Goal: Transaction & Acquisition: Purchase product/service

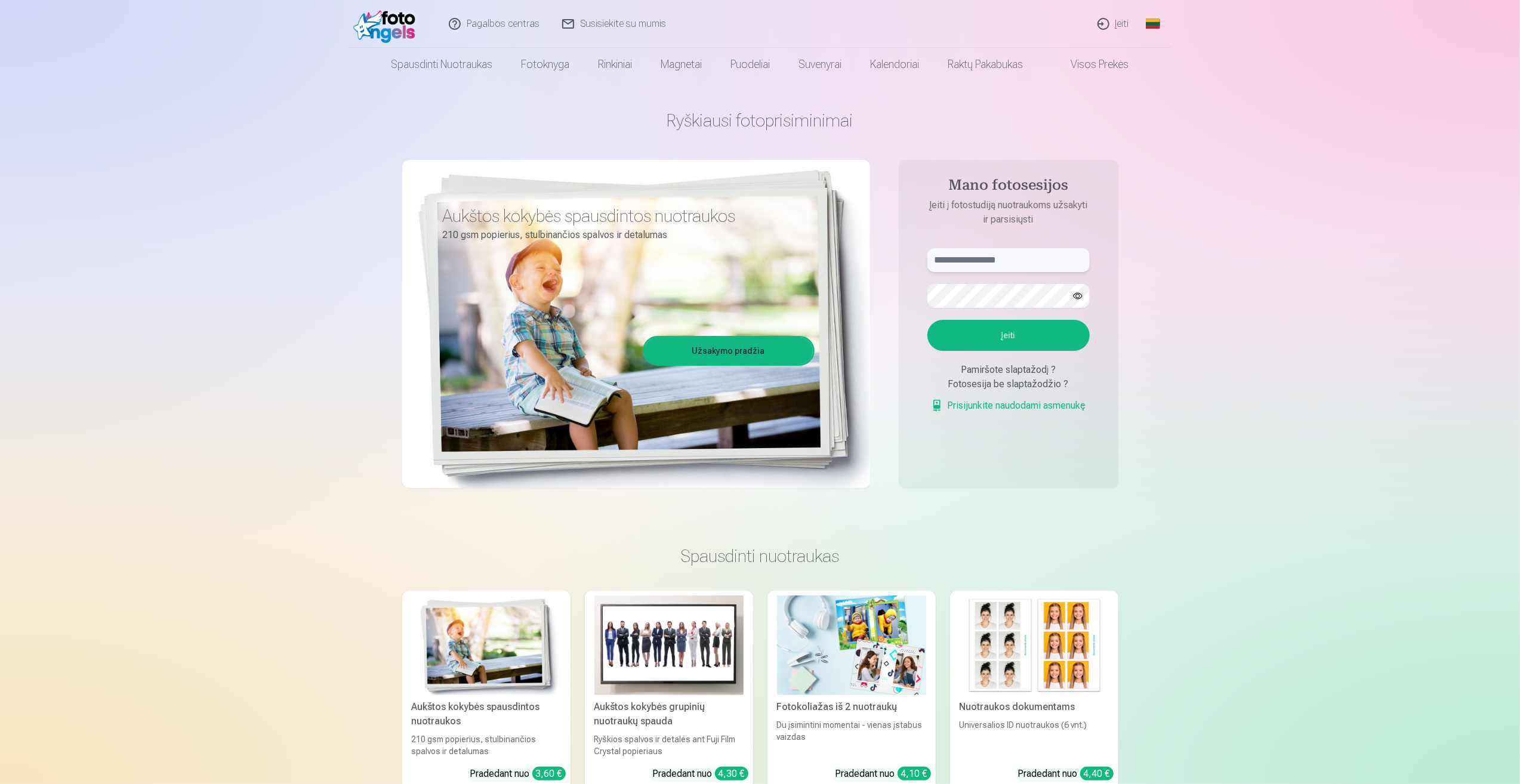
click at [989, 253] on input "text" at bounding box center [1009, 260] width 163 height 24
type input "**********"
click at [1077, 297] on button "button" at bounding box center [1078, 296] width 23 height 23
click at [1002, 333] on button "Įeiti" at bounding box center [1009, 336] width 163 height 31
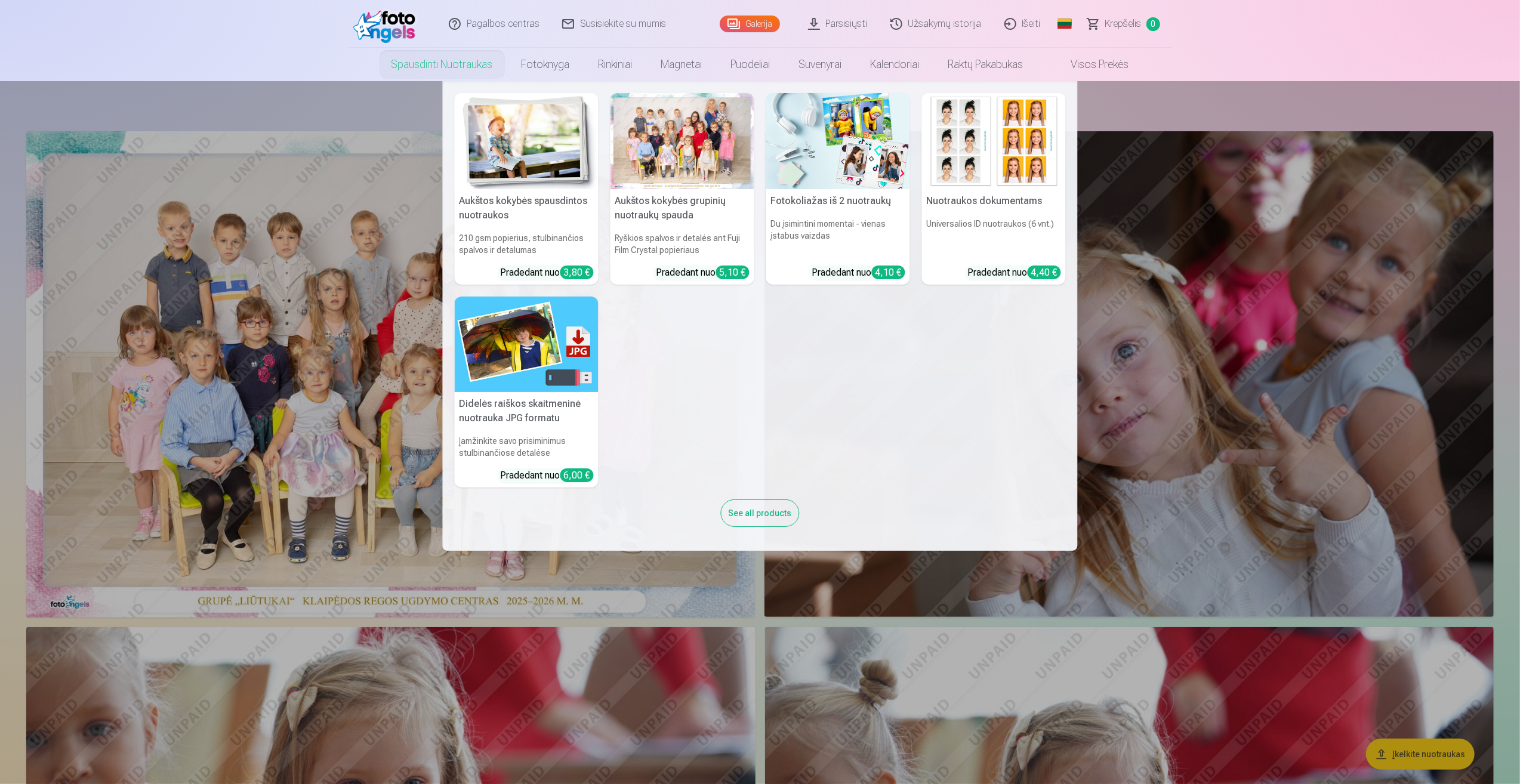
click at [319, 341] on nav "Aukštos kokybės spausdintos nuotraukos 210 gsm popierius, stulbinančios spalvos…" at bounding box center [760, 316] width 1520 height 470
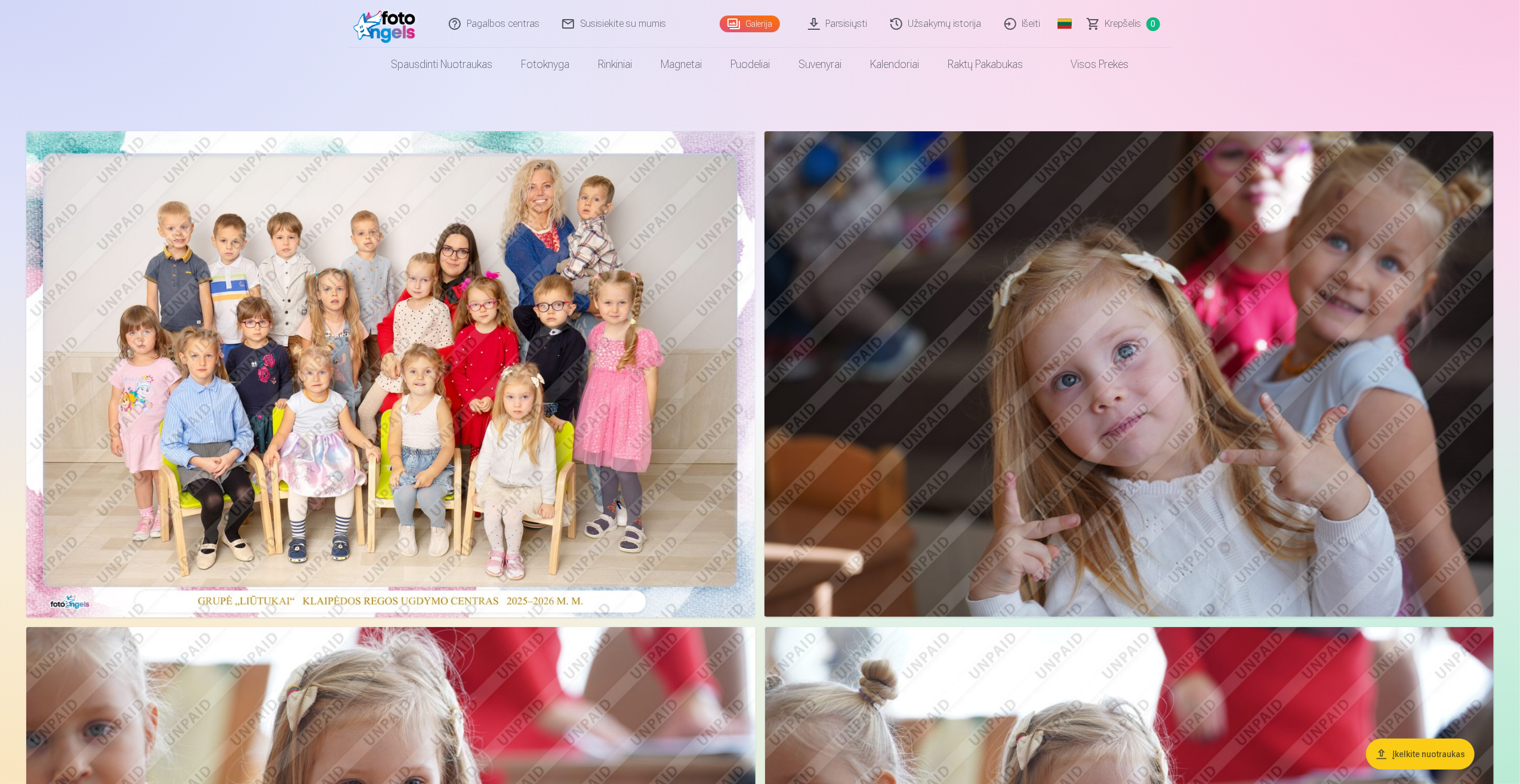
click at [407, 408] on img at bounding box center [390, 374] width 728 height 486
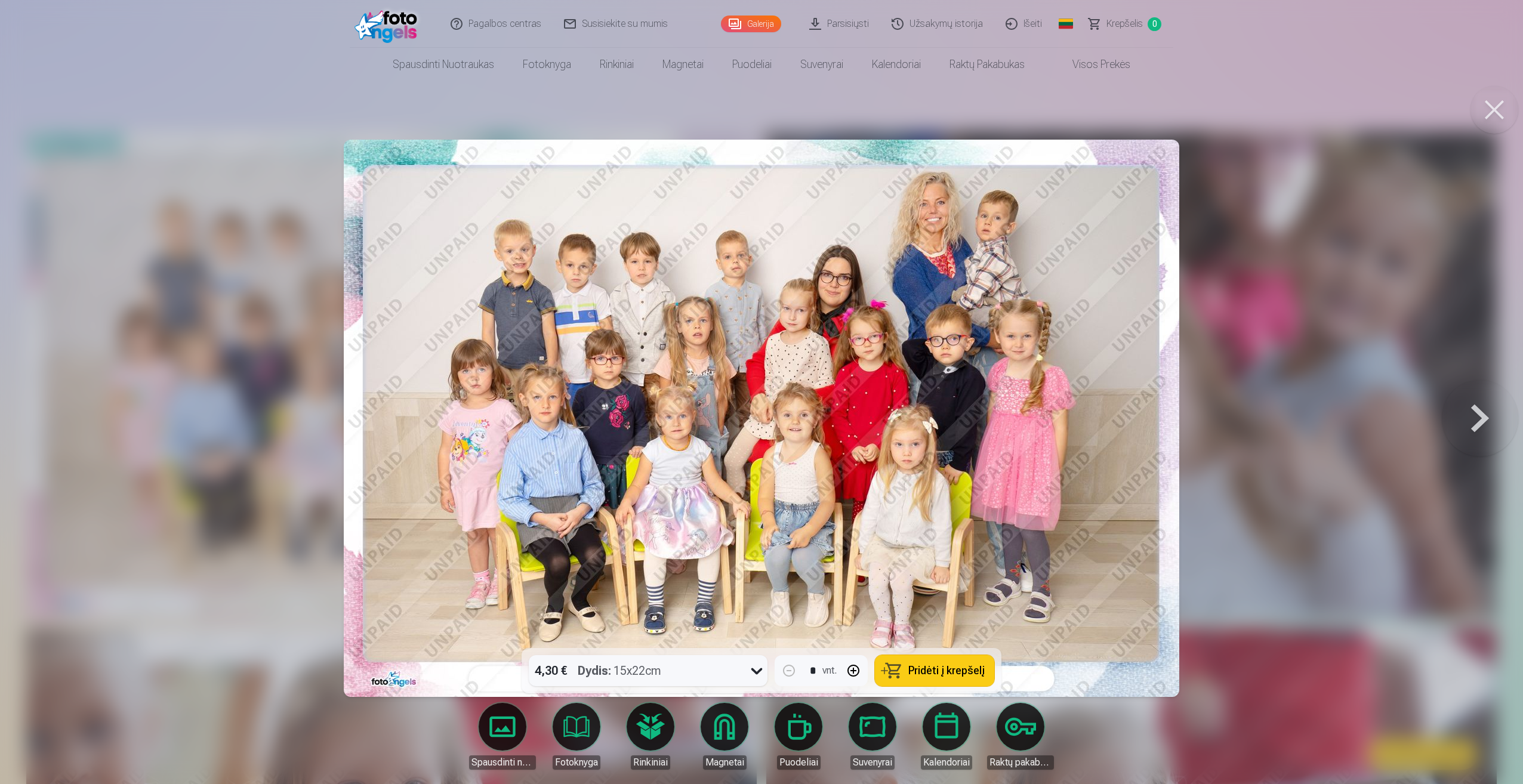
click at [753, 671] on icon at bounding box center [756, 671] width 19 height 19
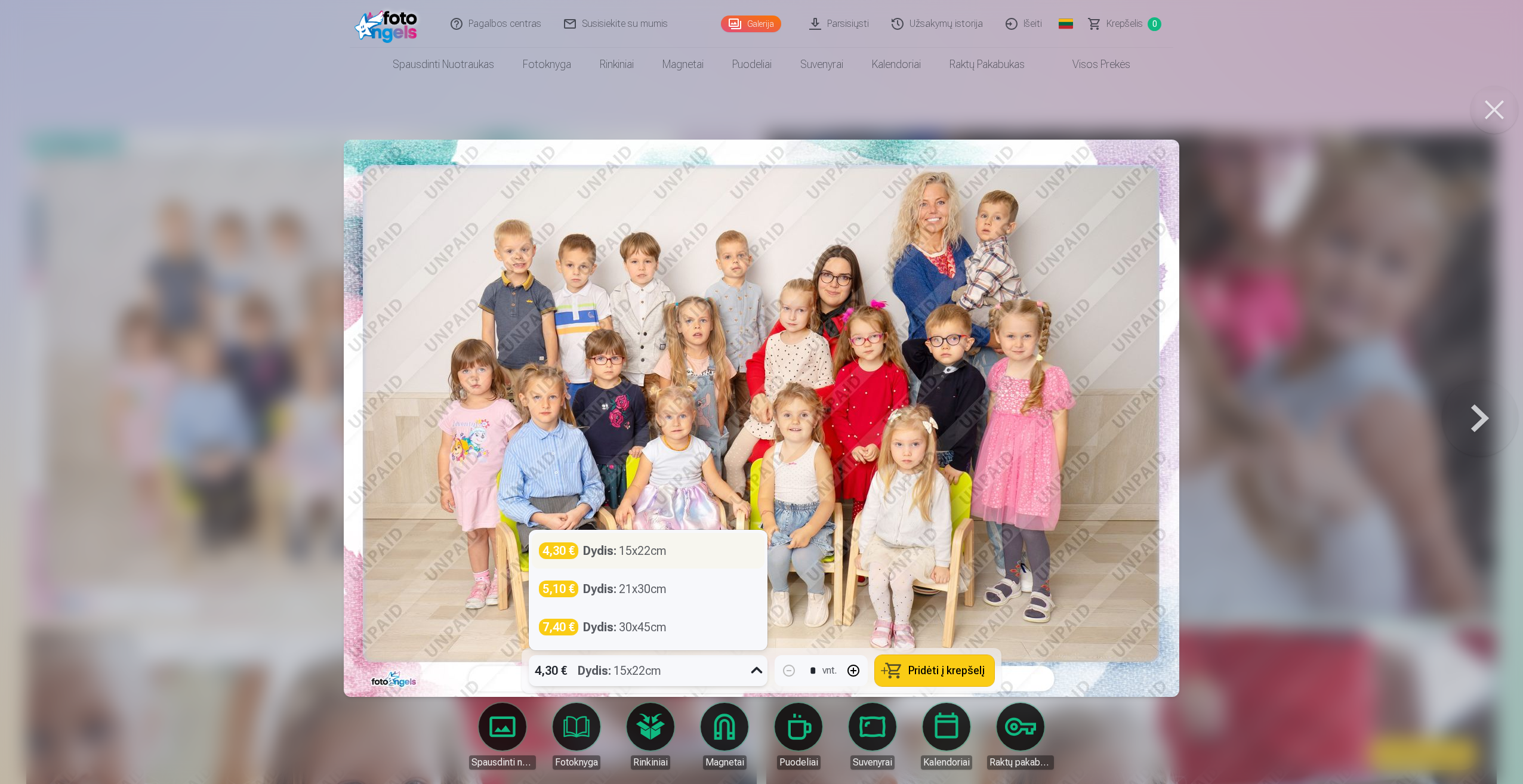
click at [618, 546] on div "Dydis : 15x22cm" at bounding box center [625, 551] width 84 height 17
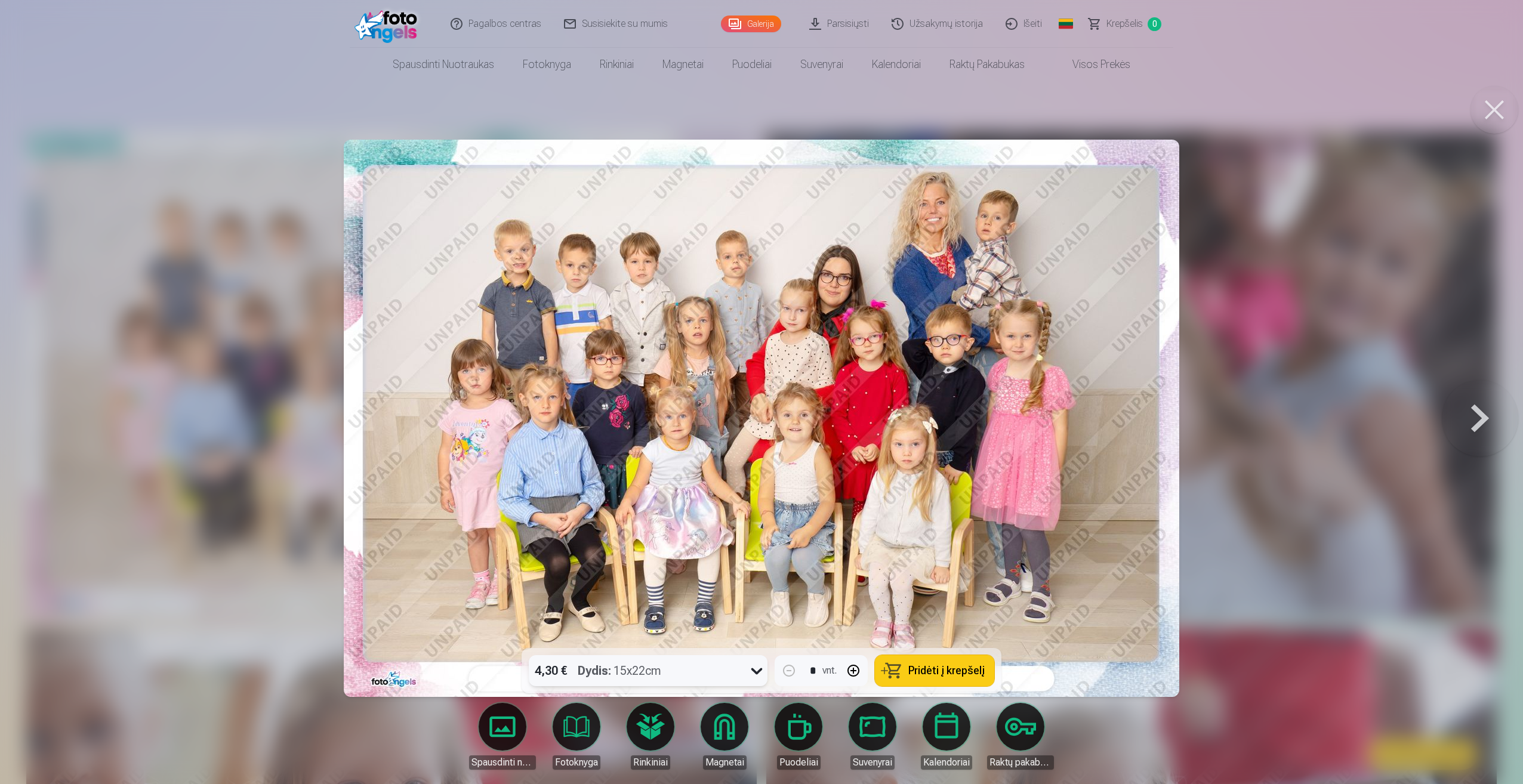
click at [930, 668] on span "Pridėti į krepšelį" at bounding box center [947, 670] width 76 height 11
click at [1115, 72] on link "Visos prekės" at bounding box center [1092, 64] width 106 height 33
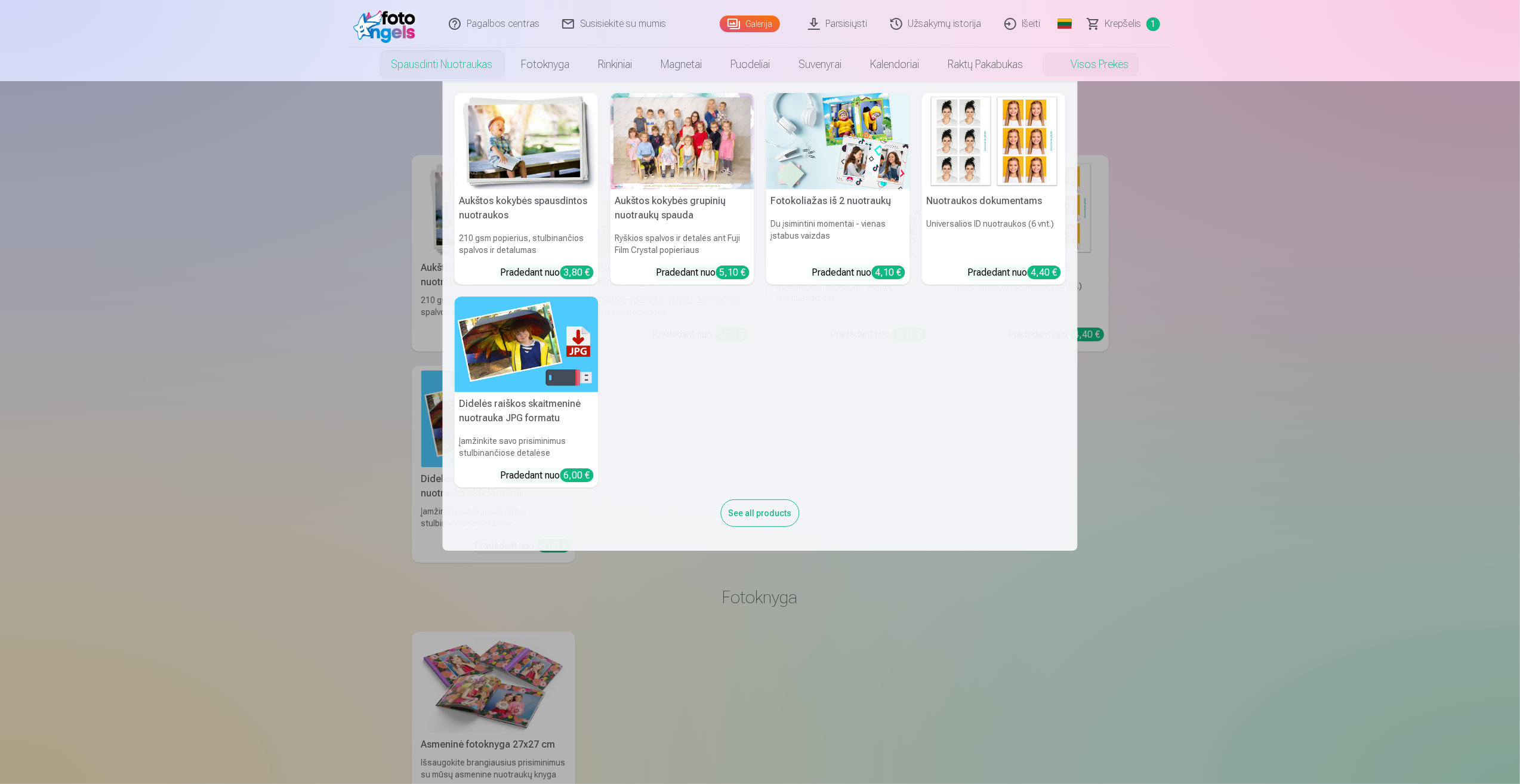
click at [458, 60] on link "Spausdinti nuotraukas" at bounding box center [442, 64] width 130 height 33
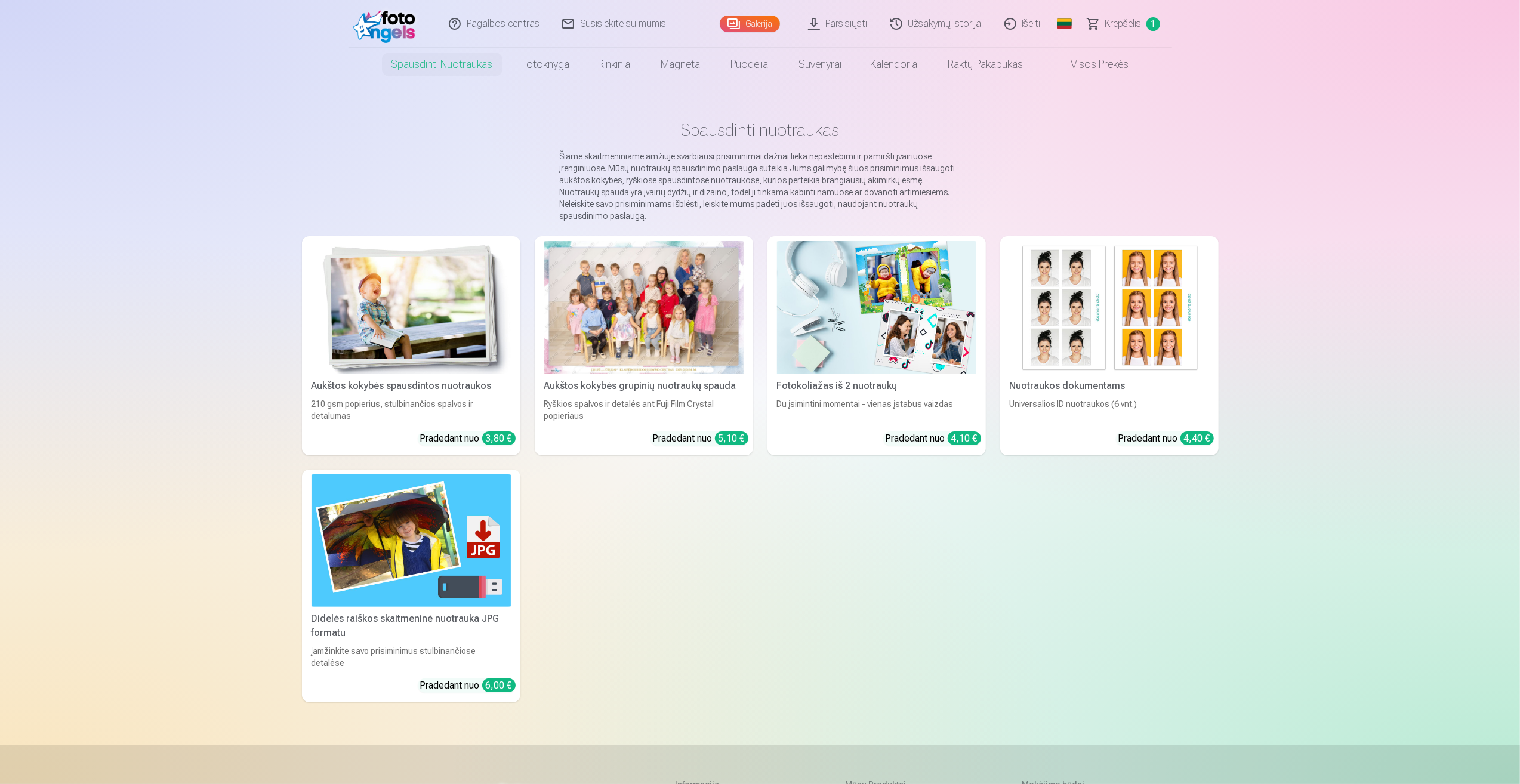
click at [1107, 62] on link "Visos prekės" at bounding box center [1090, 64] width 106 height 33
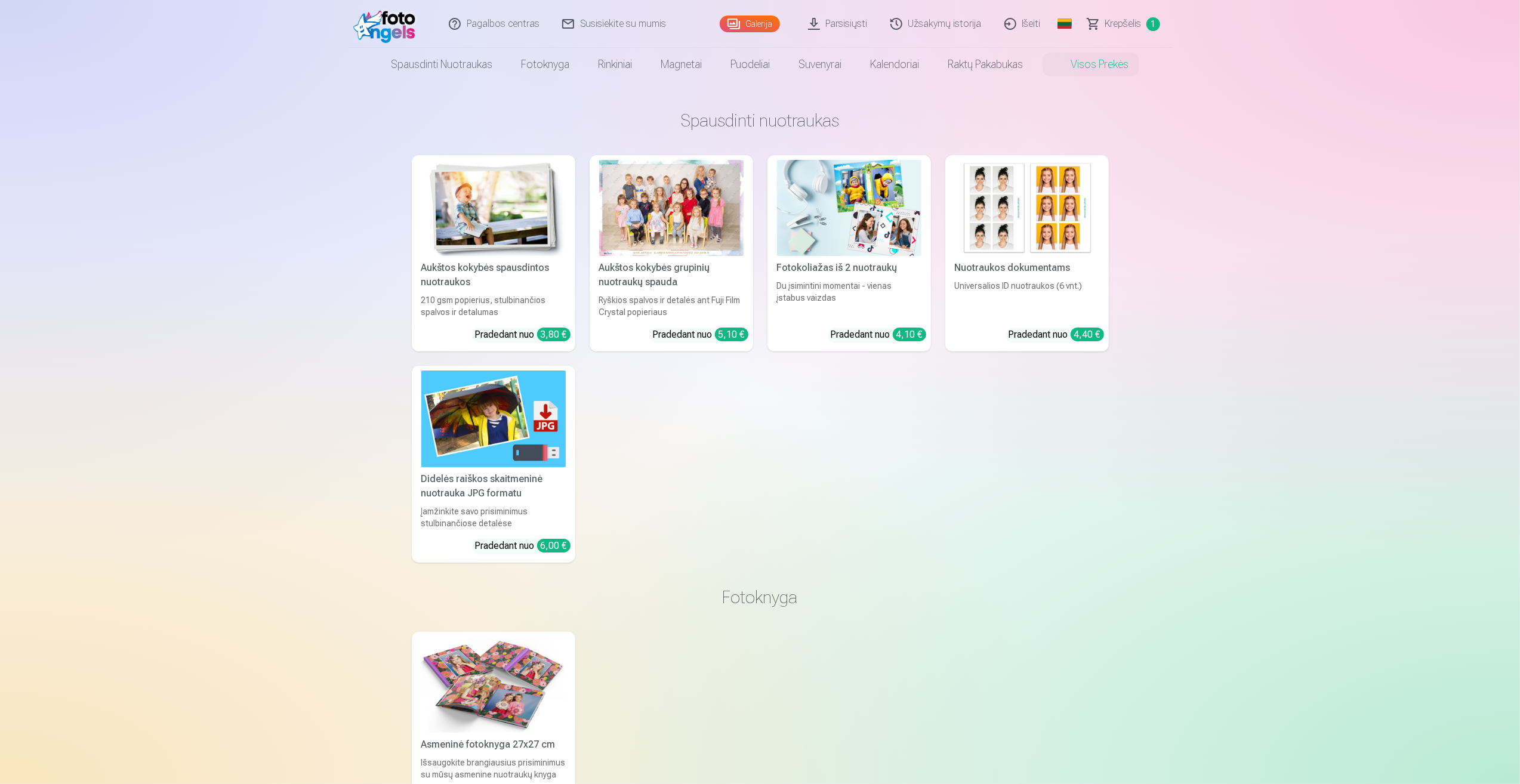
click at [661, 210] on div at bounding box center [671, 208] width 144 height 96
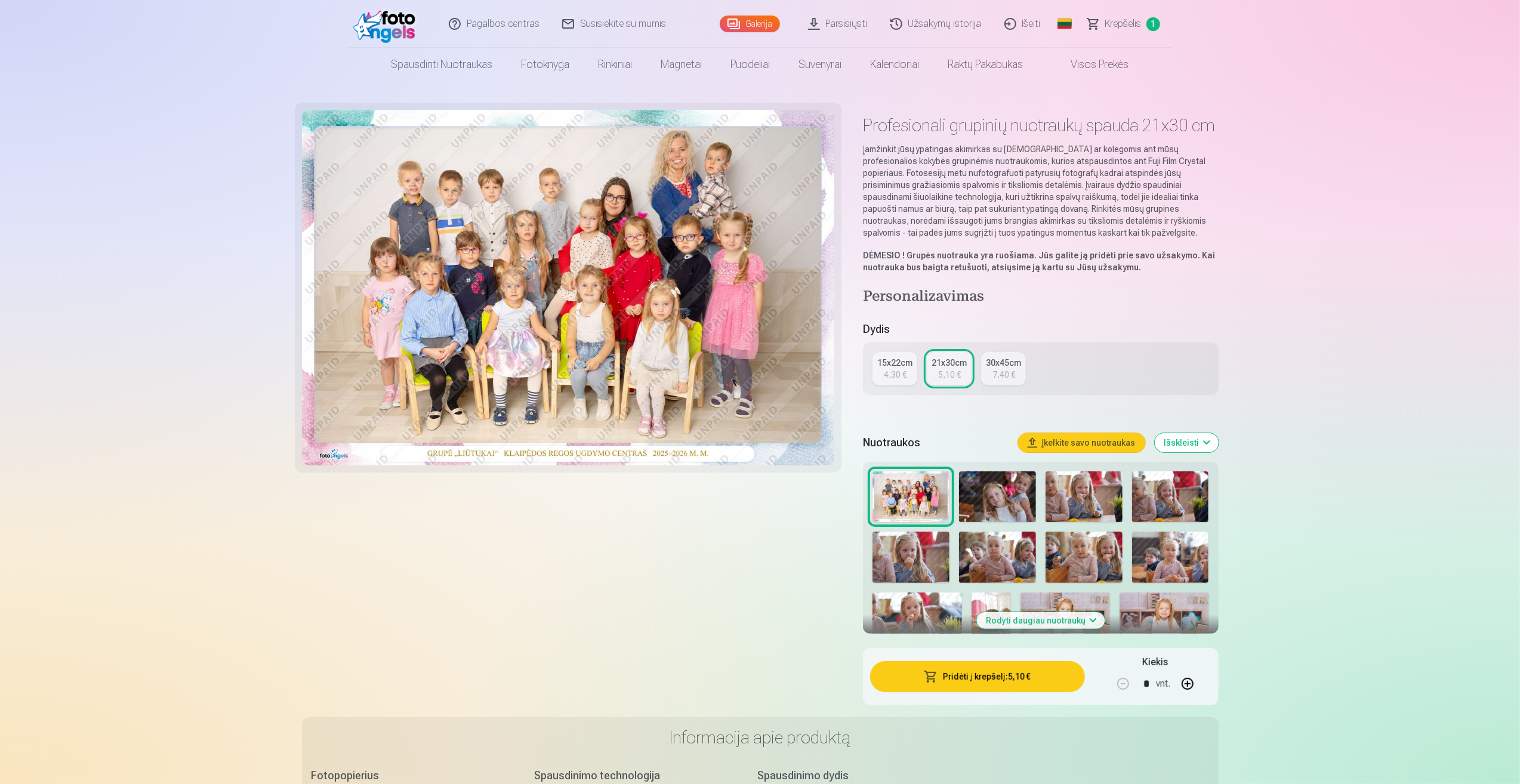
click at [894, 370] on div "4,30 €" at bounding box center [895, 374] width 23 height 12
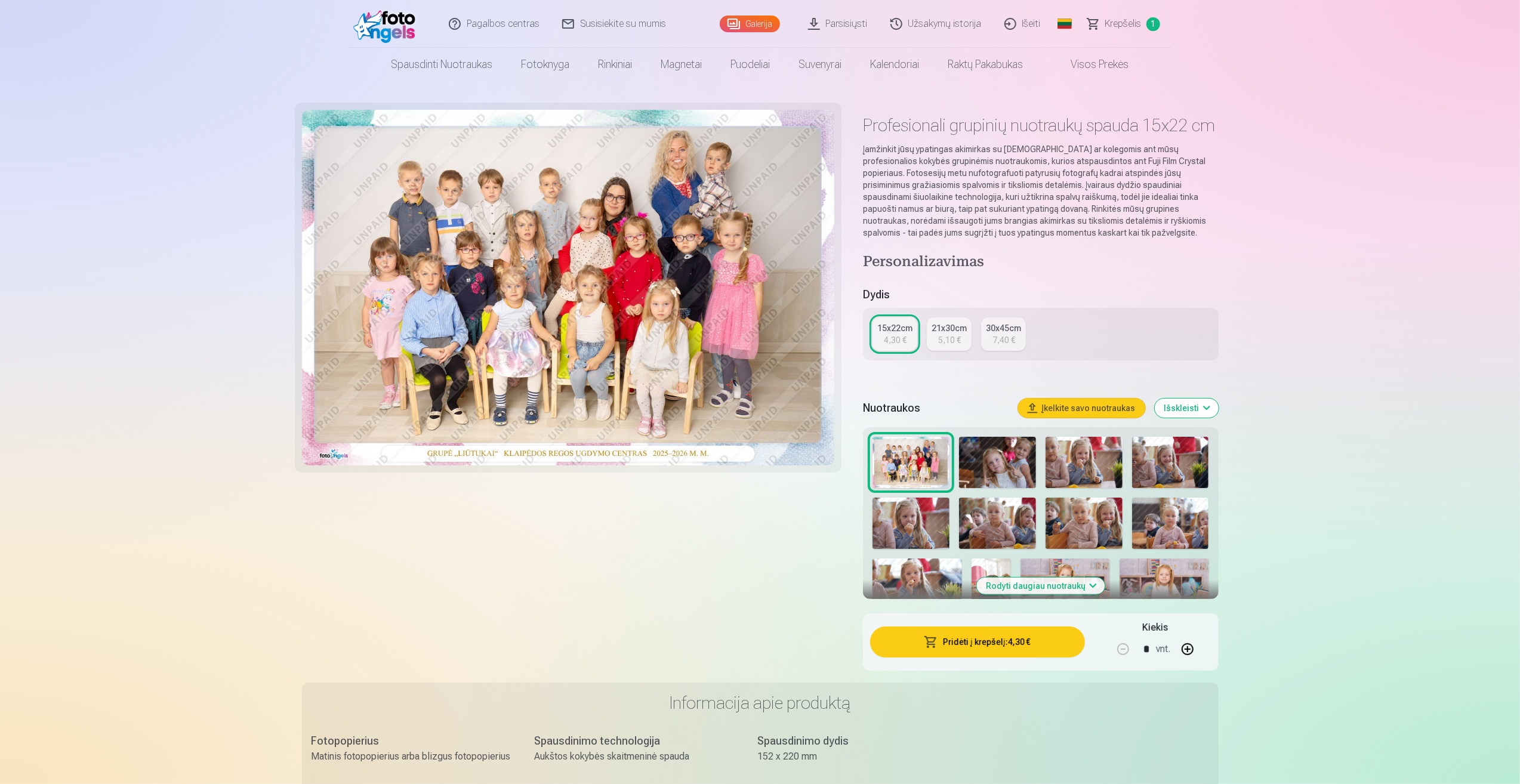
click at [1212, 410] on button "Išskleisti" at bounding box center [1187, 408] width 64 height 19
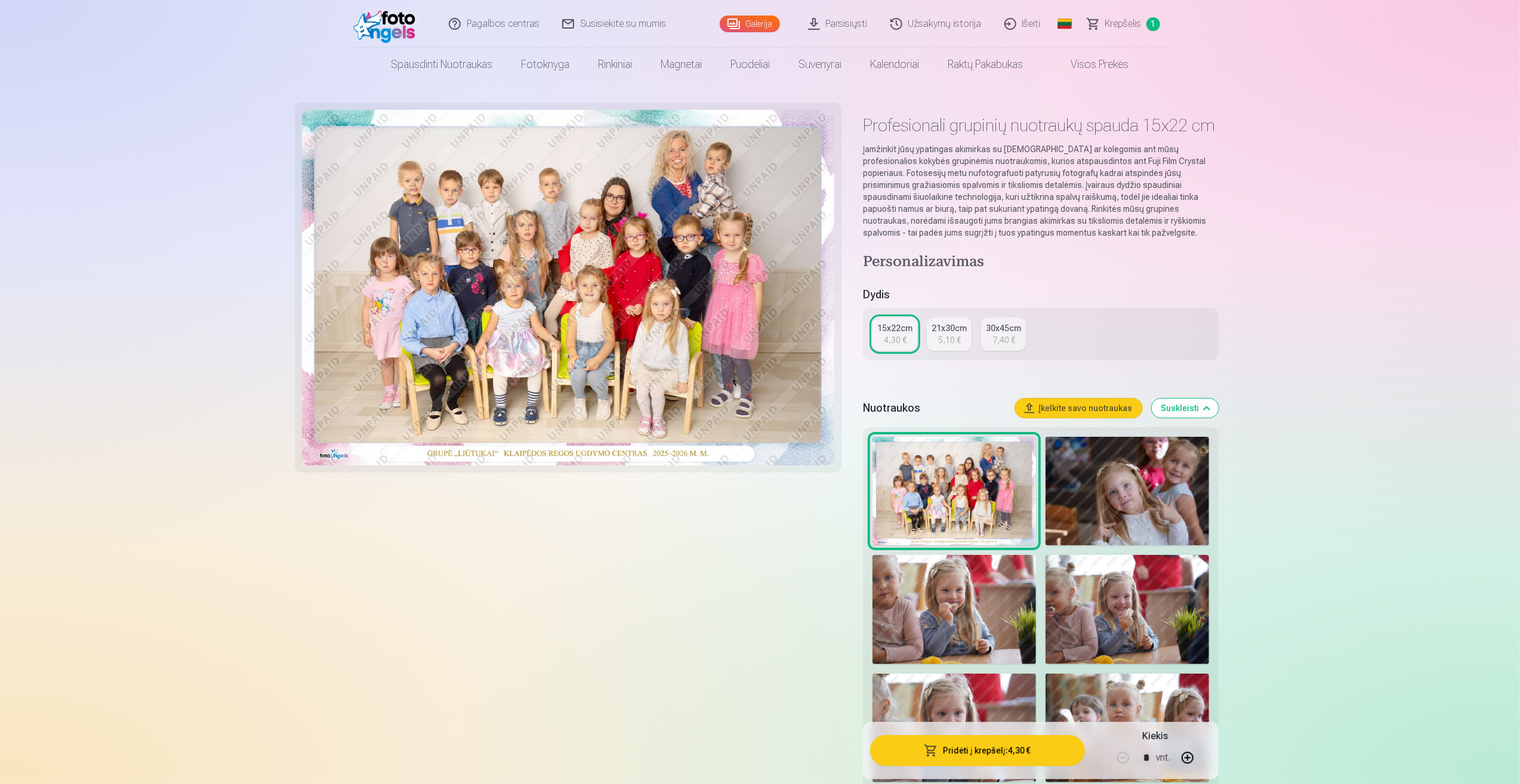
click at [1145, 497] on img at bounding box center [1127, 491] width 164 height 109
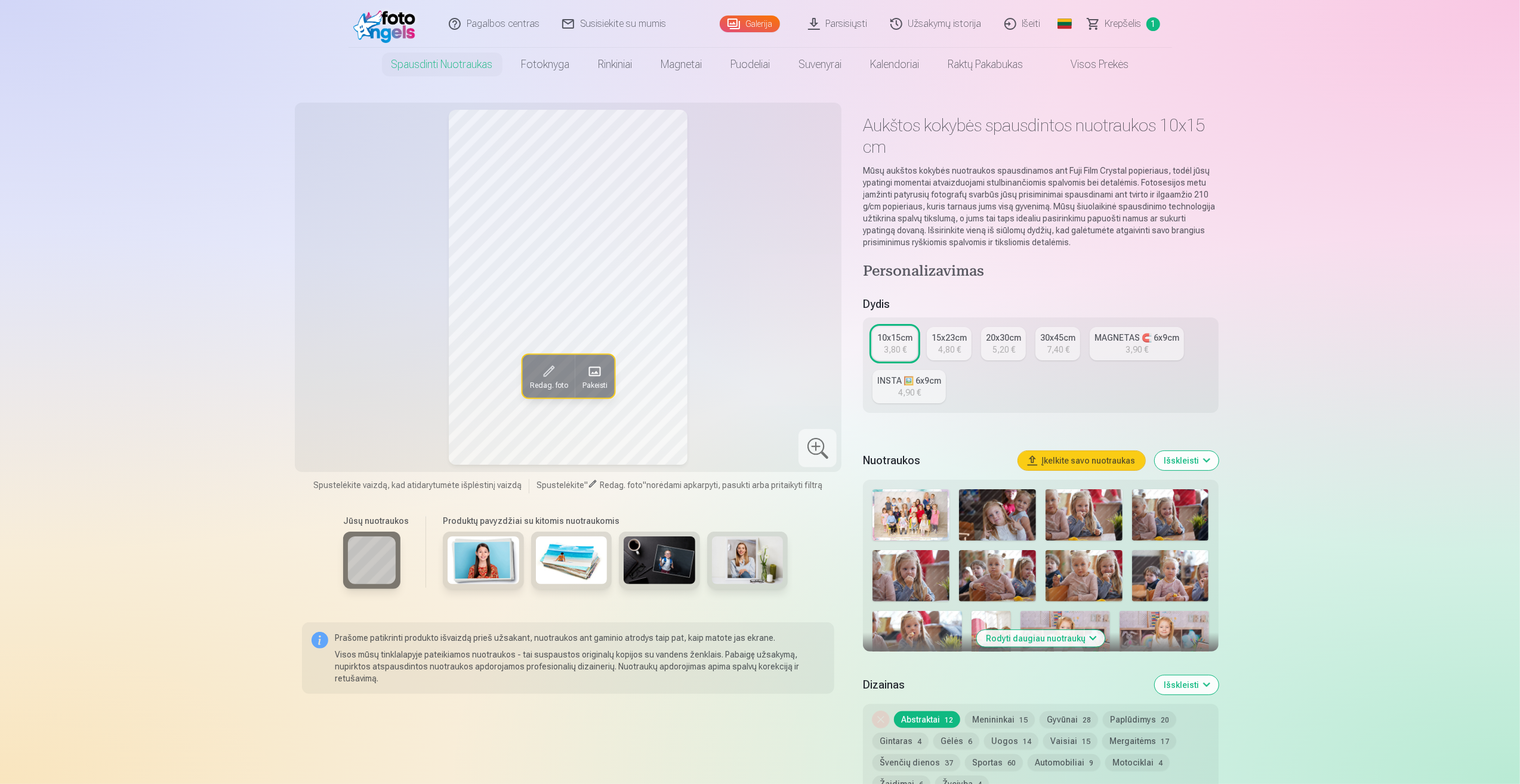
click at [1010, 508] on img at bounding box center [997, 515] width 77 height 51
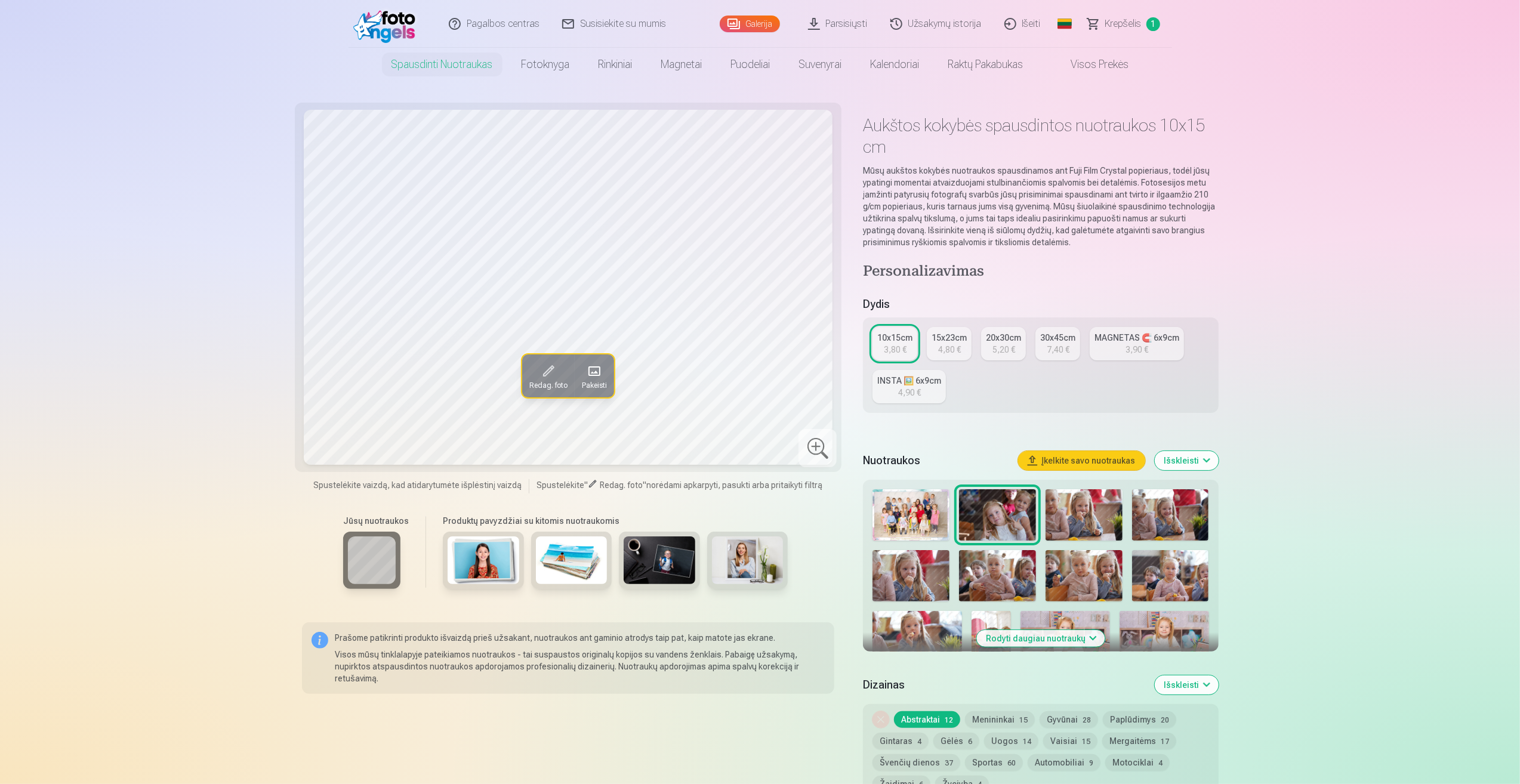
click at [1041, 510] on div at bounding box center [1040, 708] width 346 height 446
click at [1090, 522] on img at bounding box center [1084, 515] width 77 height 51
click at [1155, 514] on img at bounding box center [1170, 515] width 77 height 51
click at [902, 563] on img at bounding box center [910, 576] width 77 height 51
click at [1001, 569] on img at bounding box center [997, 576] width 77 height 51
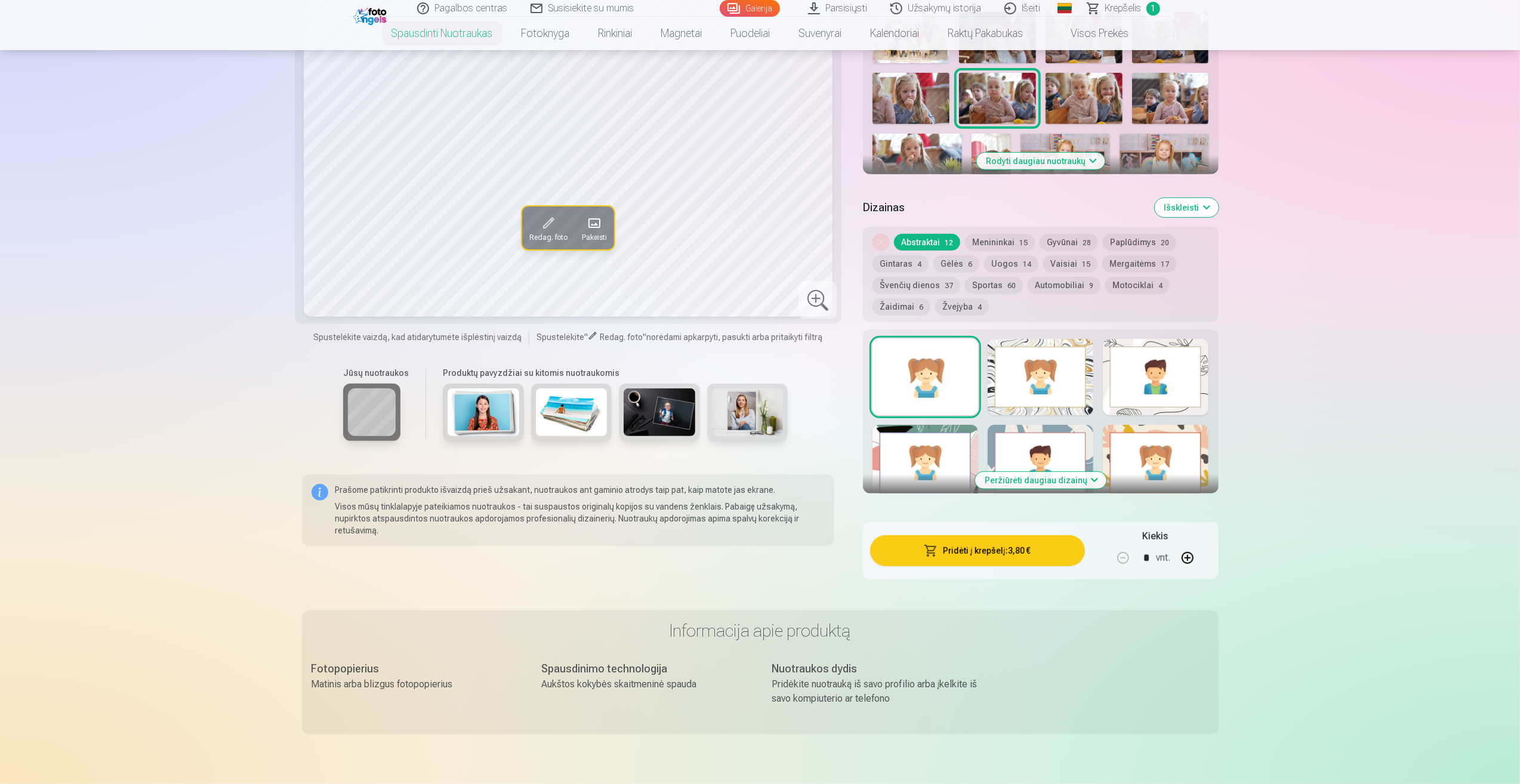
scroll to position [298, 0]
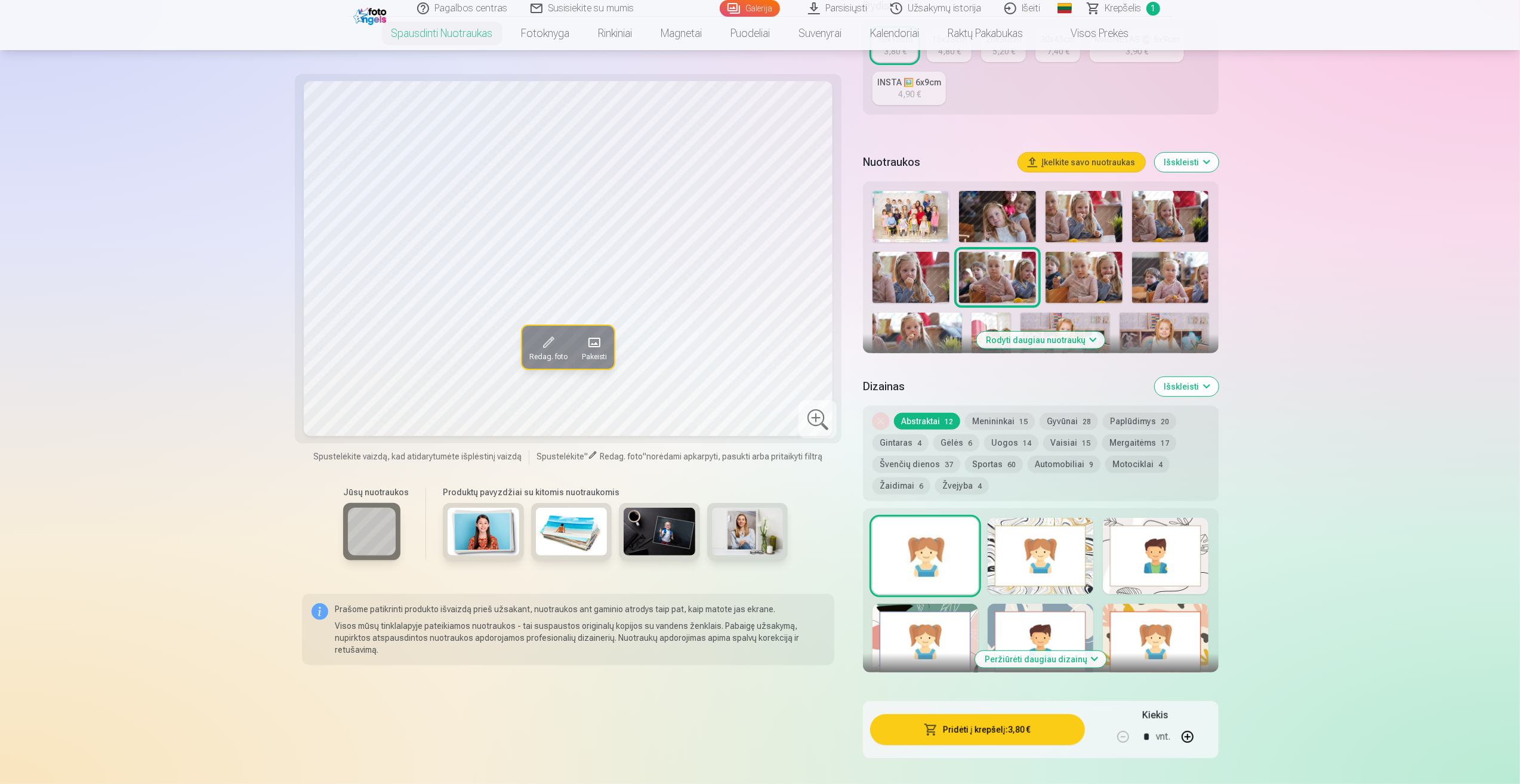
click at [912, 338] on img at bounding box center [917, 342] width 89 height 59
click at [1064, 319] on img at bounding box center [1065, 342] width 89 height 59
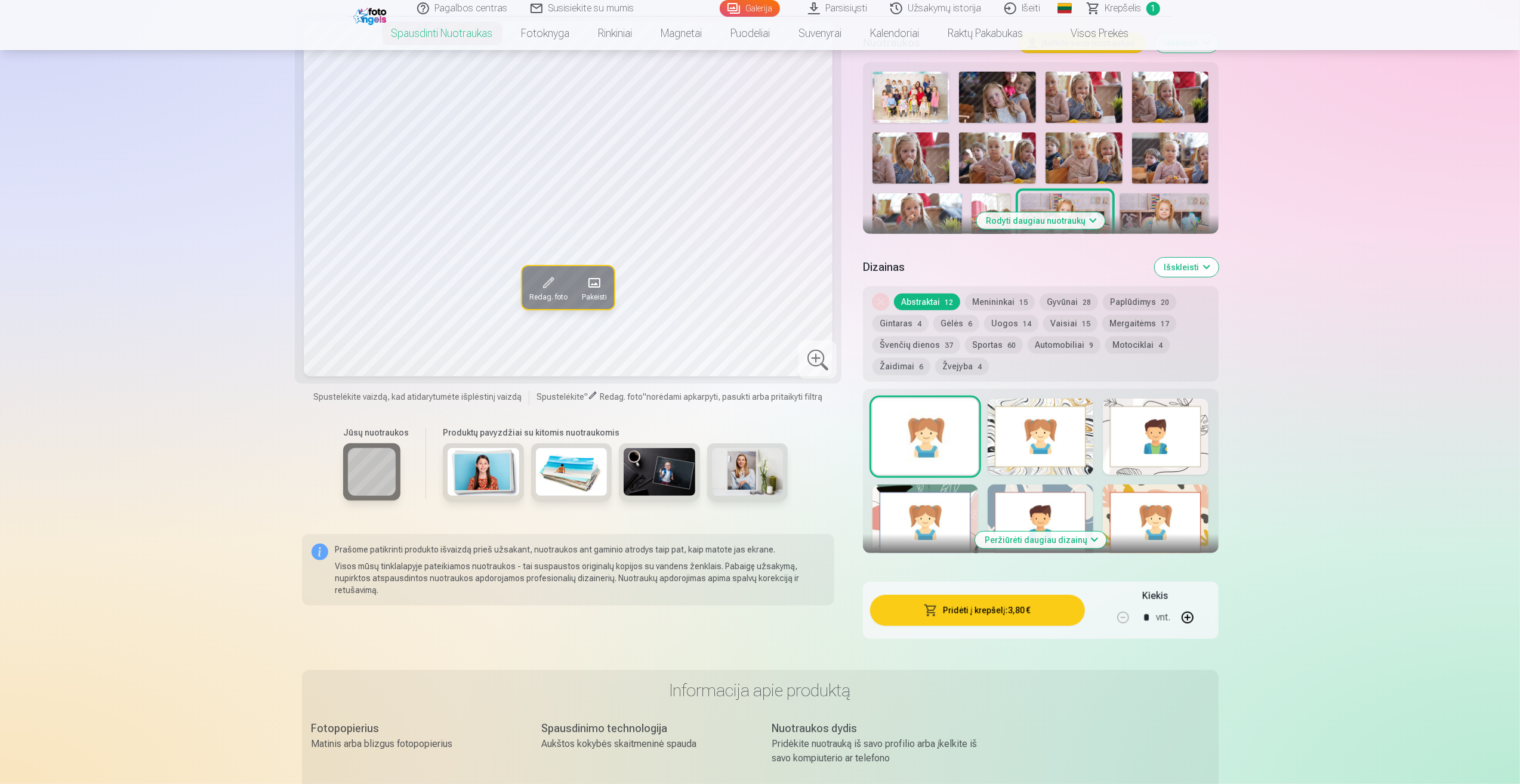
click at [1077, 543] on button "Peržiūrėti daugiau dizainų" at bounding box center [1041, 540] width 131 height 17
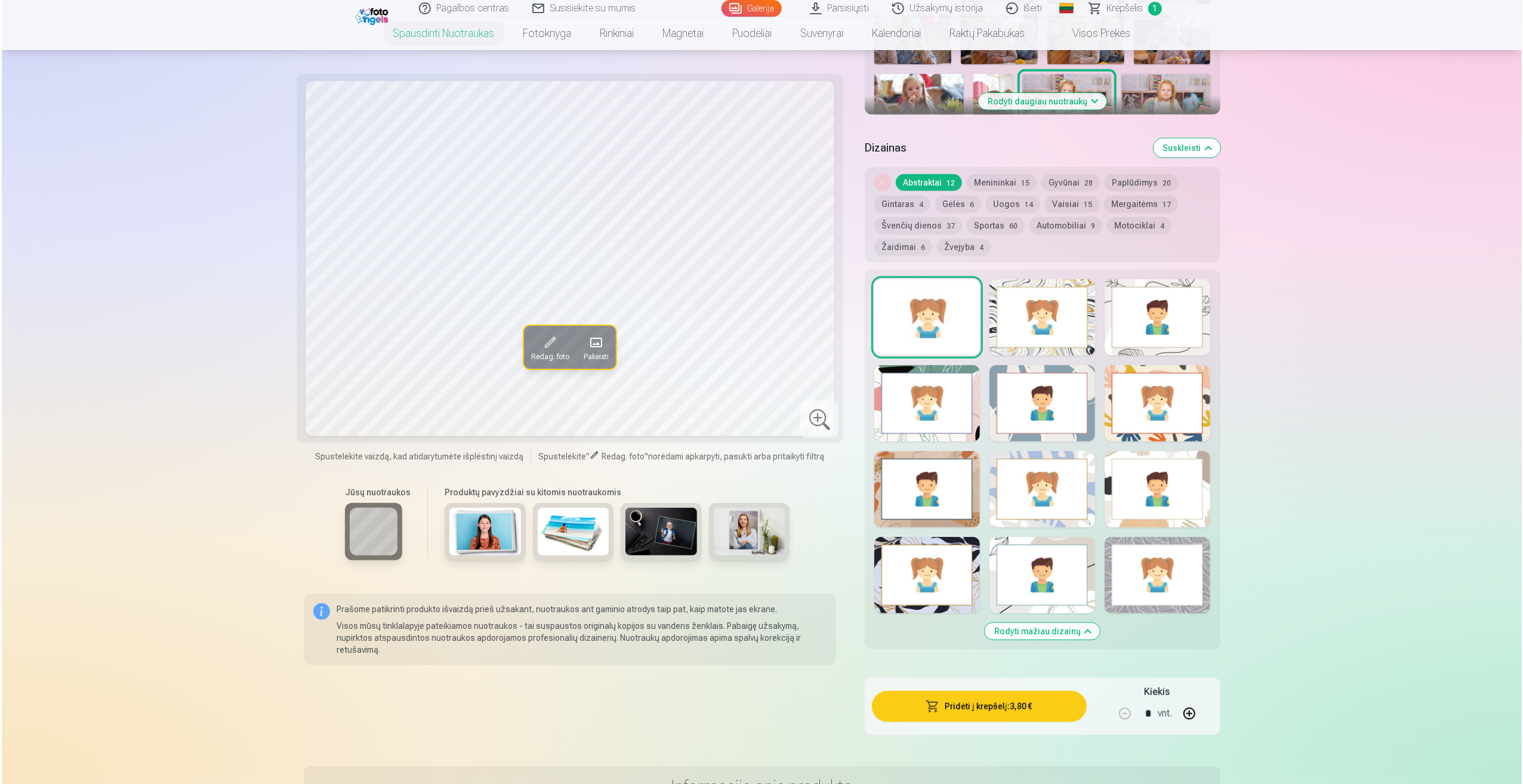
scroll to position [596, 0]
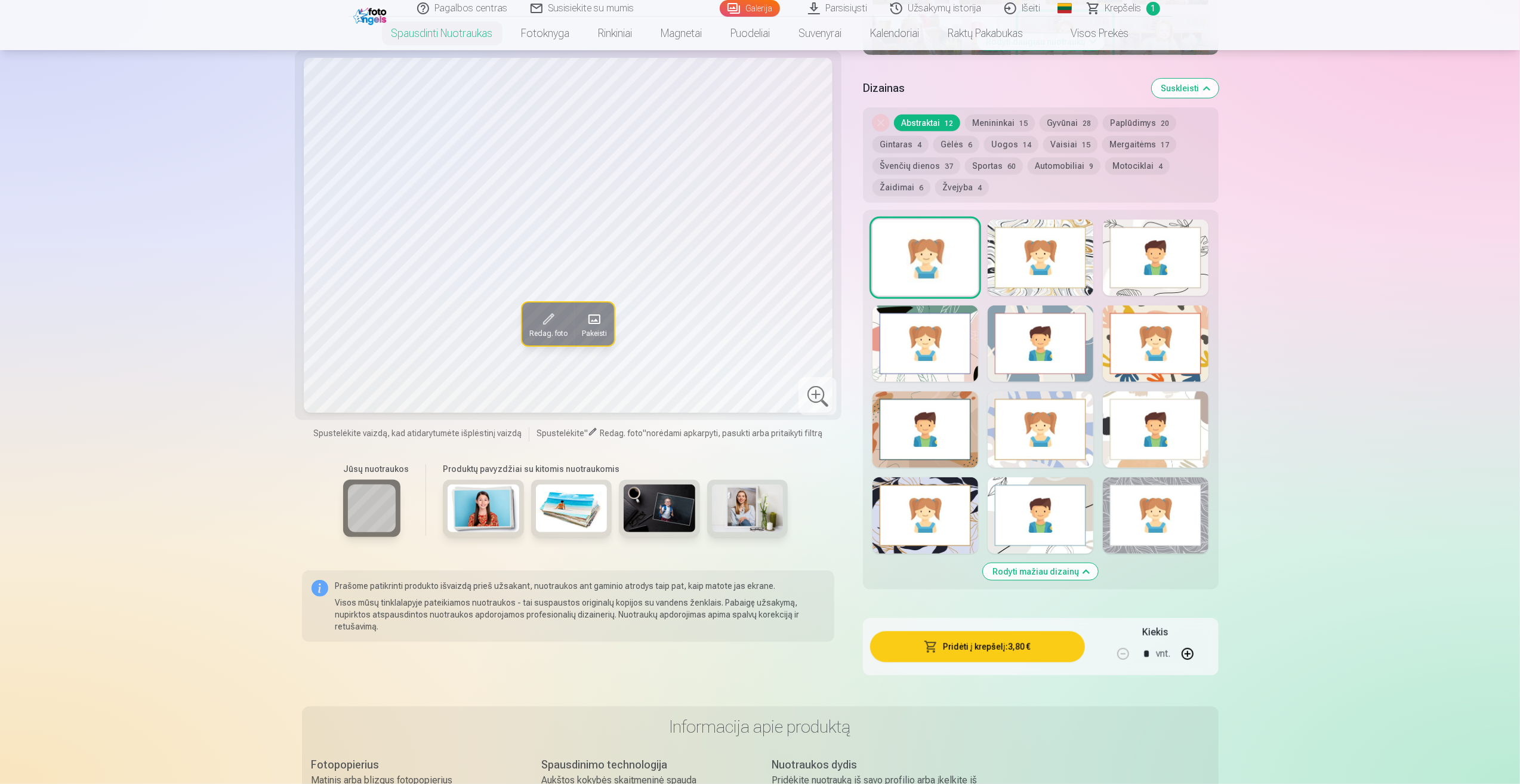
click at [1138, 234] on div at bounding box center [1155, 258] width 106 height 76
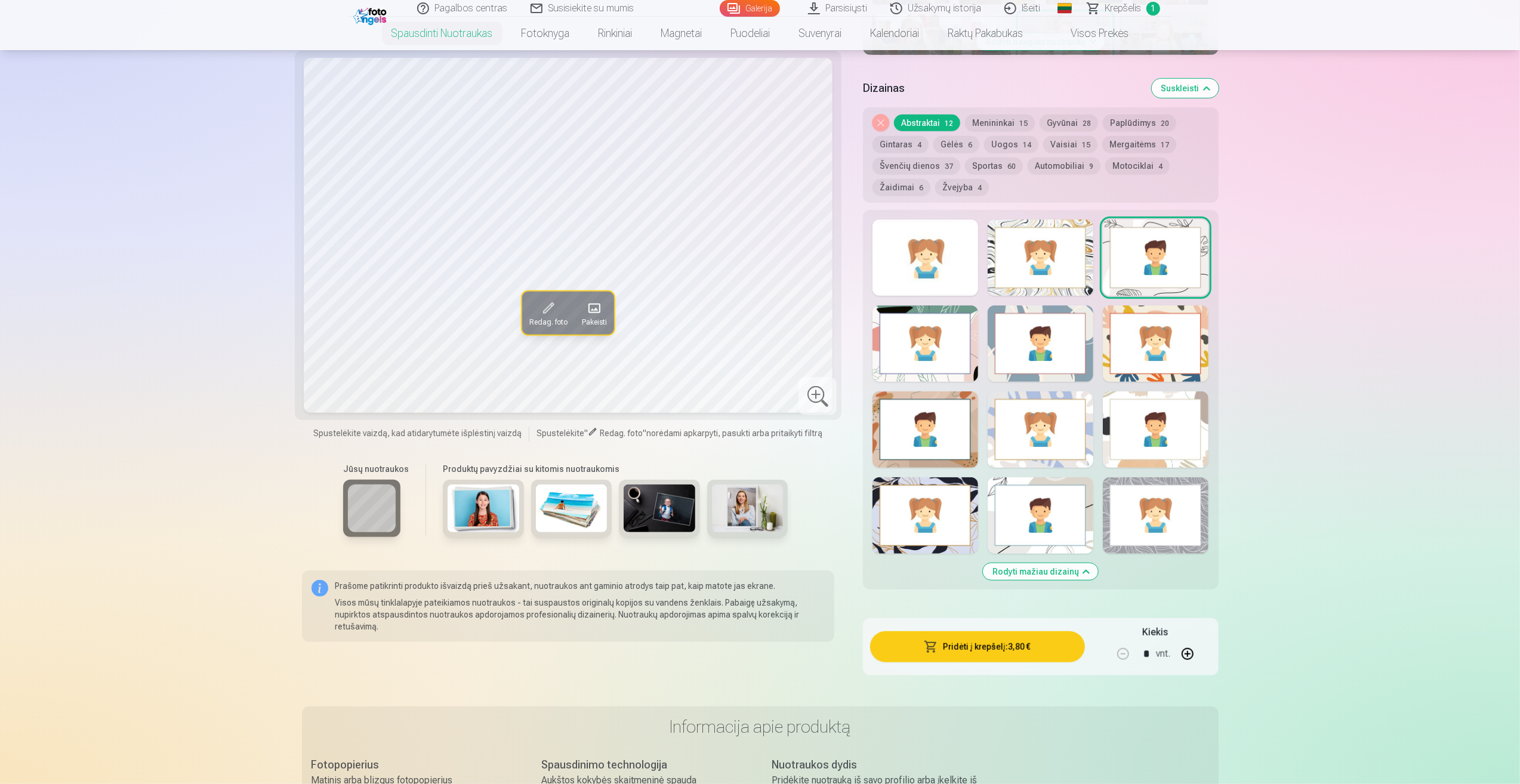
click at [1029, 357] on div at bounding box center [1040, 344] width 106 height 76
click at [942, 261] on div at bounding box center [925, 258] width 106 height 76
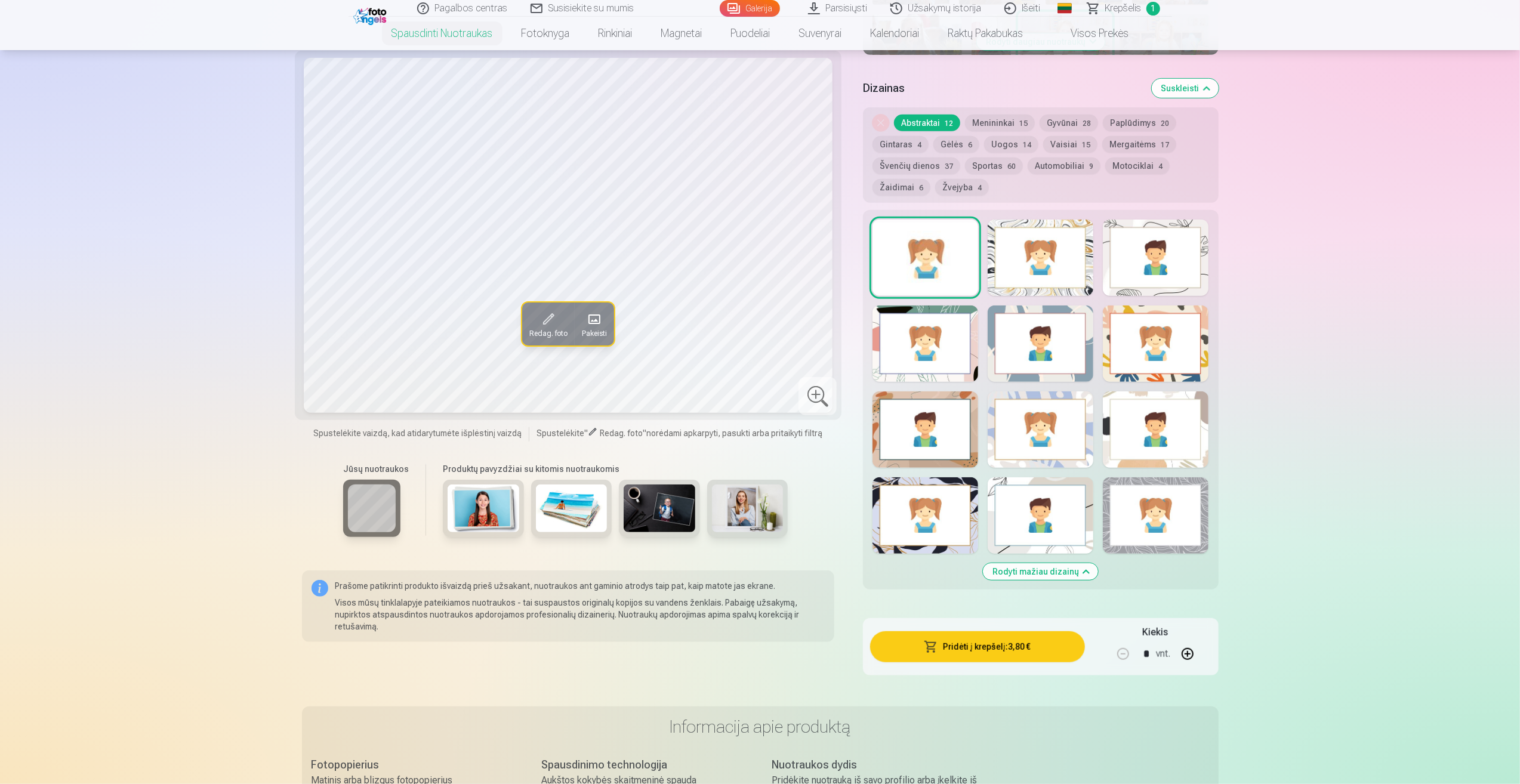
click at [862, 613] on div "Redag. foto Pakeisti Spustelėkite vaizdą, kad atidarytumėte išplėstinį vaizdą S…" at bounding box center [760, 100] width 917 height 1174
click at [1070, 124] on button "Gyvūnai 28" at bounding box center [1069, 123] width 59 height 17
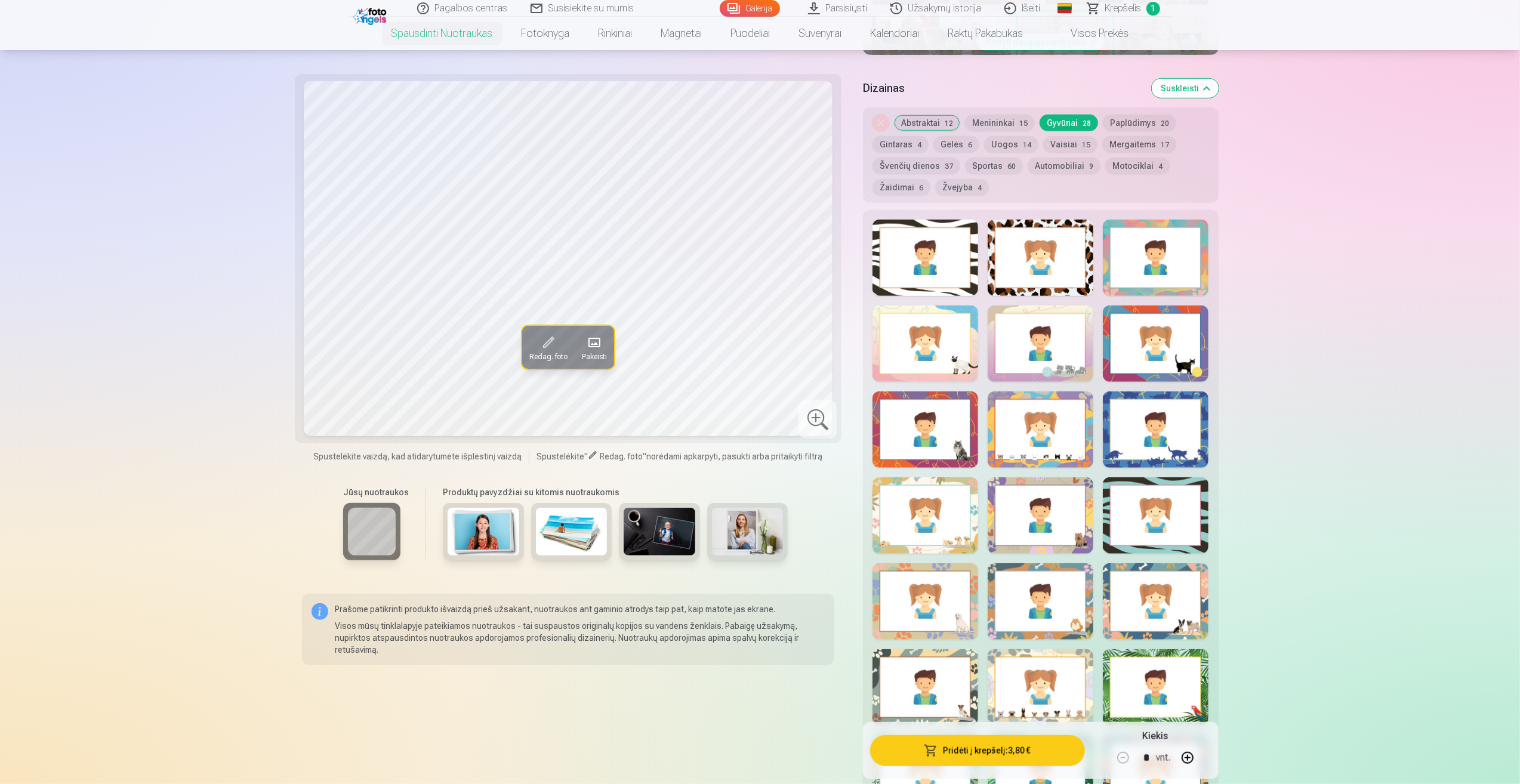
drag, startPoint x: 1014, startPoint y: 447, endPoint x: 983, endPoint y: 458, distance: 32.9
click at [1013, 447] on div at bounding box center [1040, 430] width 106 height 76
click at [1022, 750] on button "Pridėti į krepšelį : 3,80 €" at bounding box center [977, 751] width 214 height 31
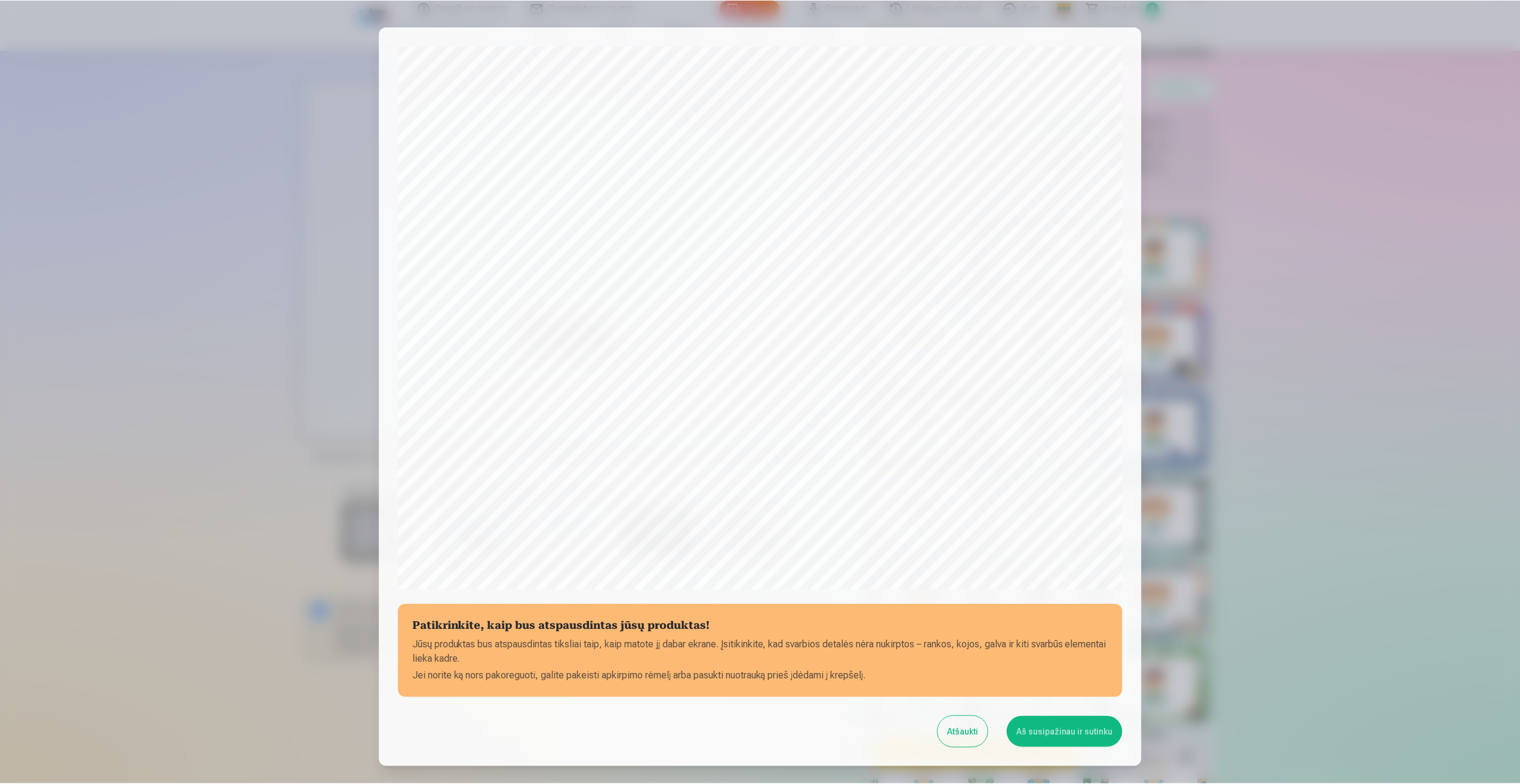
scroll to position [81, 0]
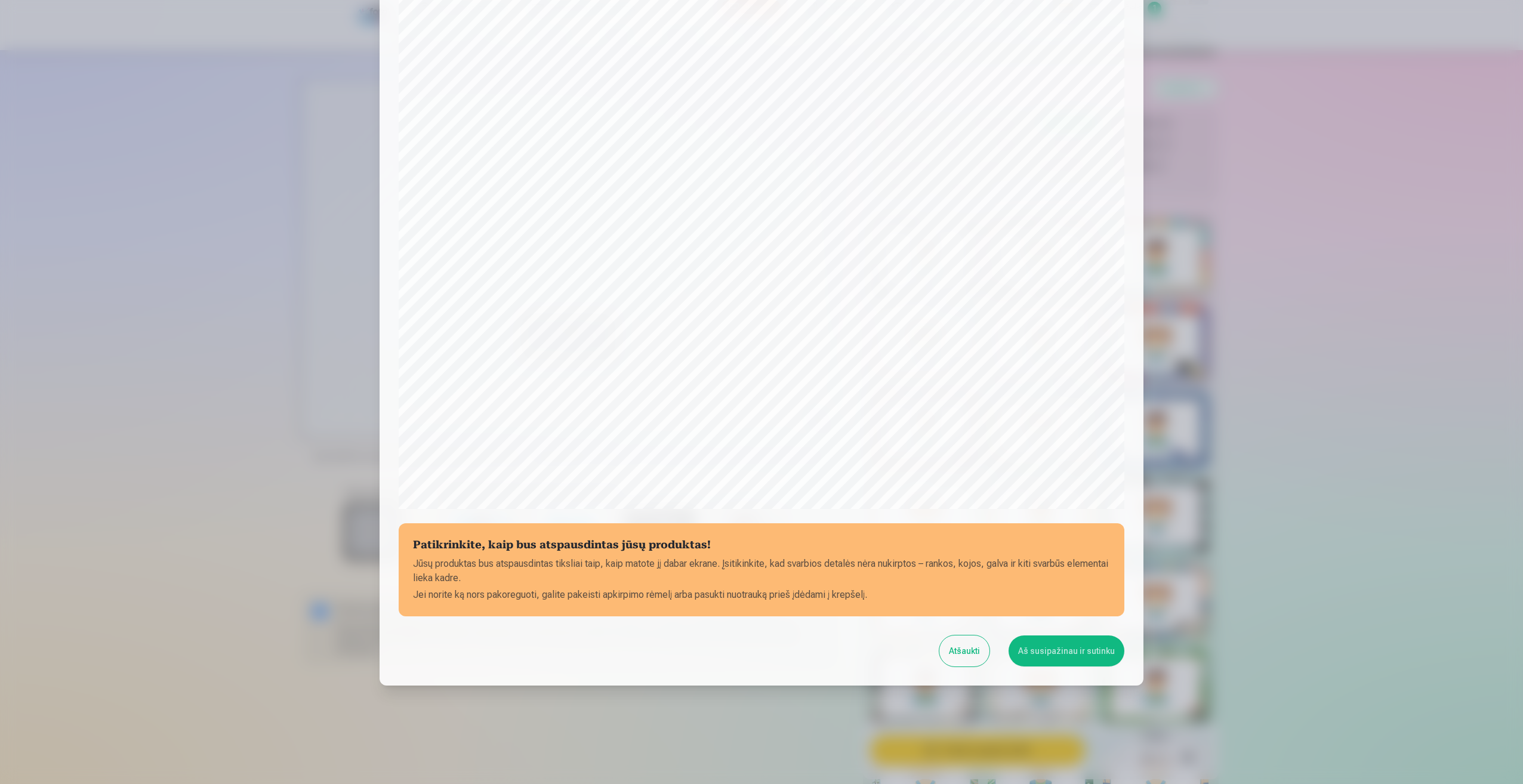
click at [1058, 653] on button "Aš susipažinau ir sutinku" at bounding box center [1066, 651] width 116 height 31
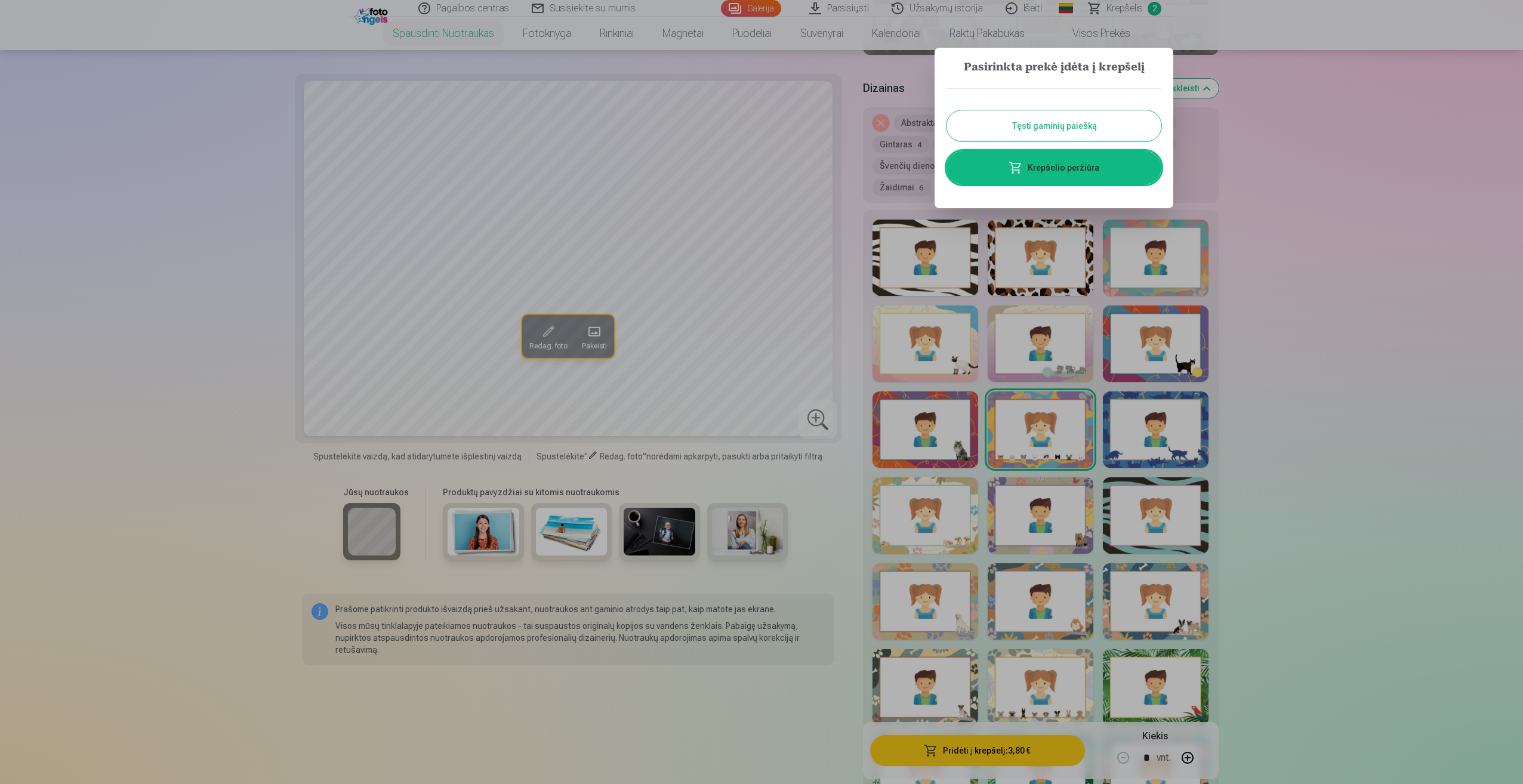
click at [1103, 126] on button "Tęsti gaminių paiešką" at bounding box center [1054, 126] width 215 height 31
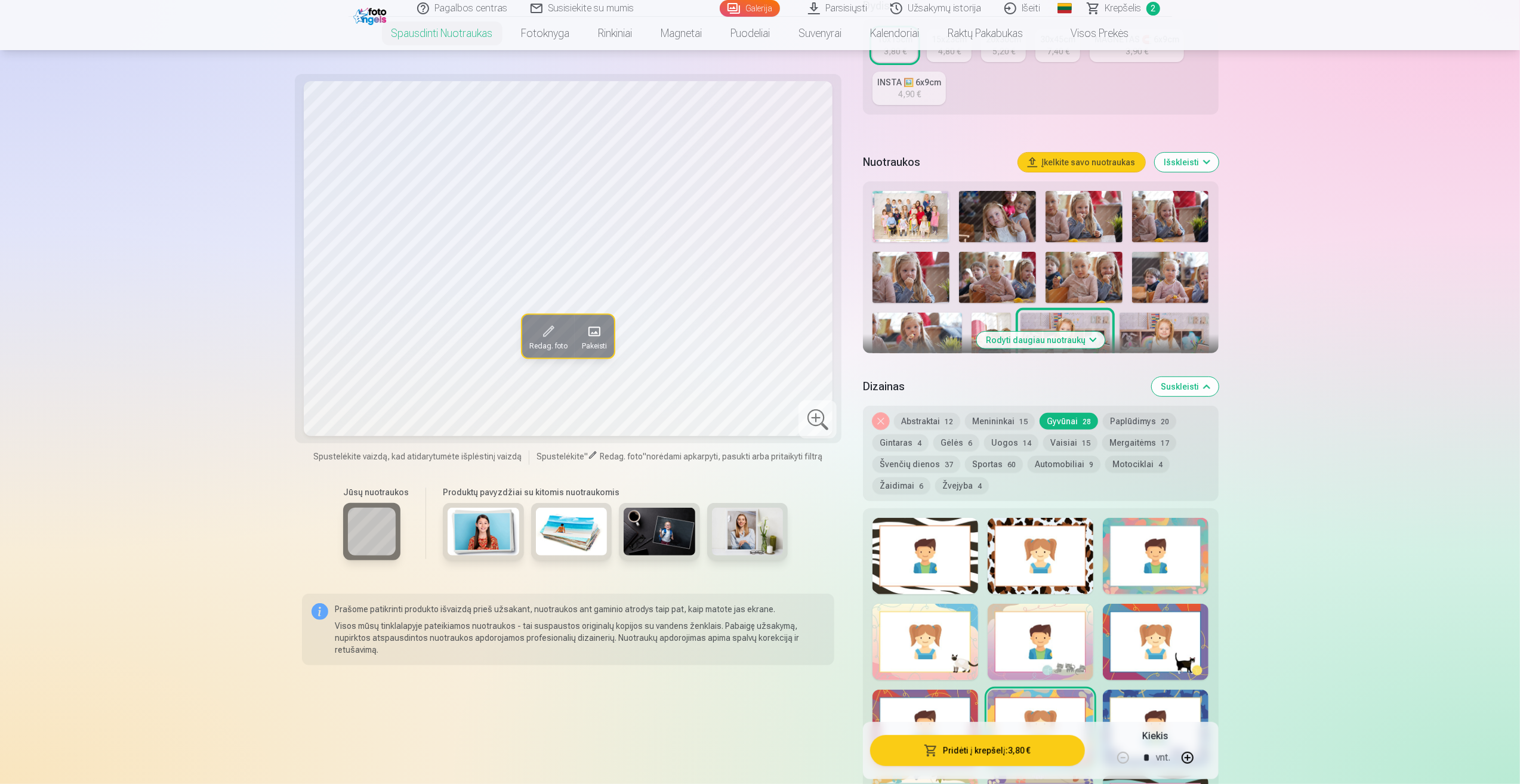
scroll to position [239, 0]
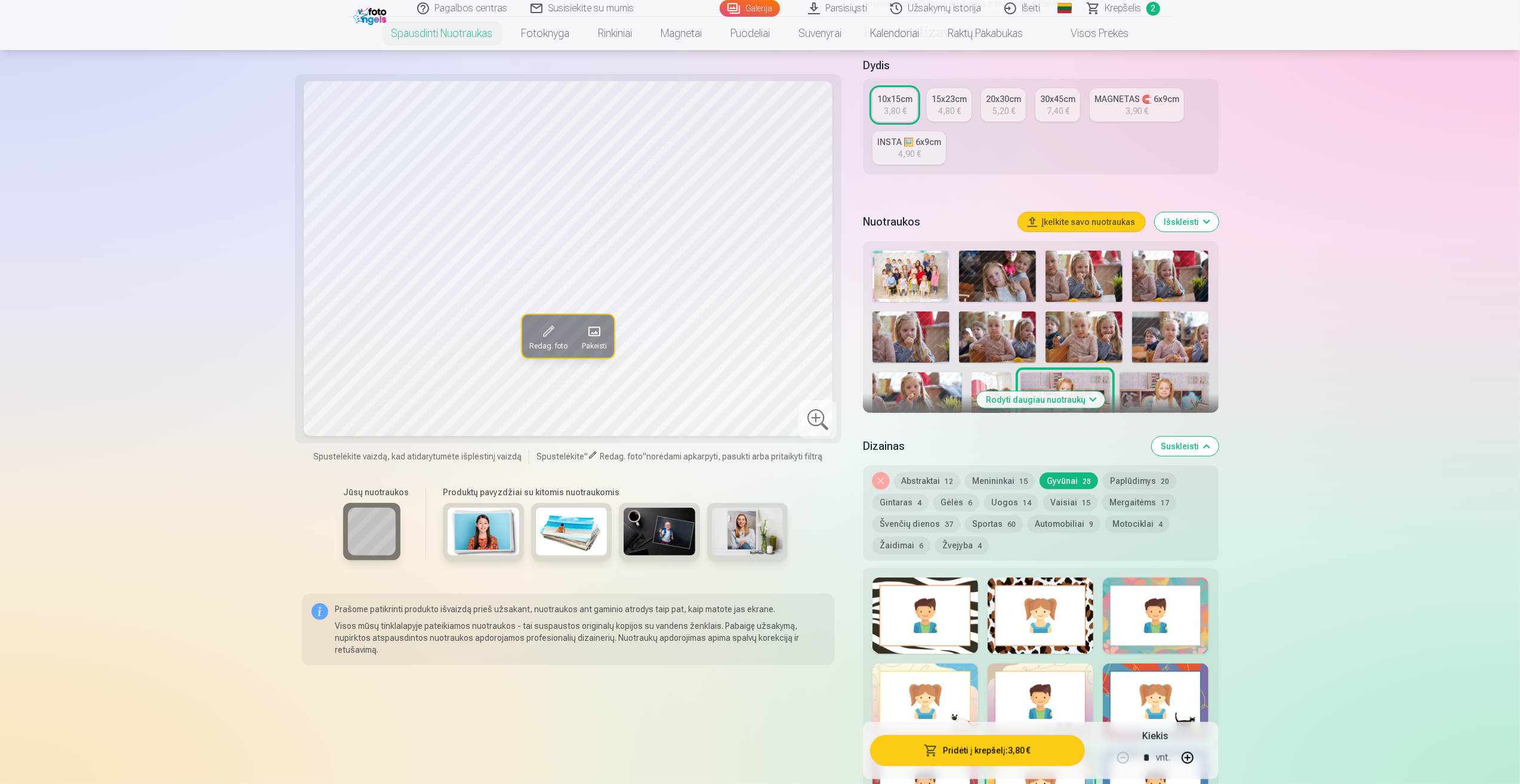
click at [1075, 290] on img at bounding box center [1084, 276] width 77 height 51
click at [543, 334] on span at bounding box center [548, 331] width 19 height 19
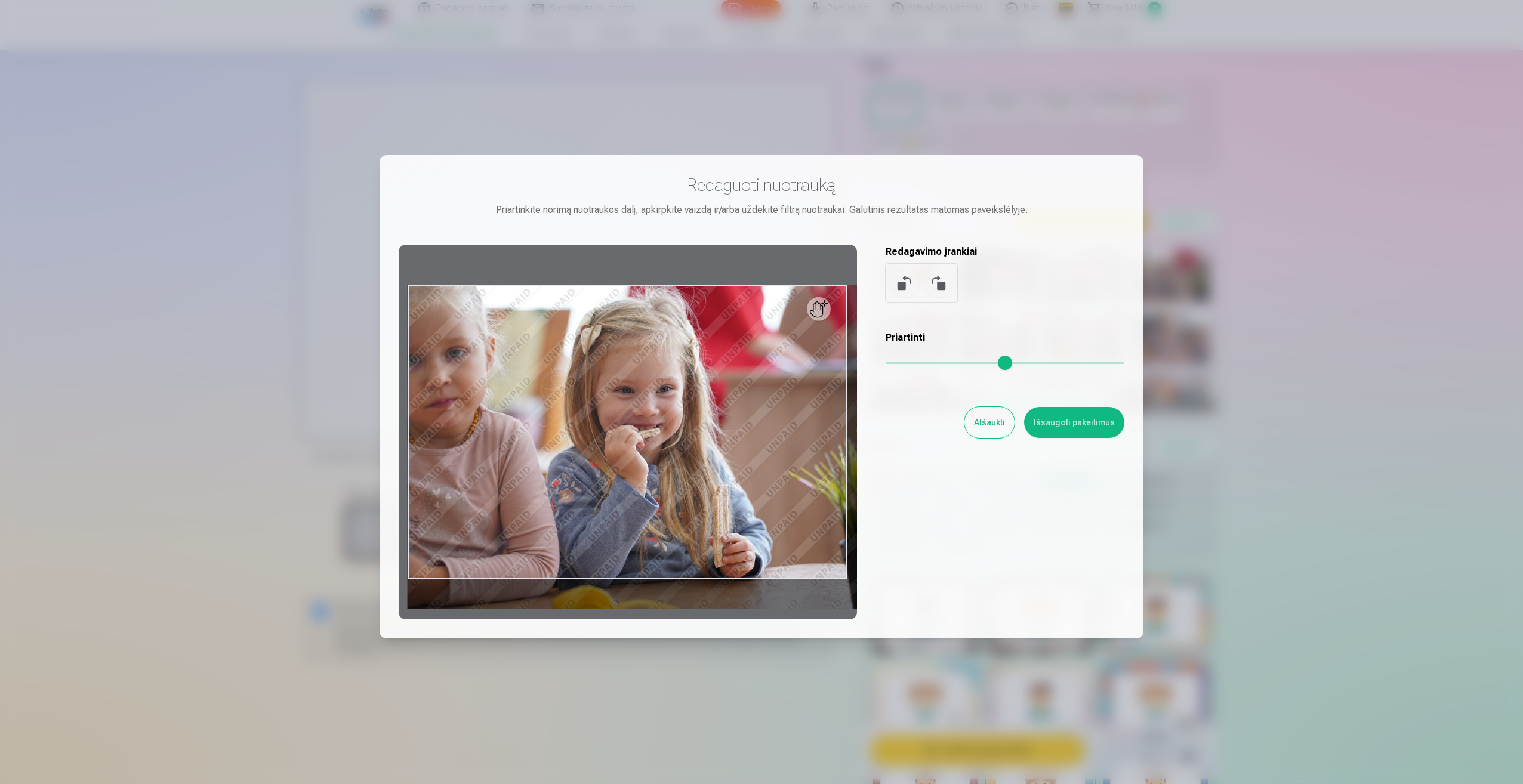
drag, startPoint x: 885, startPoint y: 363, endPoint x: 900, endPoint y: 362, distance: 15.0
click at [900, 362] on input "range" at bounding box center [1005, 363] width 239 height 3
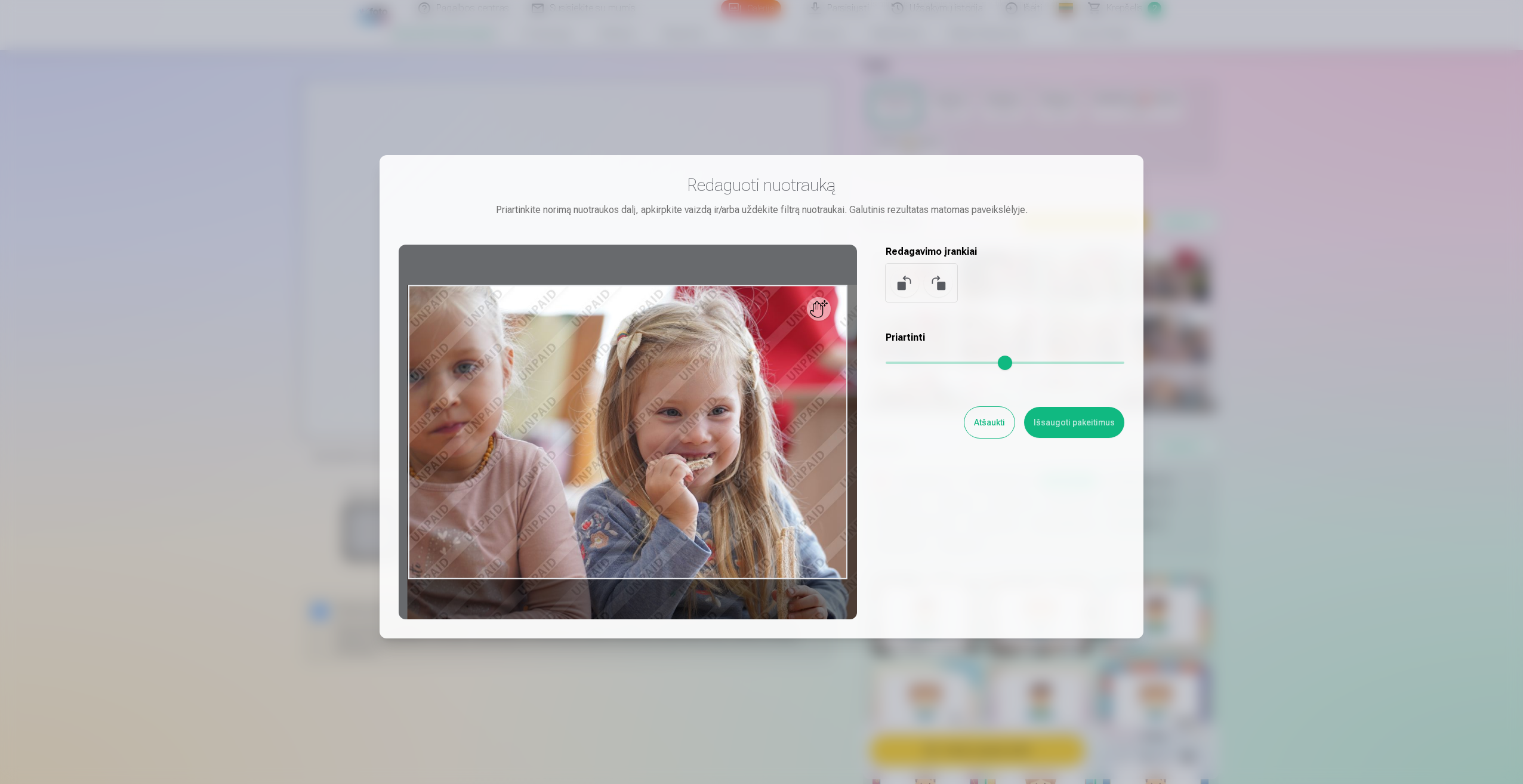
drag, startPoint x: 900, startPoint y: 362, endPoint x: 920, endPoint y: 364, distance: 20.1
click at [920, 364] on input "range" at bounding box center [1005, 363] width 239 height 3
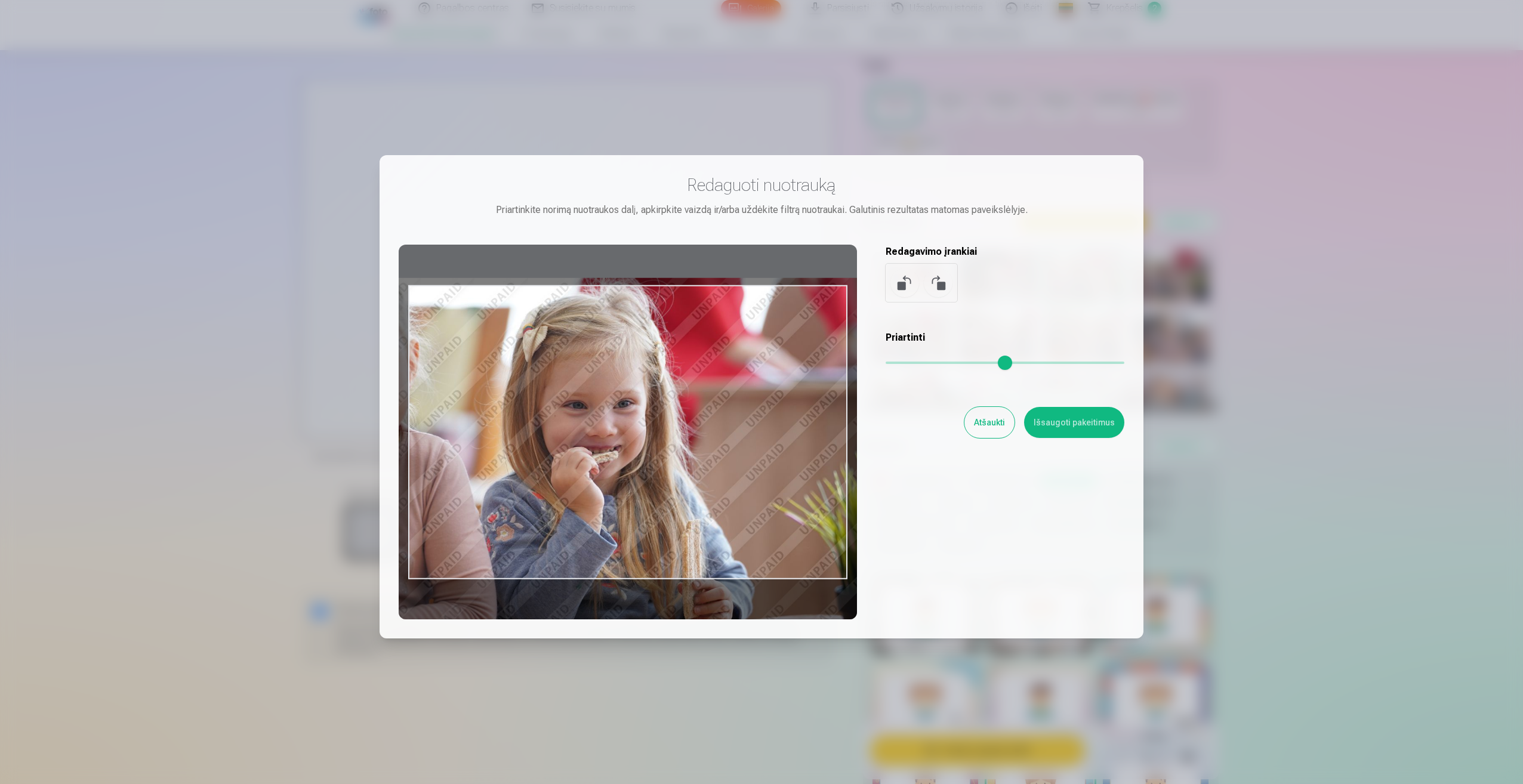
drag, startPoint x: 695, startPoint y: 435, endPoint x: 600, endPoint y: 427, distance: 95.3
click at [600, 427] on div at bounding box center [628, 431] width 458 height 374
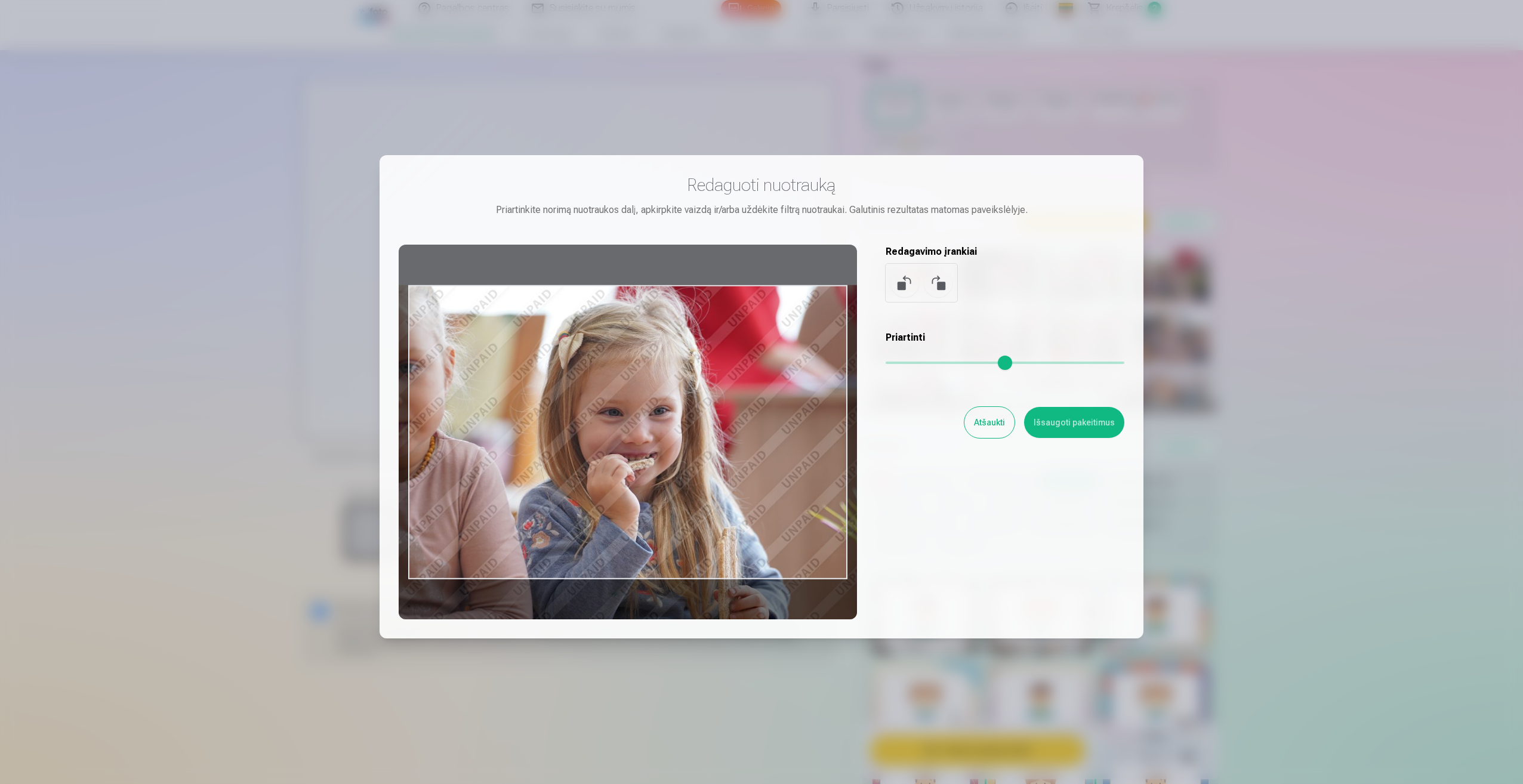
drag, startPoint x: 620, startPoint y: 433, endPoint x: 655, endPoint y: 444, distance: 36.7
click at [655, 444] on div at bounding box center [628, 431] width 458 height 374
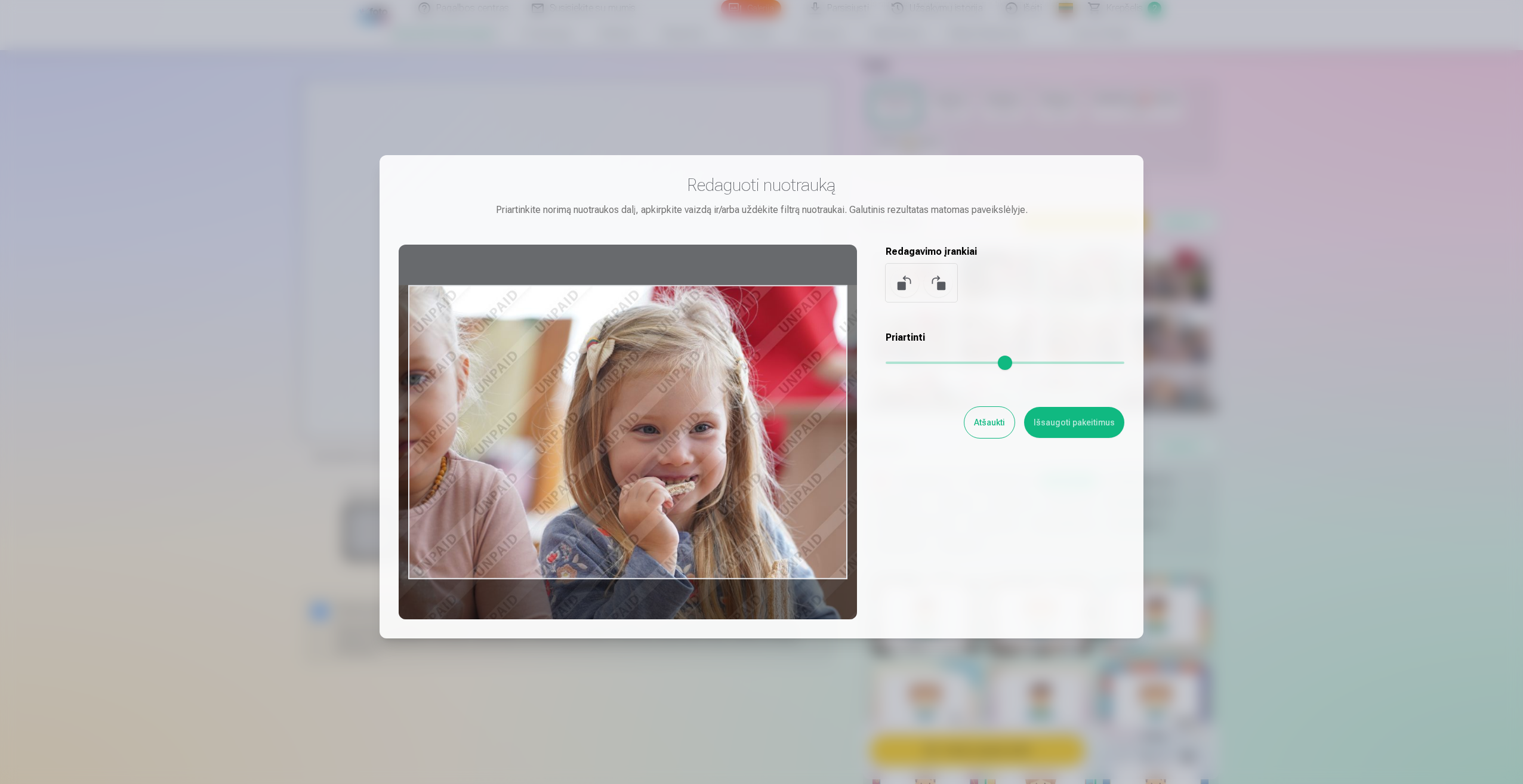
drag, startPoint x: 923, startPoint y: 363, endPoint x: 936, endPoint y: 365, distance: 13.2
click at [936, 364] on input "range" at bounding box center [1005, 363] width 239 height 3
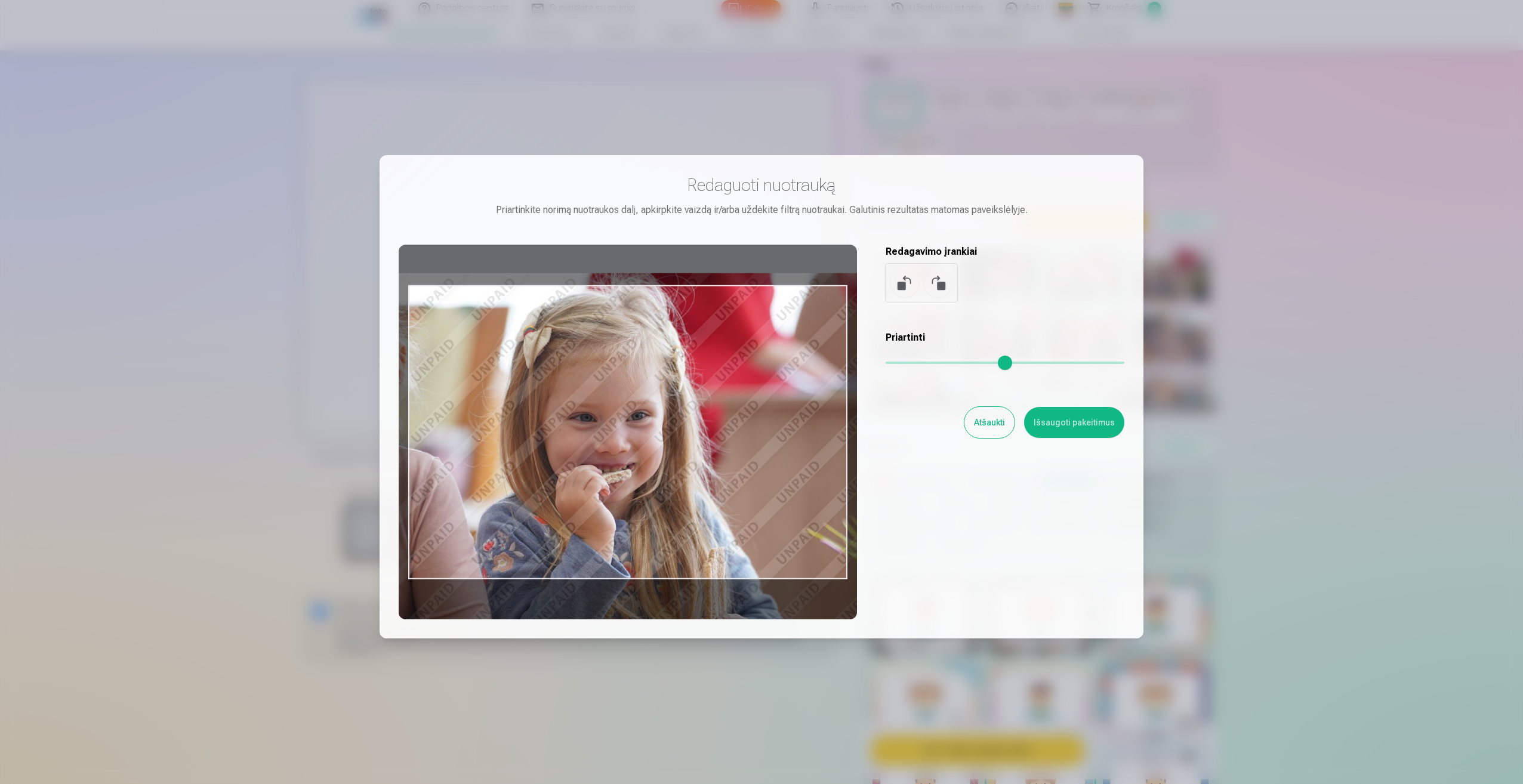
drag, startPoint x: 761, startPoint y: 491, endPoint x: 698, endPoint y: 478, distance: 64.3
click at [698, 478] on div at bounding box center [628, 431] width 458 height 374
type input "***"
click at [1077, 431] on button "Išsaugoti pakeitimus" at bounding box center [1074, 423] width 100 height 31
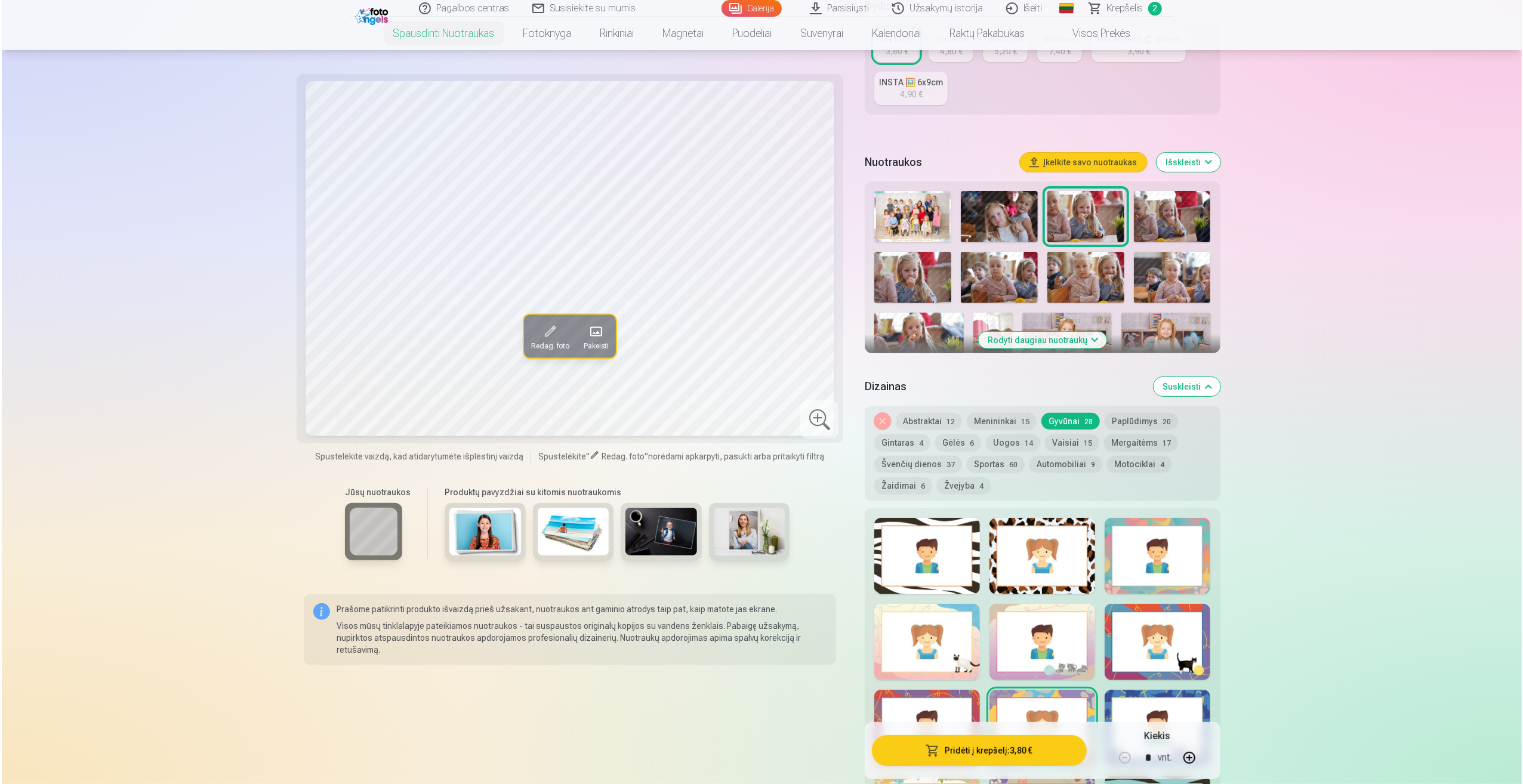
scroll to position [358, 0]
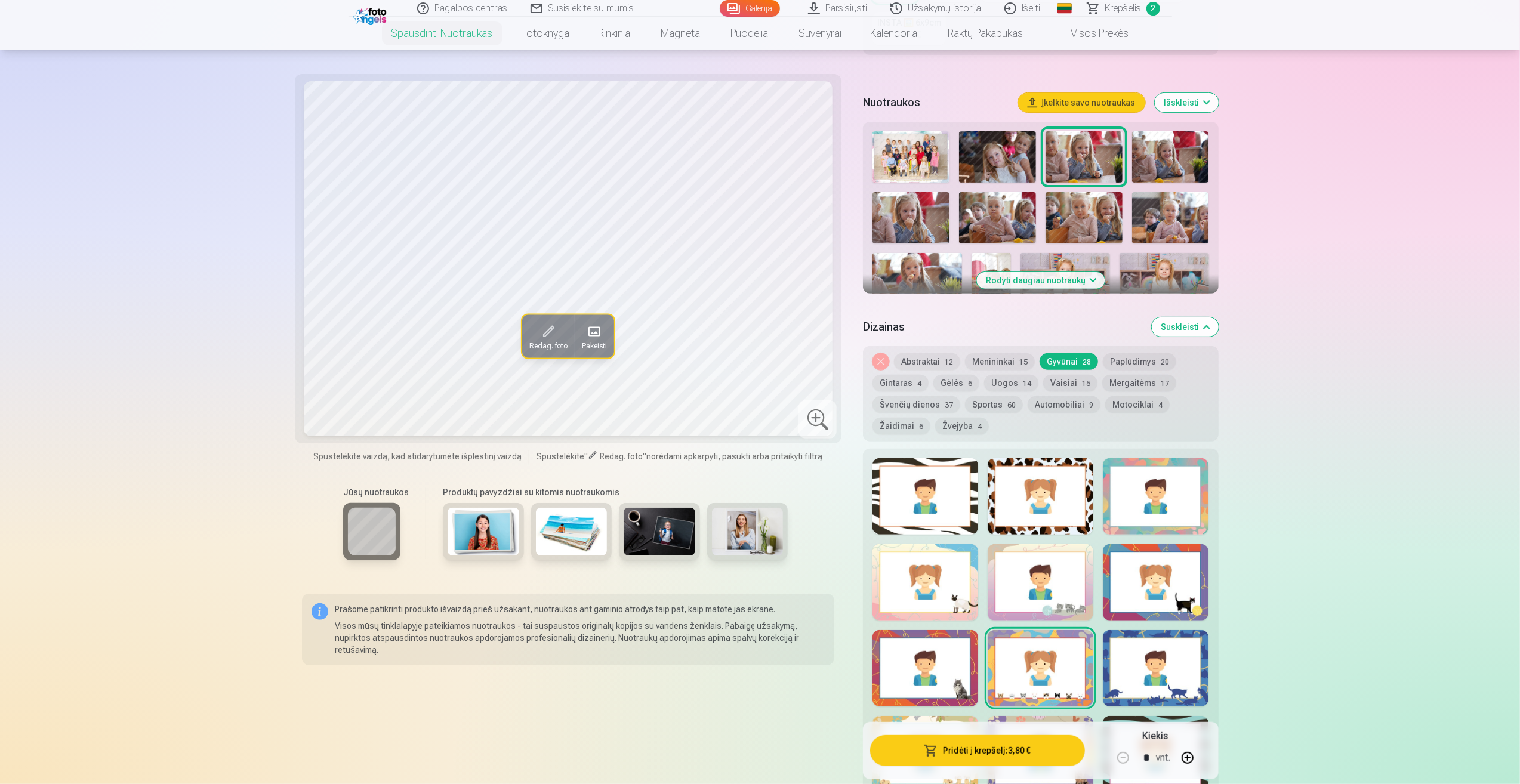
click at [1041, 593] on div at bounding box center [1040, 582] width 106 height 76
click at [990, 753] on button "Pridėti į krepšelį : 3,80 €" at bounding box center [977, 751] width 214 height 31
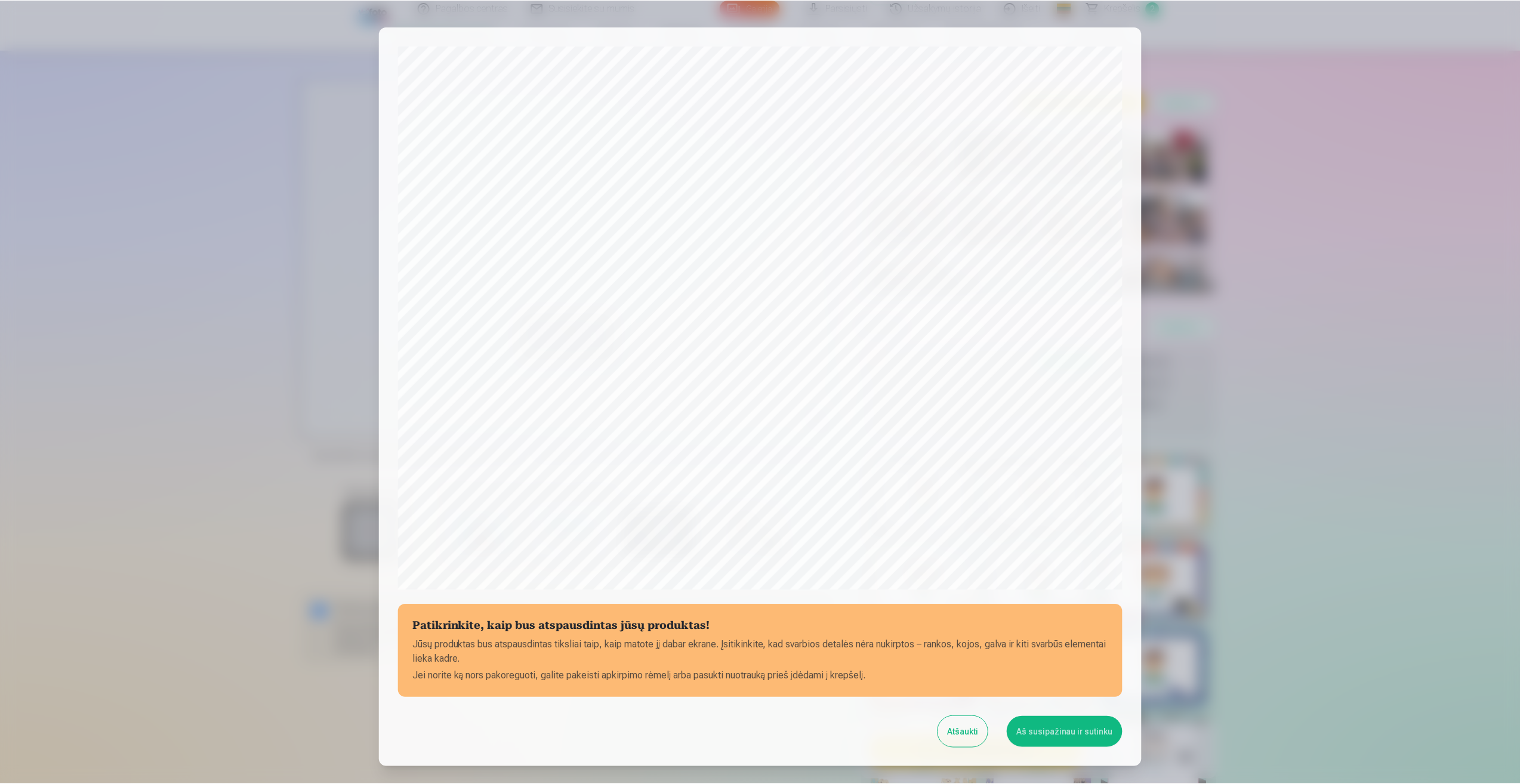
scroll to position [81, 0]
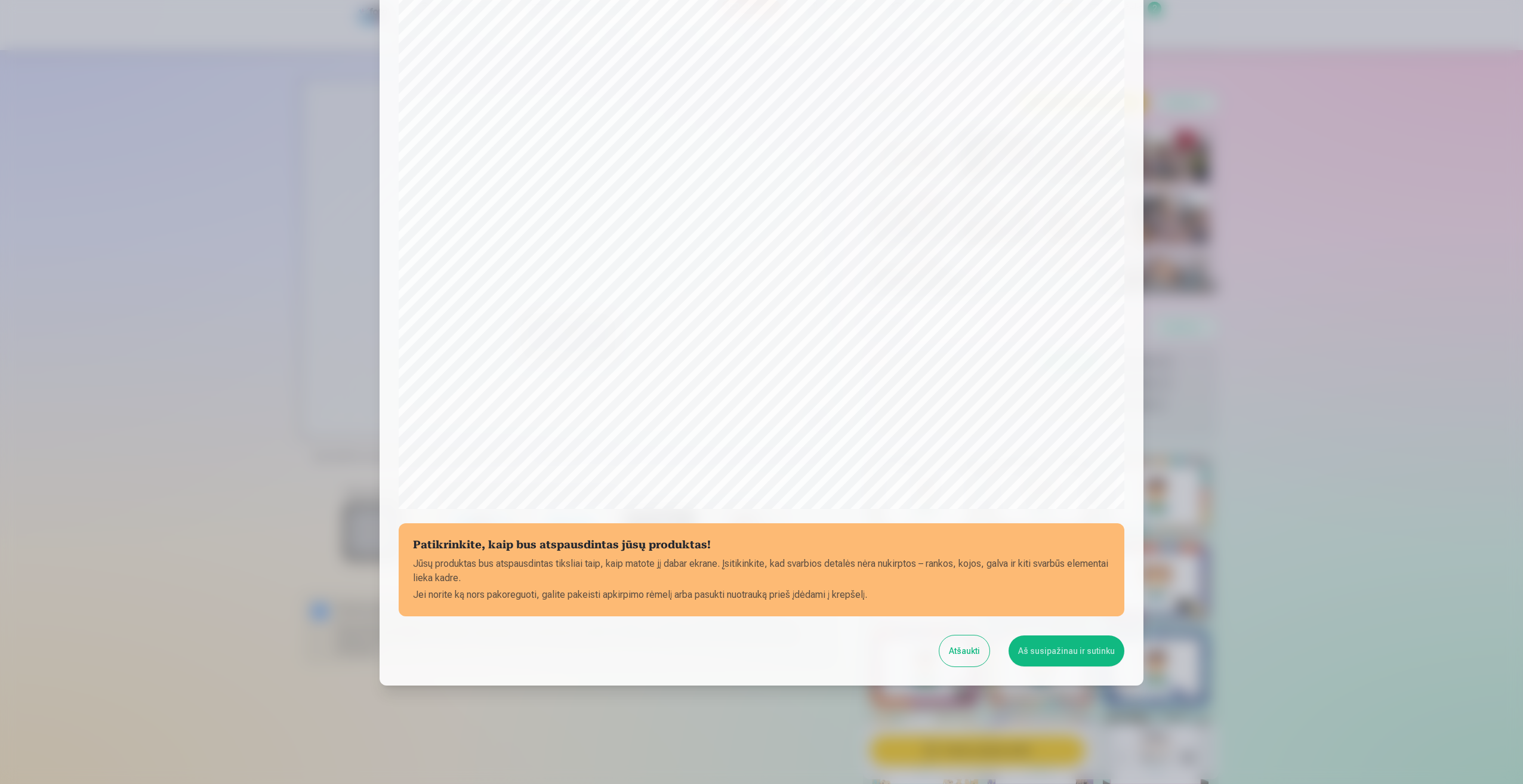
click at [1062, 655] on button "Aš susipažinau ir sutinku" at bounding box center [1066, 651] width 116 height 31
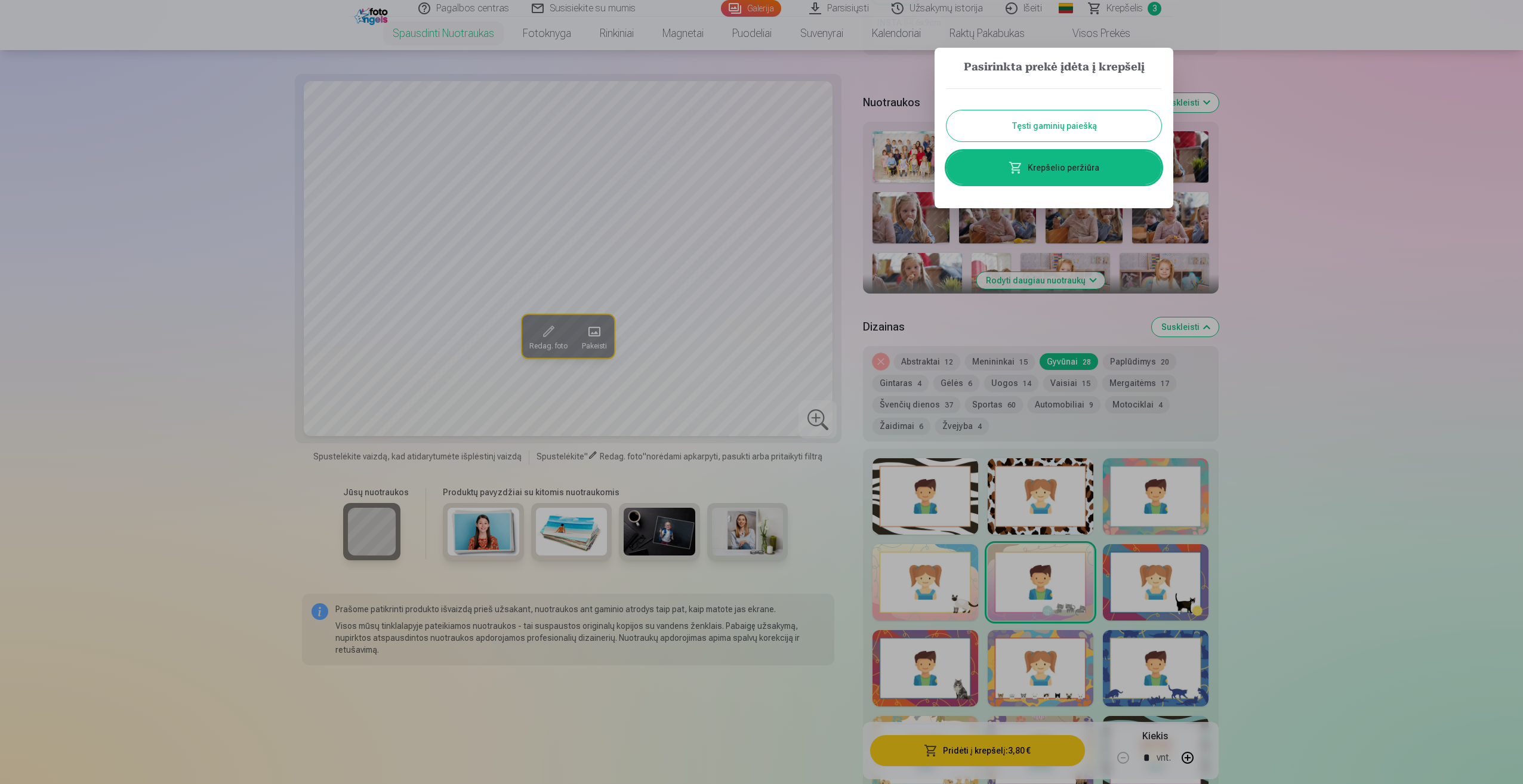
click at [1095, 124] on button "Tęsti gaminių paiešką" at bounding box center [1054, 126] width 215 height 31
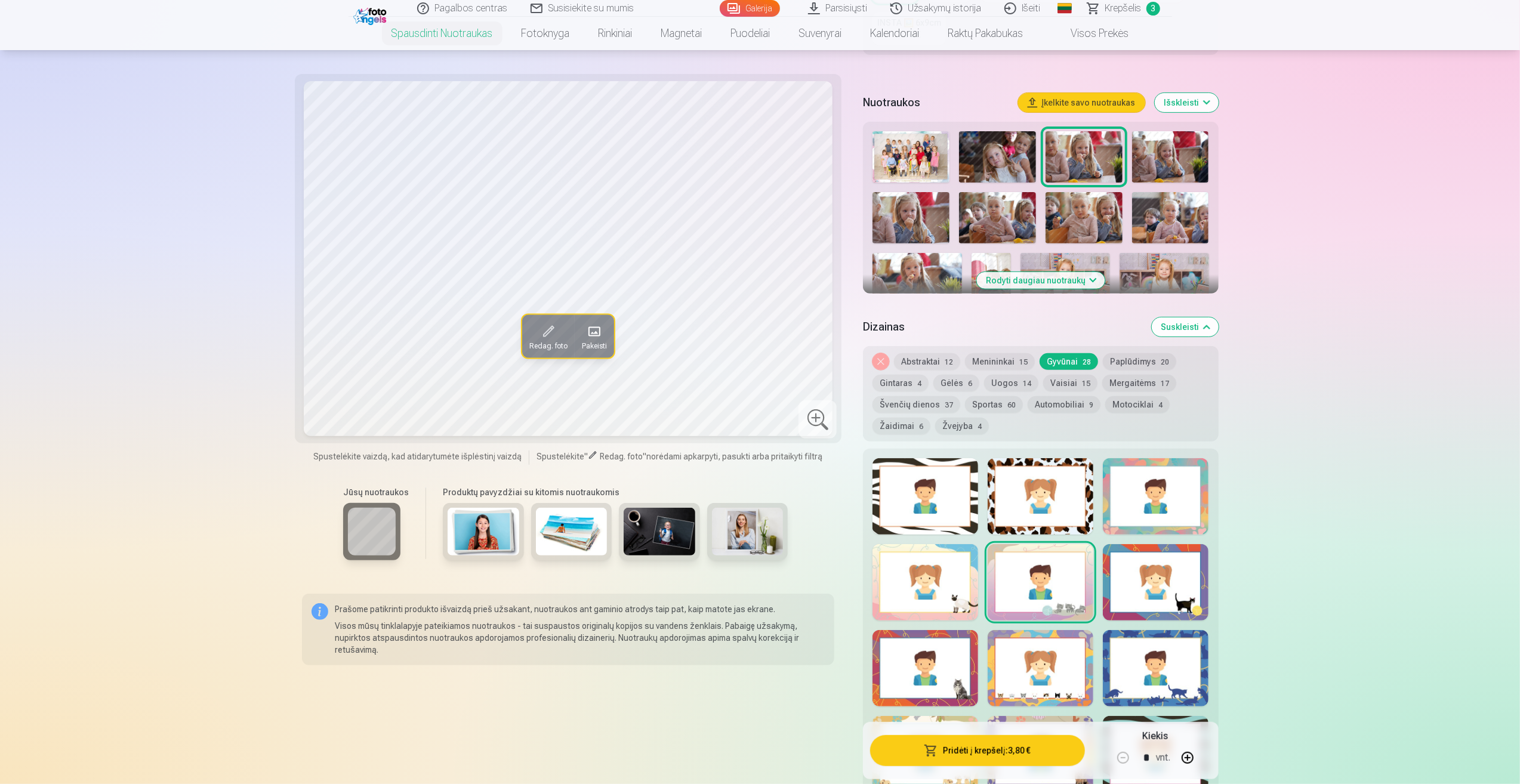
scroll to position [418, 0]
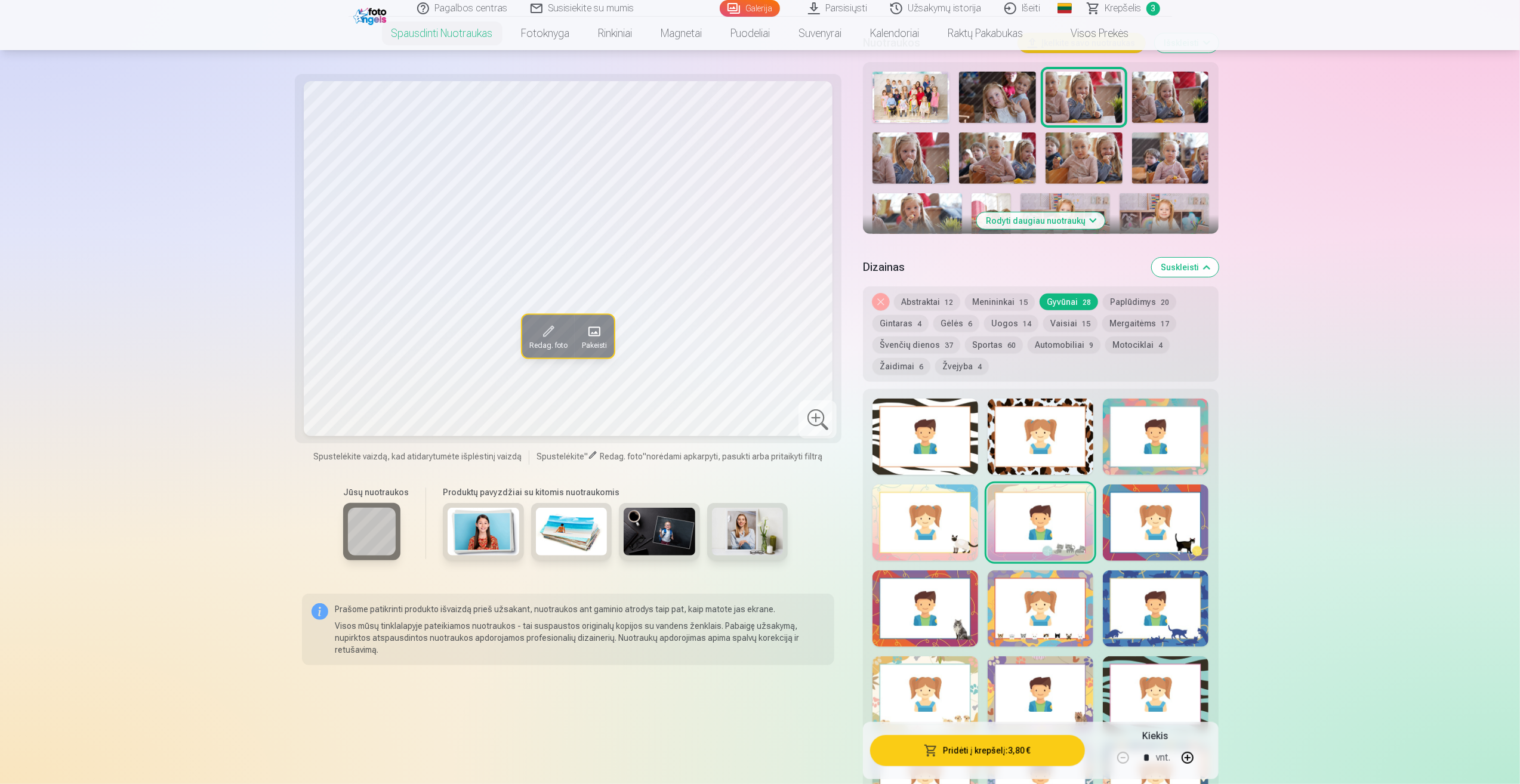
click at [1088, 222] on button "Rodyti daugiau nuotraukų" at bounding box center [1040, 221] width 128 height 17
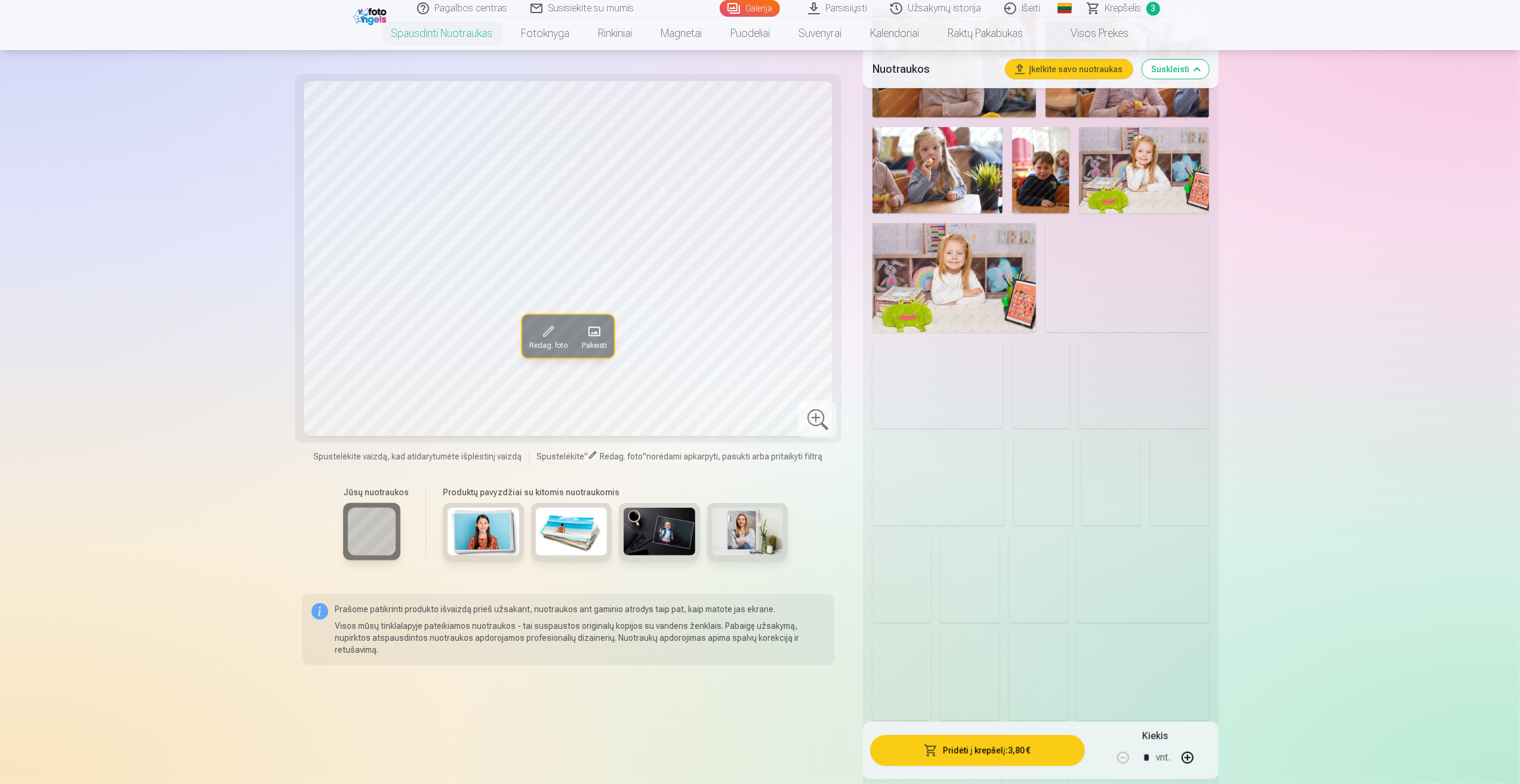
scroll to position [955, 0]
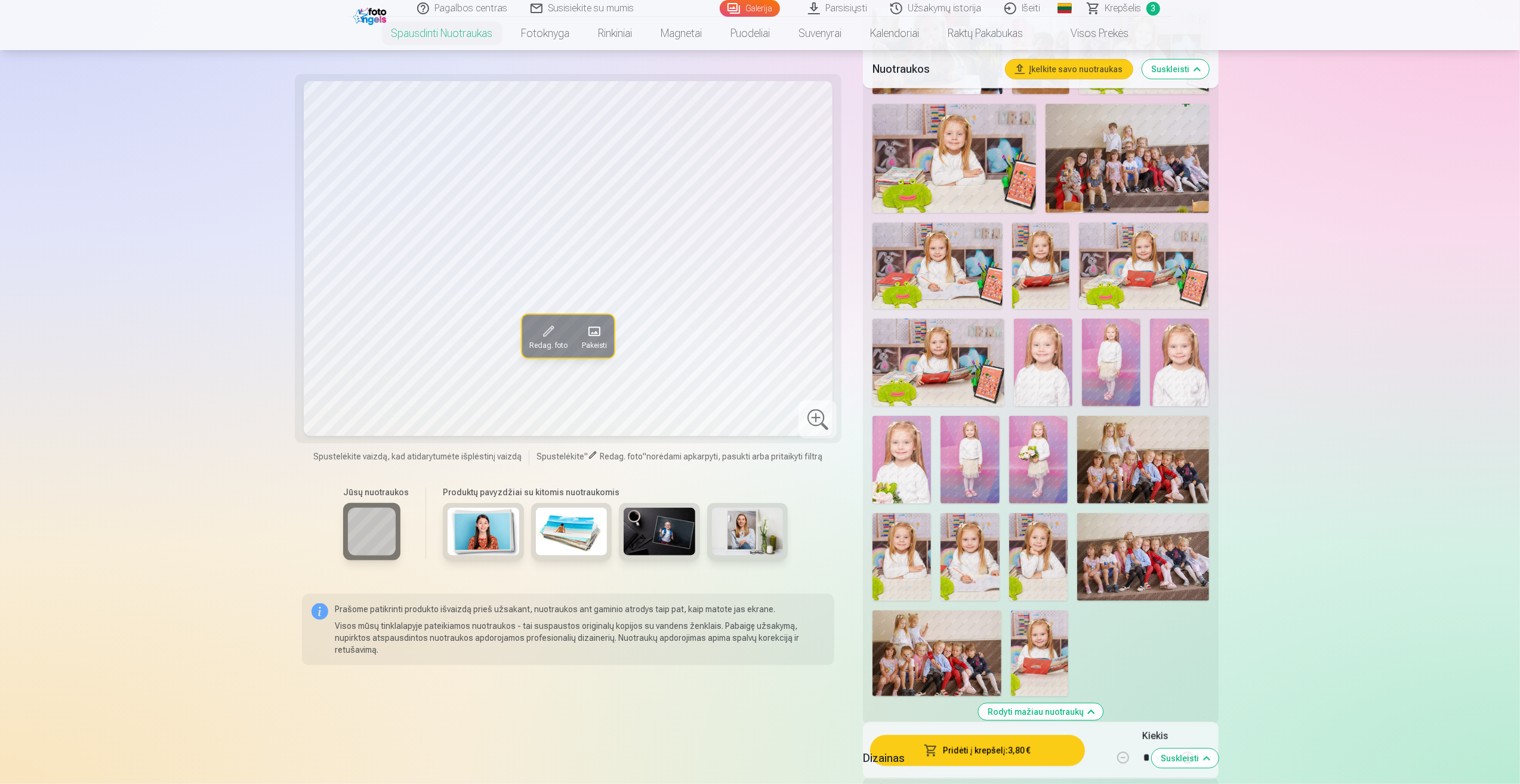
click at [1110, 348] on img at bounding box center [1111, 363] width 59 height 88
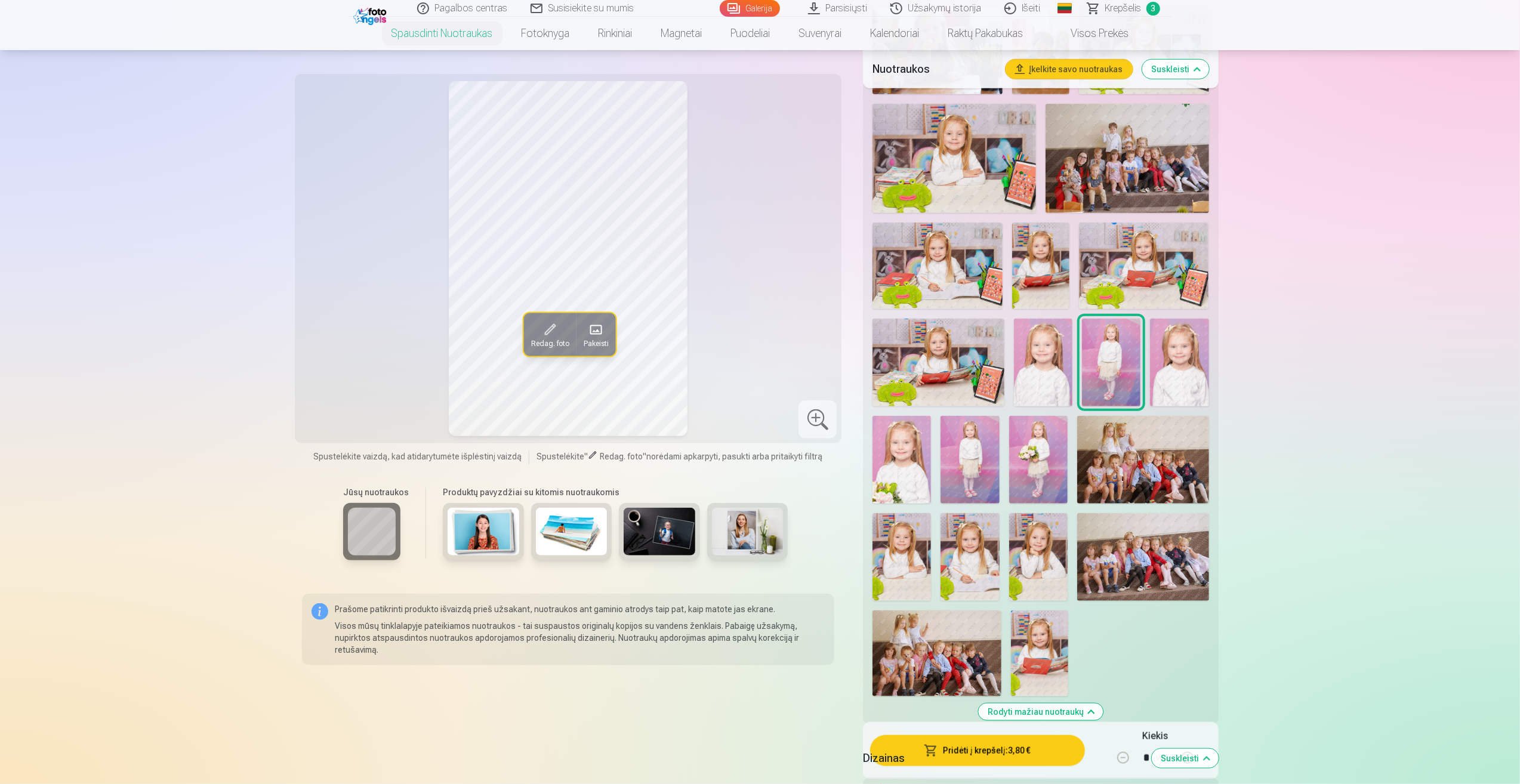
click at [984, 754] on h5 "Dizainas" at bounding box center [1002, 758] width 279 height 17
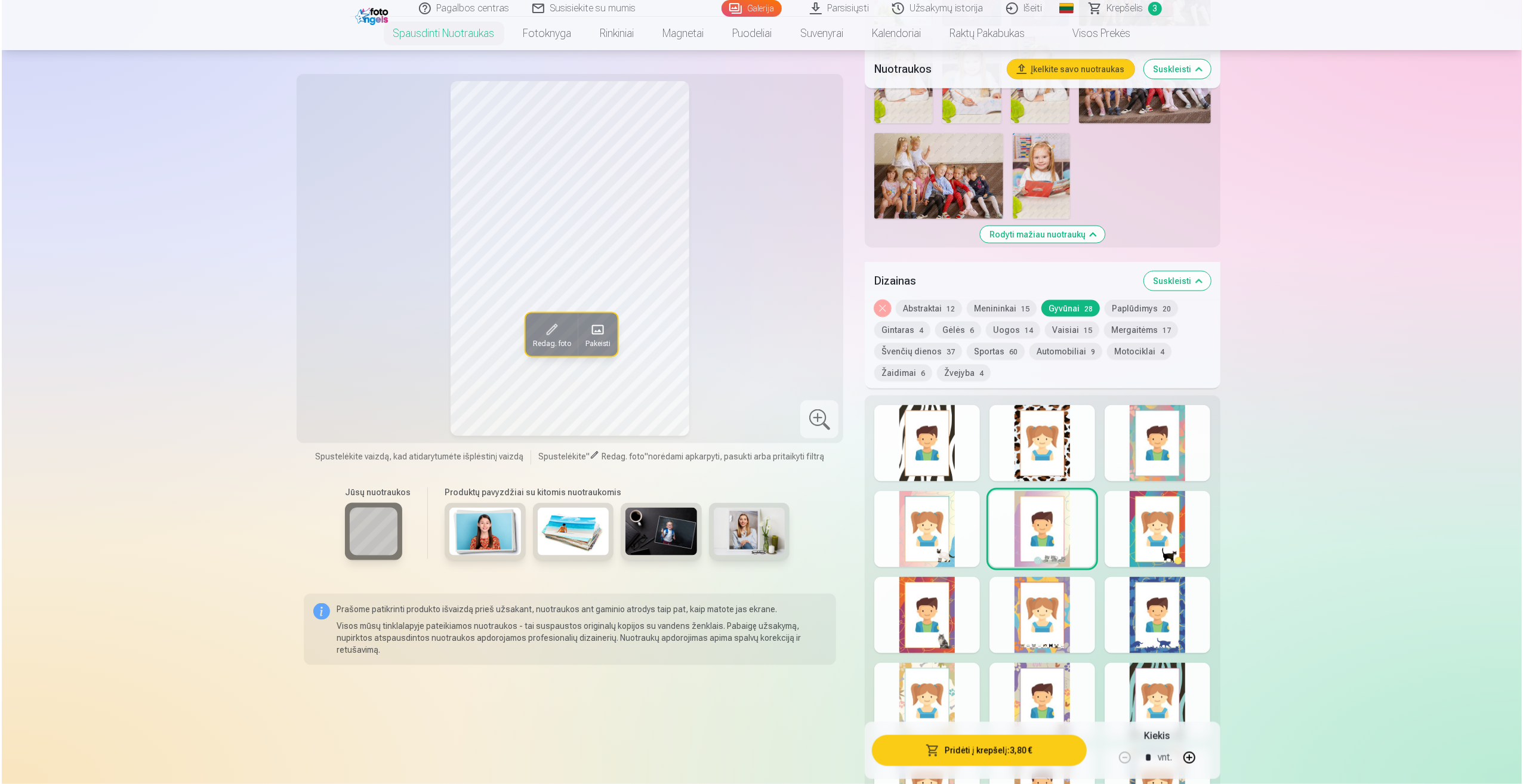
scroll to position [1671, 0]
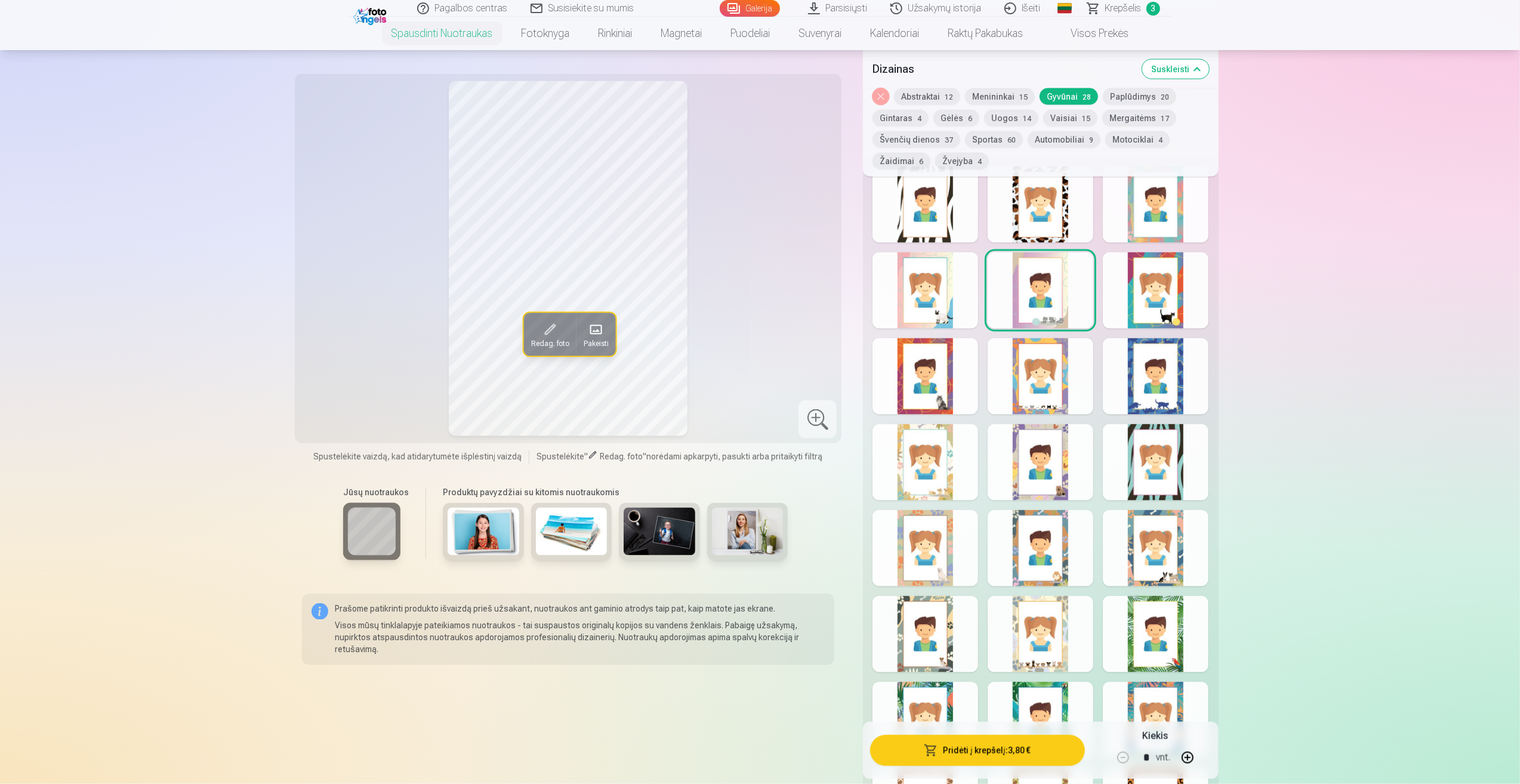
click at [971, 753] on button "Pridėti į krepšelį : 3,80 €" at bounding box center [977, 751] width 214 height 31
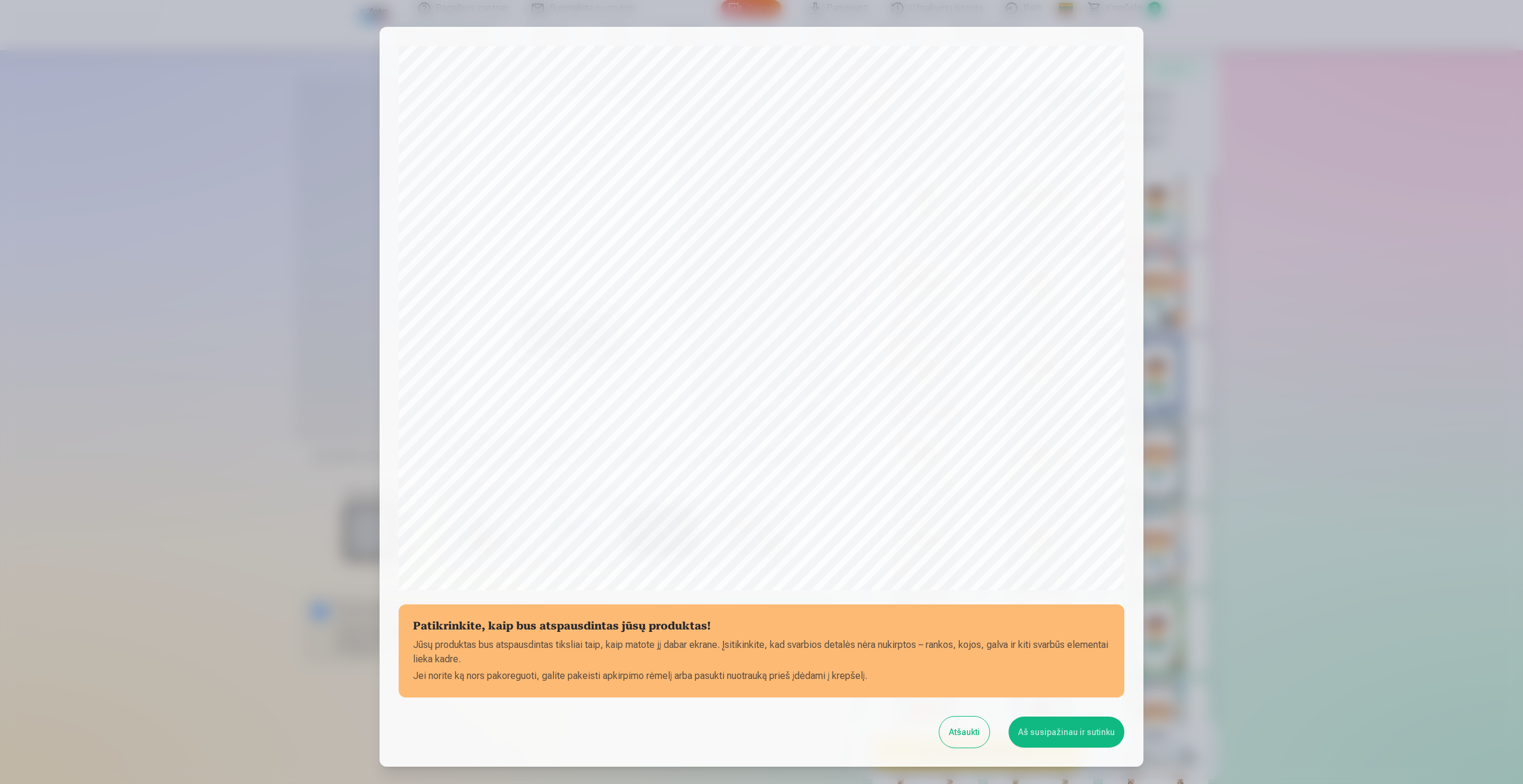
scroll to position [81, 0]
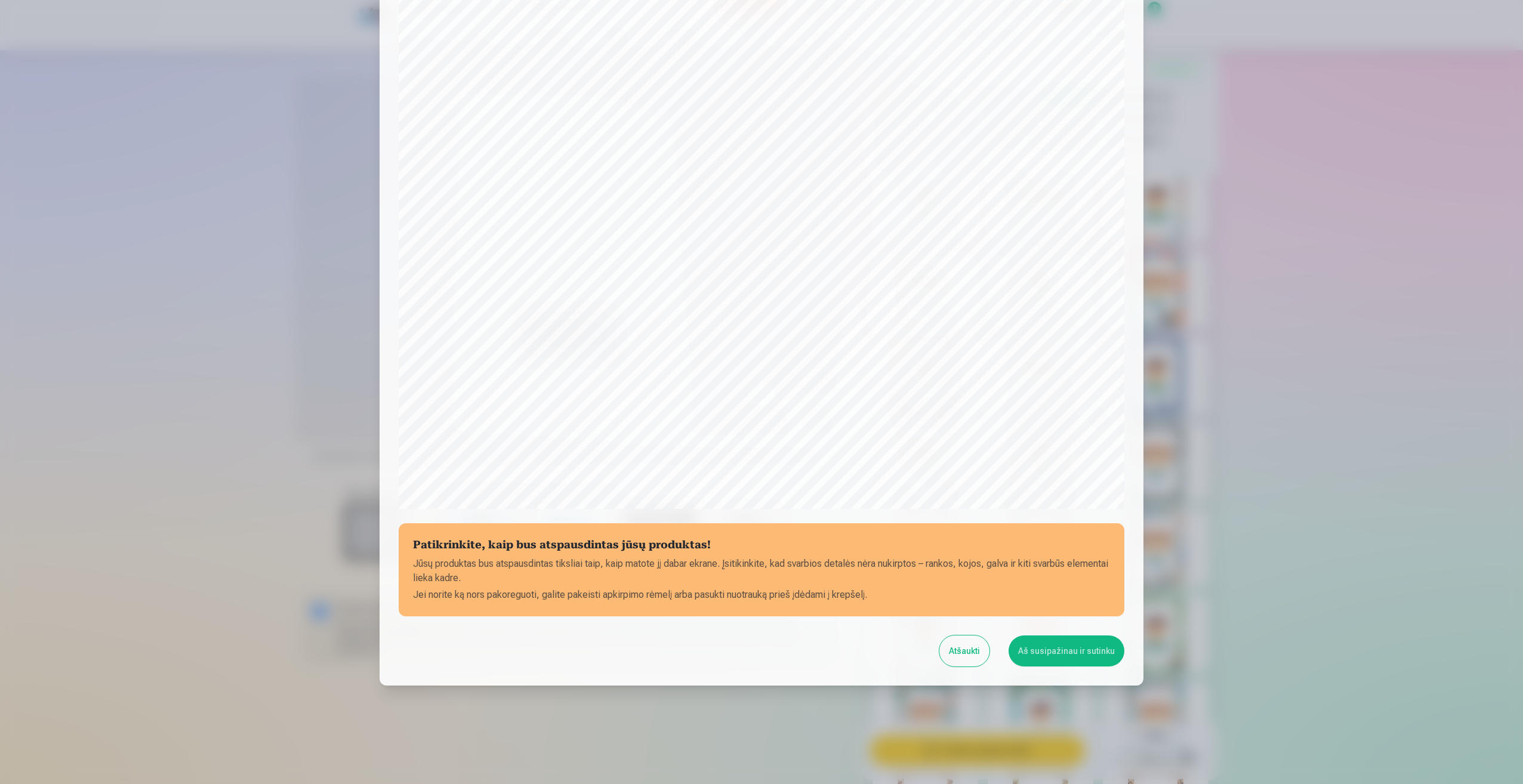
click at [1063, 651] on button "Aš susipažinau ir sutinku" at bounding box center [1066, 651] width 116 height 31
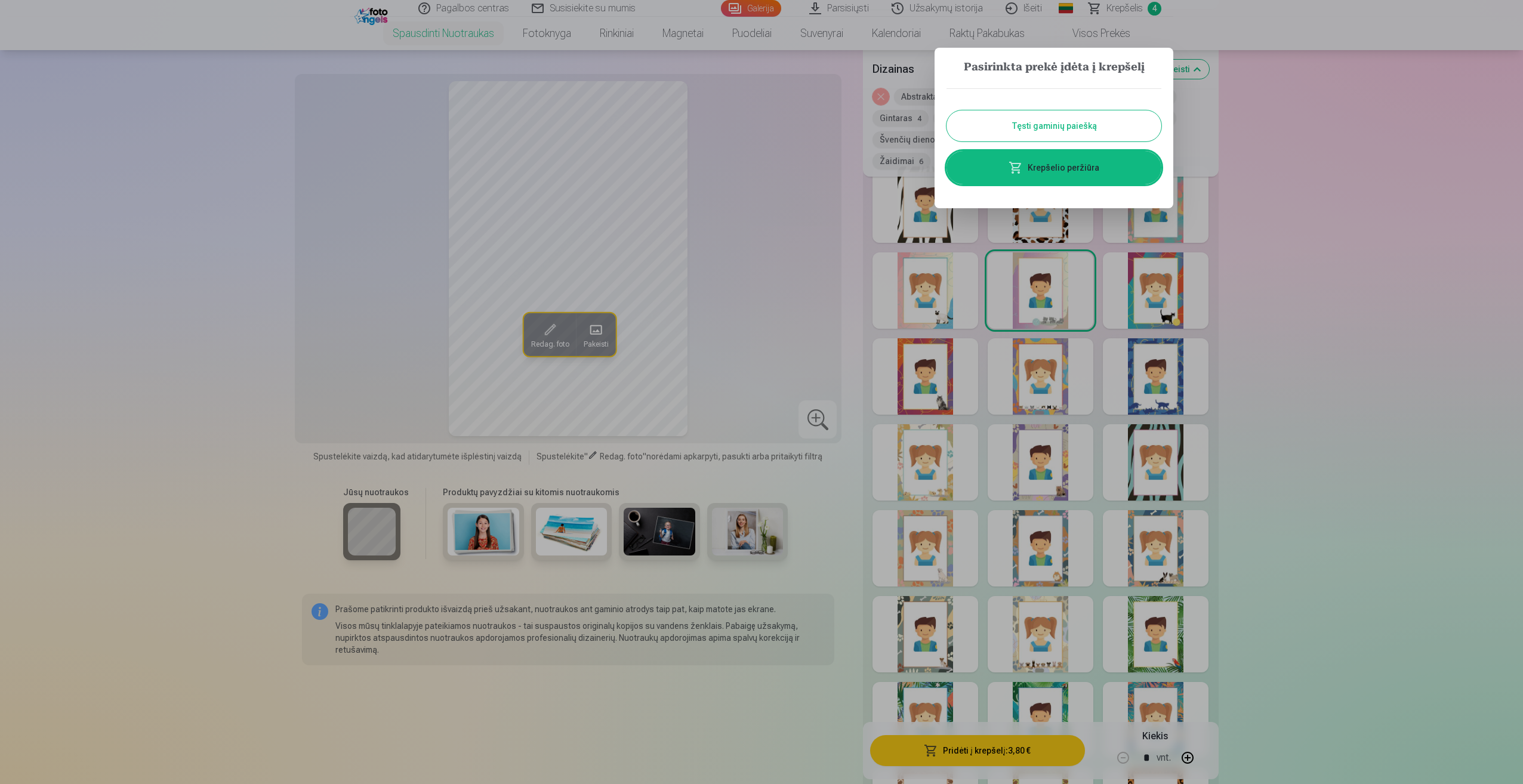
click at [1079, 167] on link "Krepšelio peržiūra" at bounding box center [1054, 167] width 215 height 33
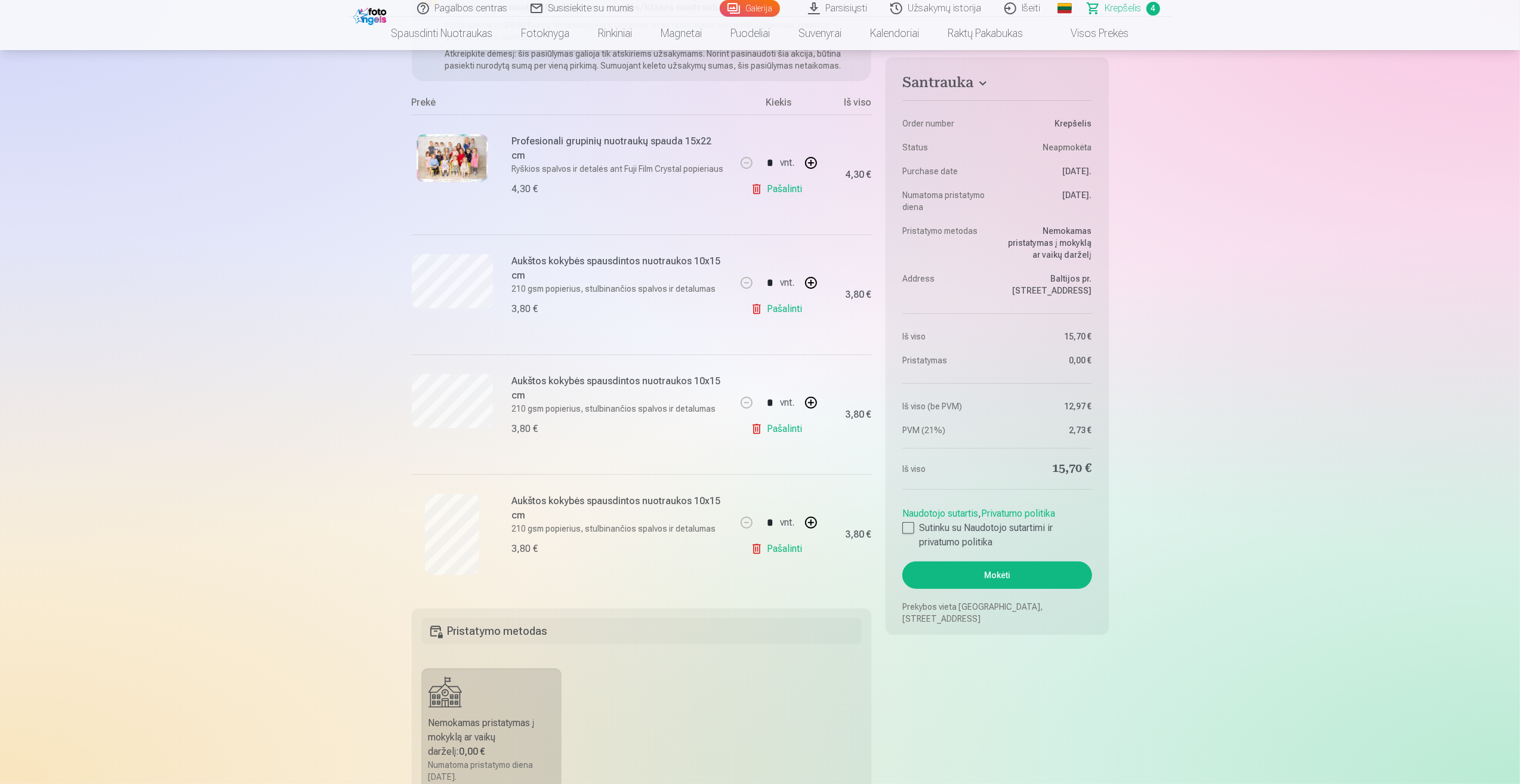
scroll to position [358, 0]
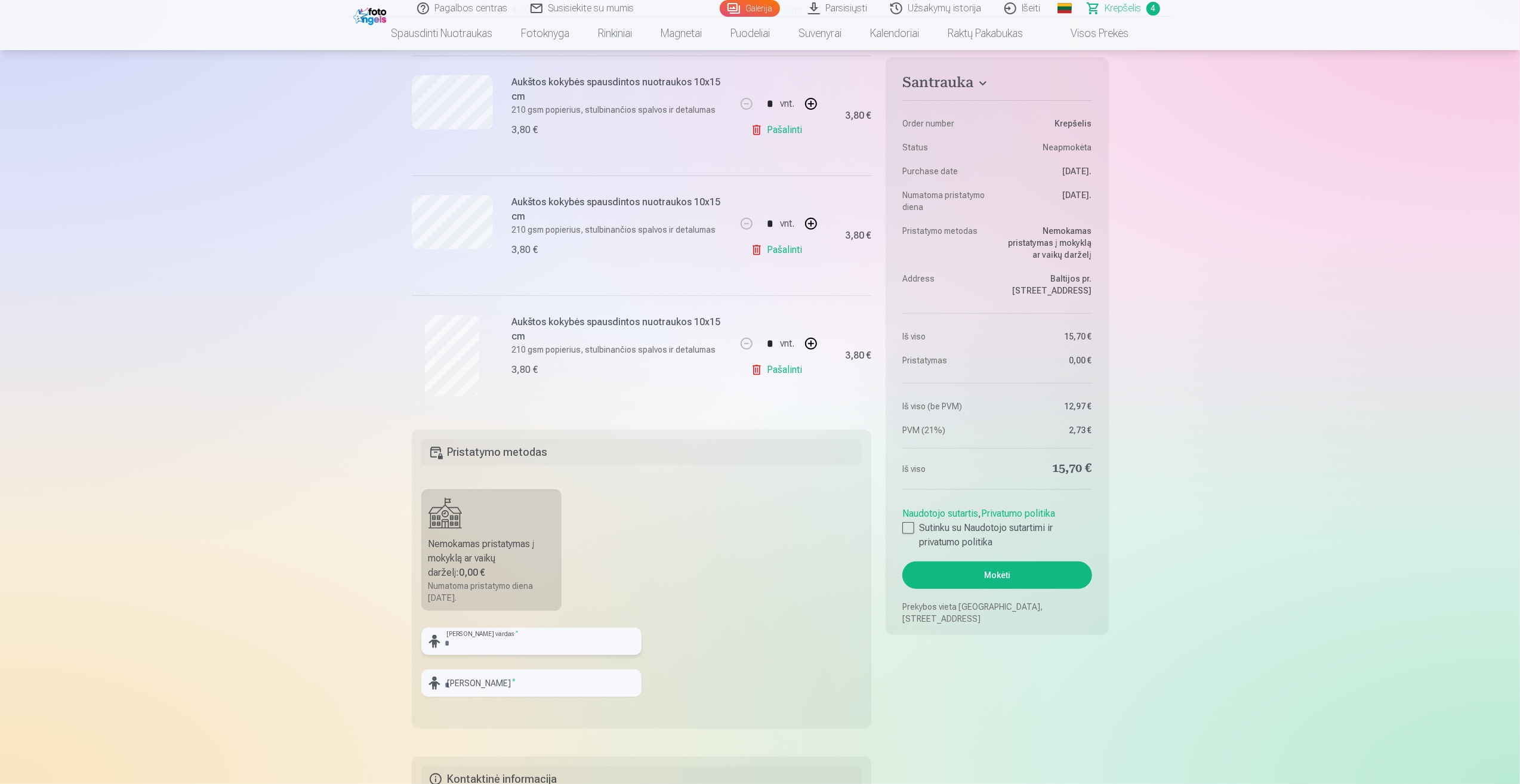
click at [528, 633] on input "text" at bounding box center [531, 641] width 220 height 28
type input "*****"
type input "*********"
click at [482, 649] on input "*****" at bounding box center [531, 641] width 220 height 28
drag, startPoint x: 451, startPoint y: 641, endPoint x: 386, endPoint y: 633, distance: 65.5
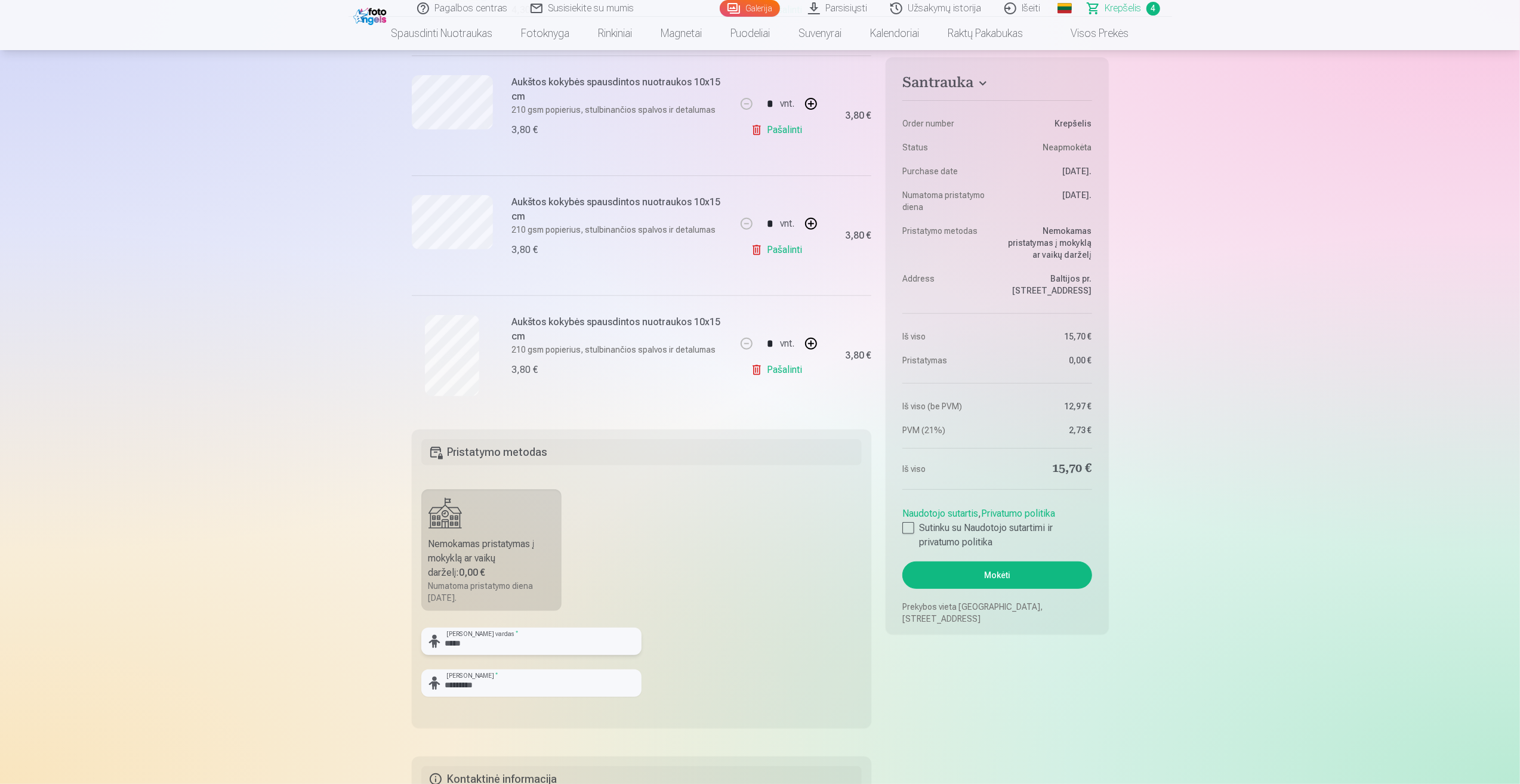
type input "*******"
drag, startPoint x: 482, startPoint y: 683, endPoint x: 498, endPoint y: 686, distance: 16.3
click at [482, 683] on input "*********" at bounding box center [531, 683] width 220 height 28
drag, startPoint x: 402, startPoint y: 672, endPoint x: 386, endPoint y: 671, distance: 16.0
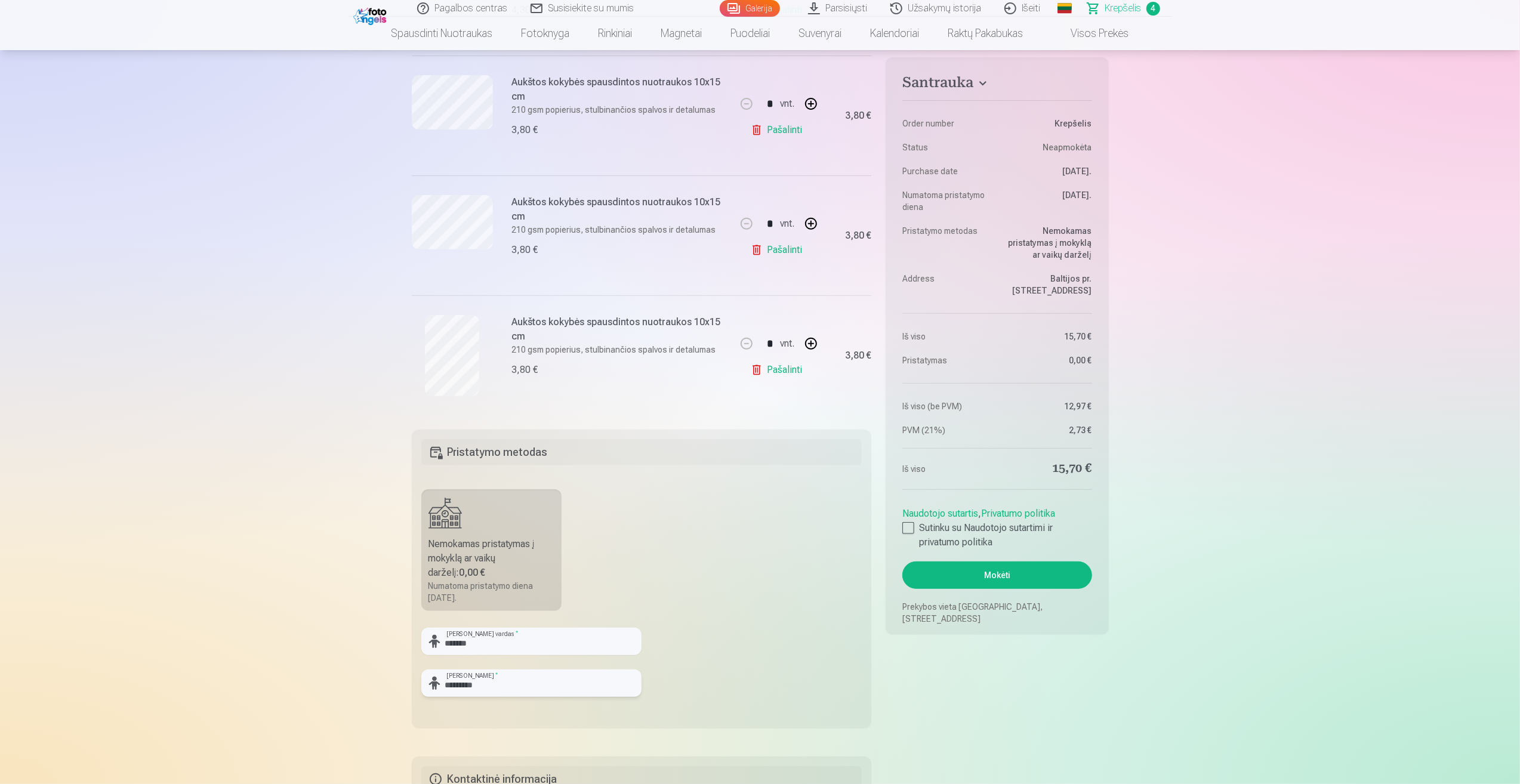
type input "*********"
drag, startPoint x: 512, startPoint y: 638, endPoint x: 401, endPoint y: 602, distance: 116.7
type input "*******"
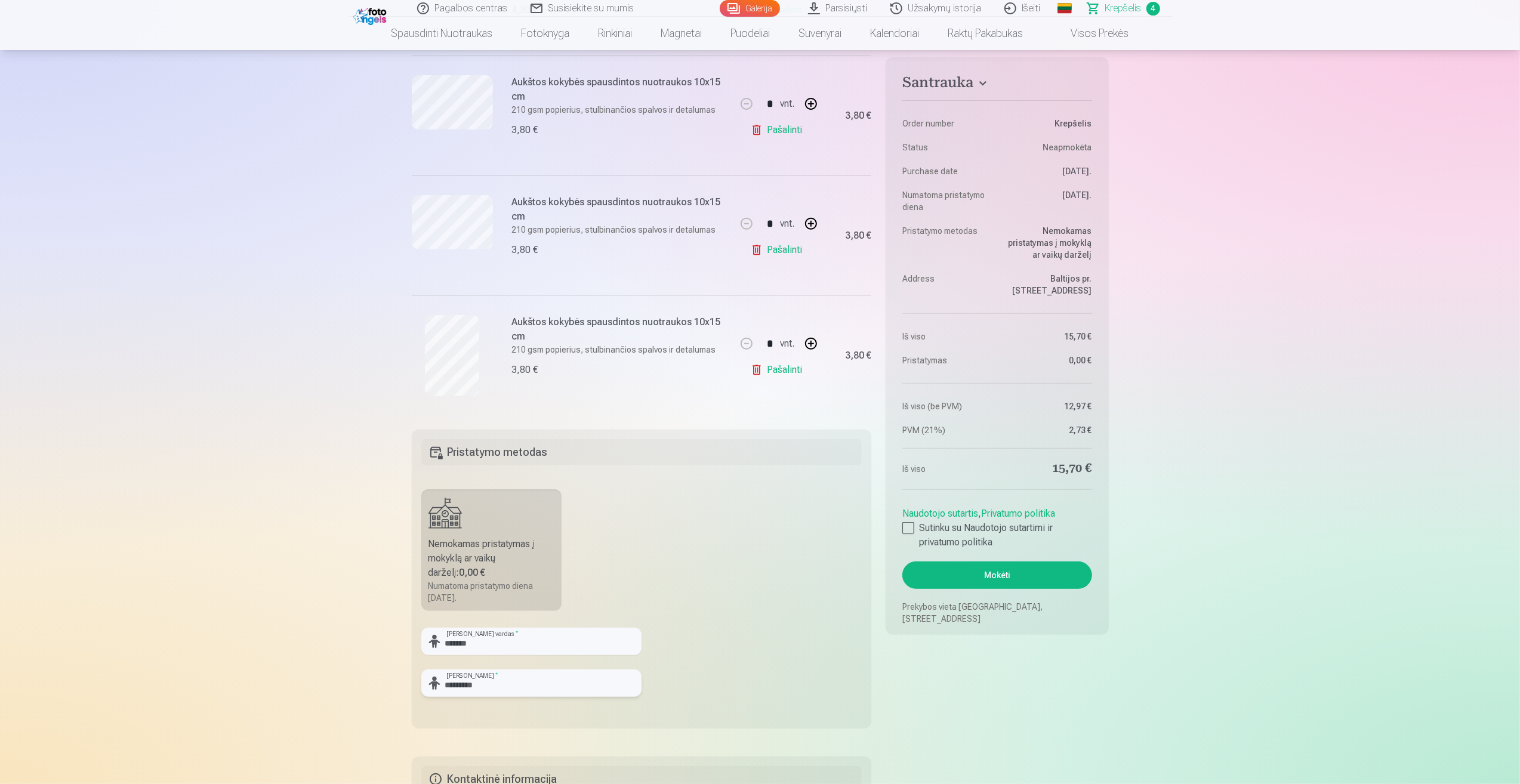
click at [470, 680] on input "*********" at bounding box center [531, 683] width 220 height 28
drag, startPoint x: 508, startPoint y: 680, endPoint x: 398, endPoint y: 660, distance: 111.8
type input "**********"
click at [750, 581] on fieldset "**********" at bounding box center [642, 578] width 460 height 298
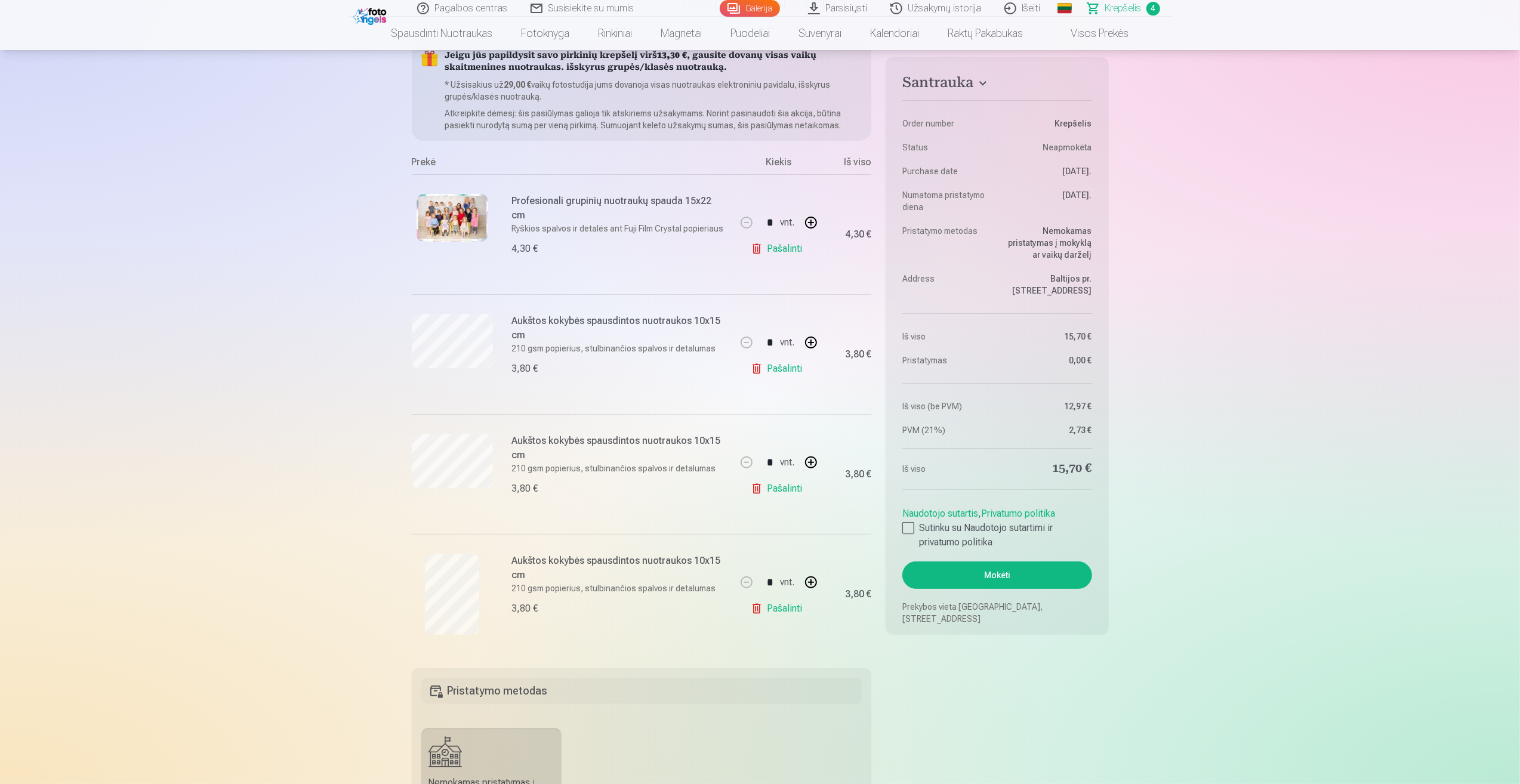
scroll to position [0, 0]
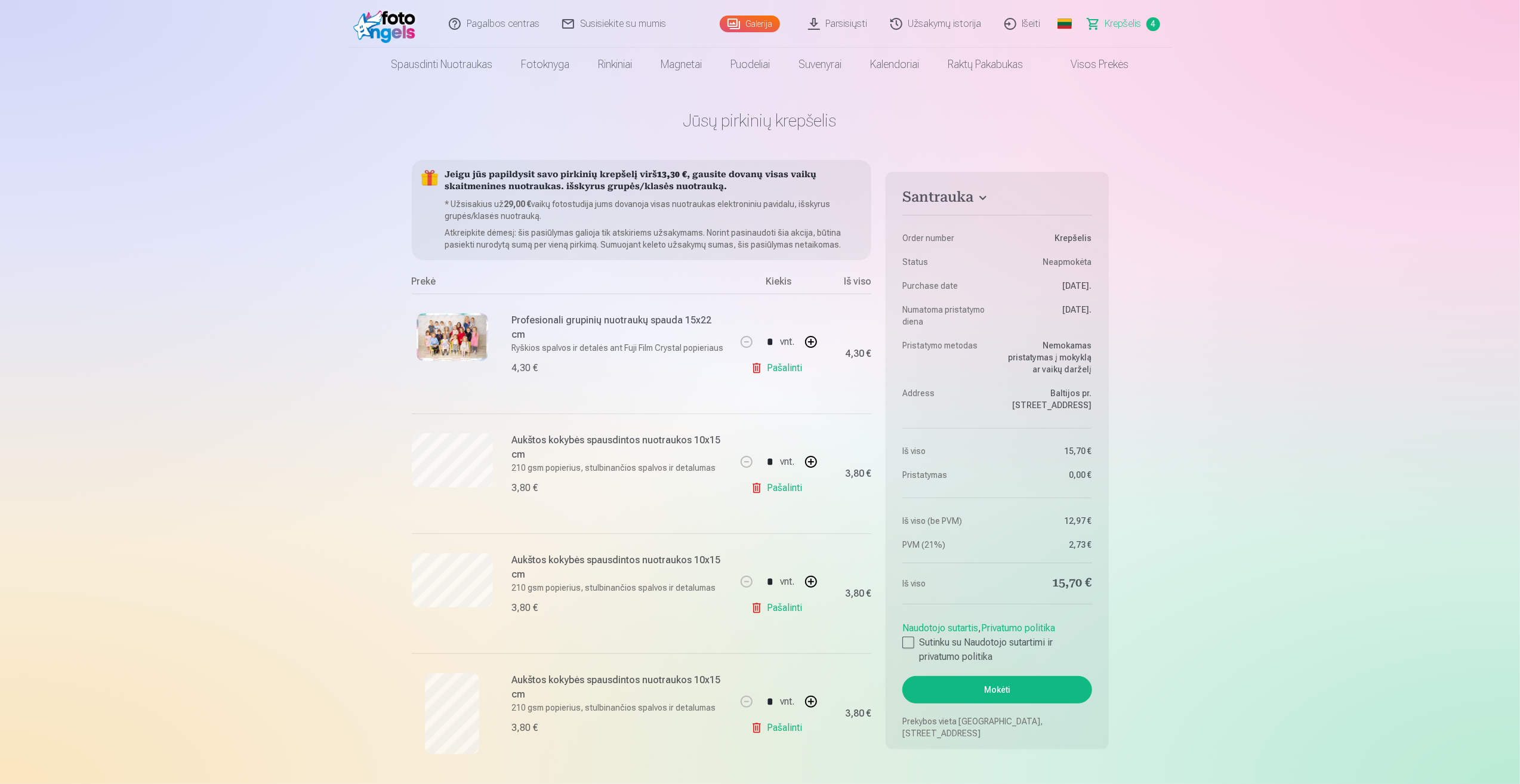
click at [1117, 62] on link "Visos prekės" at bounding box center [1090, 64] width 106 height 33
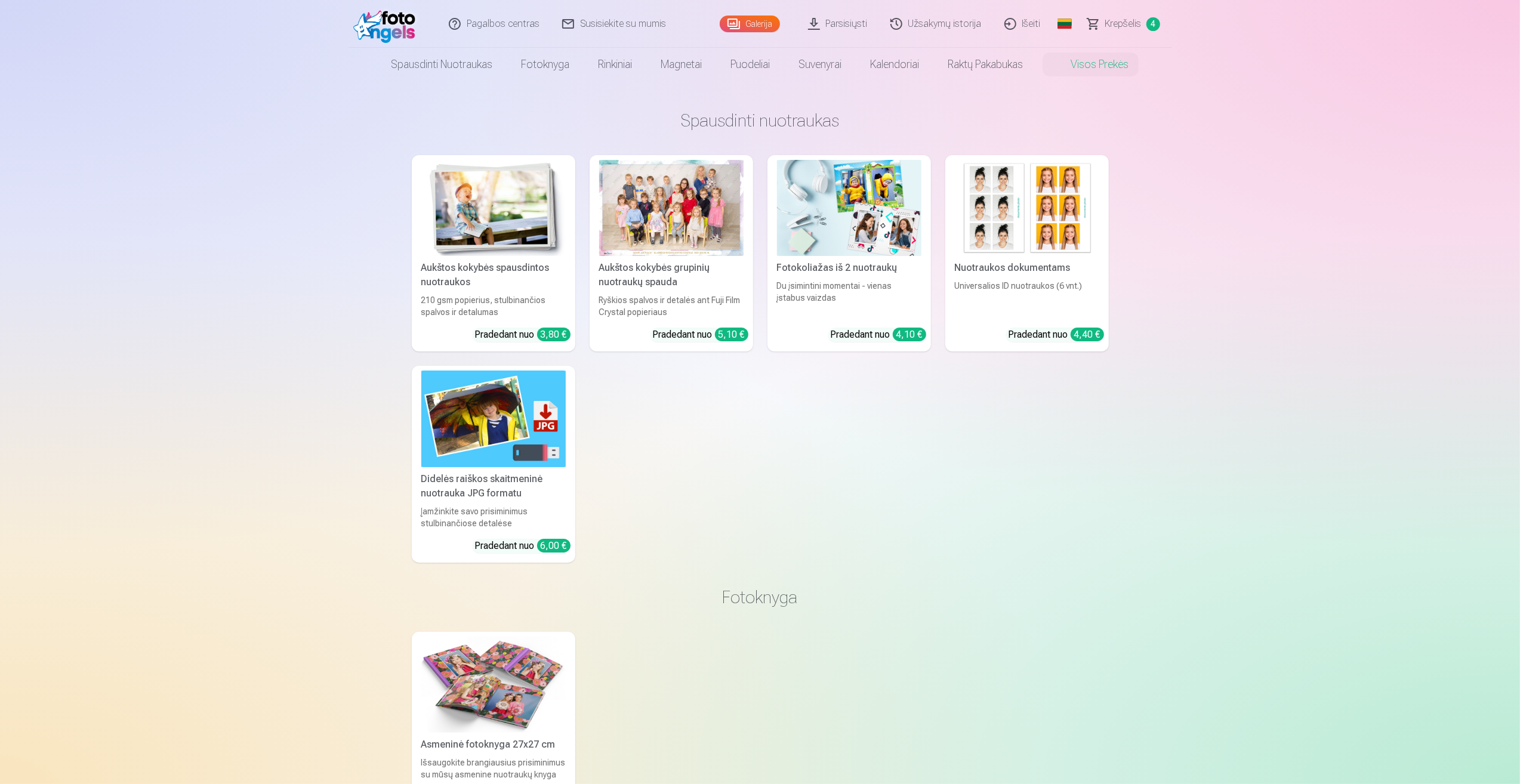
click at [1110, 67] on link "Visos prekės" at bounding box center [1090, 64] width 106 height 33
click at [1087, 67] on link "Visos prekės" at bounding box center [1090, 64] width 106 height 33
click at [1075, 66] on link "Visos prekės" at bounding box center [1090, 64] width 106 height 33
click at [1112, 28] on span "Krepšelis" at bounding box center [1124, 24] width 36 height 14
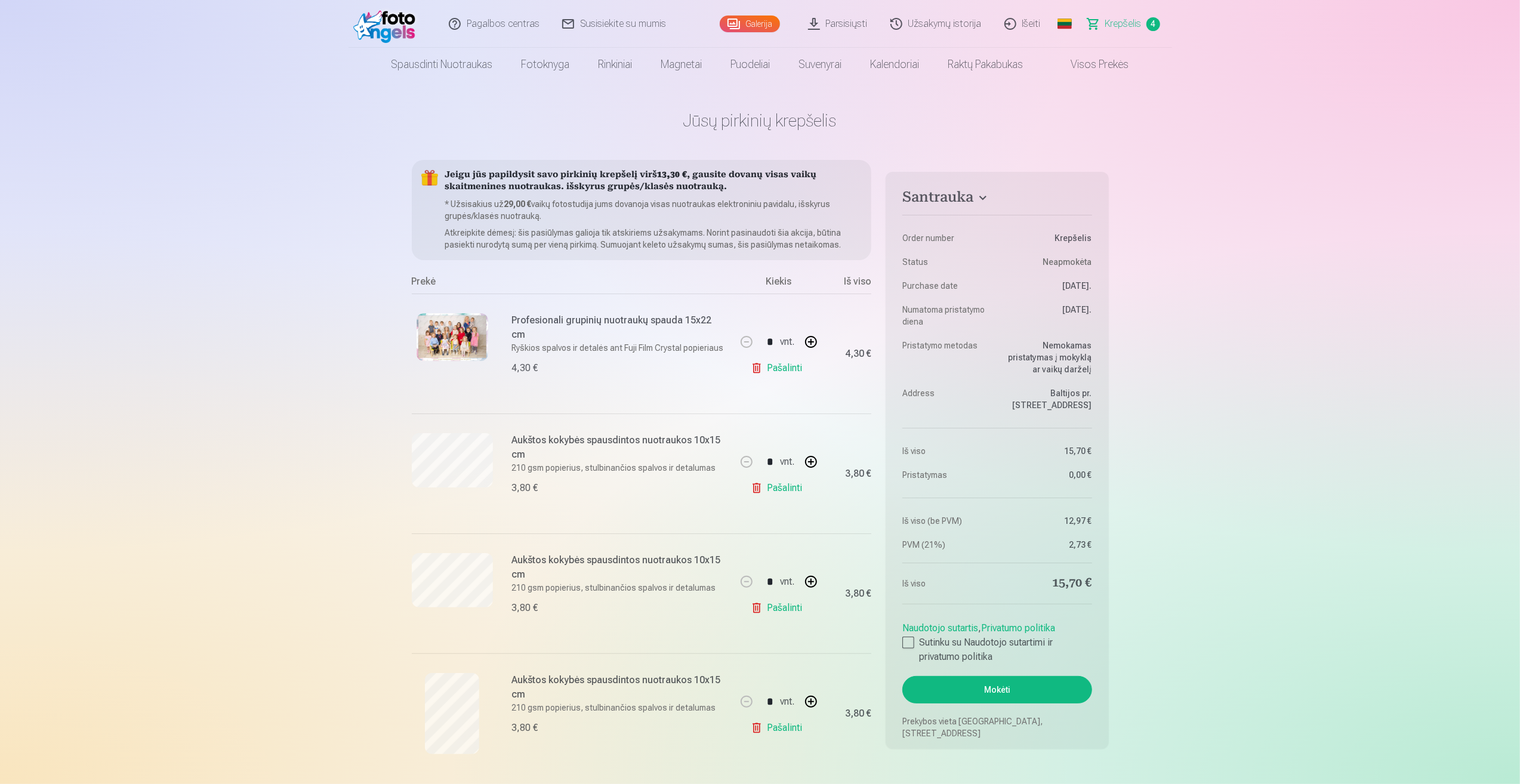
click at [1114, 66] on link "Visos prekės" at bounding box center [1090, 64] width 106 height 33
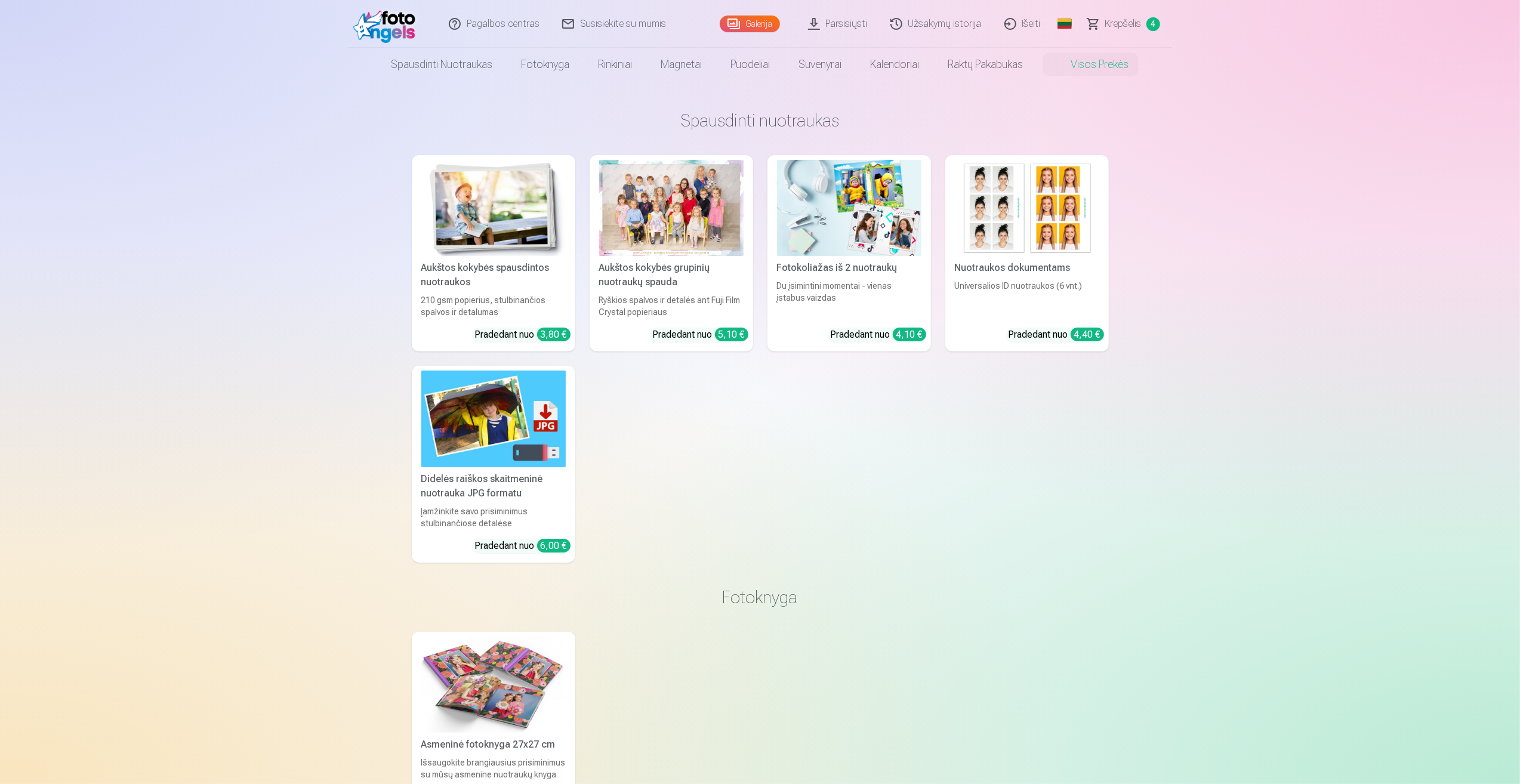
click at [1105, 64] on link "Visos prekės" at bounding box center [1090, 64] width 106 height 33
click at [653, 191] on div at bounding box center [671, 208] width 144 height 96
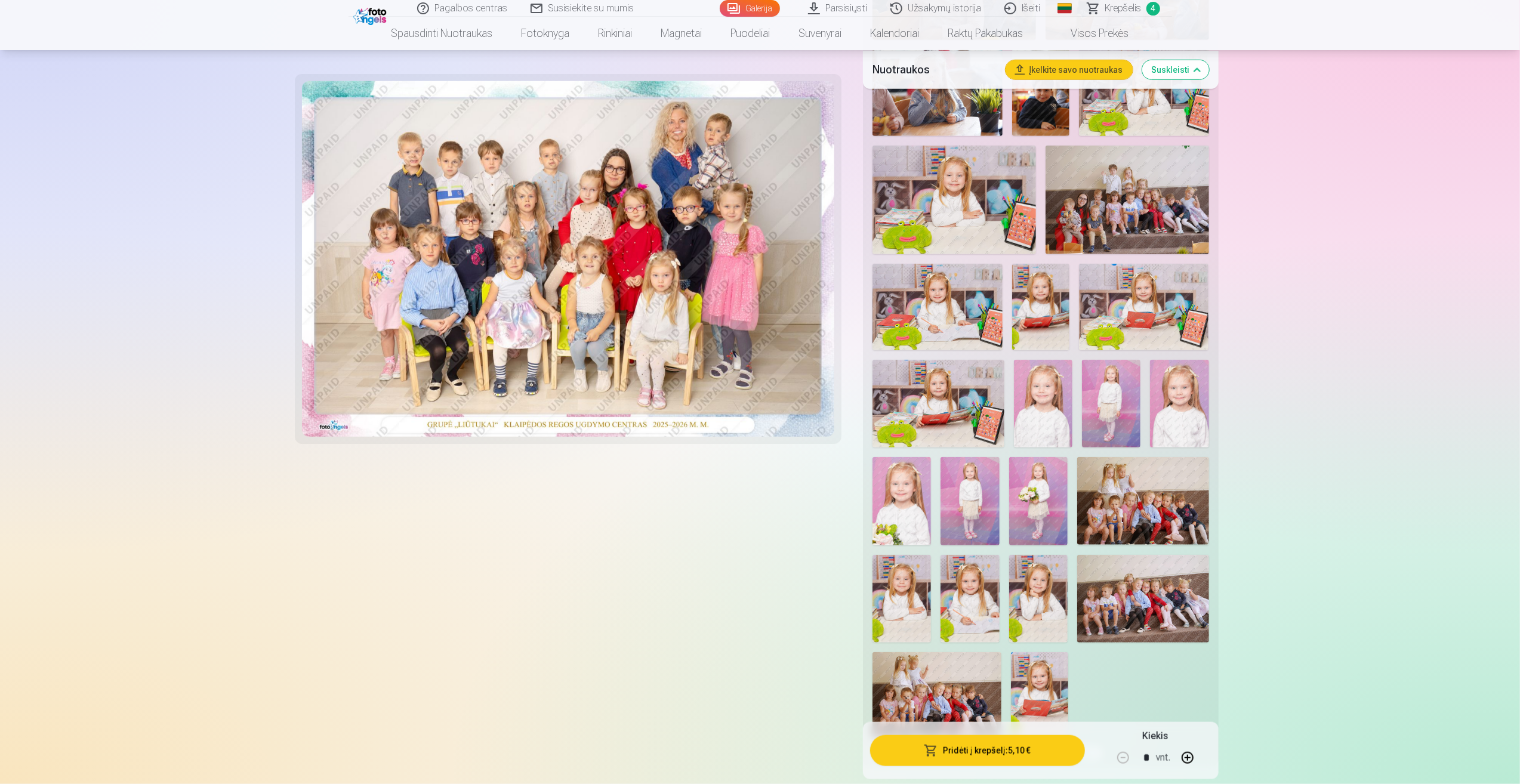
scroll to position [1015, 0]
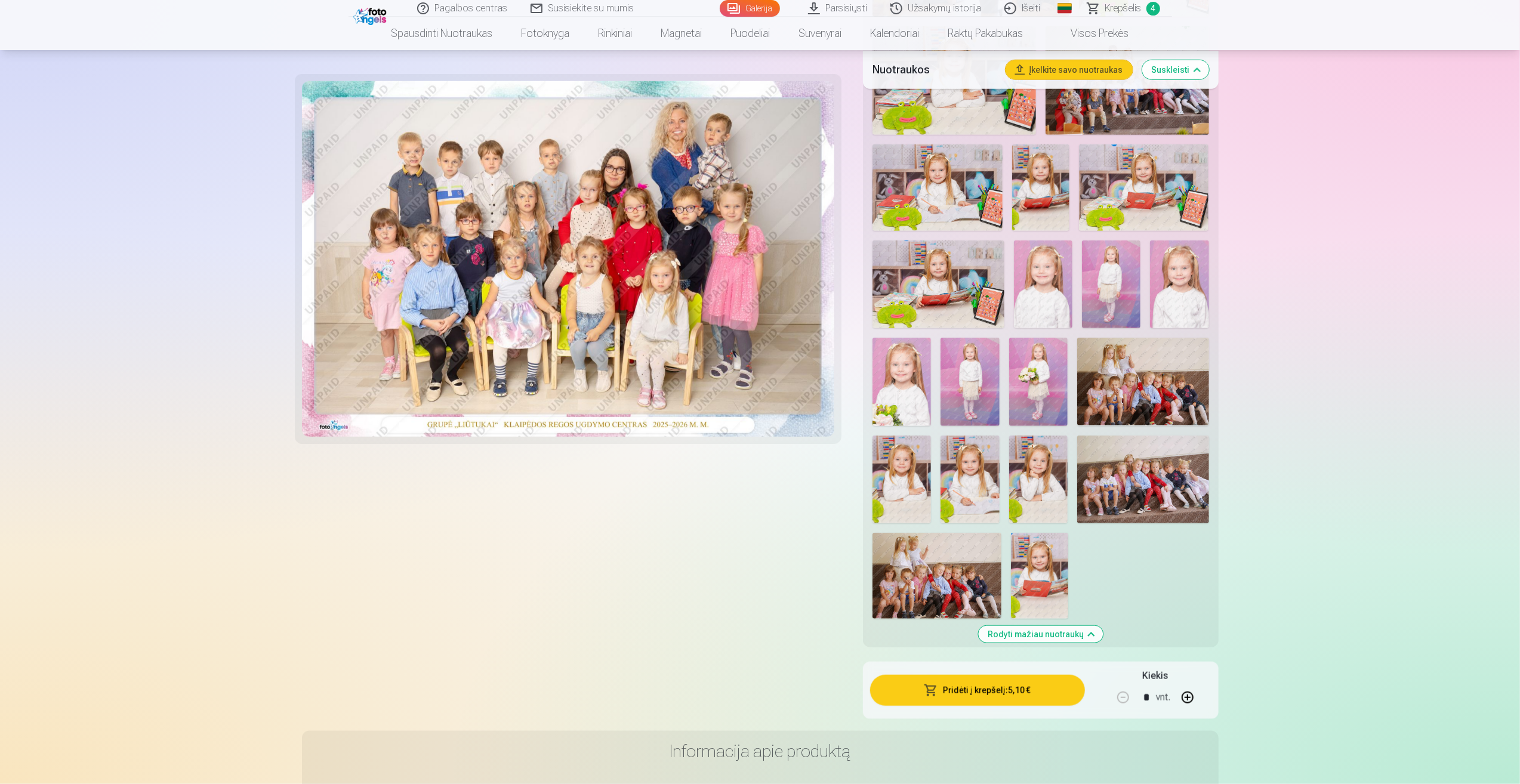
click at [904, 469] on img at bounding box center [902, 480] width 59 height 88
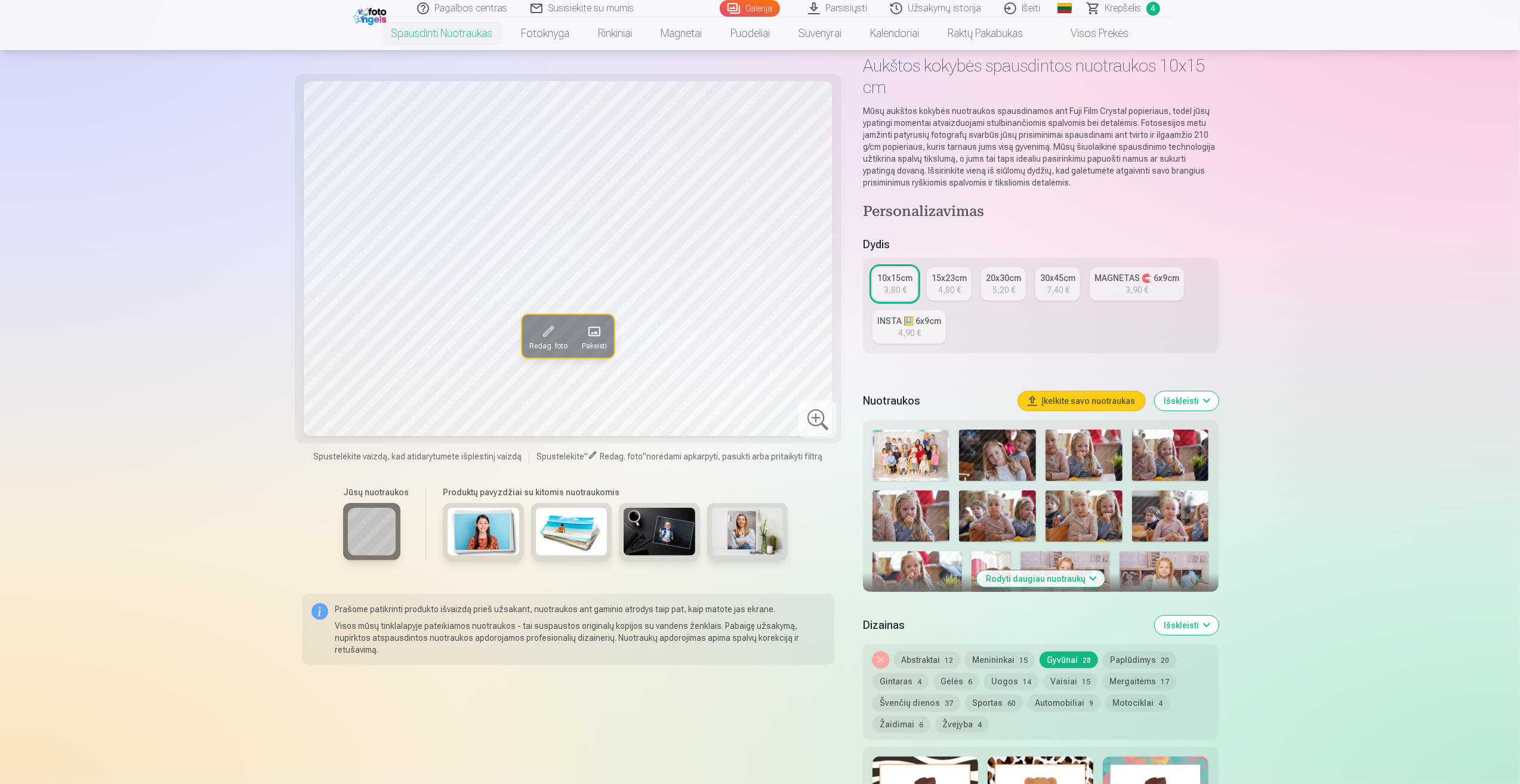
scroll to position [119, 0]
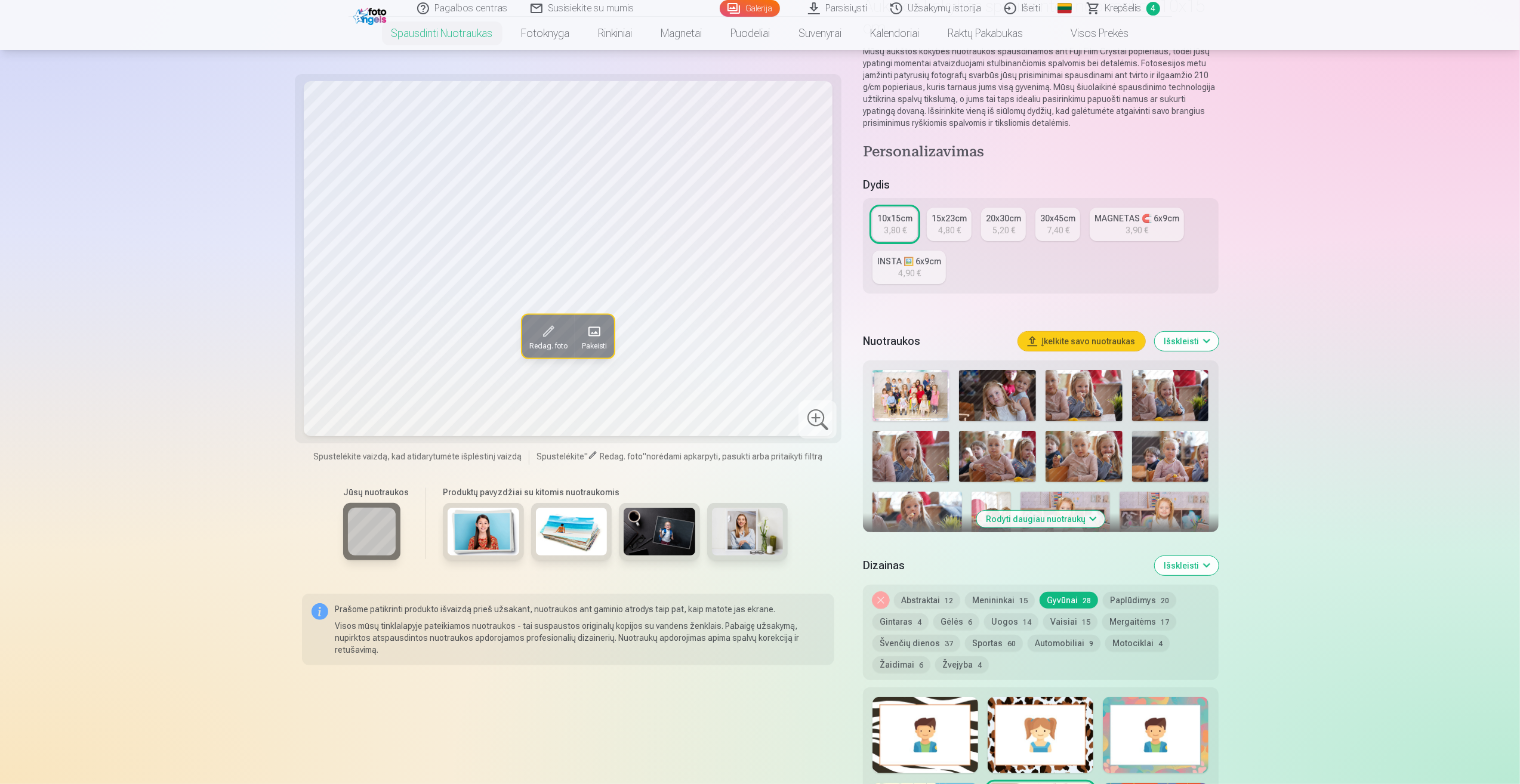
click at [1090, 517] on button "Rodyti daugiau nuotraukų" at bounding box center [1040, 519] width 128 height 17
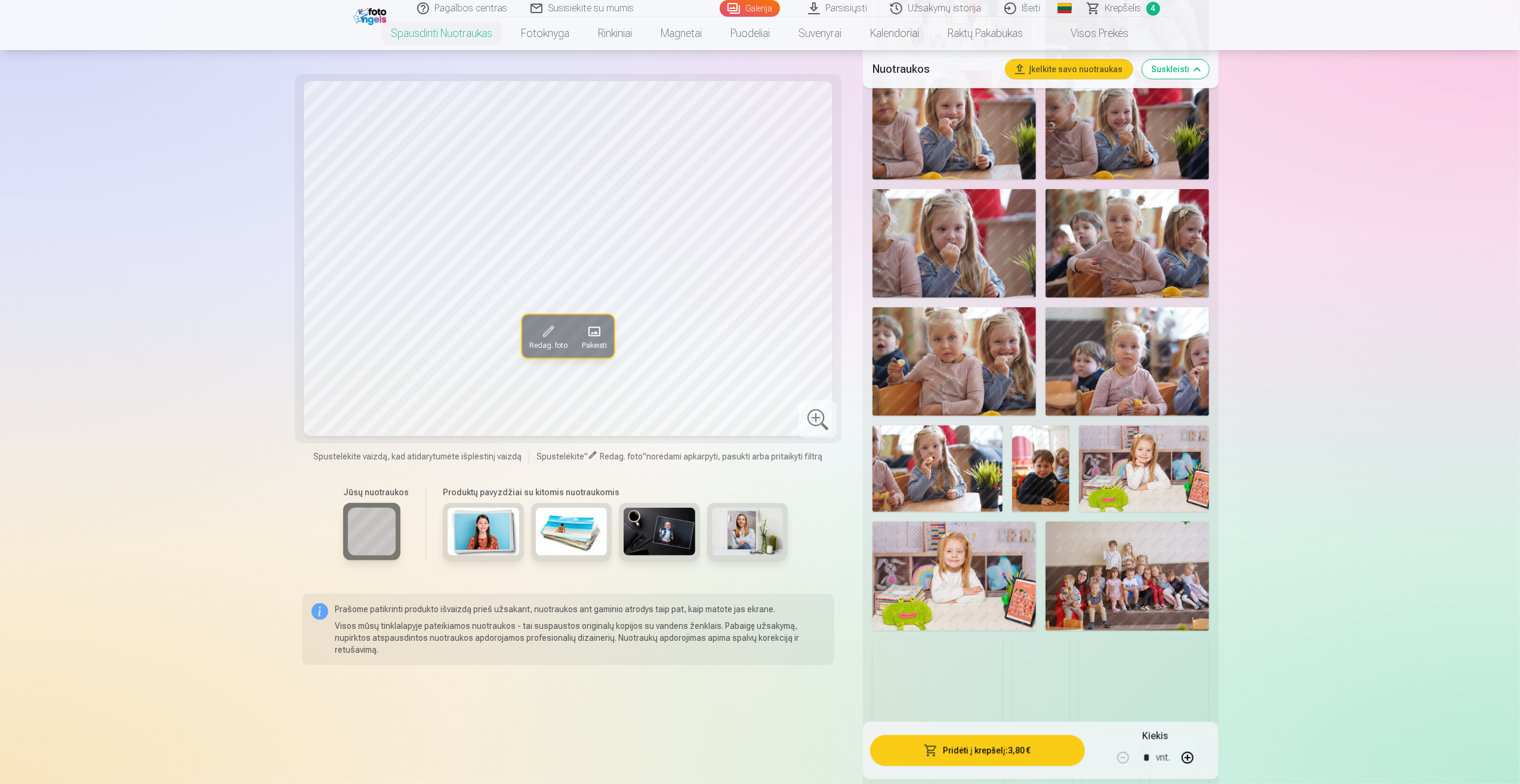
scroll to position [656, 0]
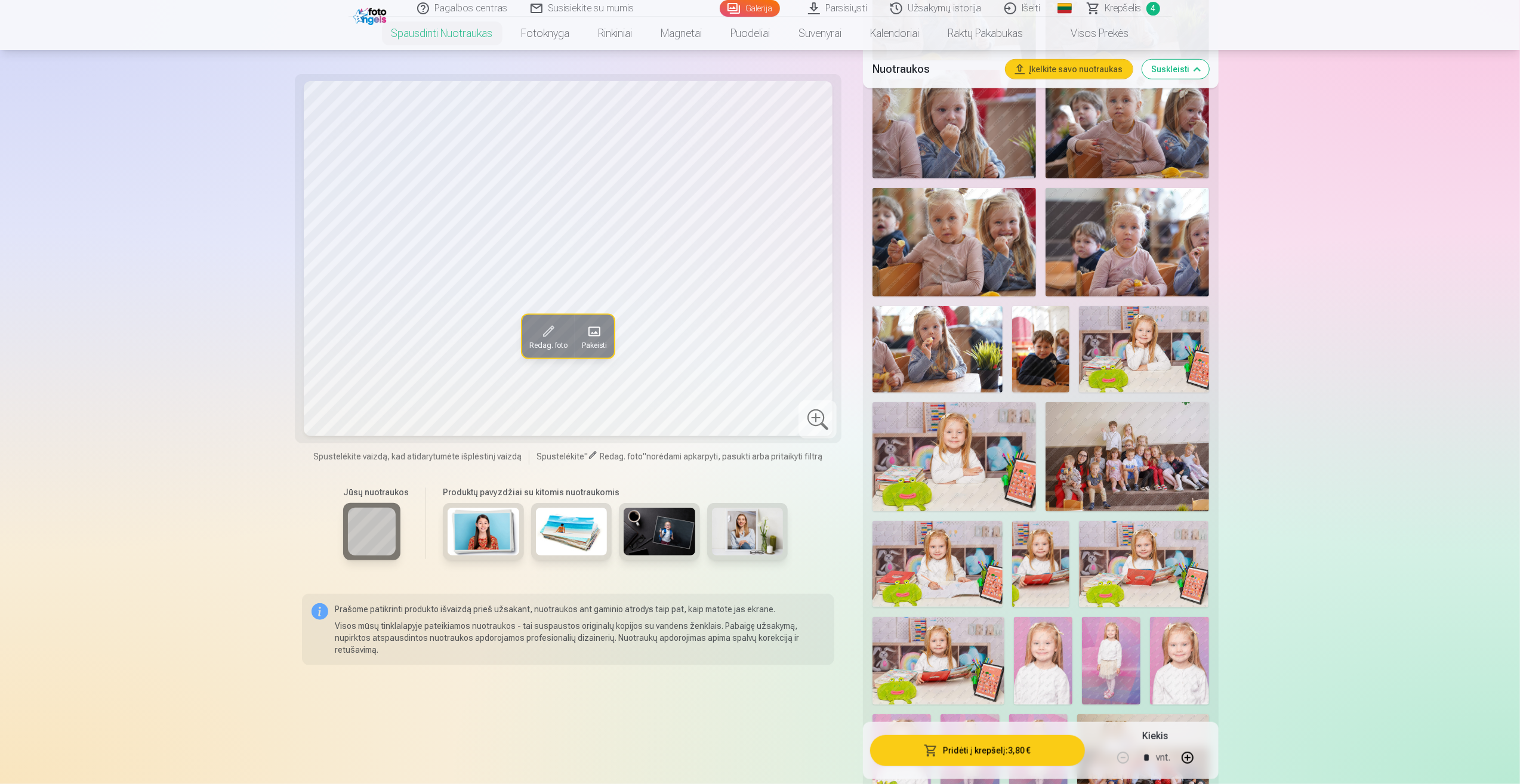
click at [974, 457] on img at bounding box center [954, 456] width 164 height 109
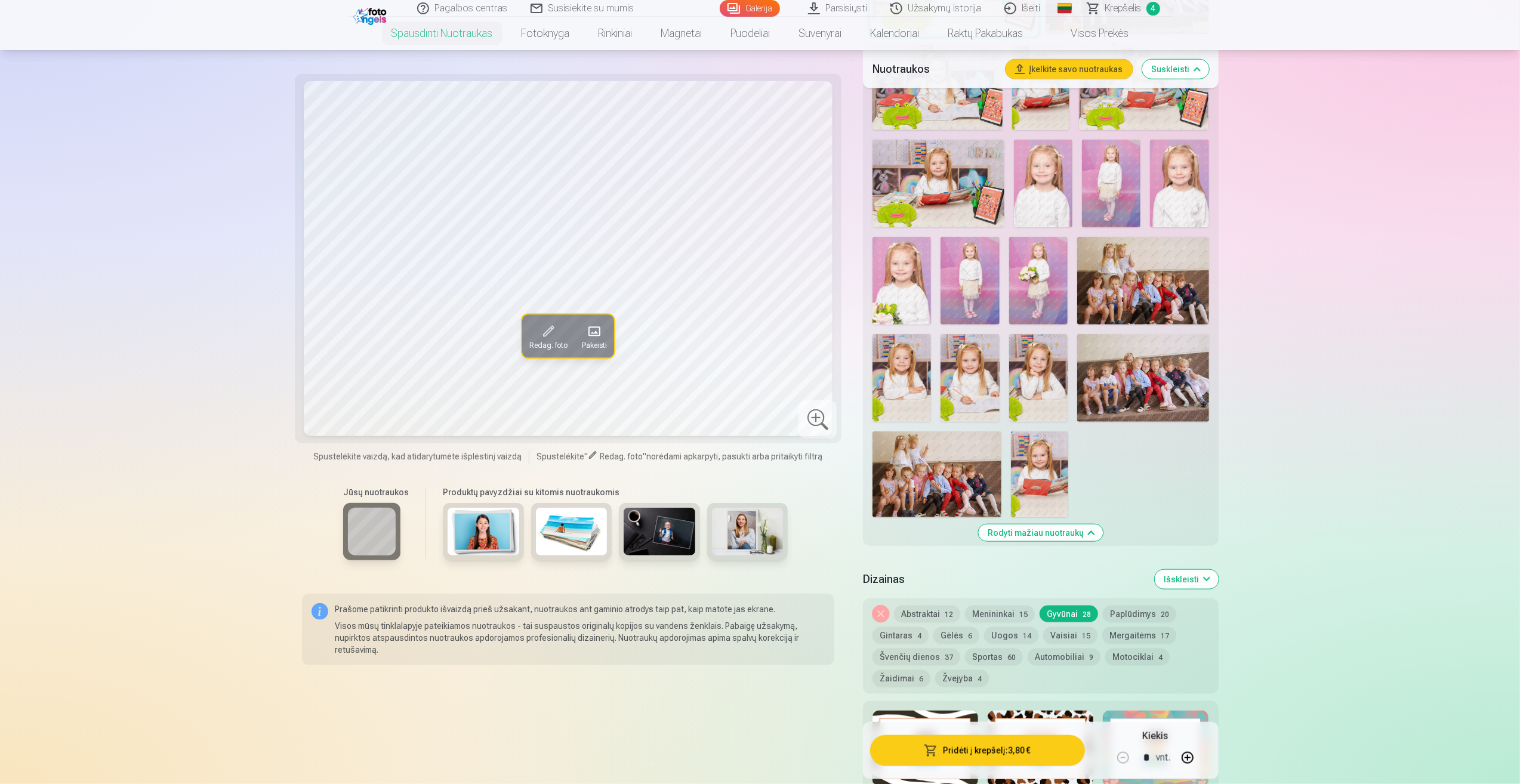
scroll to position [1313, 0]
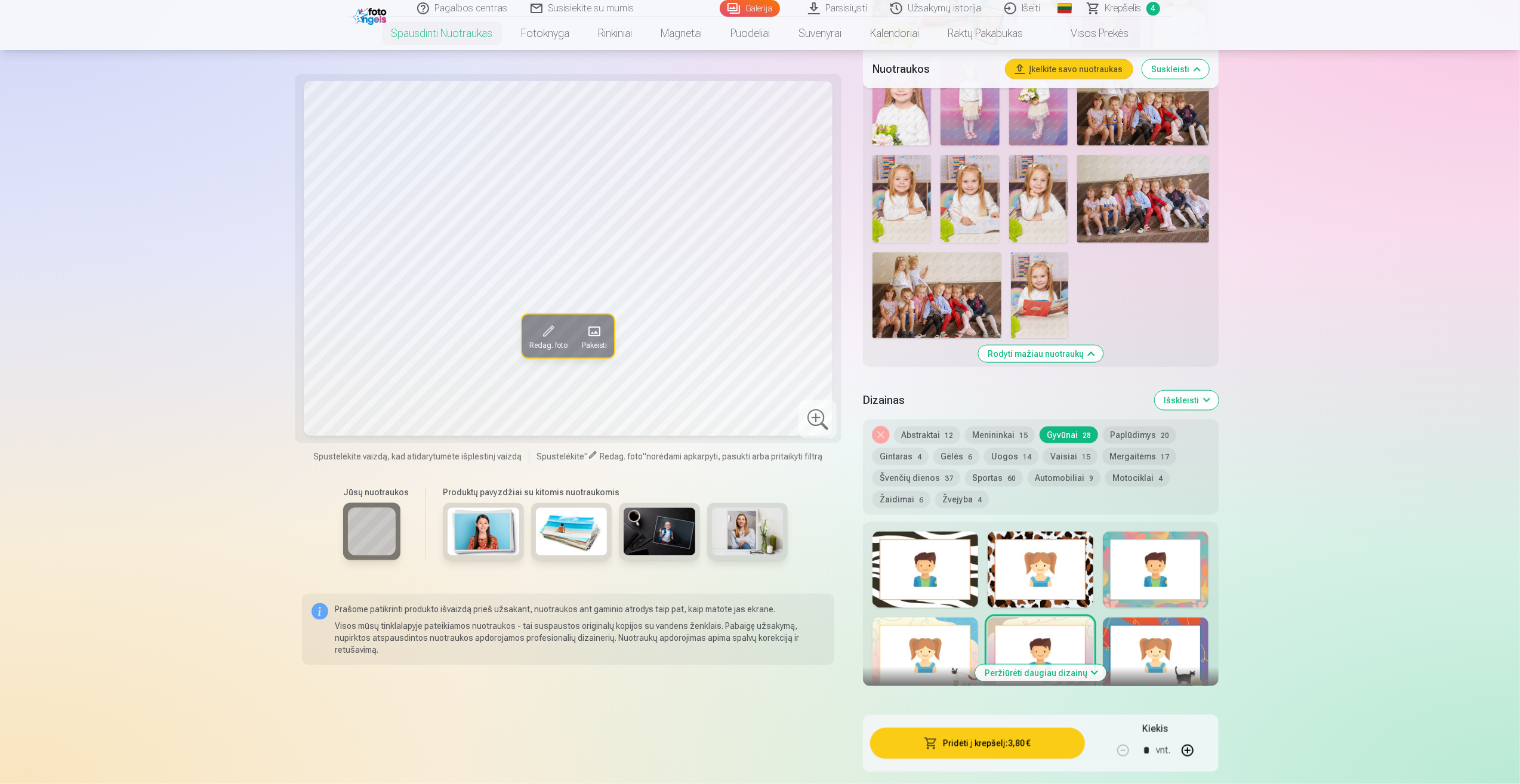
click at [1064, 439] on button "Gyvūnai 28" at bounding box center [1069, 435] width 59 height 17
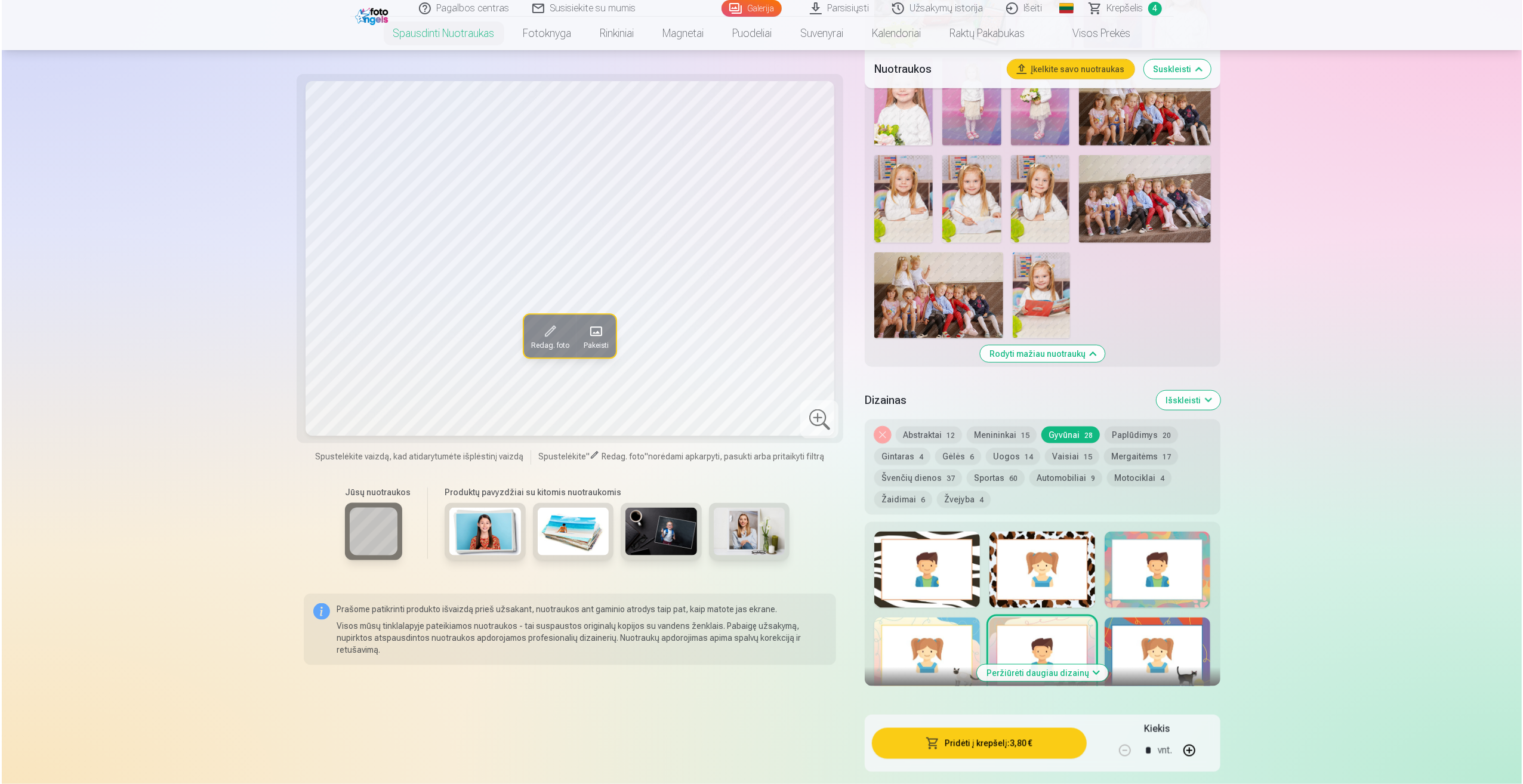
scroll to position [1372, 0]
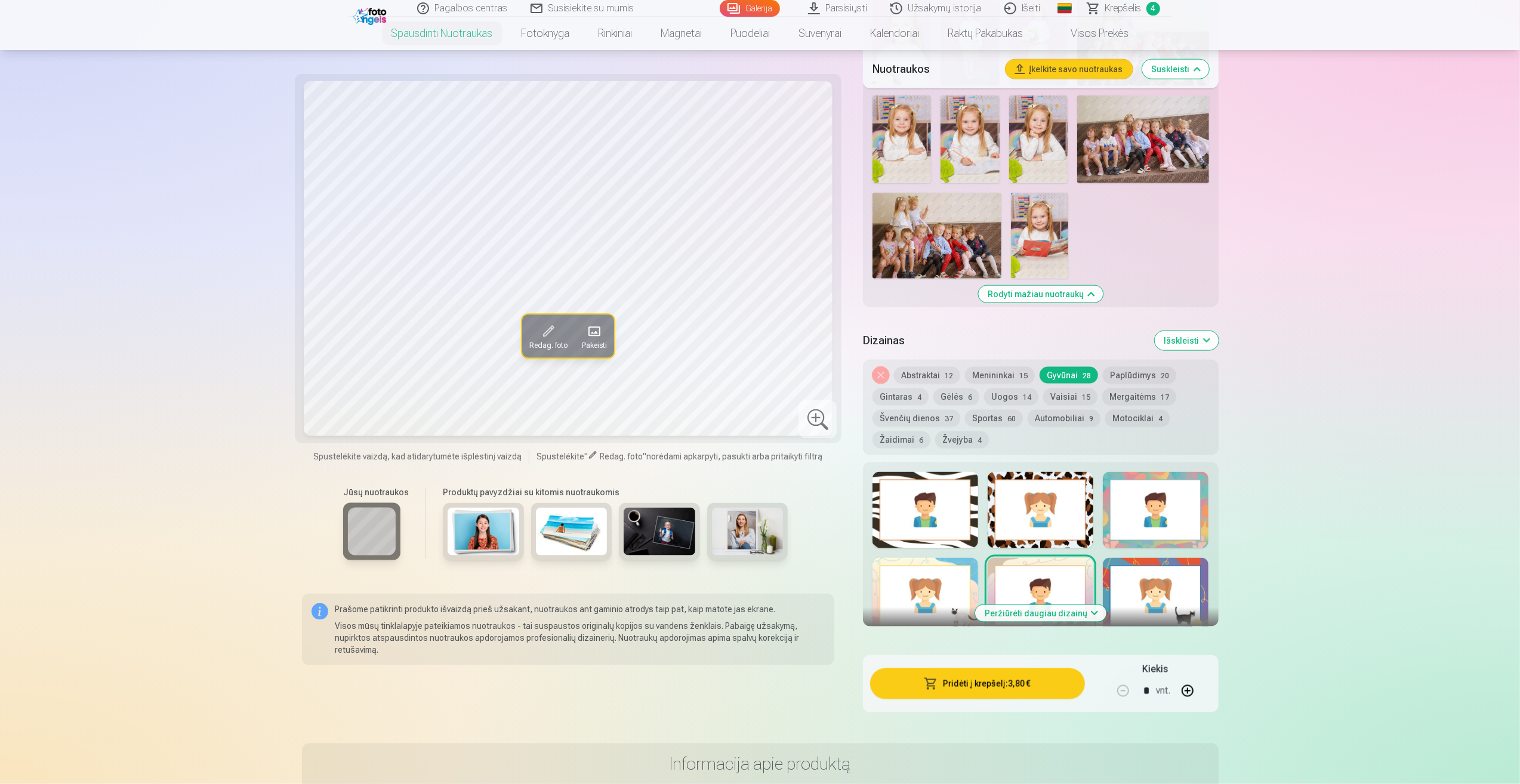
click at [1186, 595] on div at bounding box center [1155, 596] width 106 height 76
click at [977, 688] on button "Pridėti į krepšelį : 3,80 €" at bounding box center [977, 684] width 214 height 31
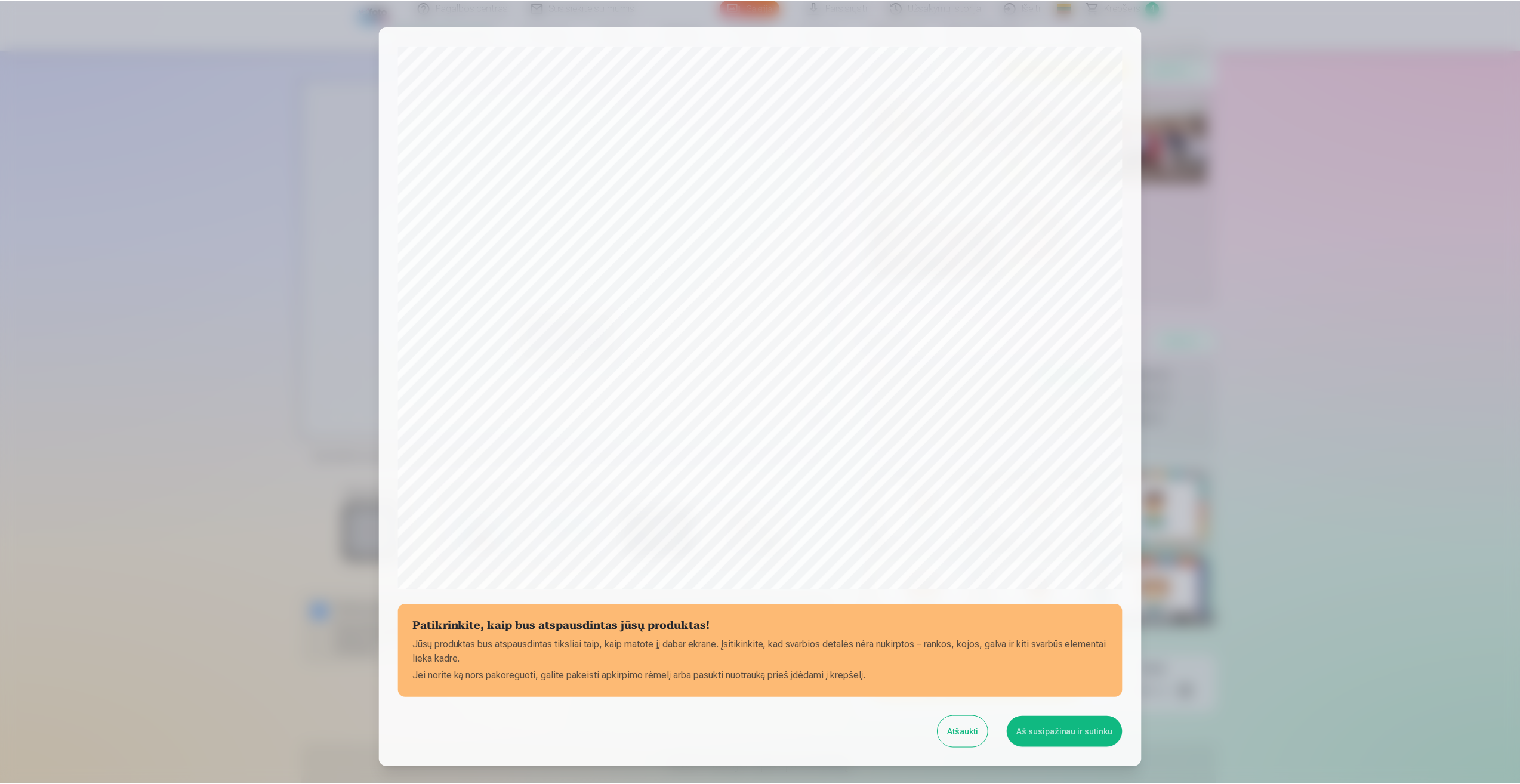
scroll to position [81, 0]
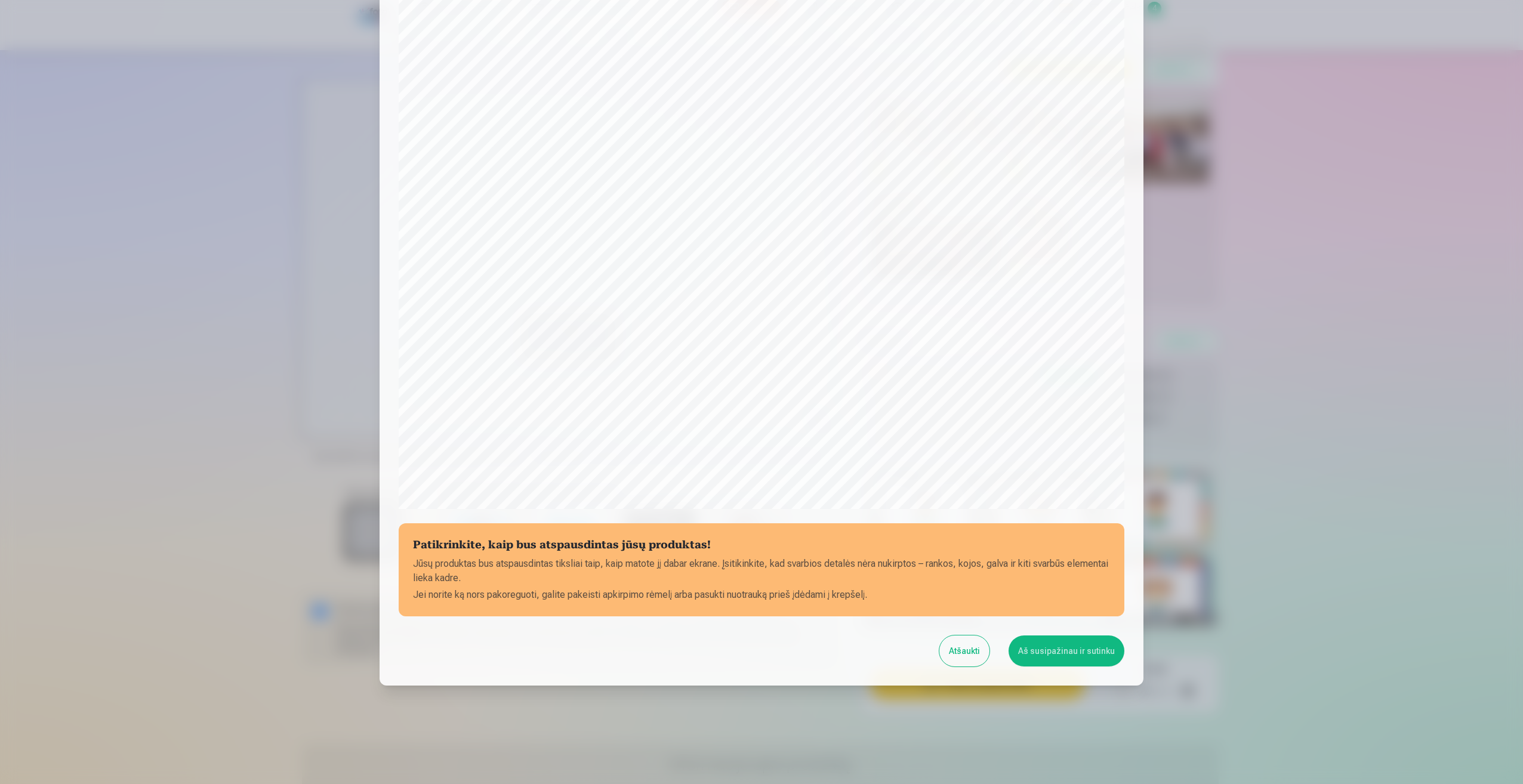
click at [1040, 653] on button "Aš susipažinau ir sutinku" at bounding box center [1066, 651] width 116 height 31
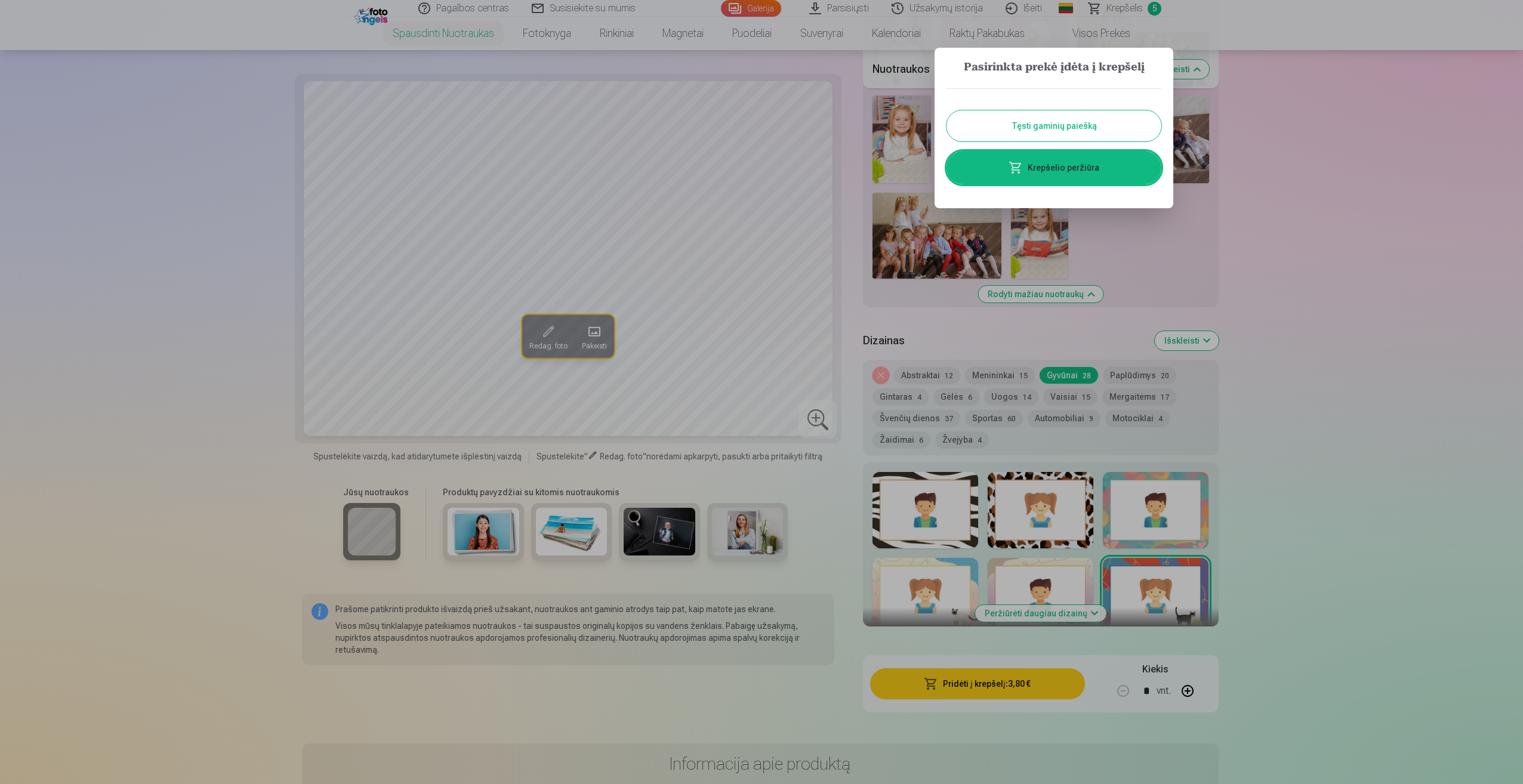
click at [1072, 124] on button "Tęsti gaminių paiešką" at bounding box center [1054, 126] width 215 height 31
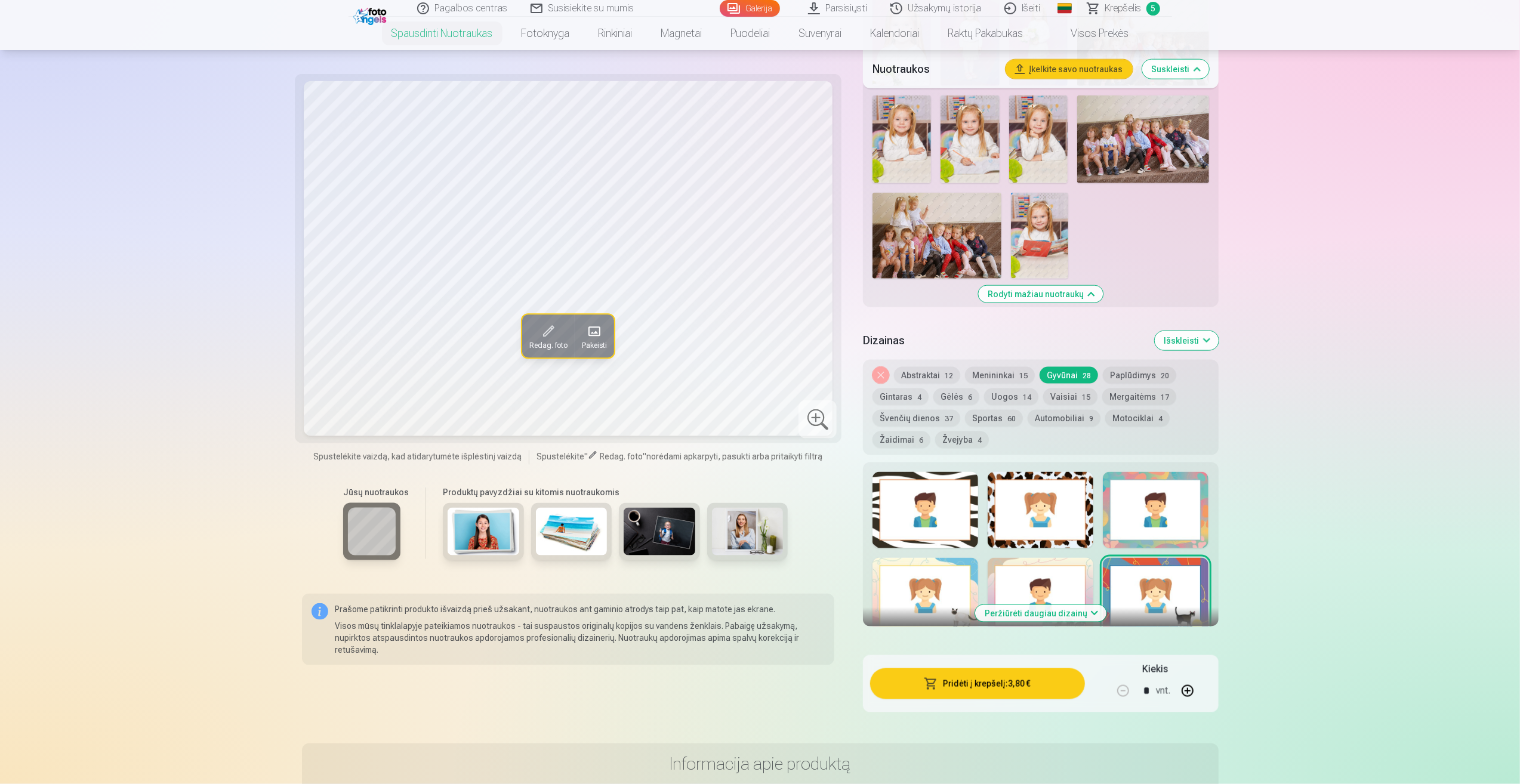
click at [919, 239] on img at bounding box center [937, 235] width 129 height 86
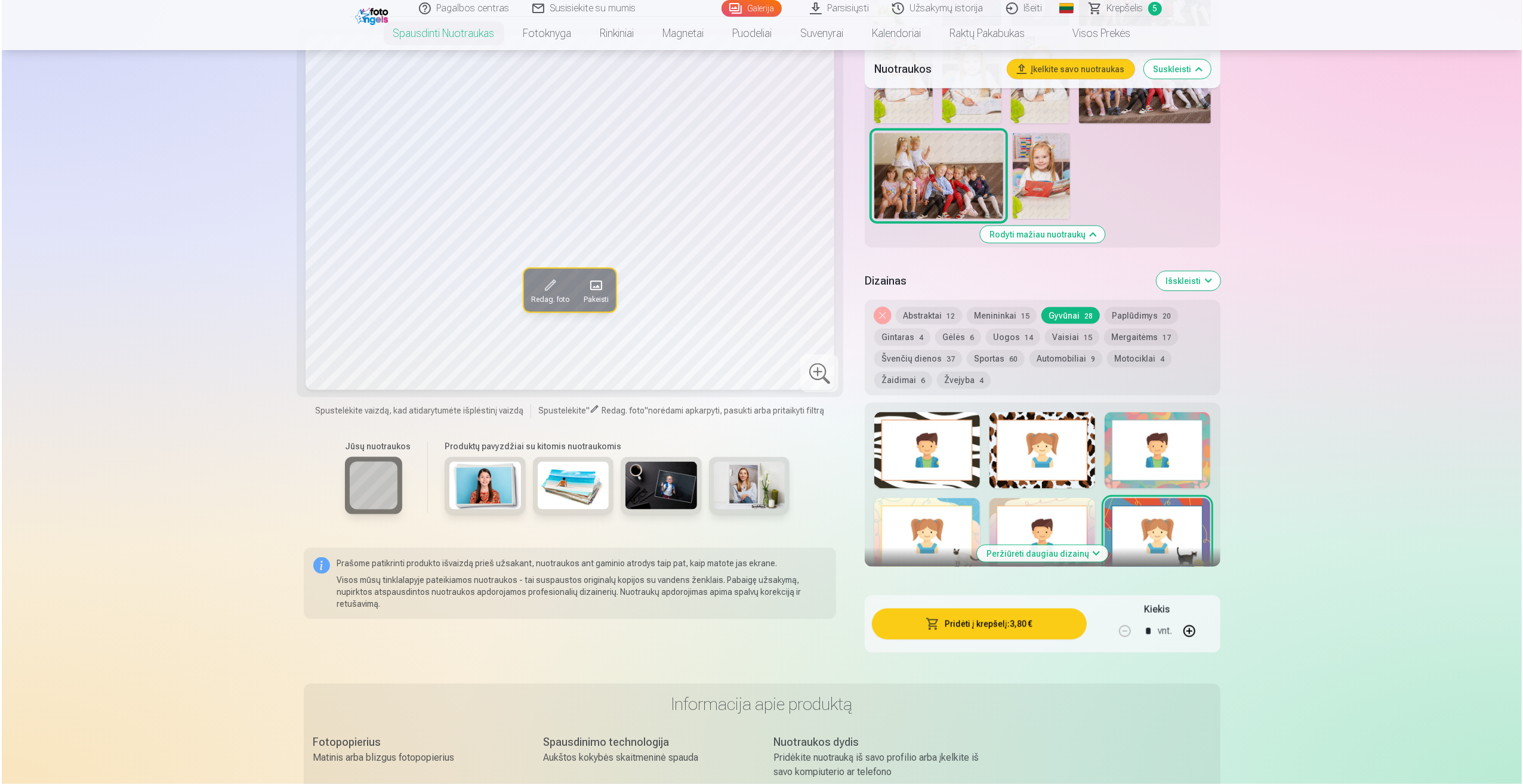
scroll to position [1432, 0]
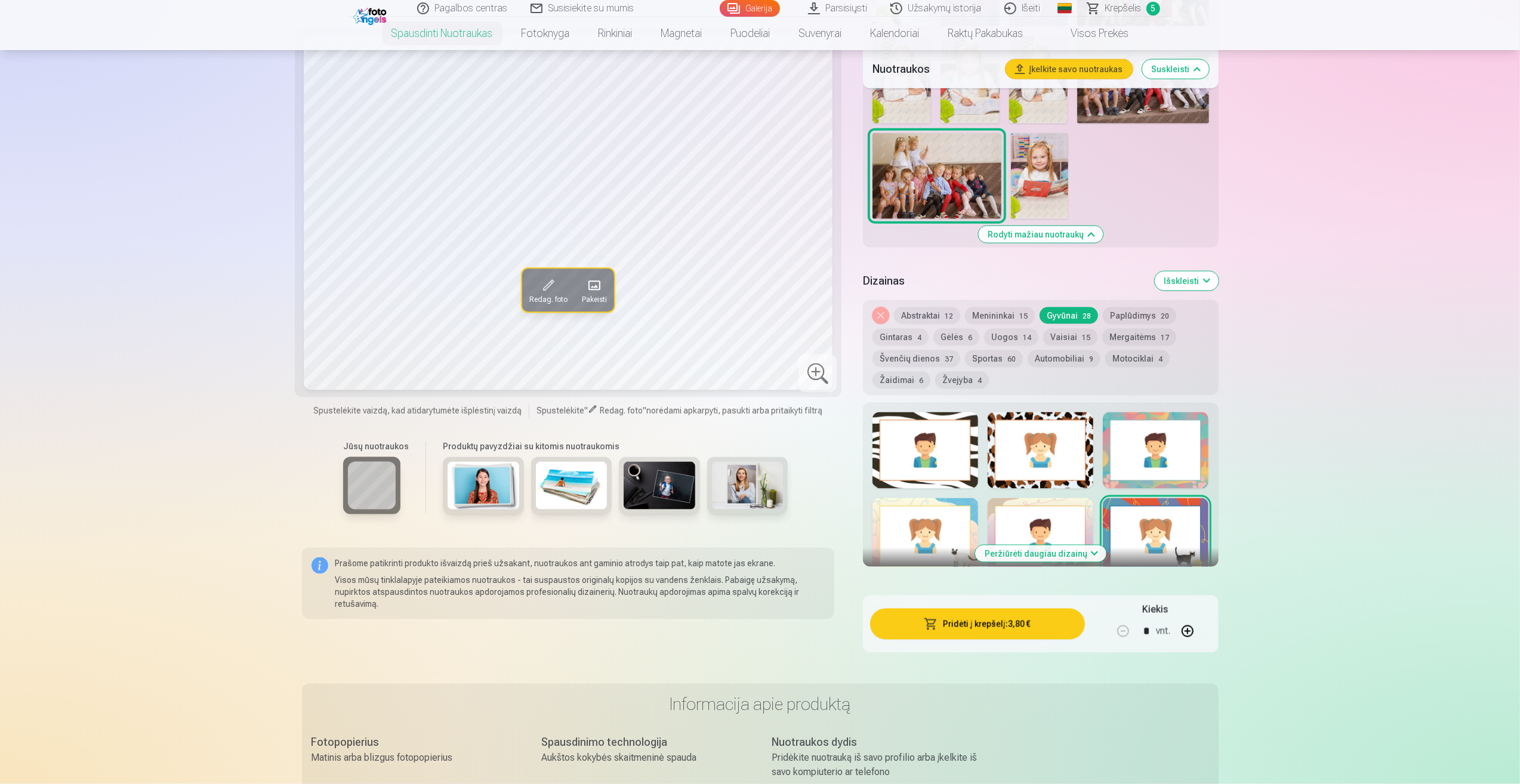
click at [1047, 549] on button "Peržiūrėti daugiau dizainų" at bounding box center [1041, 553] width 131 height 17
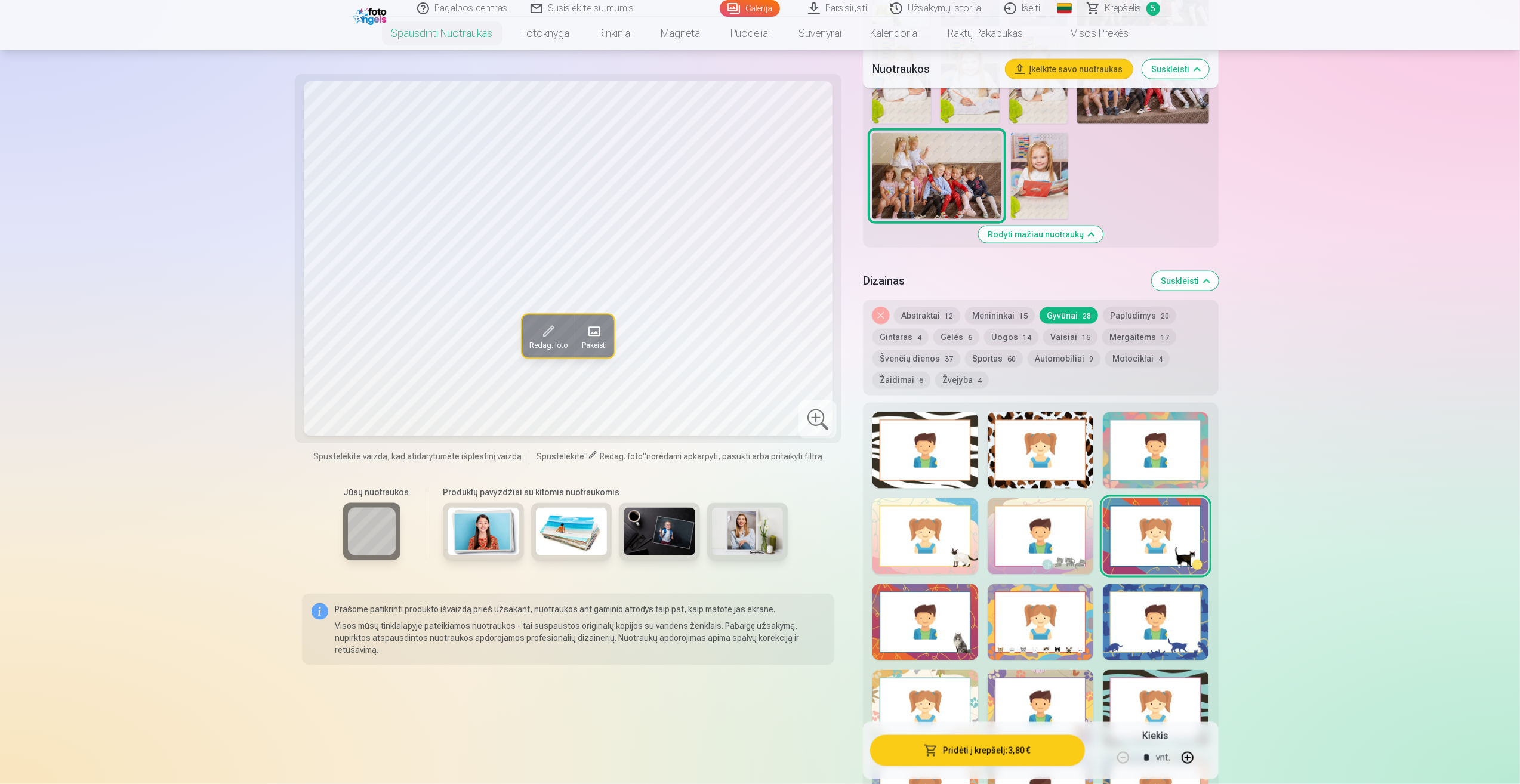
click at [929, 538] on div at bounding box center [925, 536] width 106 height 76
click at [993, 752] on button "Pridėti į krepšelį : 3,80 €" at bounding box center [977, 751] width 214 height 31
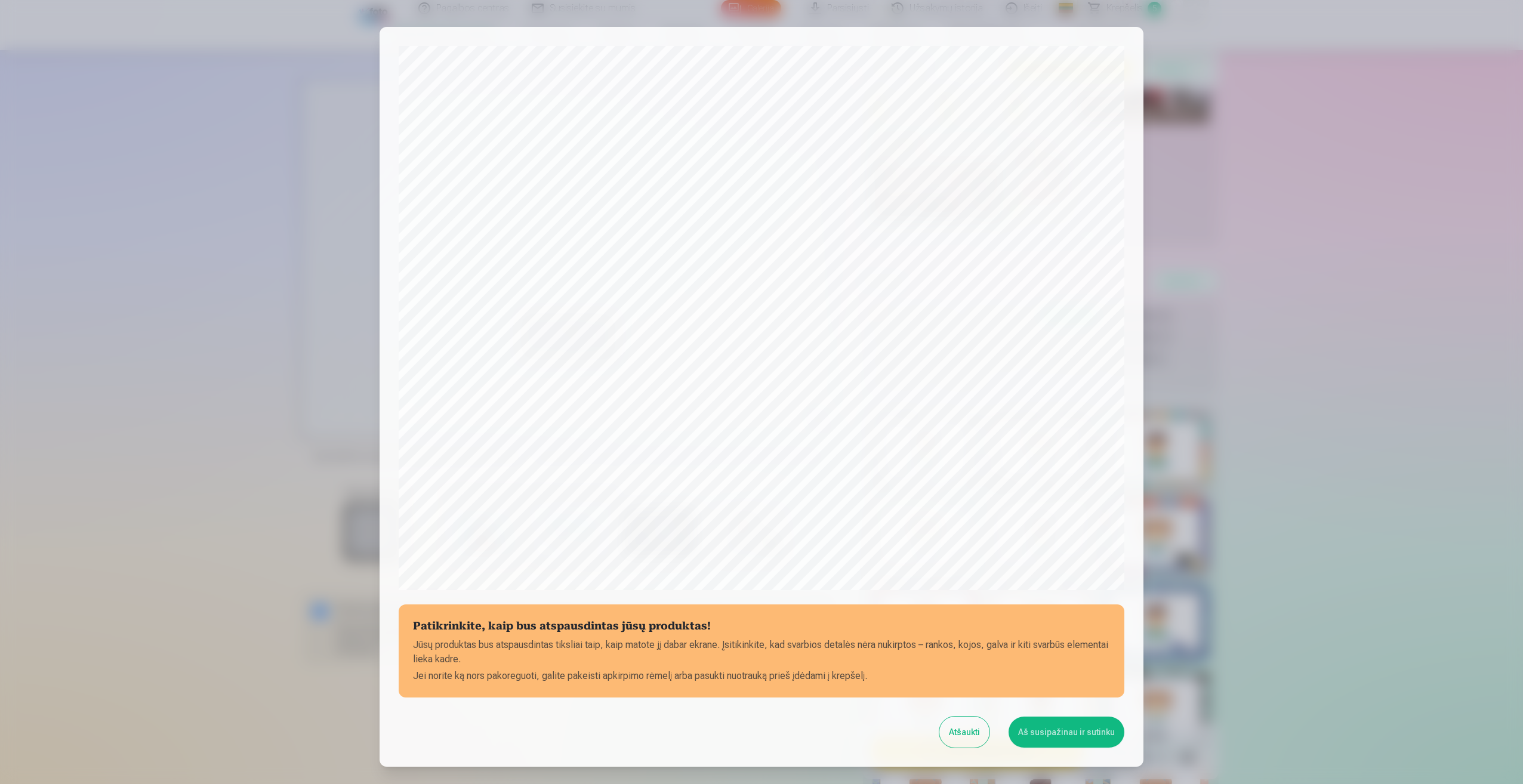
scroll to position [81, 0]
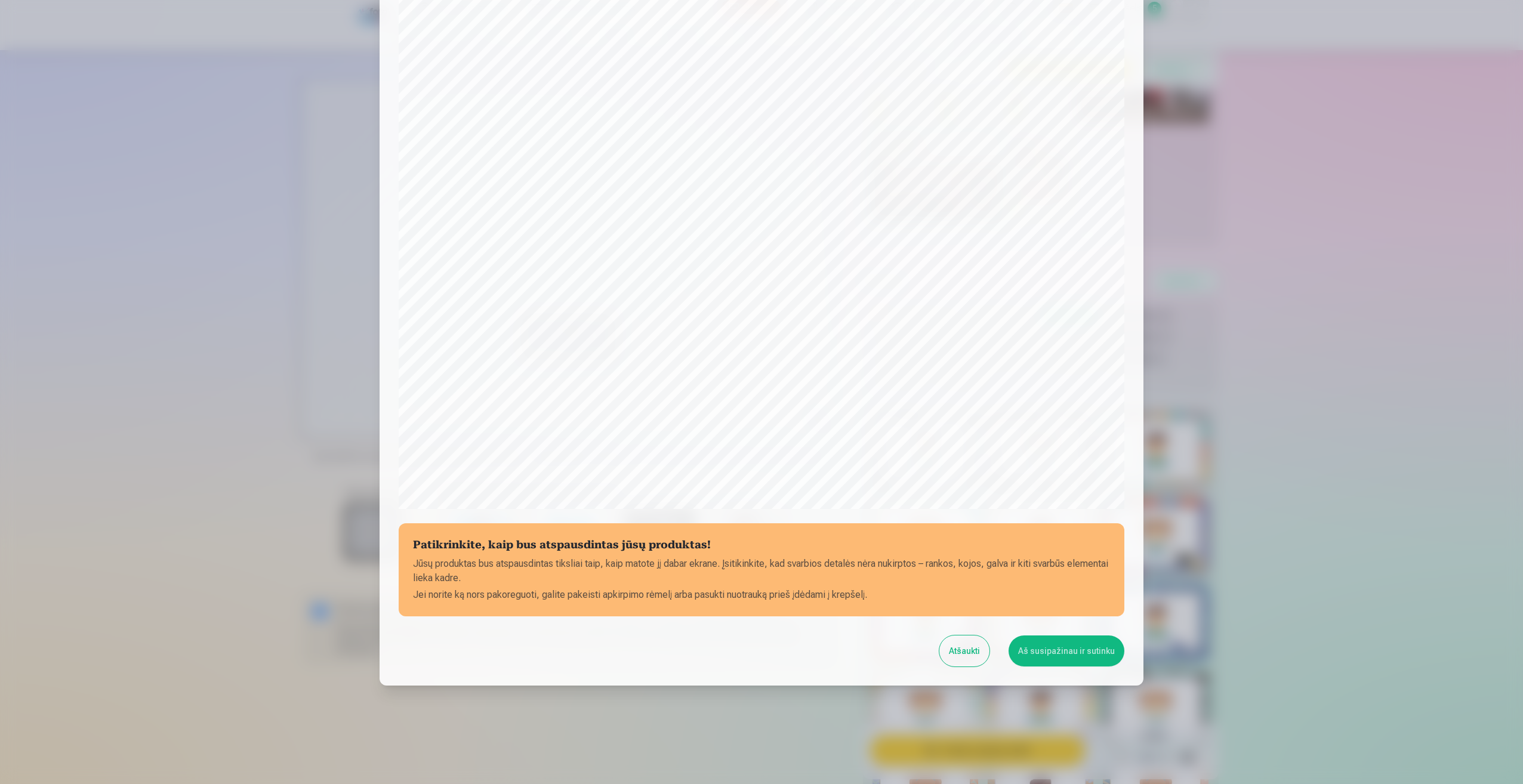
click at [1069, 653] on button "Aš susipažinau ir sutinku" at bounding box center [1066, 651] width 116 height 31
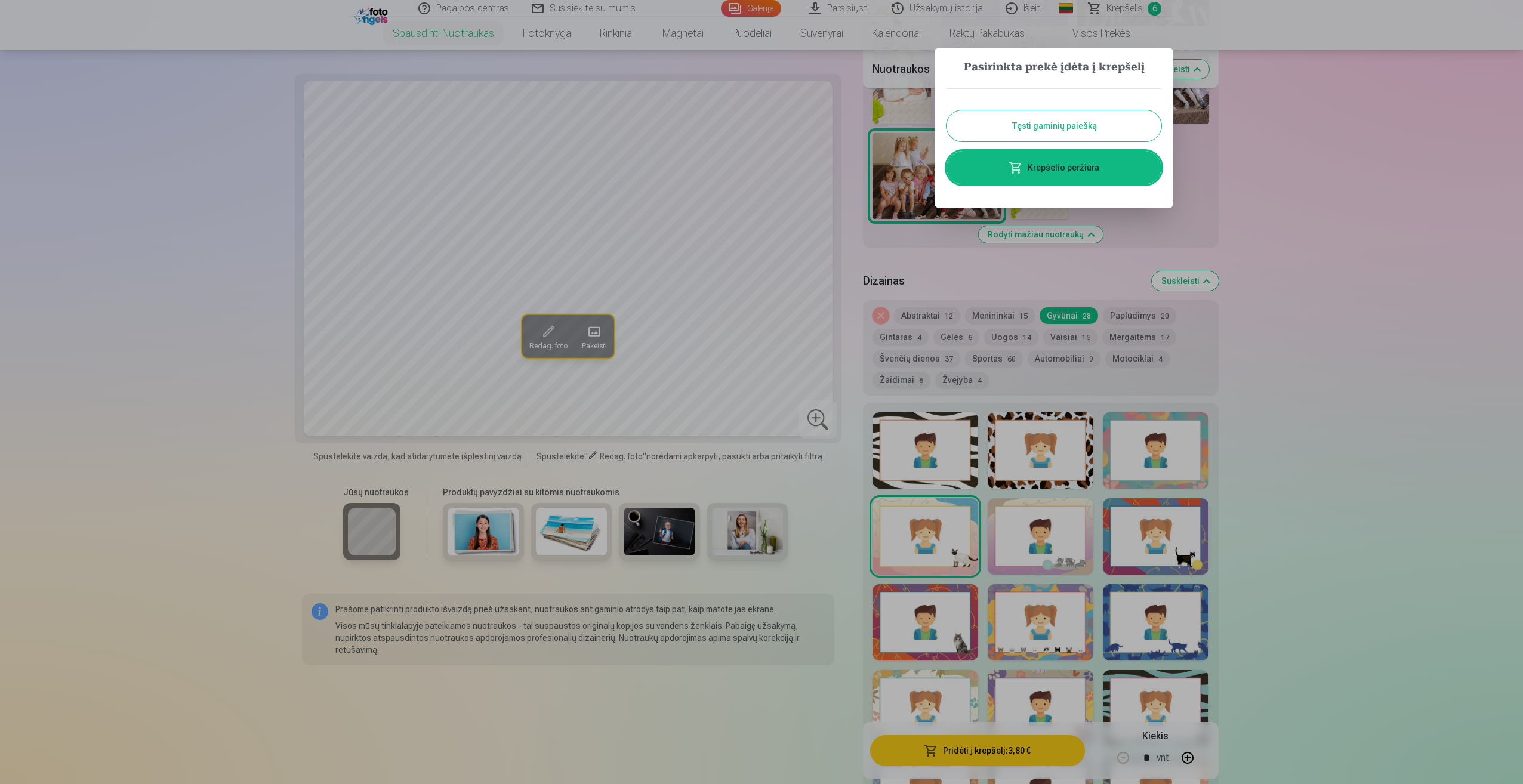
click at [1065, 171] on link "Krepšelio peržiūra" at bounding box center [1054, 167] width 215 height 33
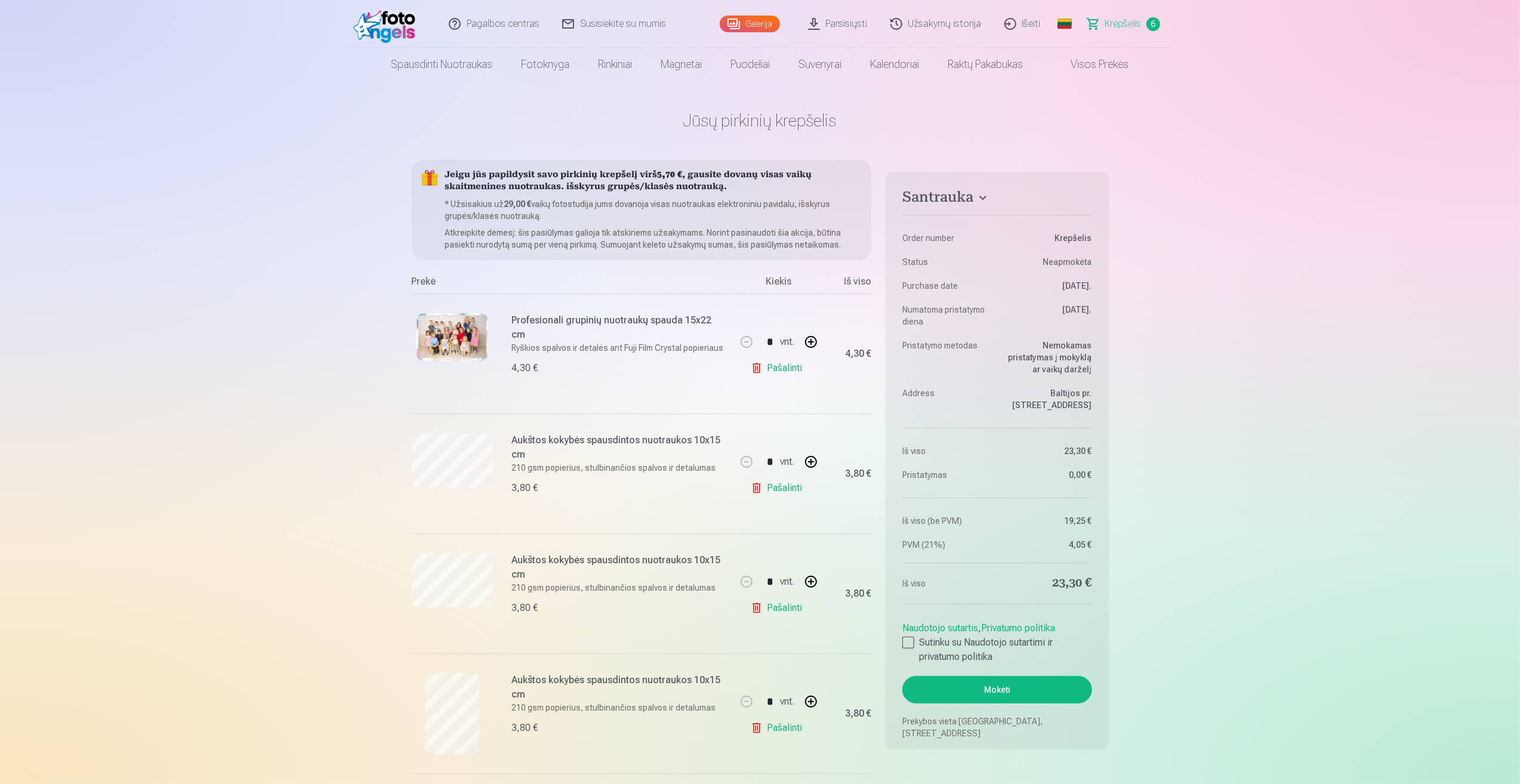
click at [1110, 57] on link "Visos prekės" at bounding box center [1090, 64] width 106 height 33
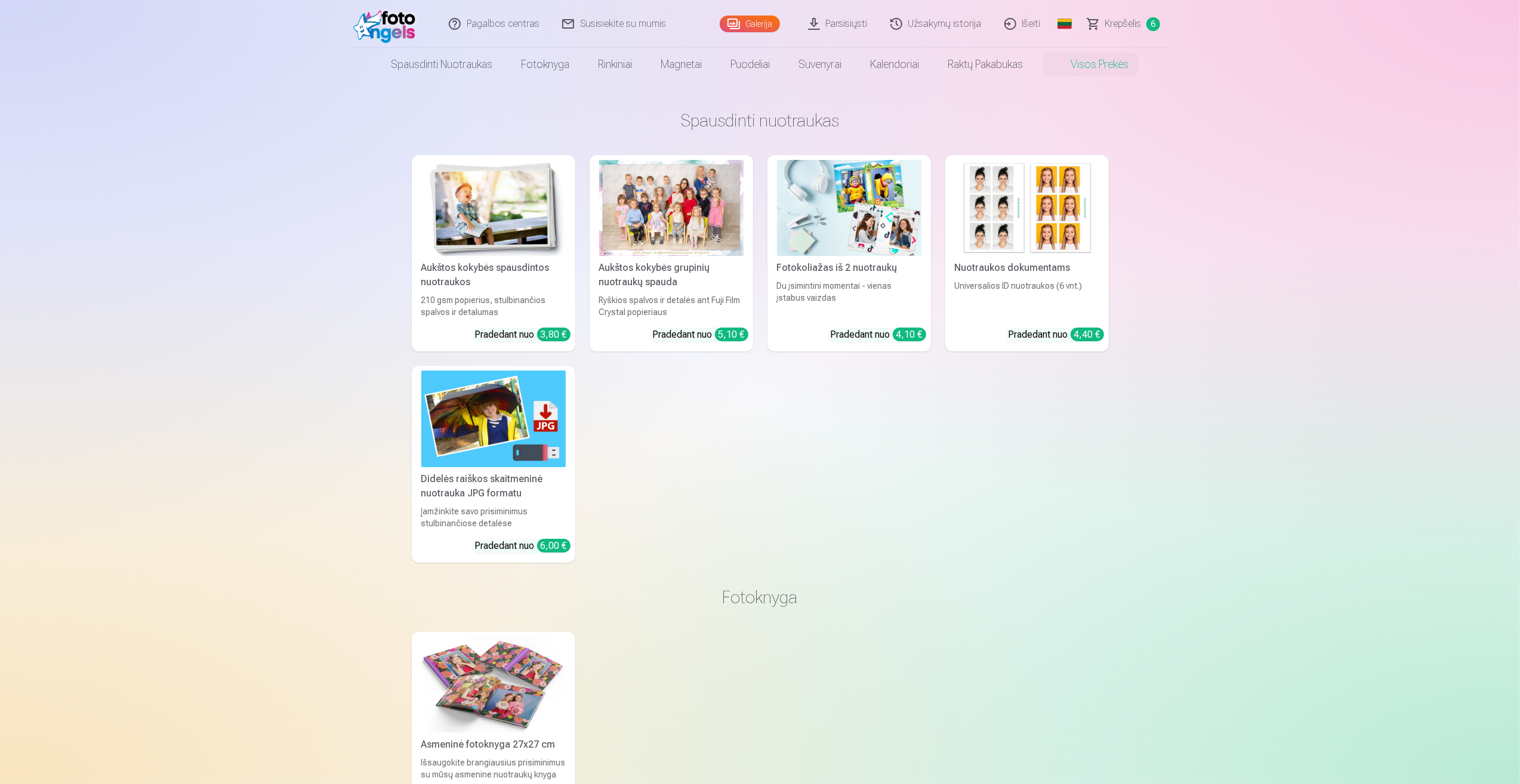
click at [670, 233] on div at bounding box center [671, 208] width 144 height 96
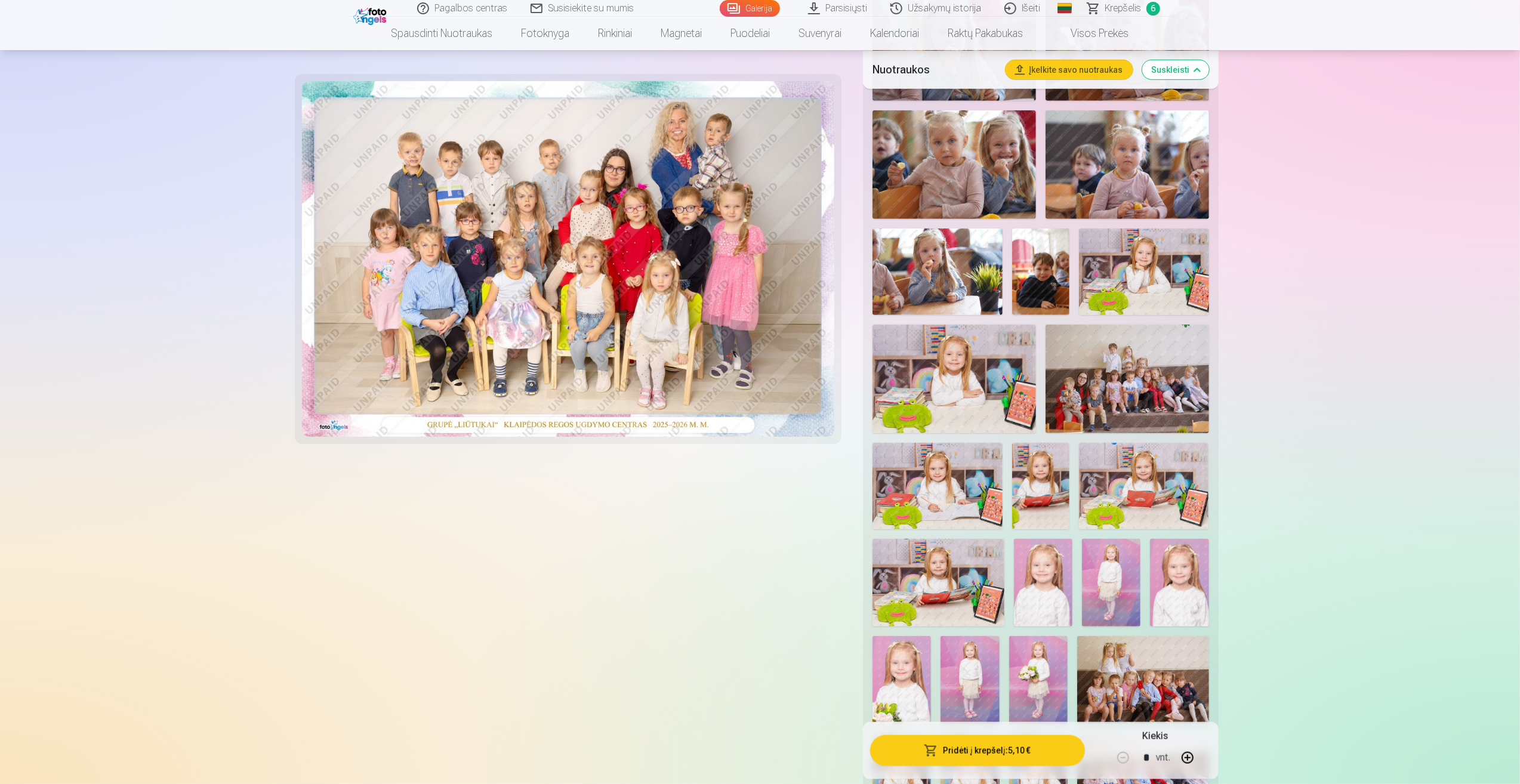
scroll to position [895, 0]
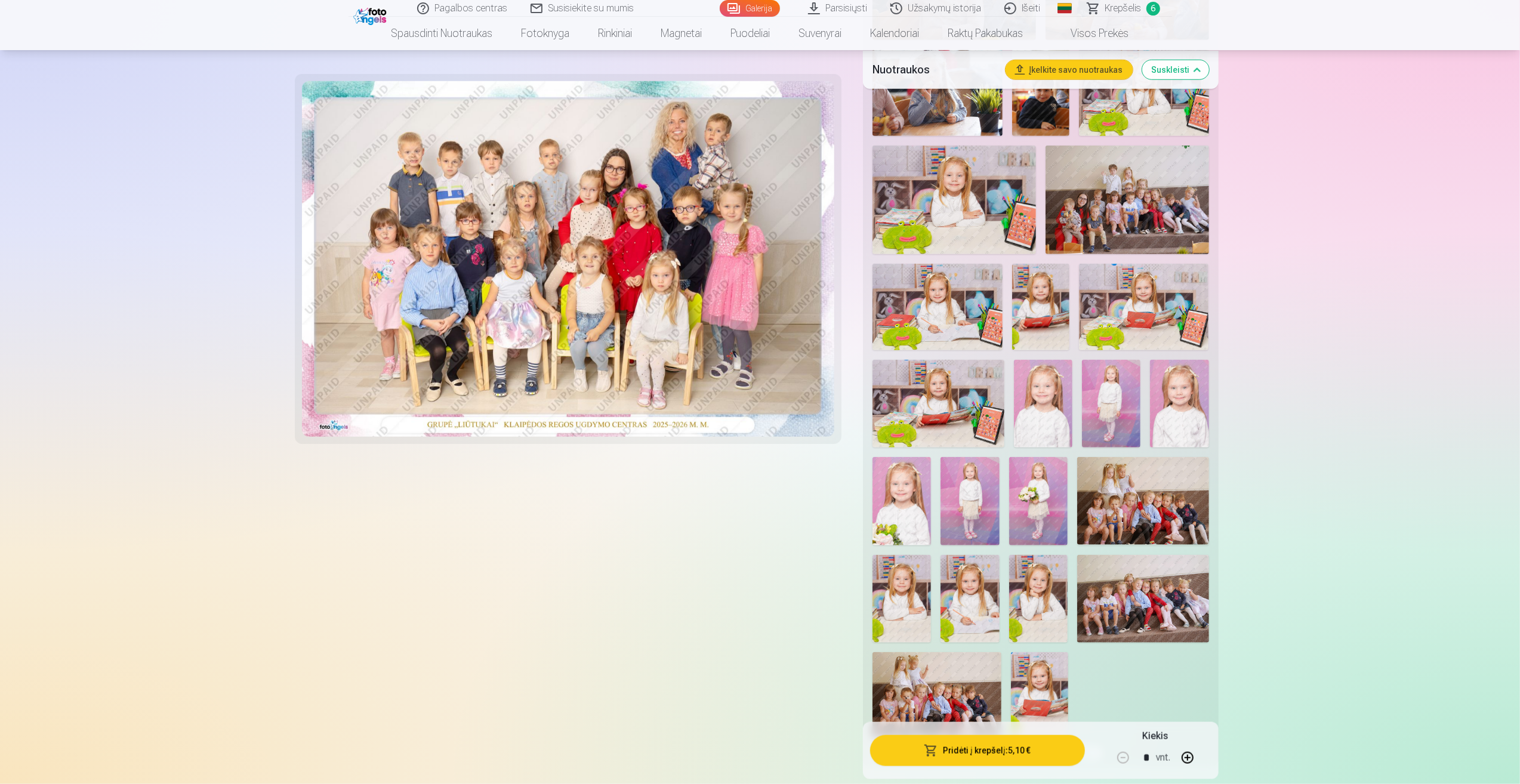
click at [1167, 612] on img at bounding box center [1143, 599] width 132 height 88
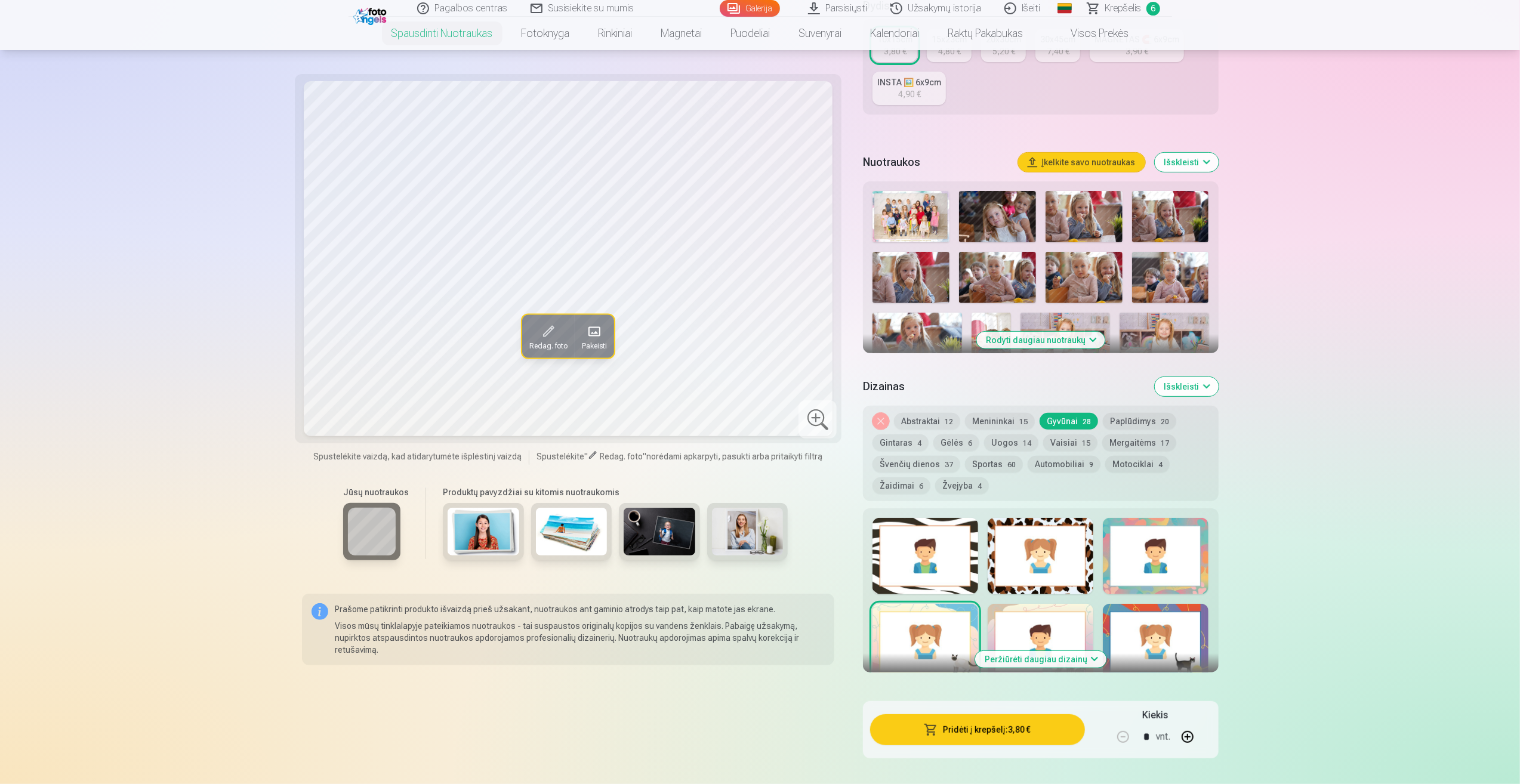
scroll to position [478, 0]
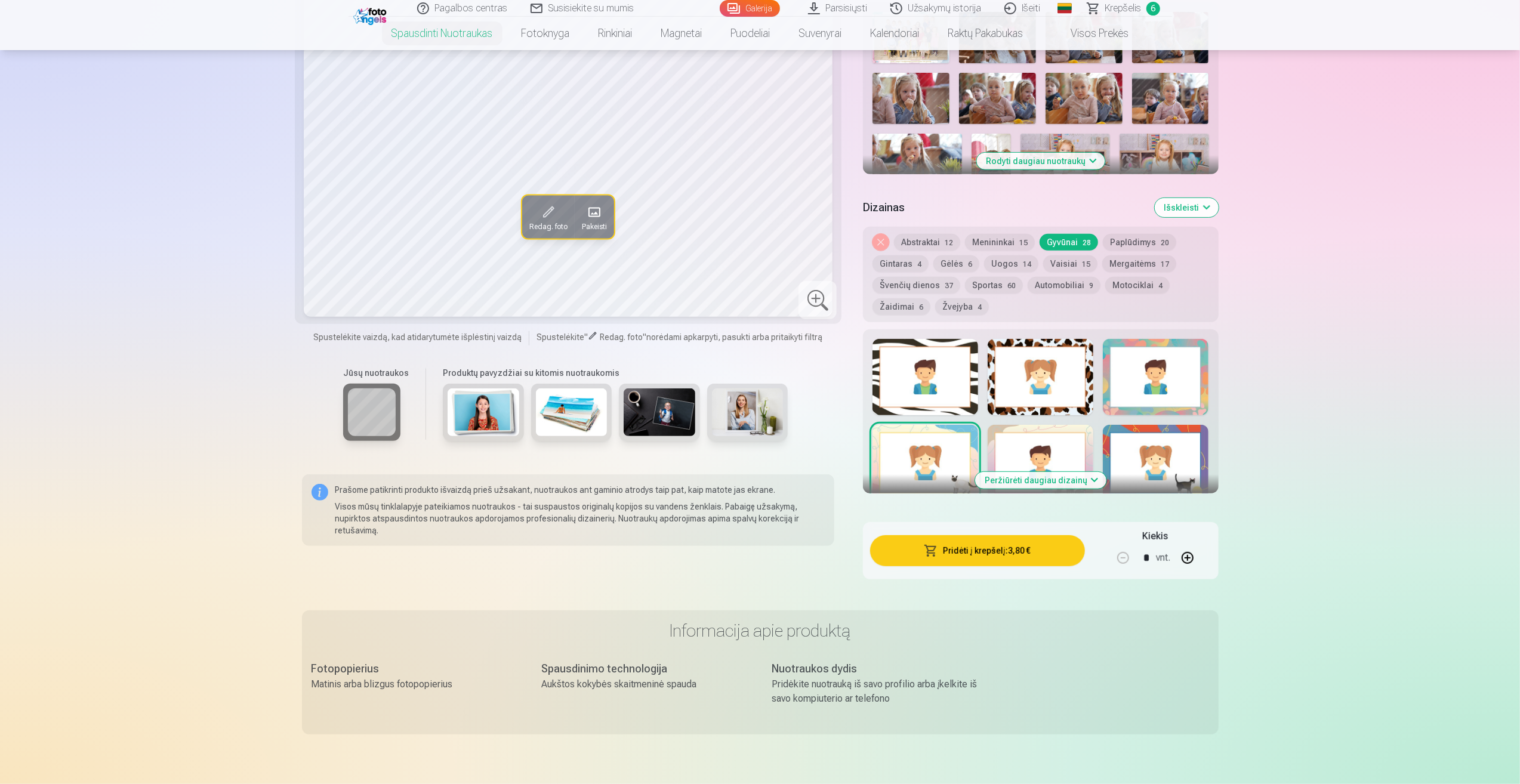
click at [1089, 159] on button "Rodyti daugiau nuotraukų" at bounding box center [1040, 161] width 128 height 17
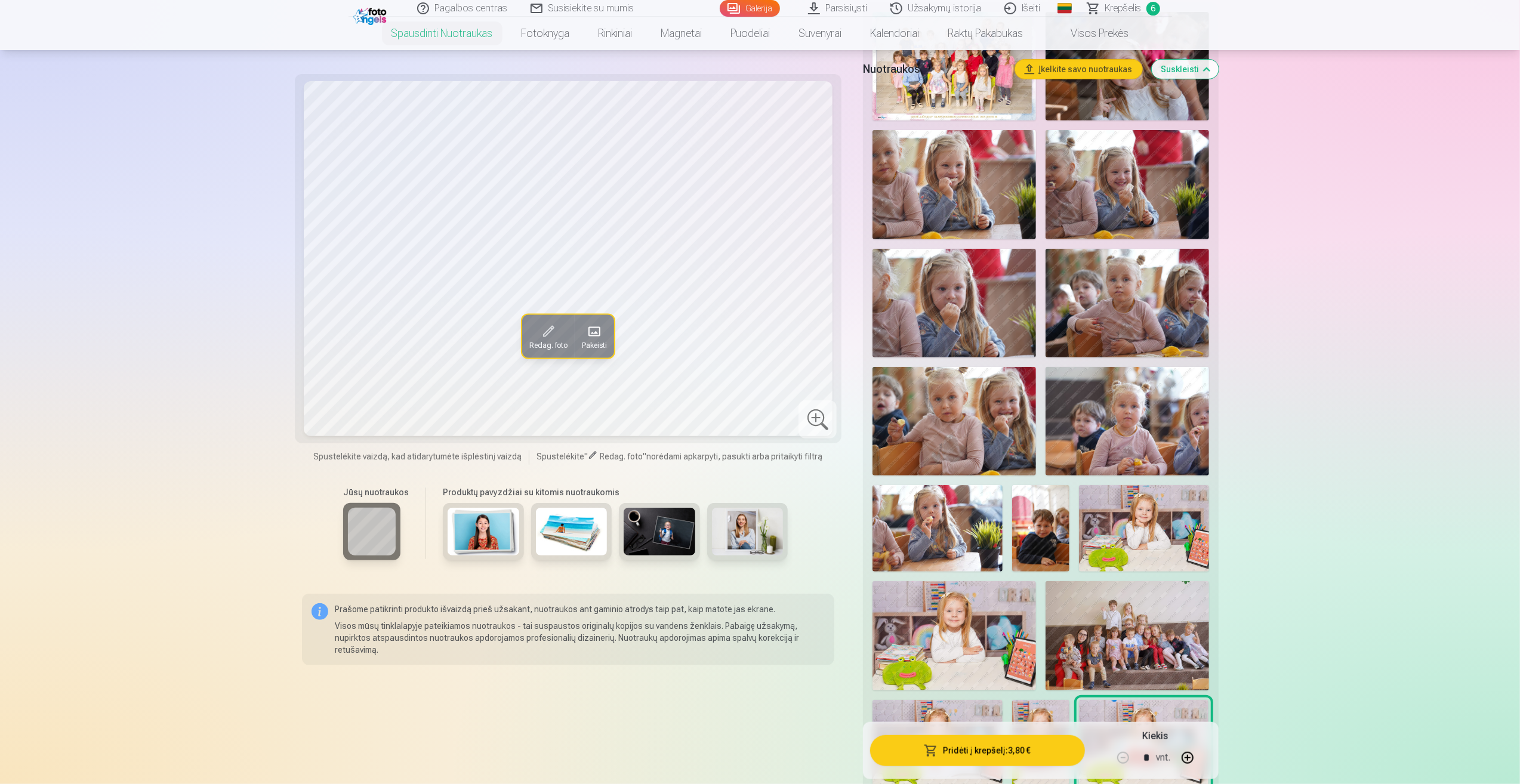
click at [1140, 613] on img at bounding box center [1127, 636] width 164 height 109
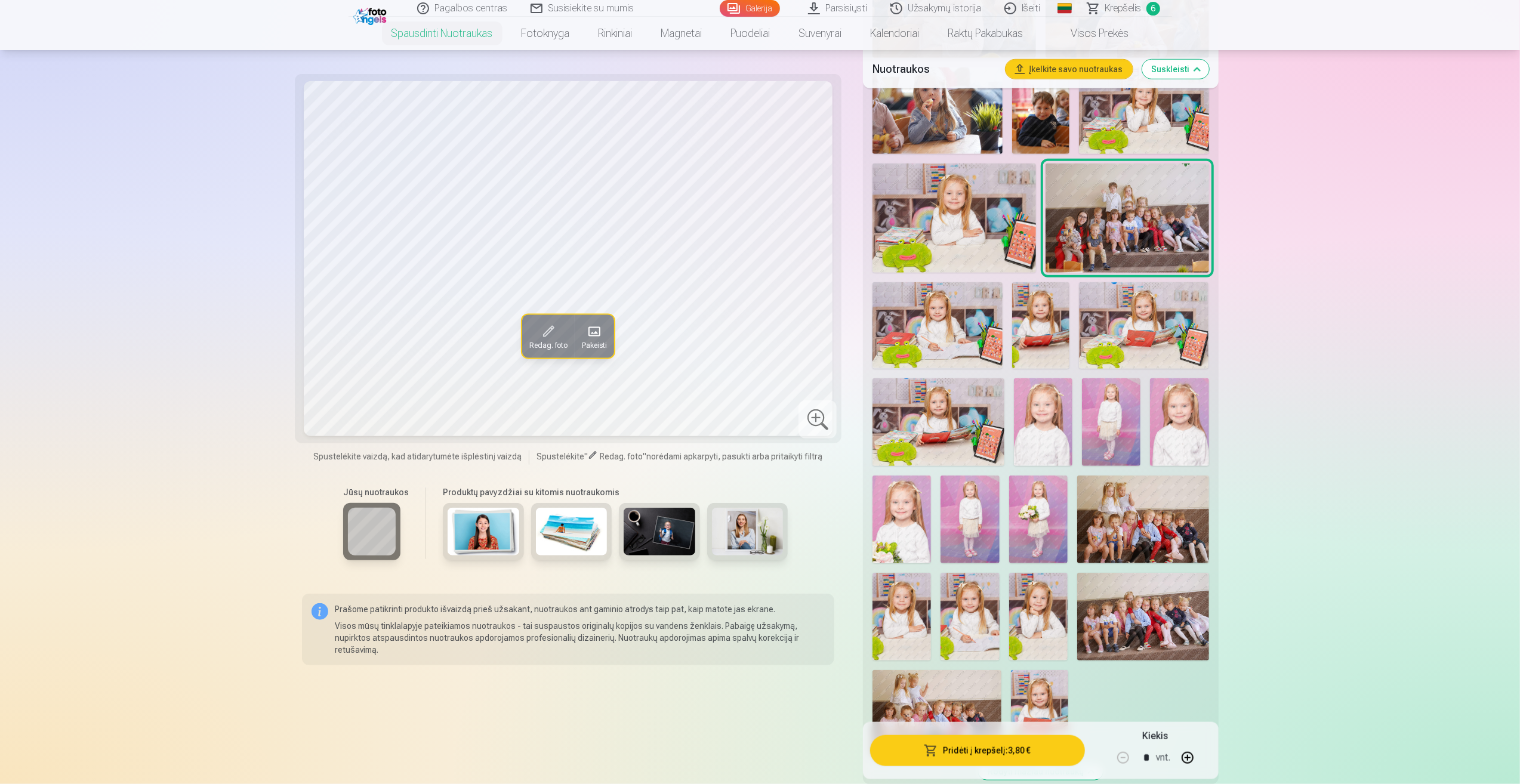
scroll to position [955, 0]
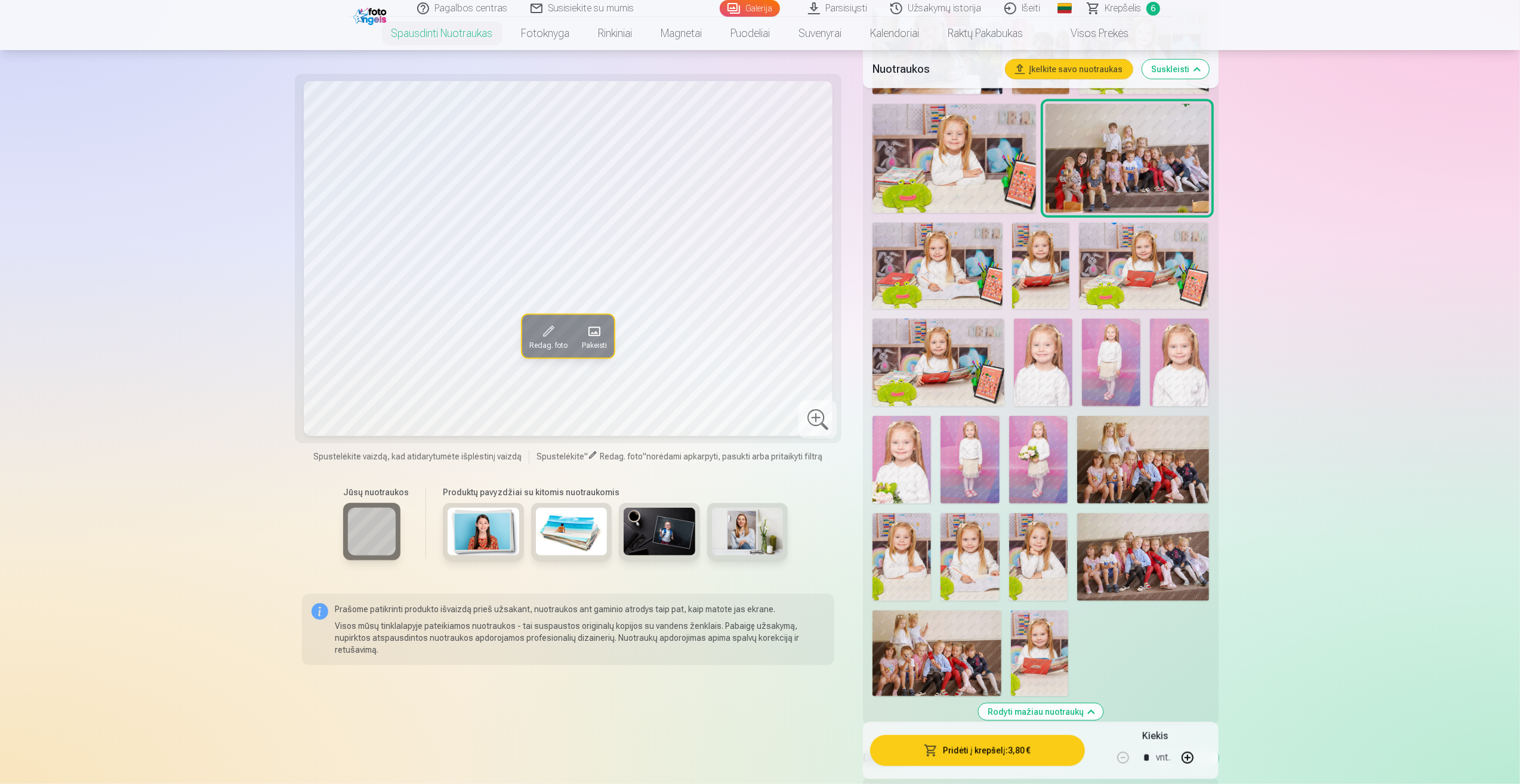
click at [1155, 549] on img at bounding box center [1143, 557] width 132 height 88
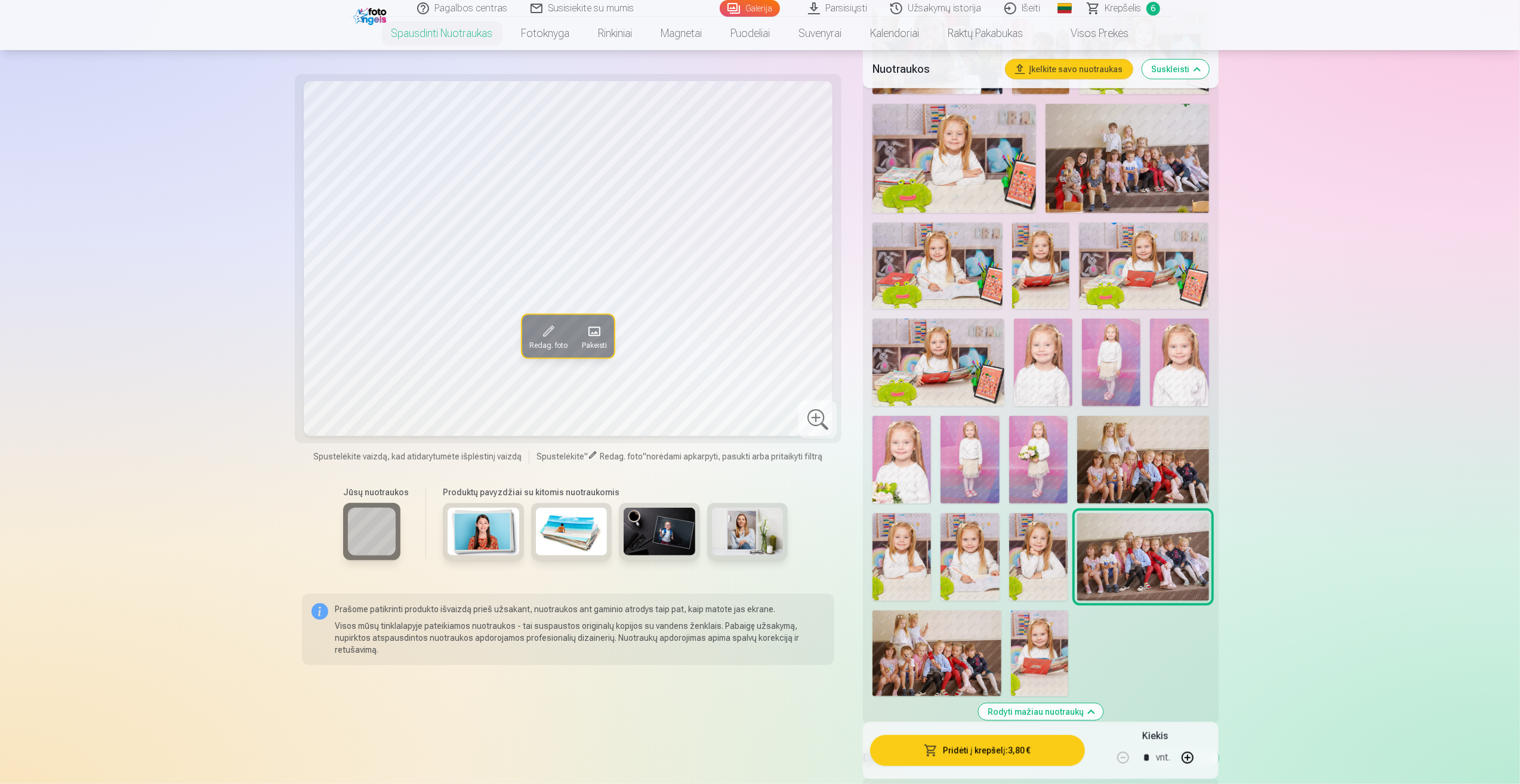
click at [1040, 441] on img at bounding box center [1039, 460] width 59 height 88
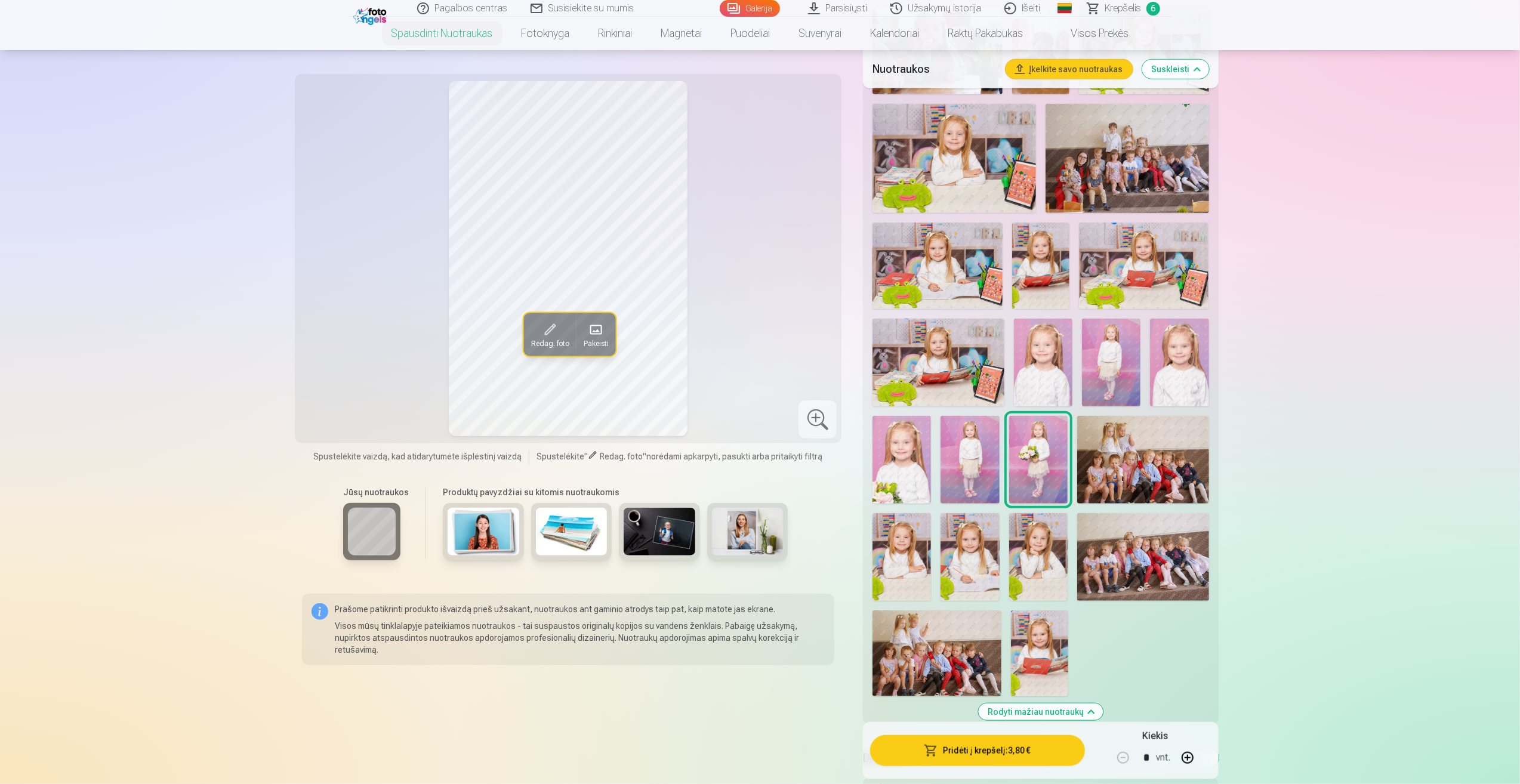
click at [1111, 371] on img at bounding box center [1111, 363] width 59 height 88
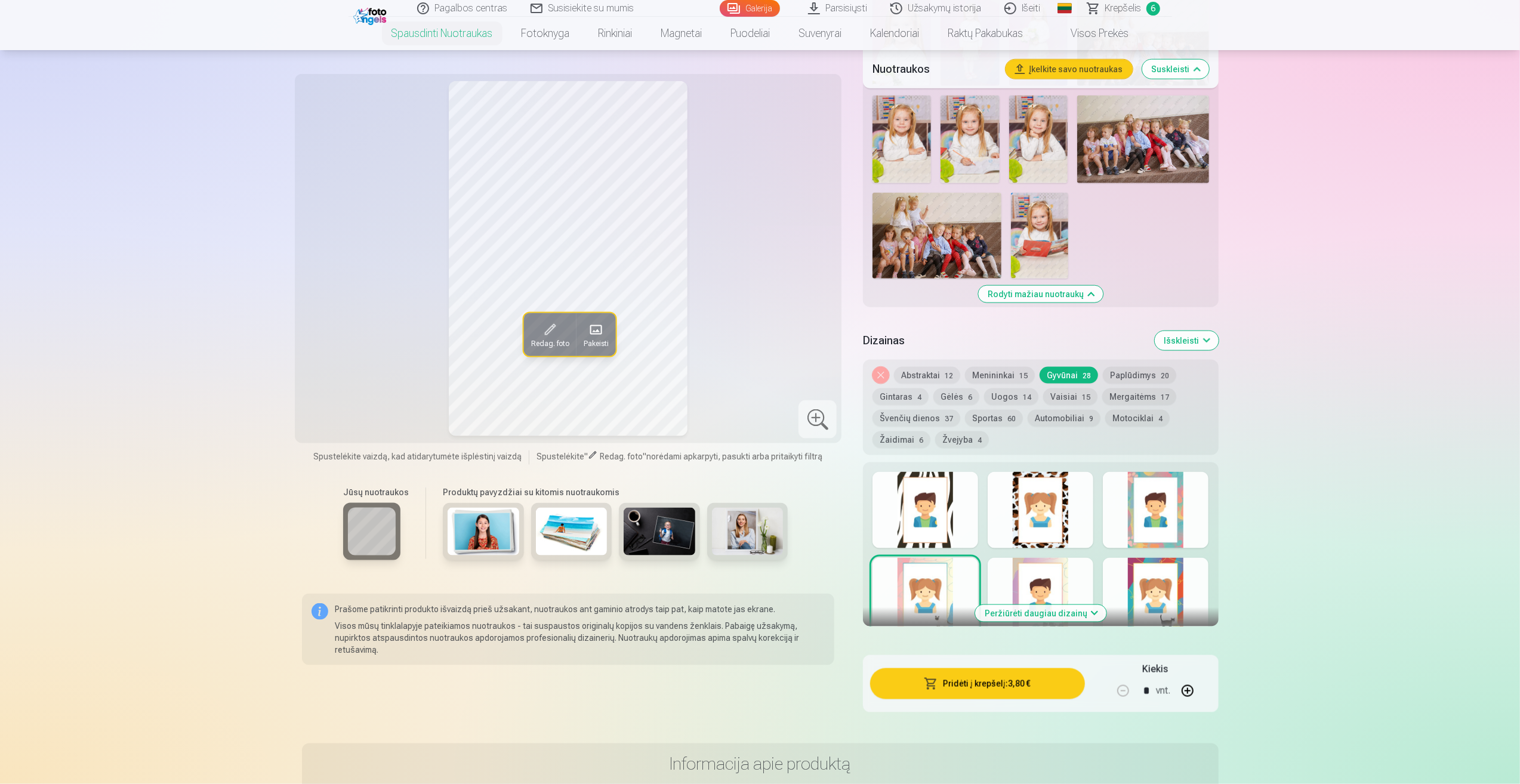
scroll to position [1432, 0]
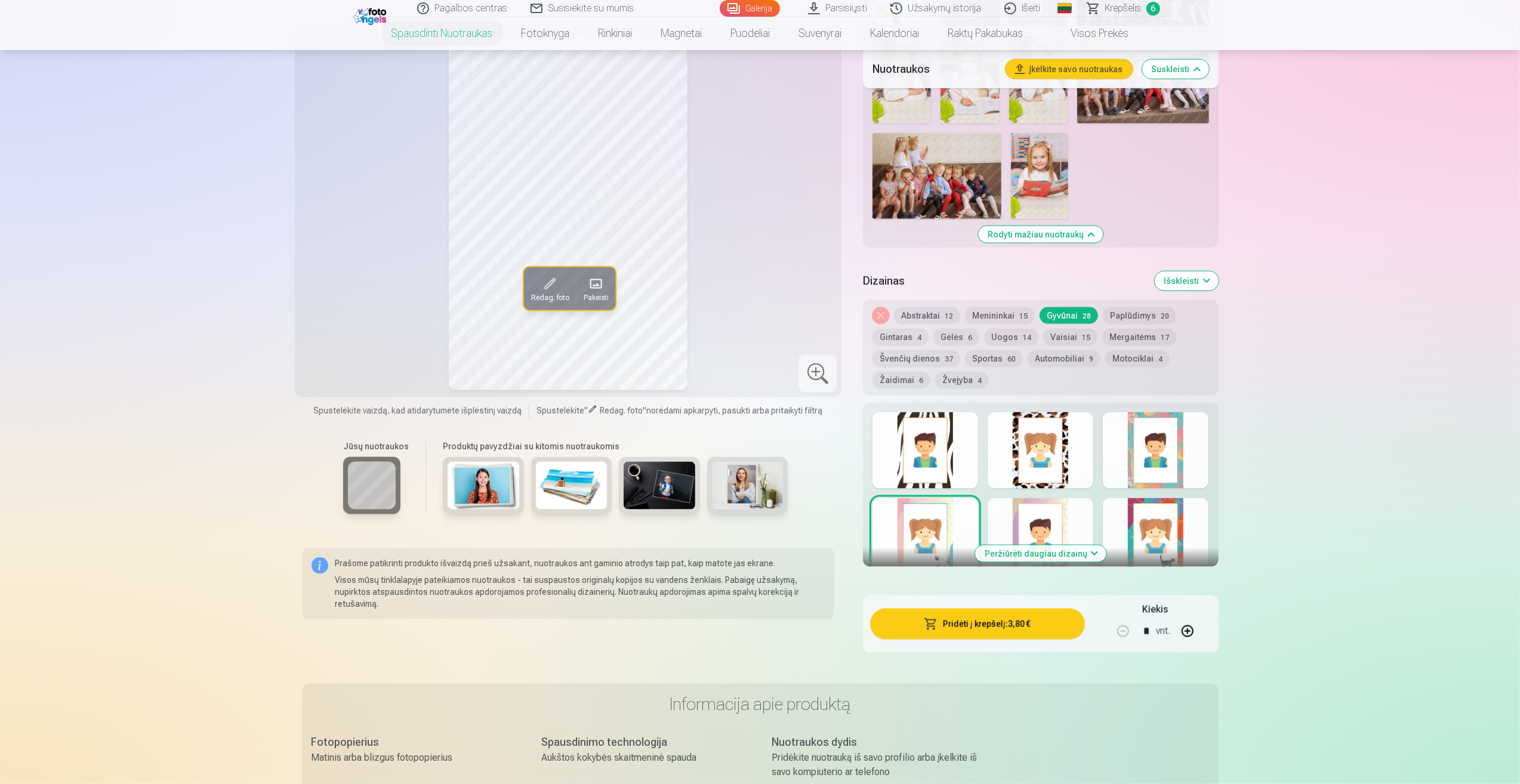
click at [1036, 558] on button "Peržiūrėti daugiau dizainų" at bounding box center [1041, 553] width 131 height 17
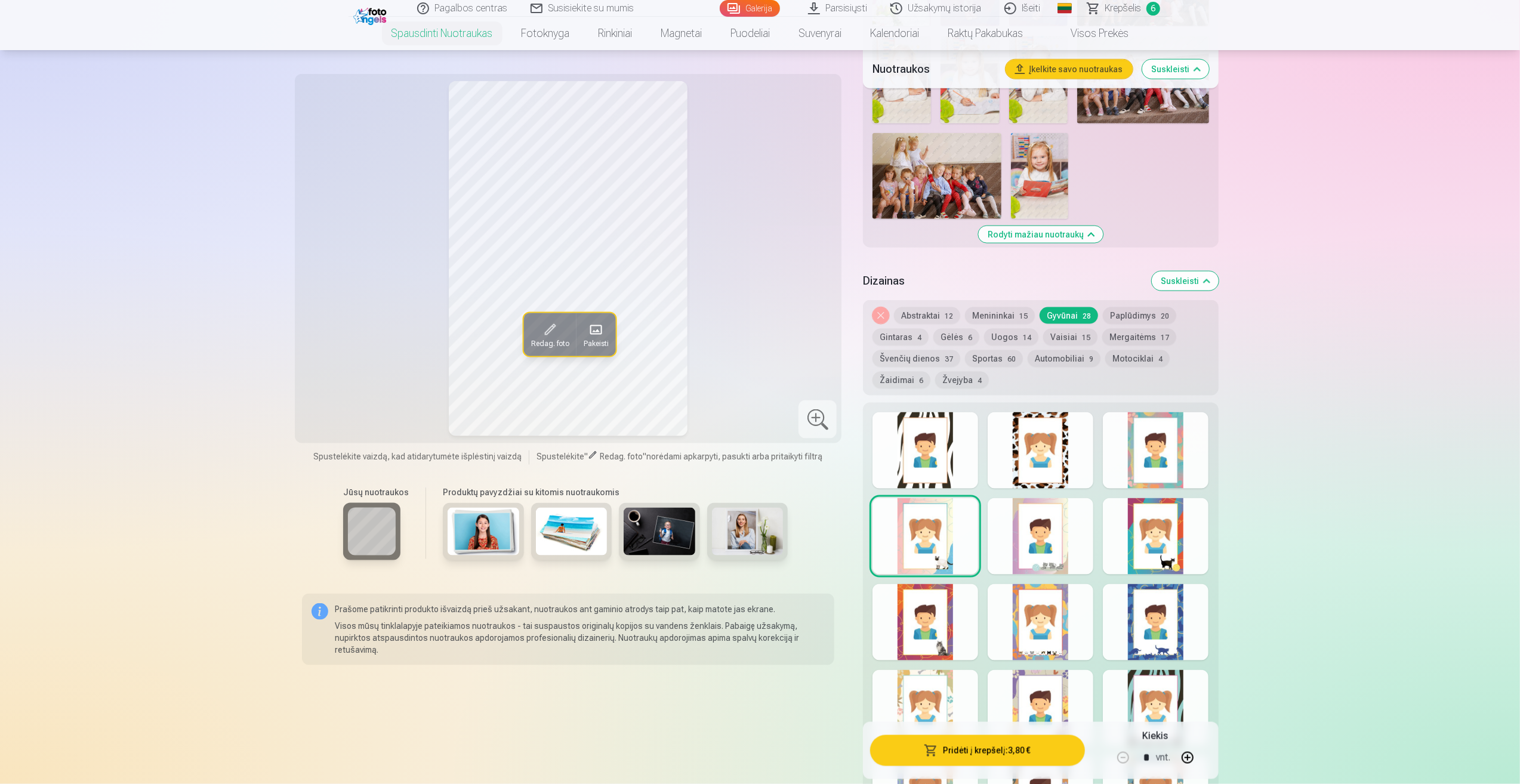
click at [933, 626] on div at bounding box center [925, 622] width 106 height 76
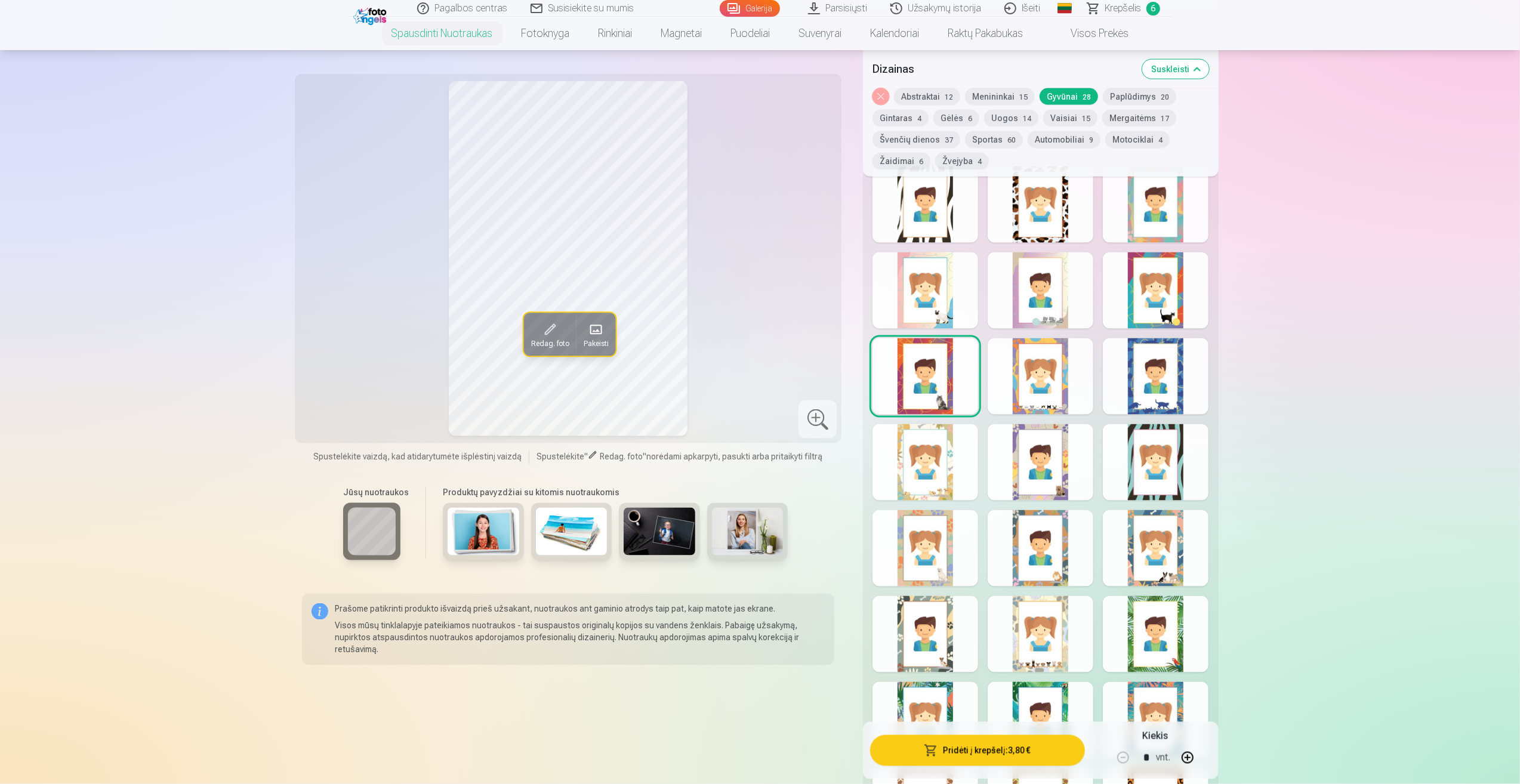
scroll to position [1731, 0]
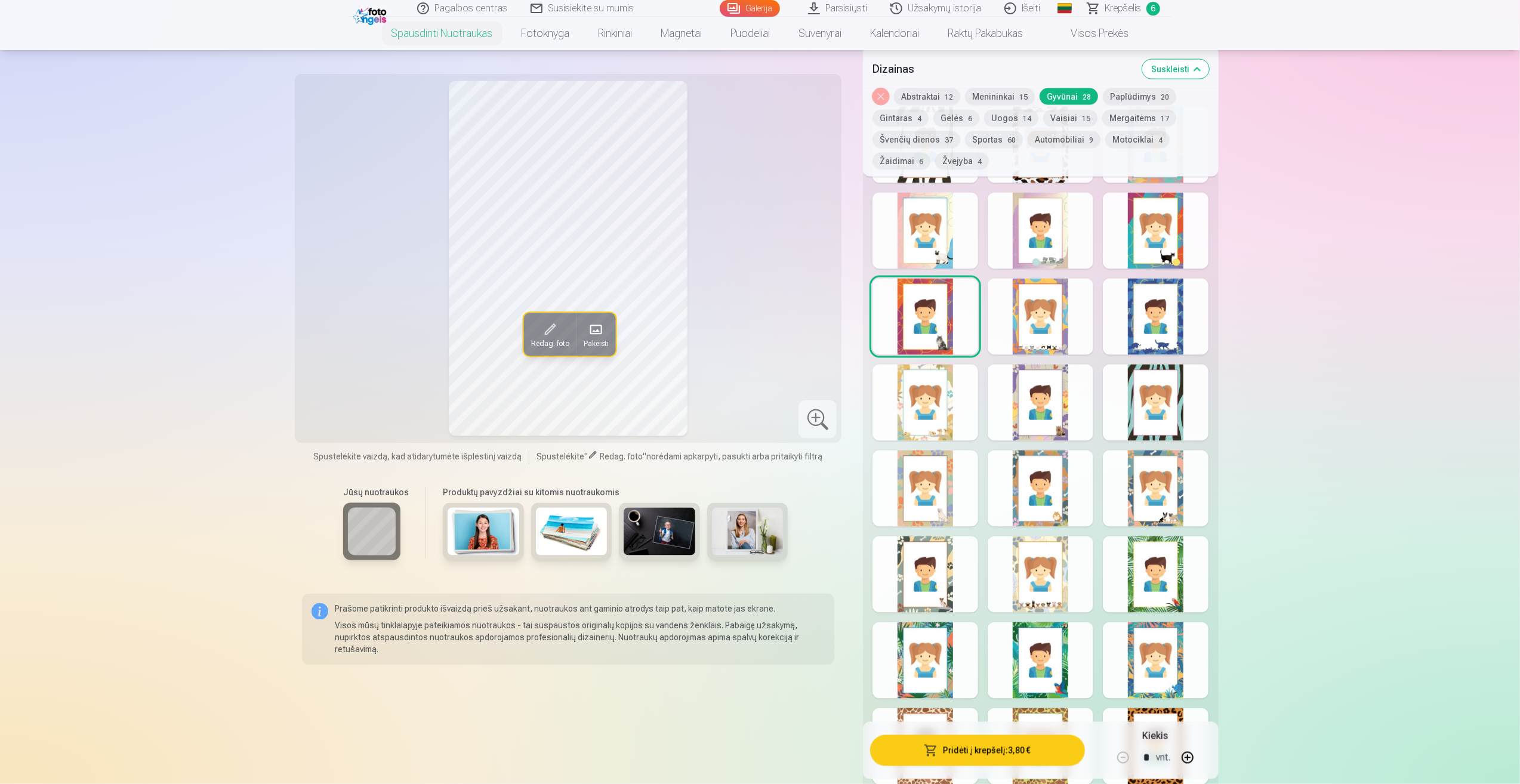
click at [1056, 589] on div at bounding box center [1040, 575] width 106 height 76
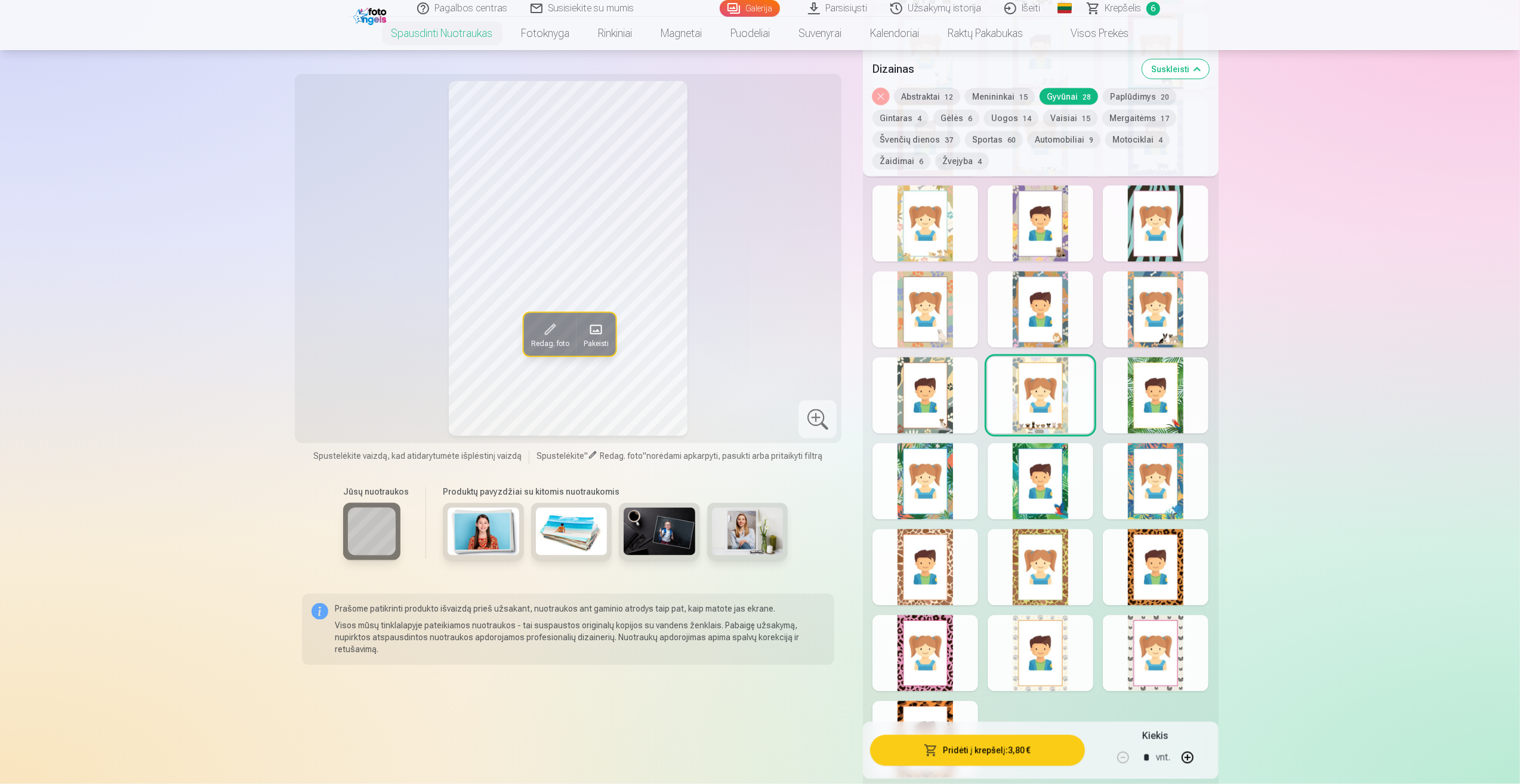
scroll to position [1969, 0]
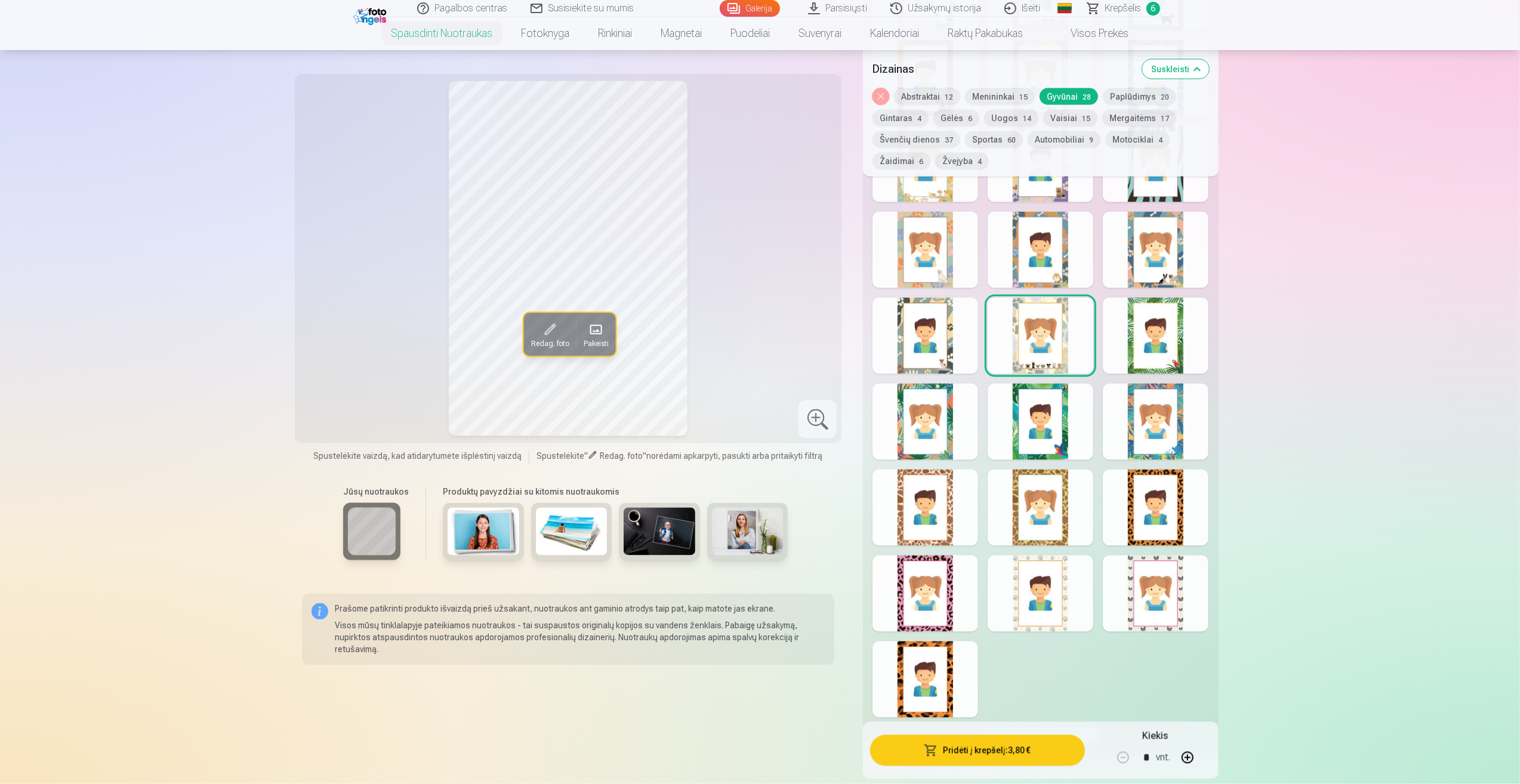
click at [1144, 593] on div at bounding box center [1155, 594] width 106 height 76
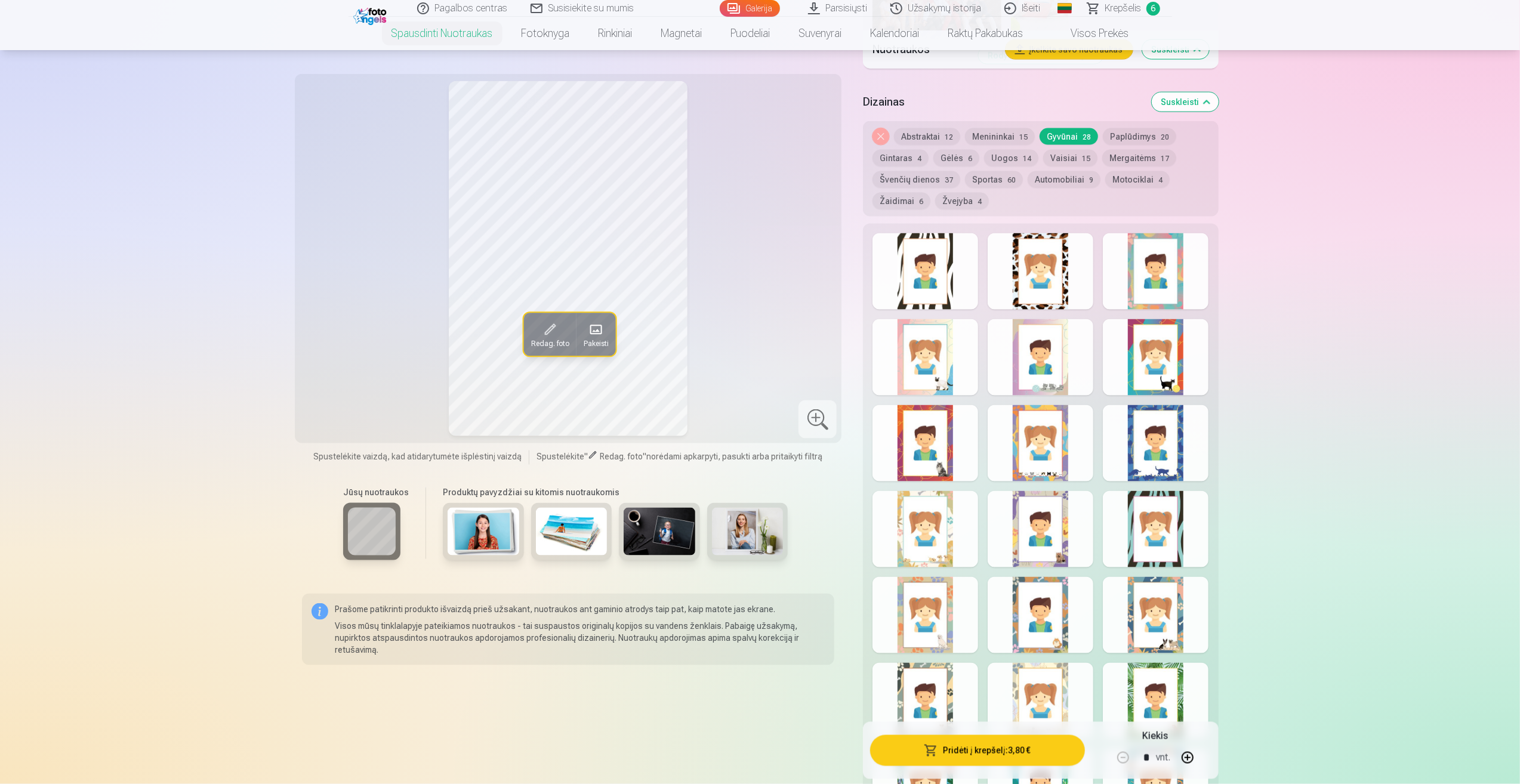
scroll to position [1372, 0]
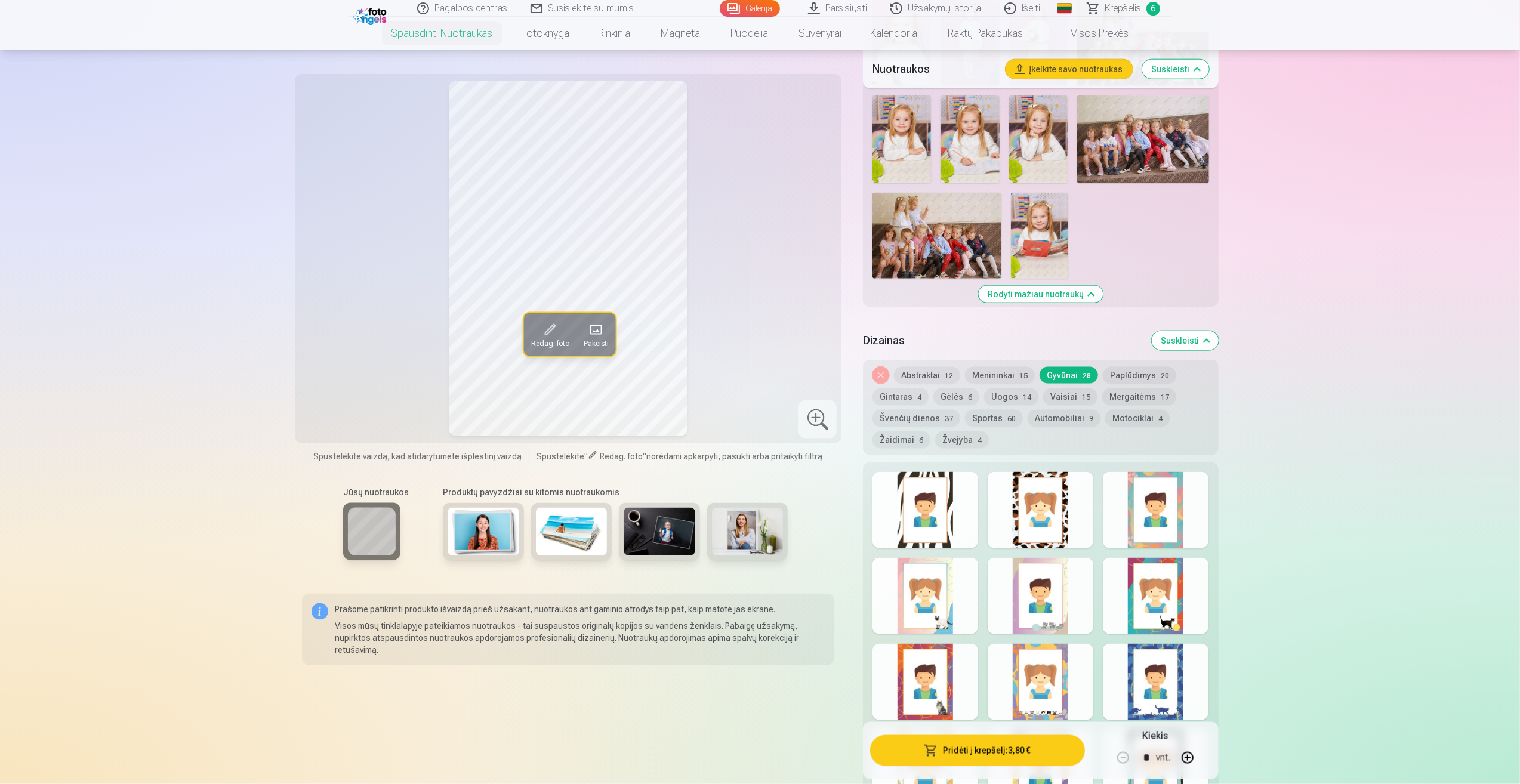
click at [1060, 371] on button "Gyvūnai 28" at bounding box center [1069, 375] width 59 height 17
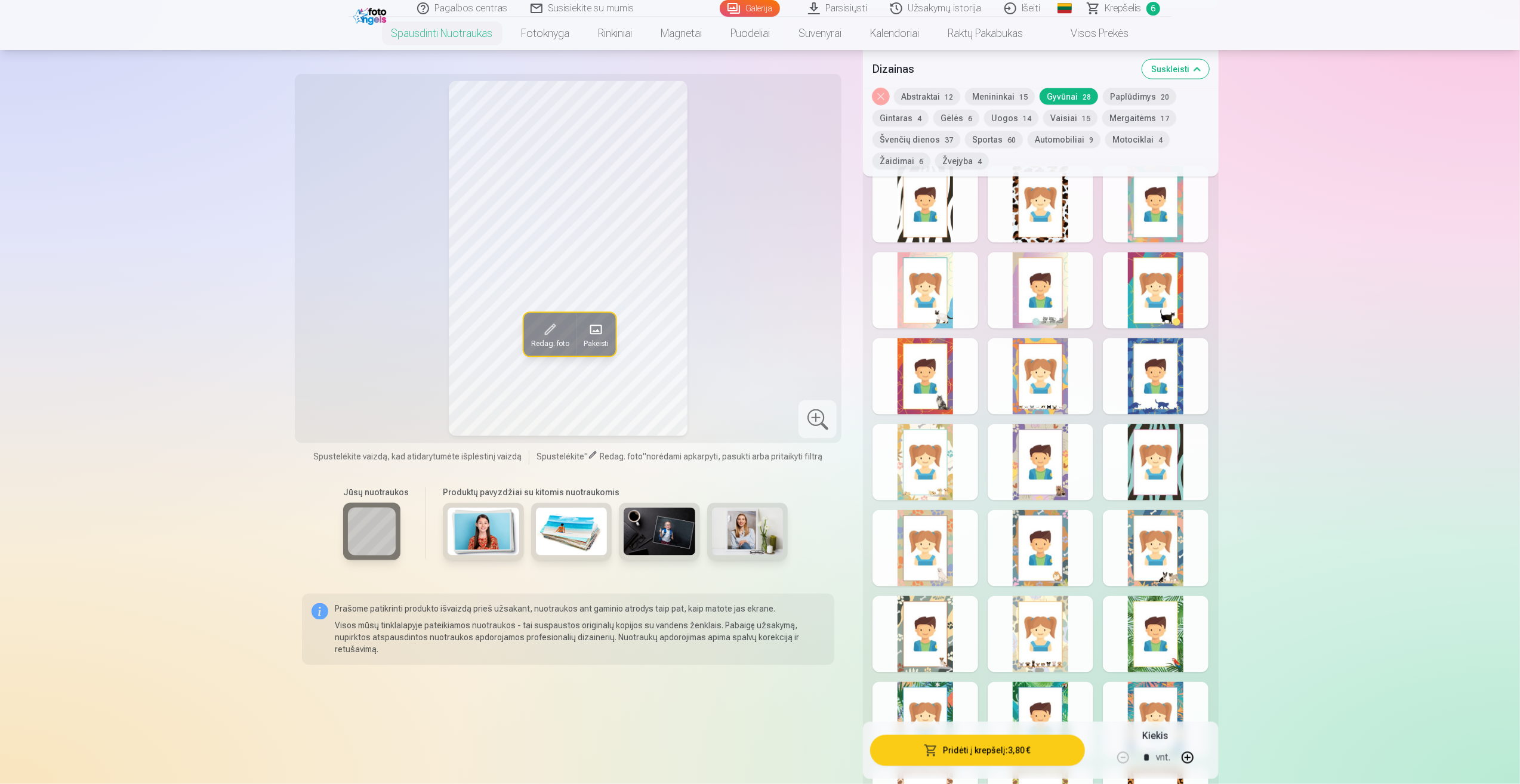
scroll to position [1731, 0]
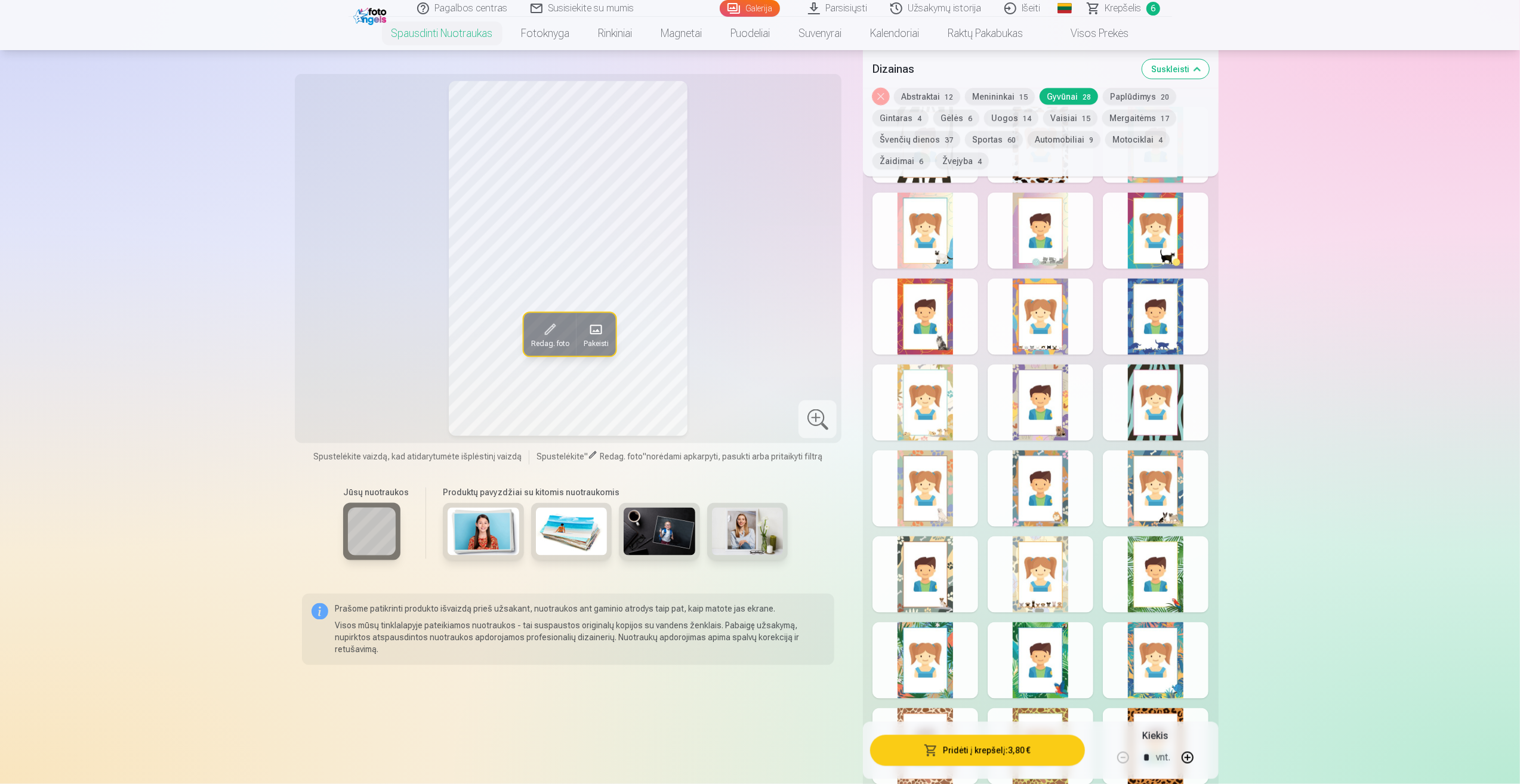
click at [950, 411] on div at bounding box center [925, 403] width 106 height 76
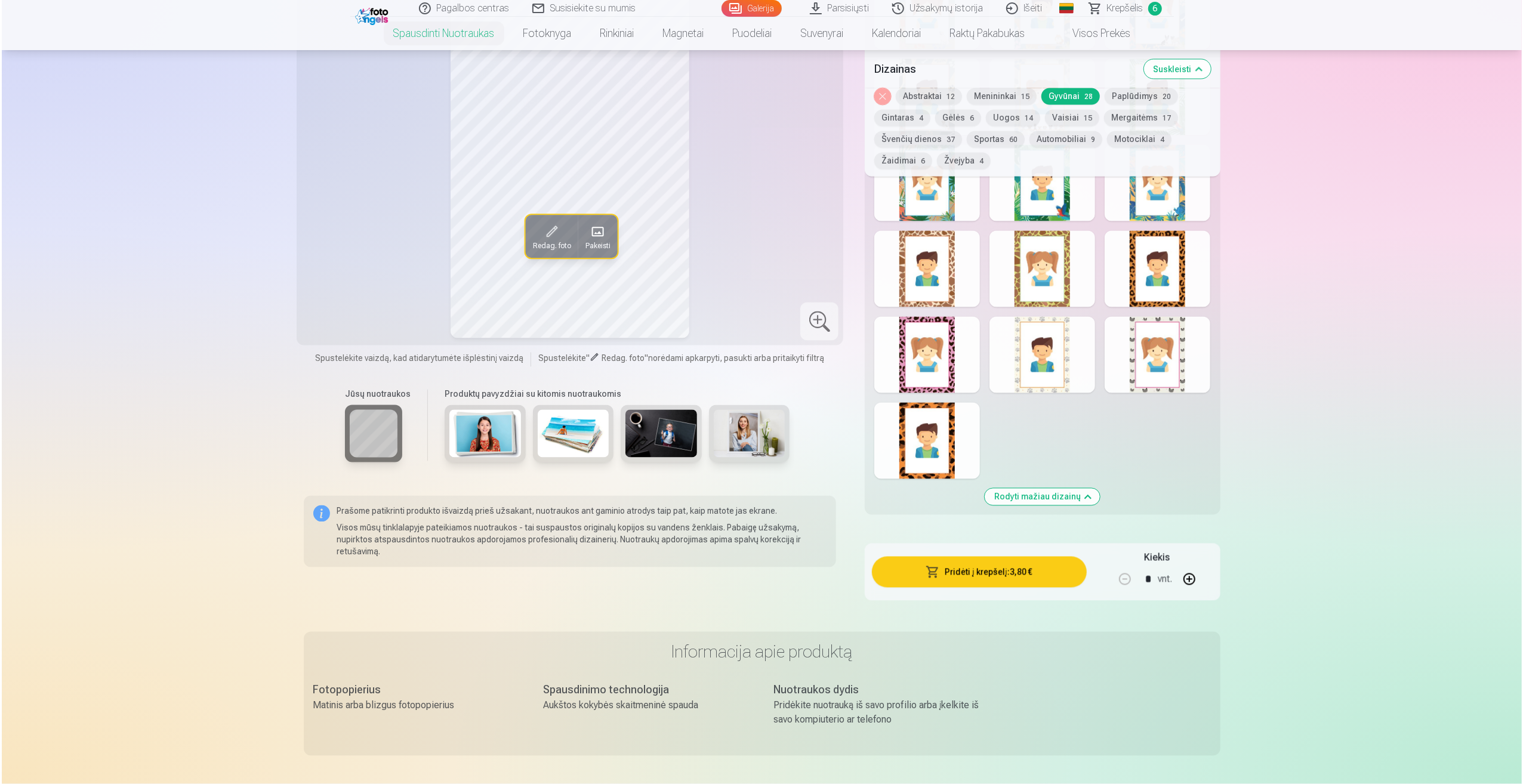
scroll to position [2446, 0]
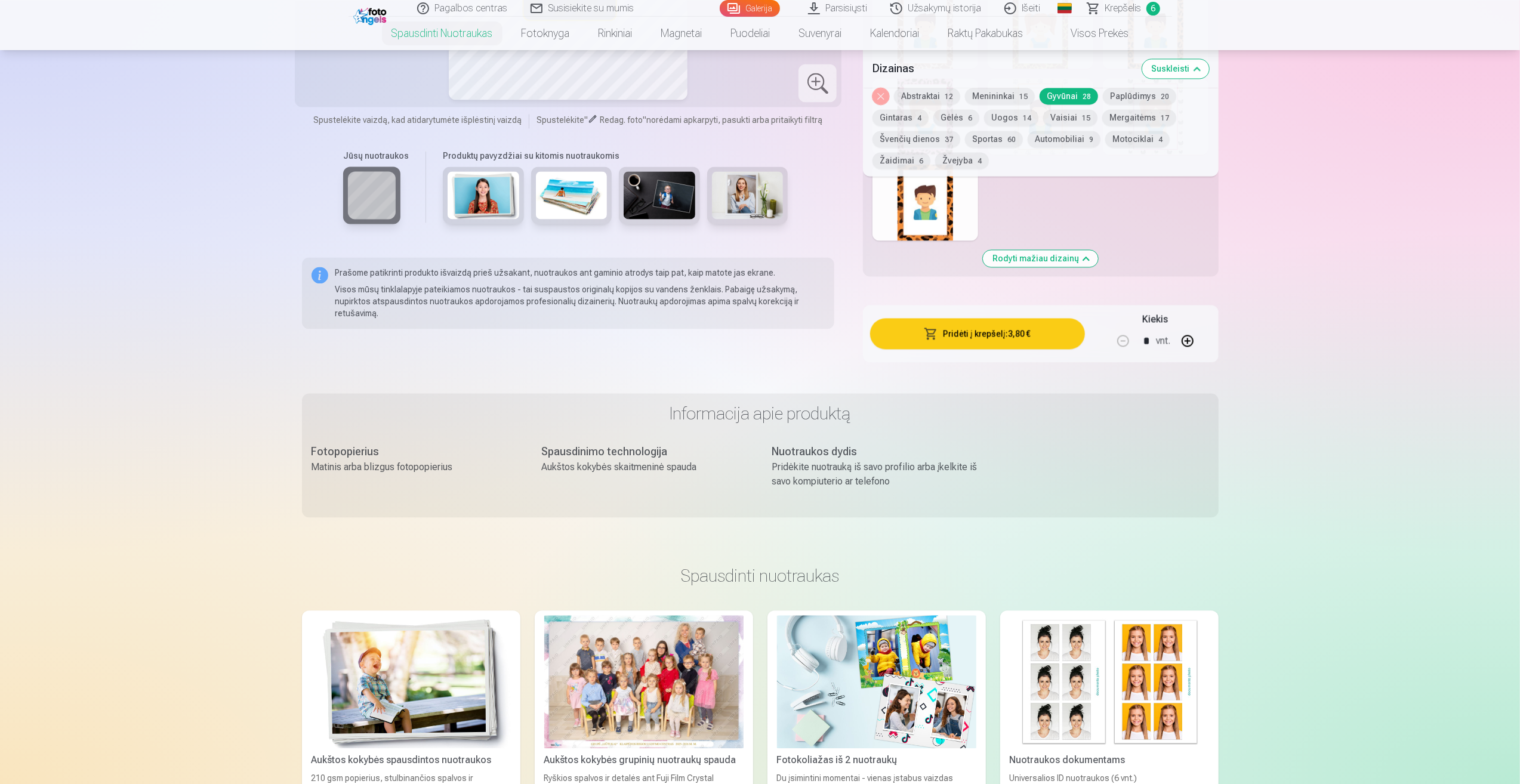
click at [1013, 338] on button "Pridėti į krepšelį : 3,80 €" at bounding box center [977, 334] width 214 height 31
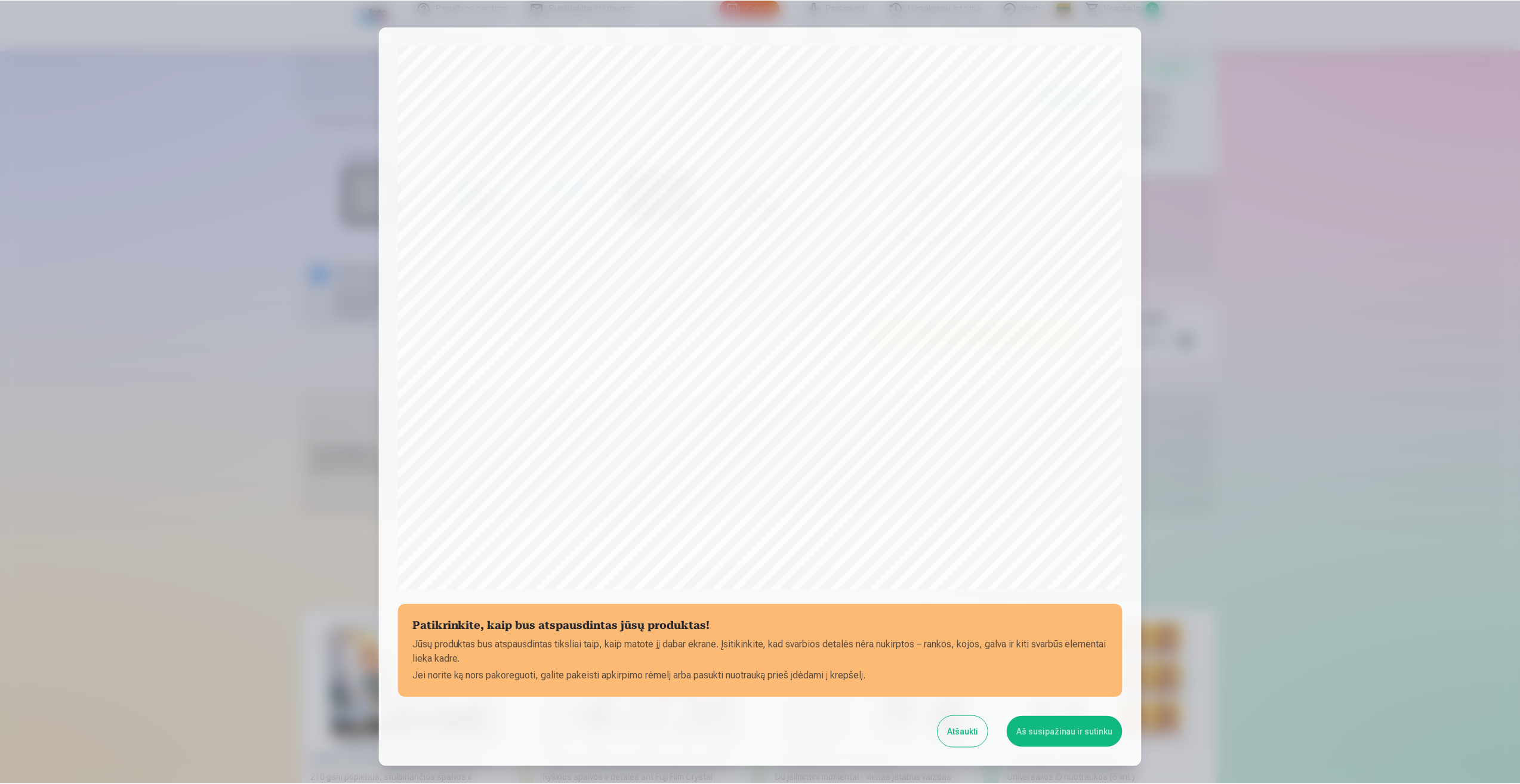
scroll to position [81, 0]
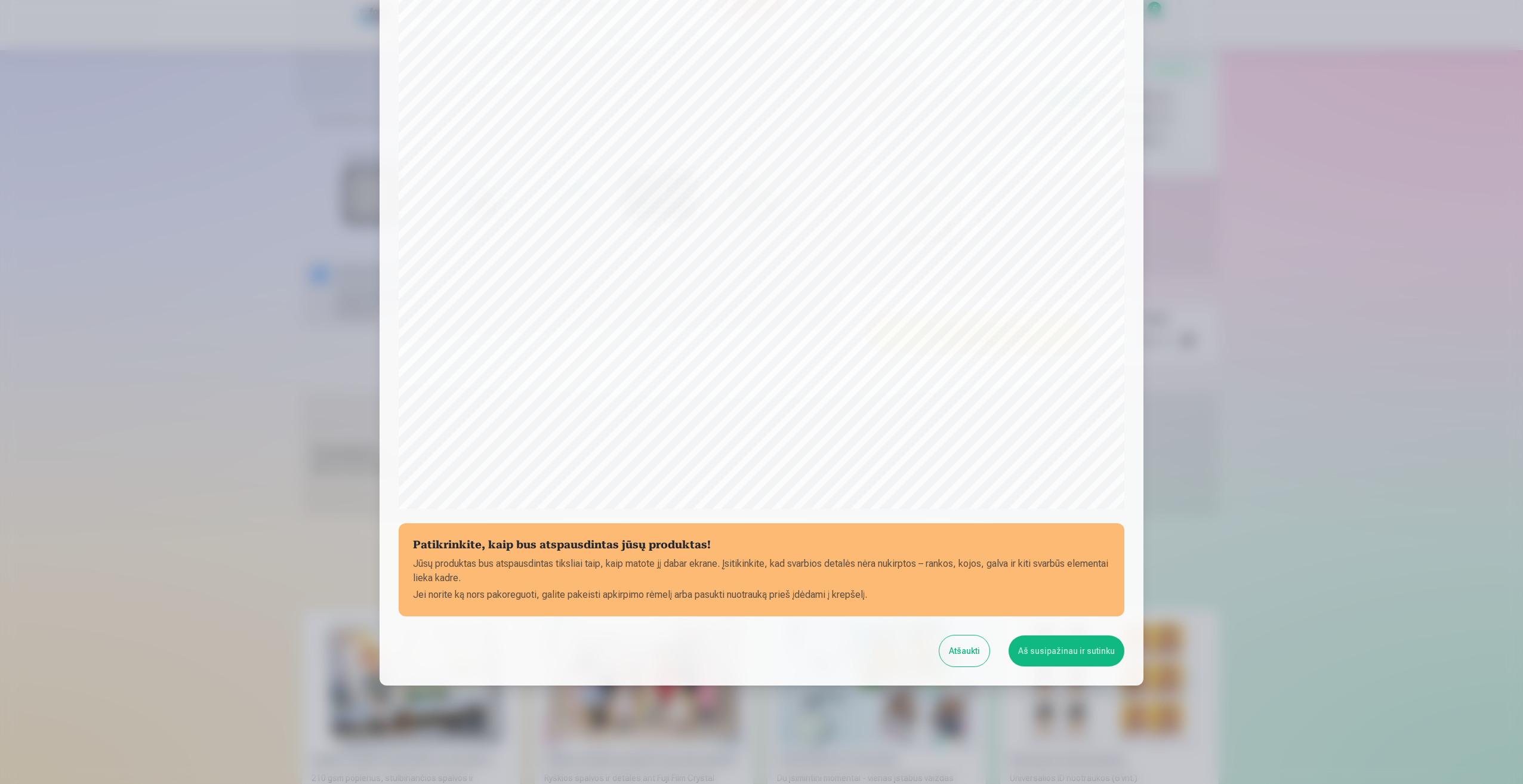
click at [1083, 654] on button "Aš susipažinau ir sutinku" at bounding box center [1066, 651] width 116 height 31
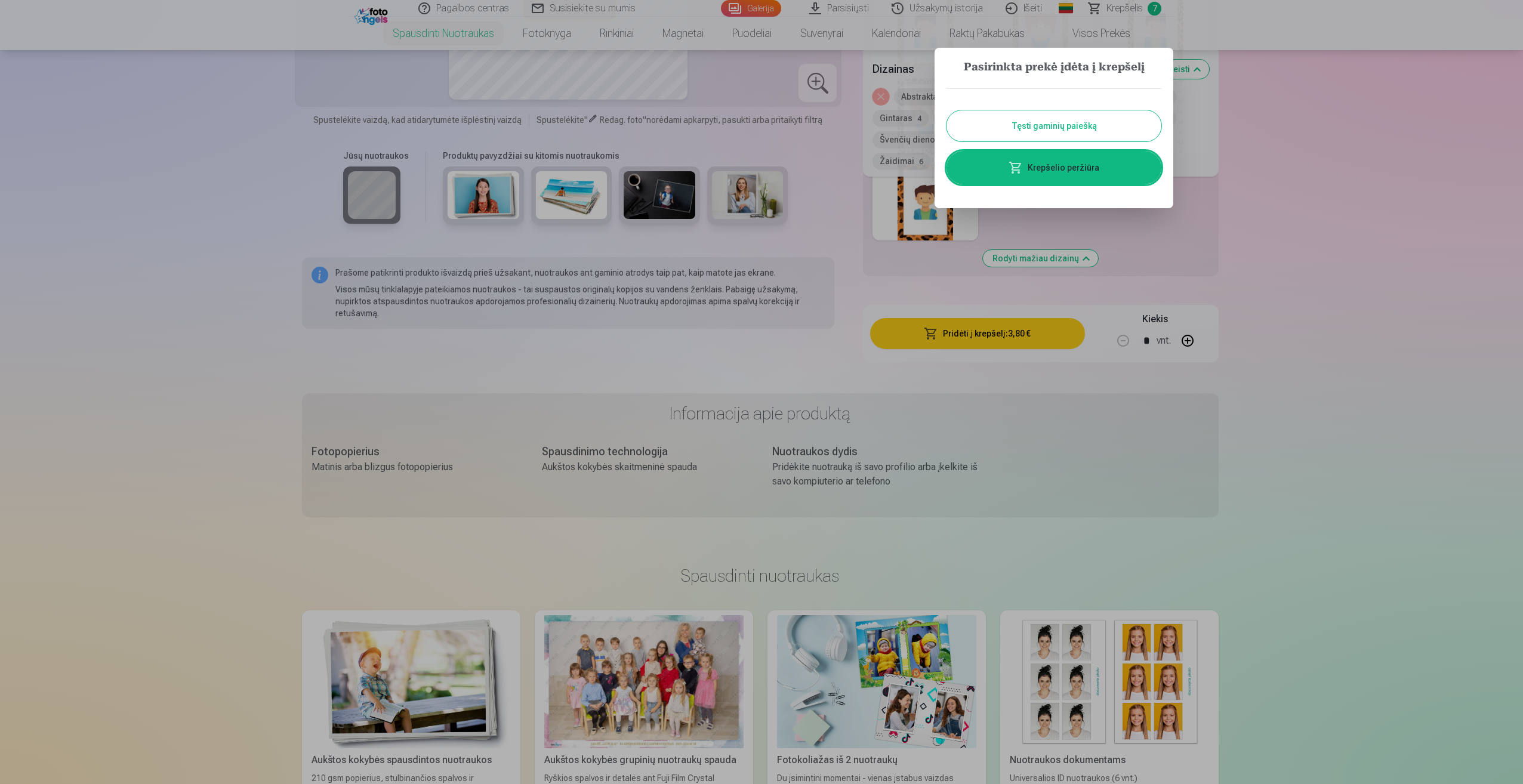
click at [1062, 125] on button "Tęsti gaminių paiešką" at bounding box center [1054, 126] width 215 height 31
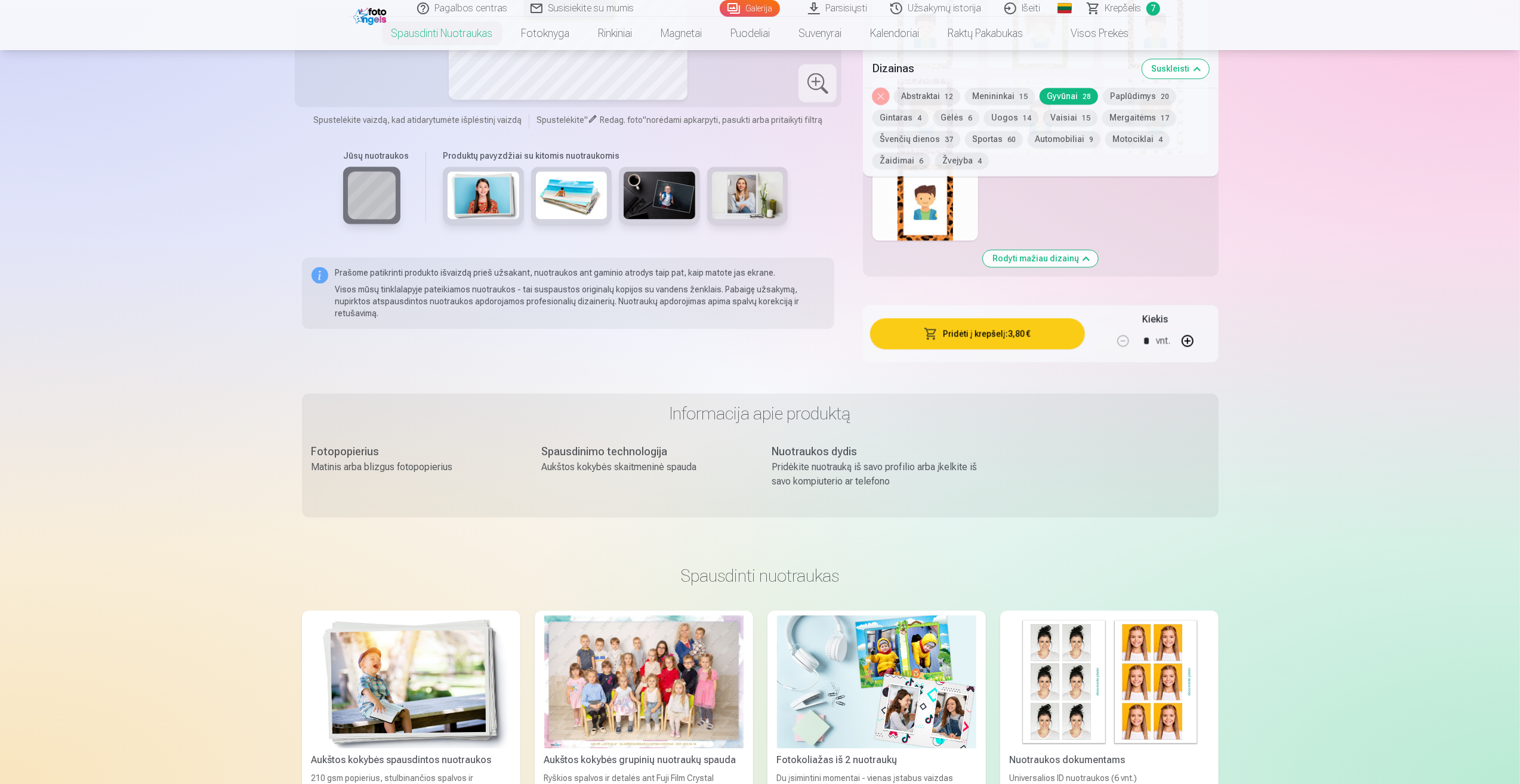
click at [1128, 8] on span "Krepšelis" at bounding box center [1124, 8] width 36 height 14
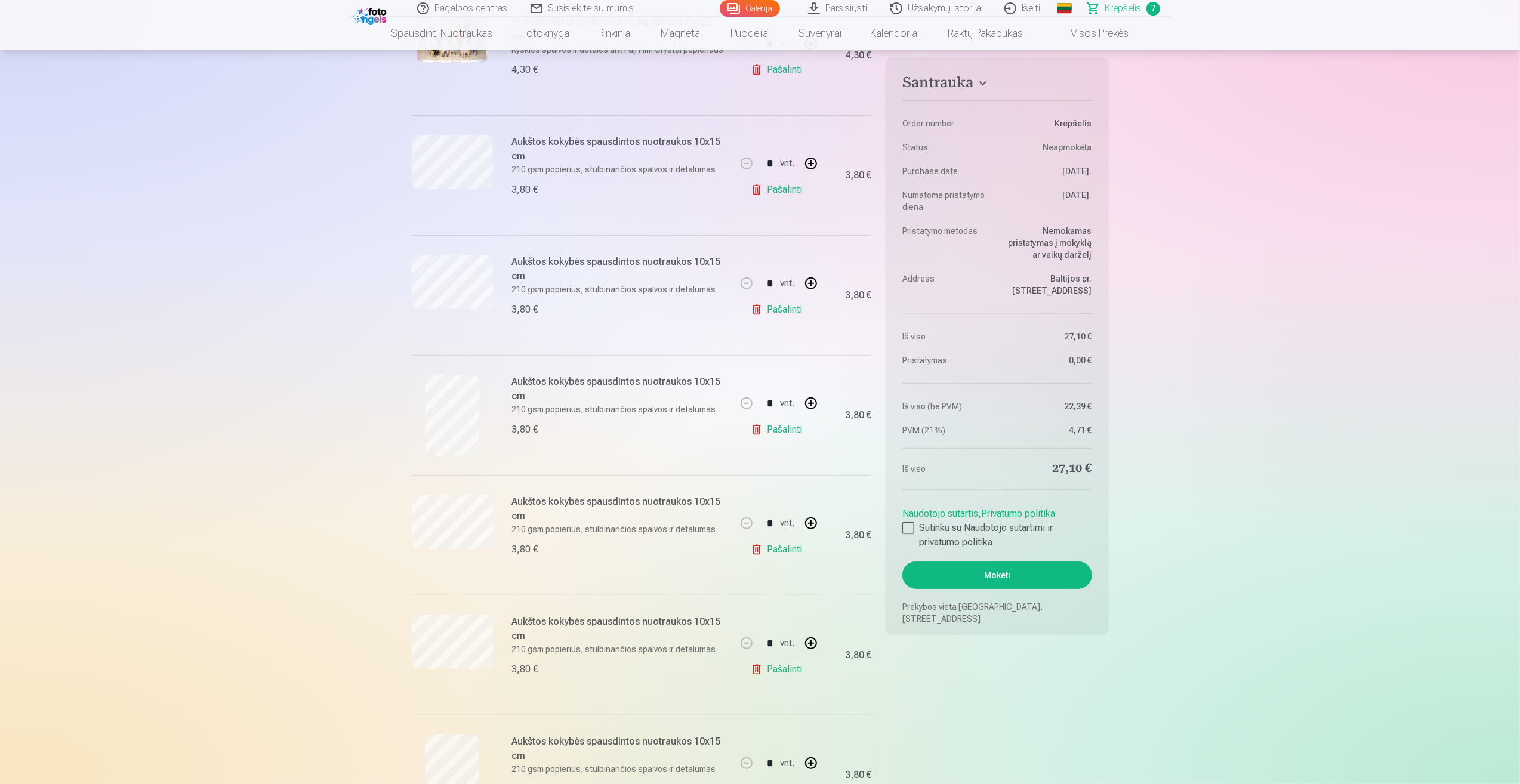
scroll to position [418, 0]
click at [783, 672] on link "Pašalinti" at bounding box center [779, 670] width 57 height 24
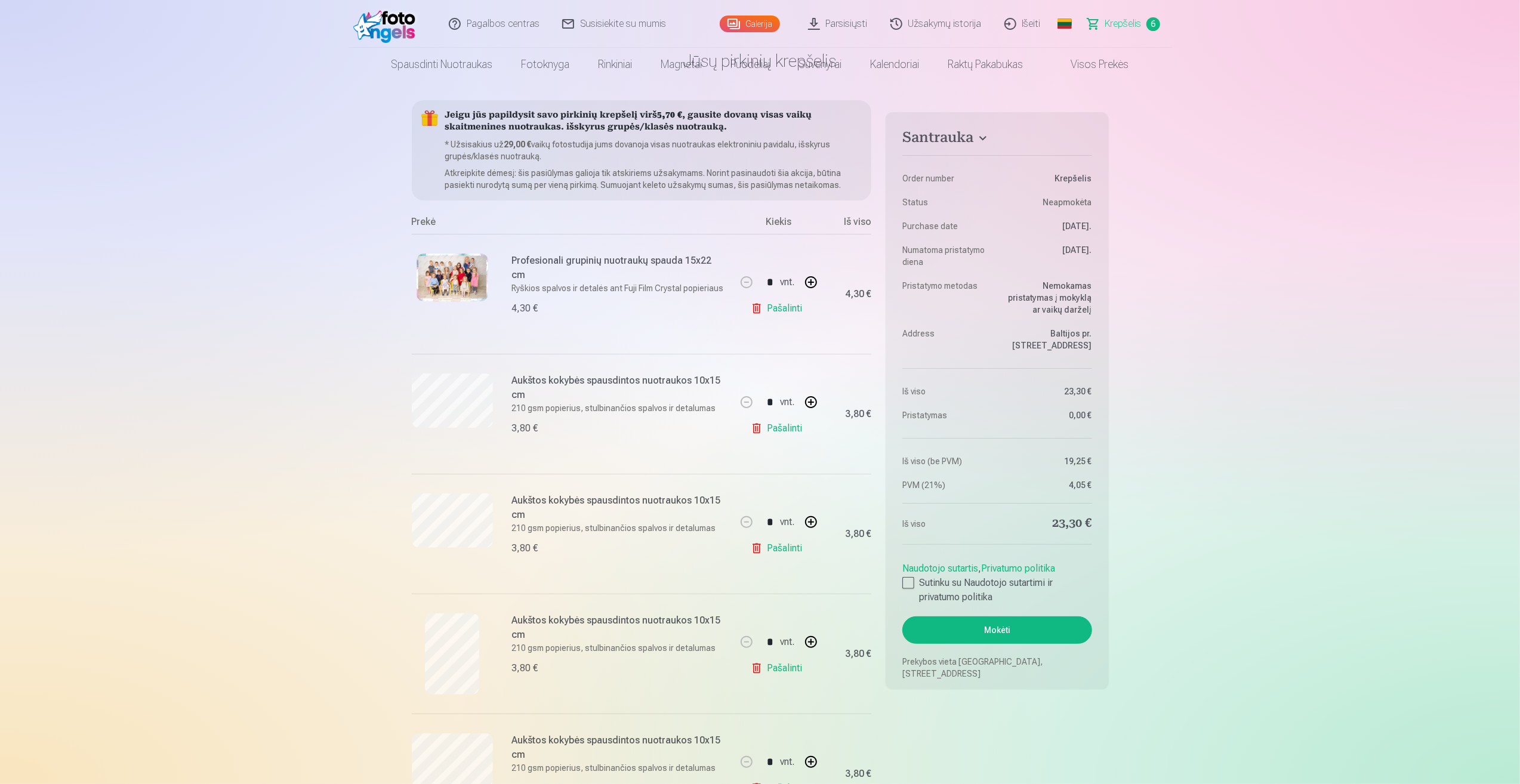
scroll to position [0, 0]
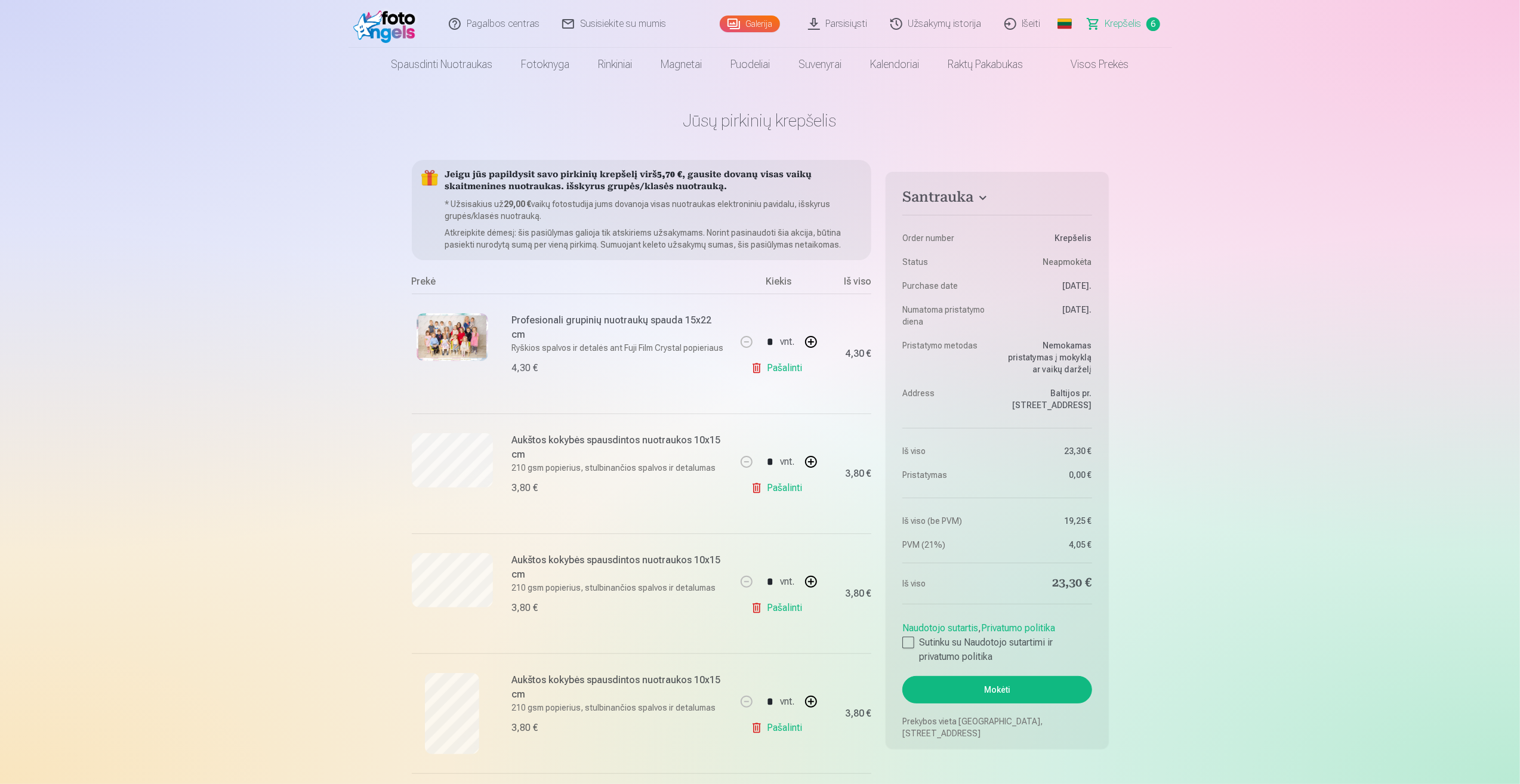
click at [1094, 67] on link "Visos prekės" at bounding box center [1090, 64] width 106 height 33
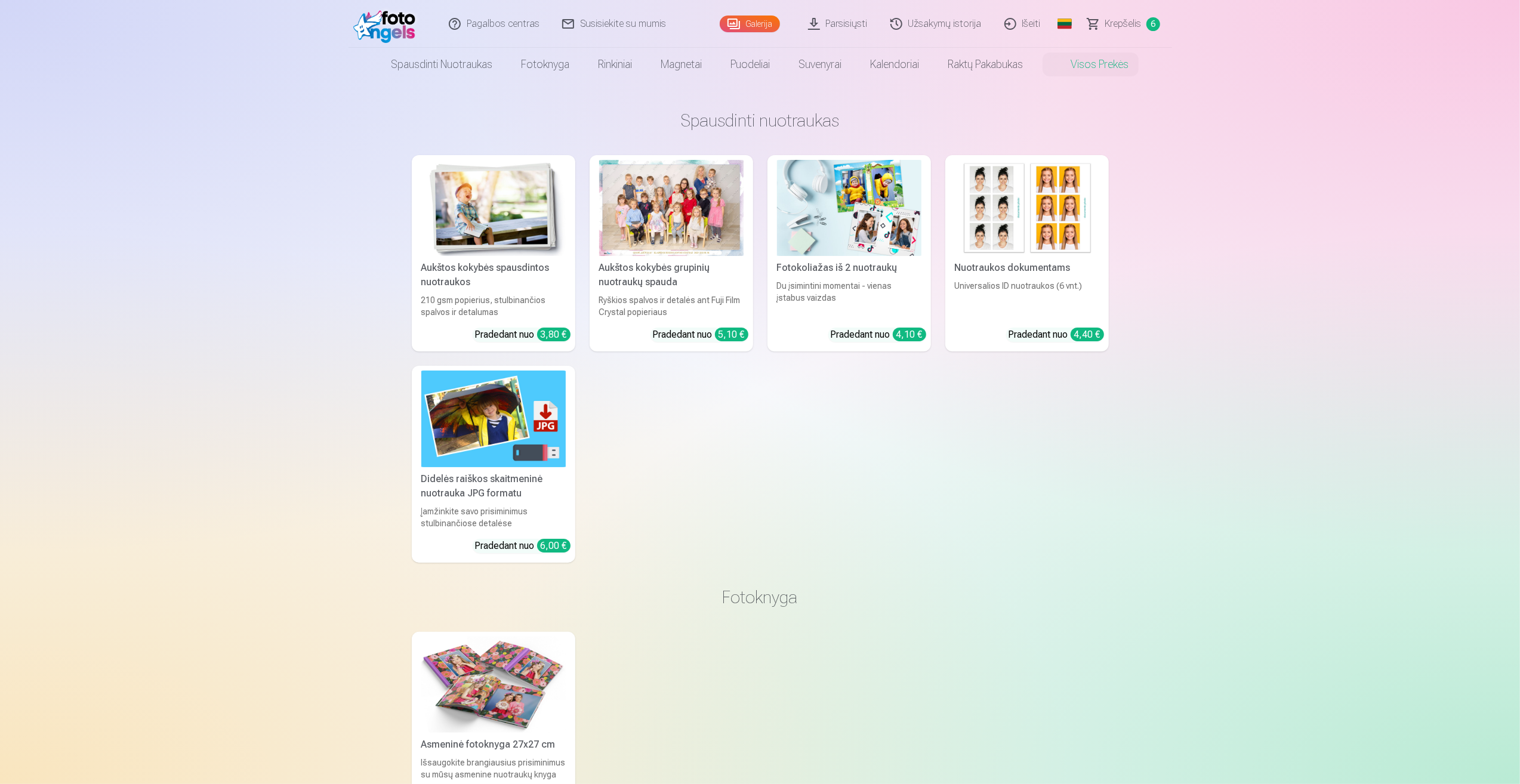
click at [739, 198] on div at bounding box center [671, 208] width 144 height 96
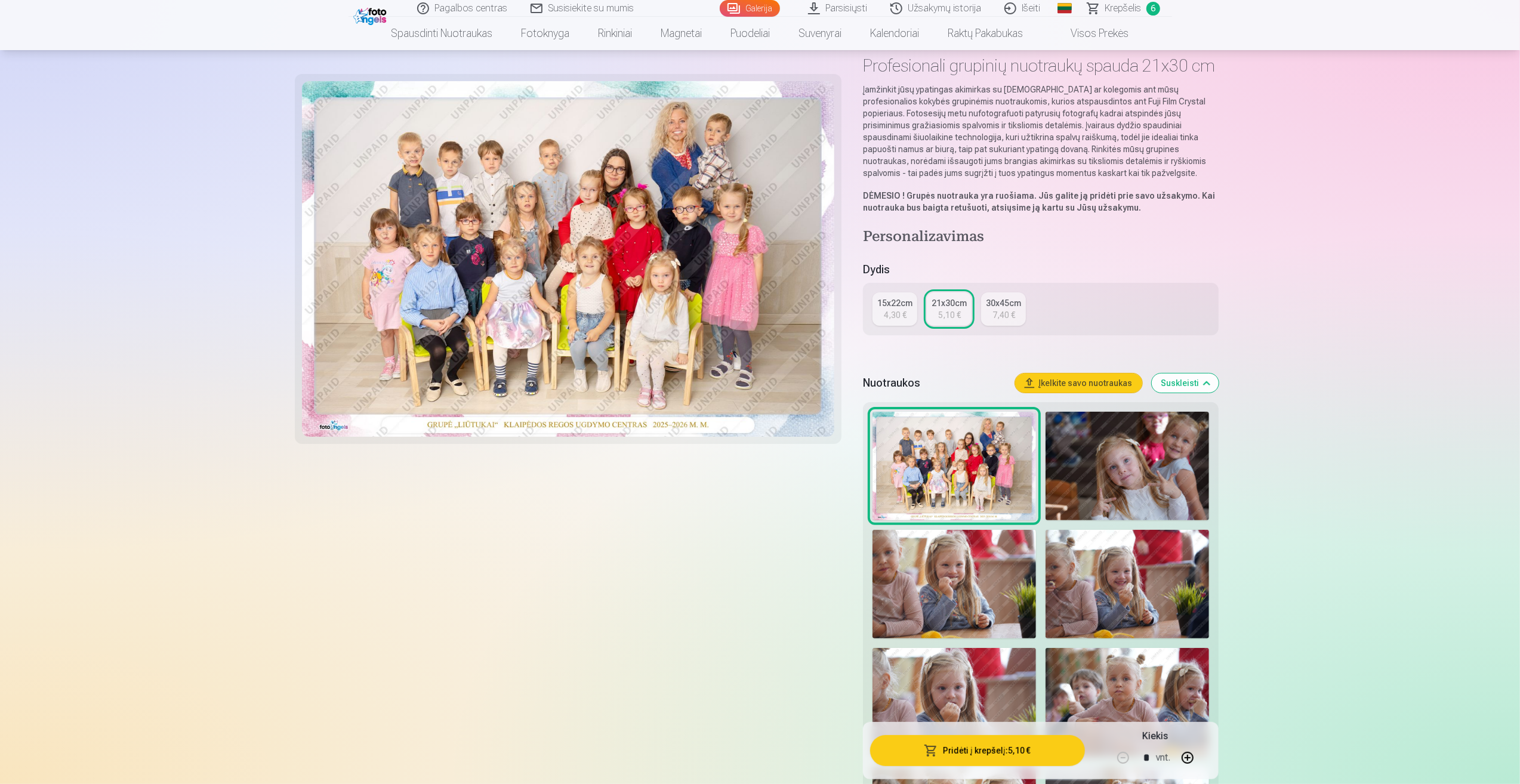
scroll to position [179, 0]
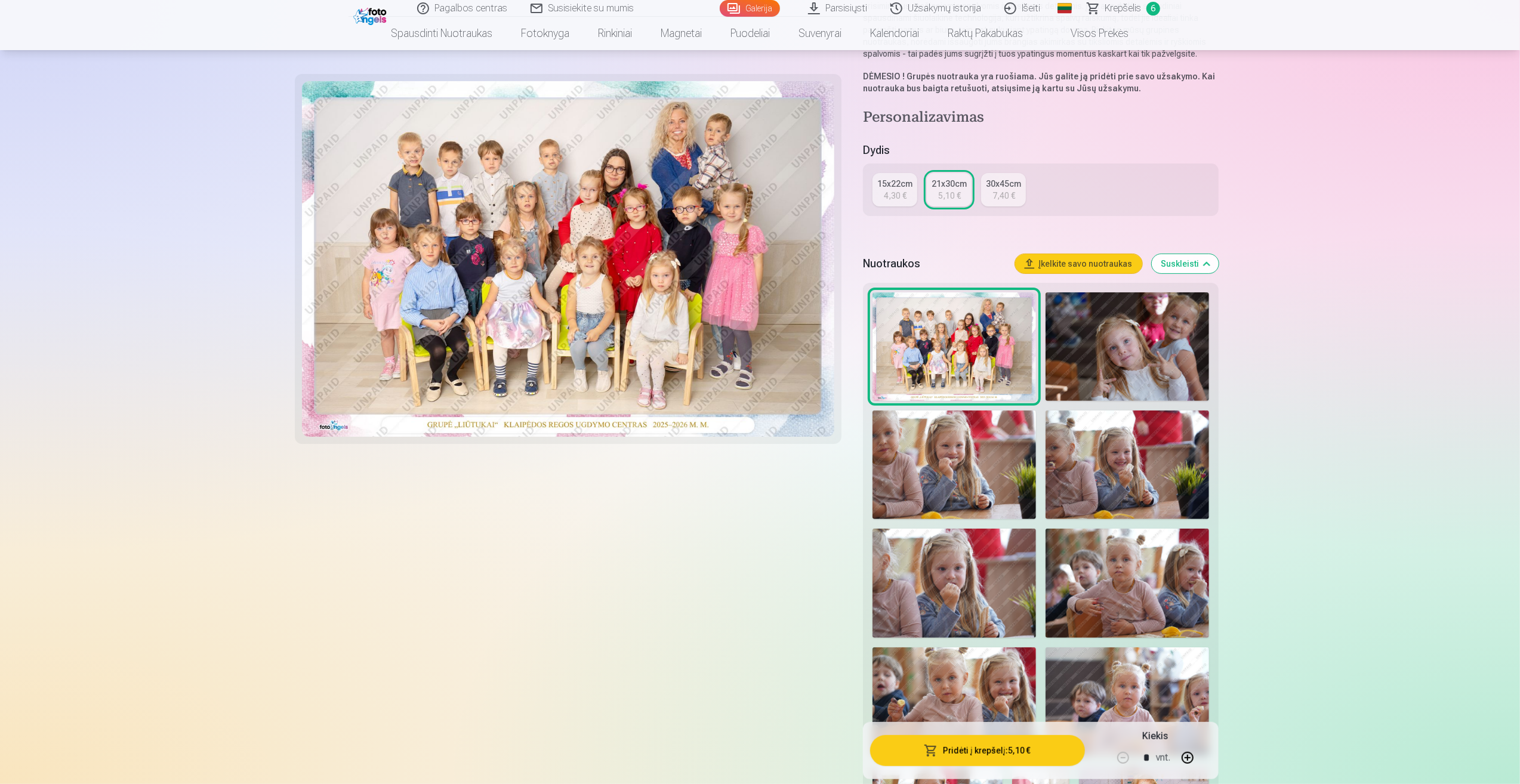
click at [1147, 358] on img at bounding box center [1127, 347] width 164 height 109
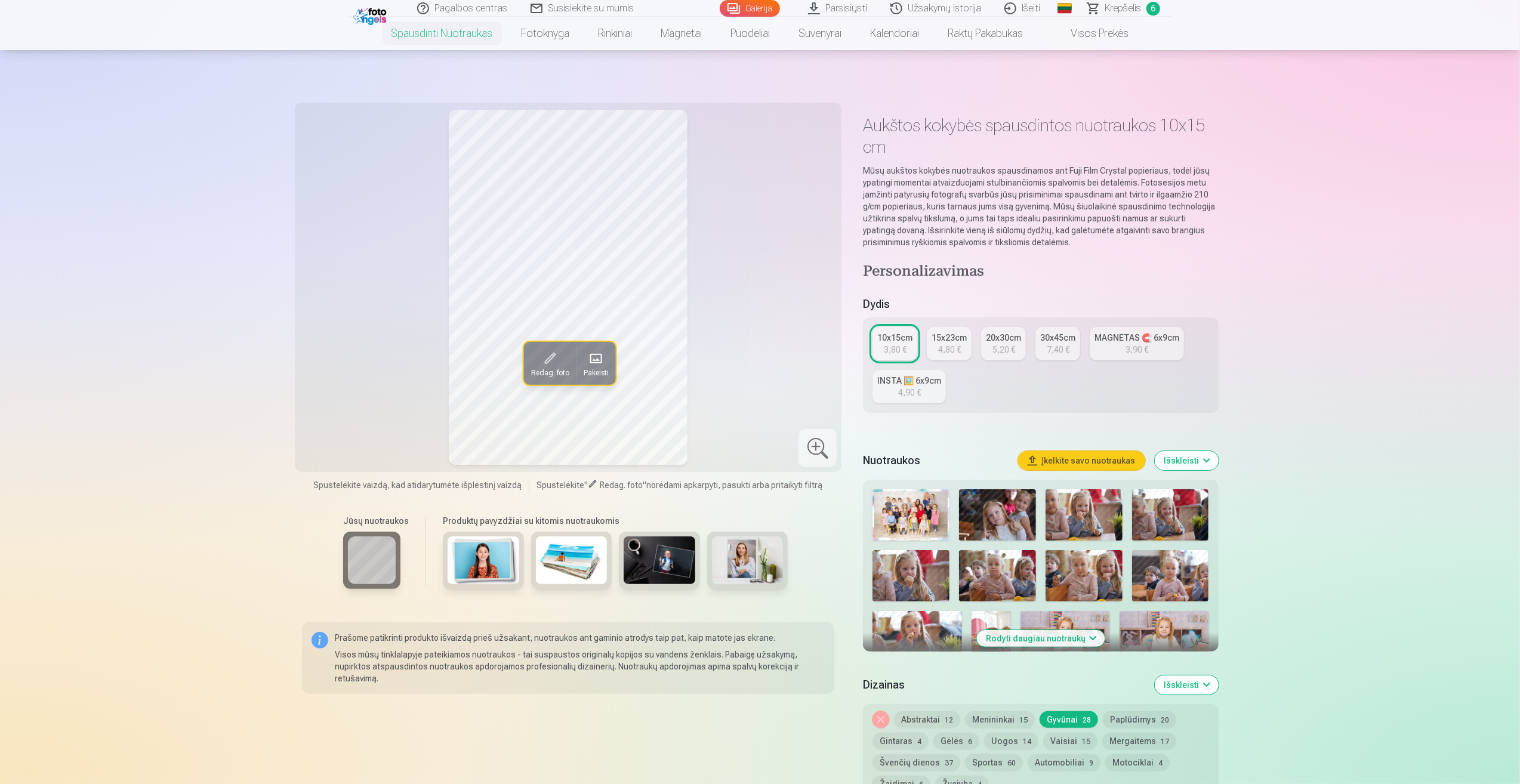
scroll to position [59, 0]
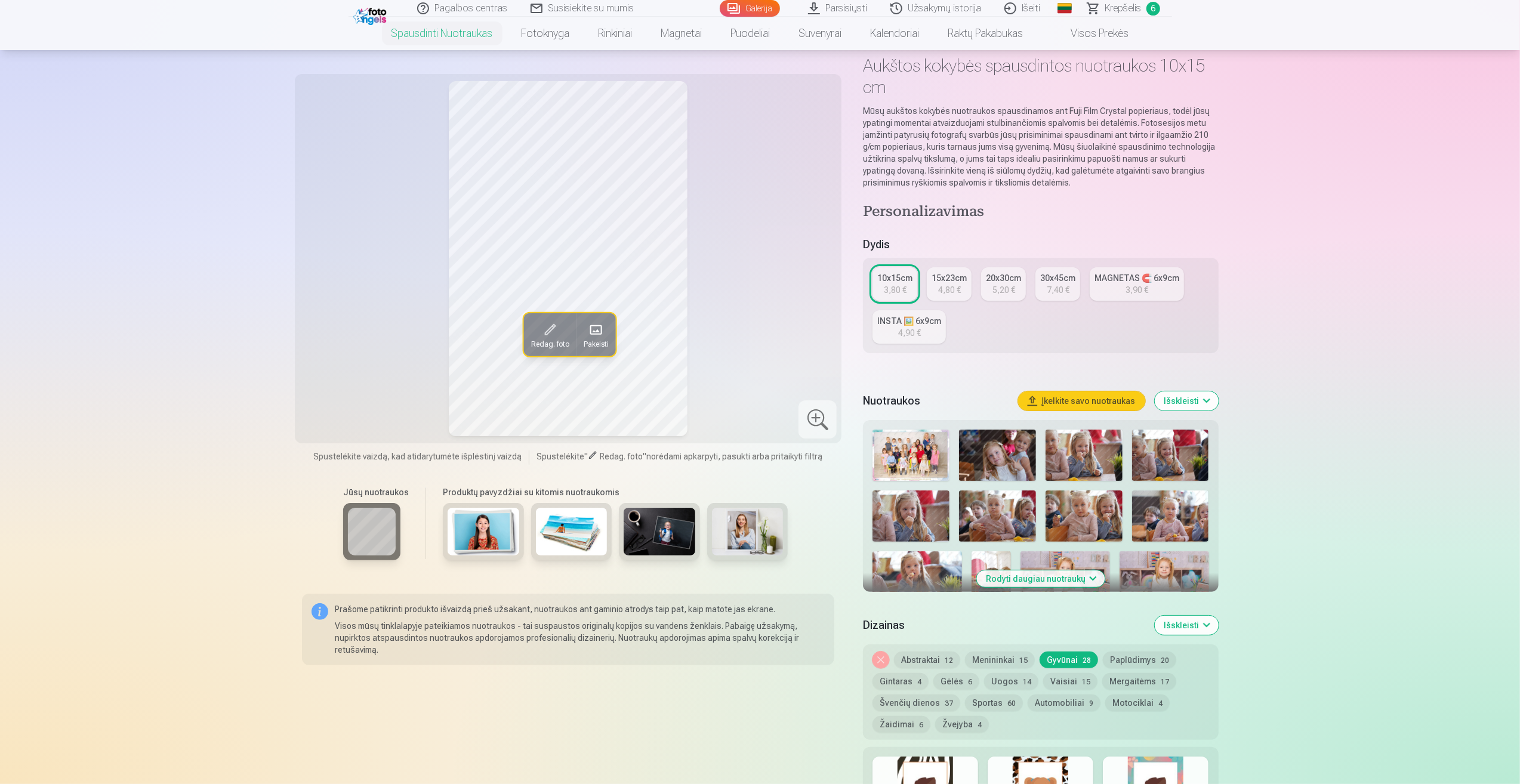
click at [1057, 577] on button "Rodyti daugiau nuotraukų" at bounding box center [1040, 578] width 128 height 17
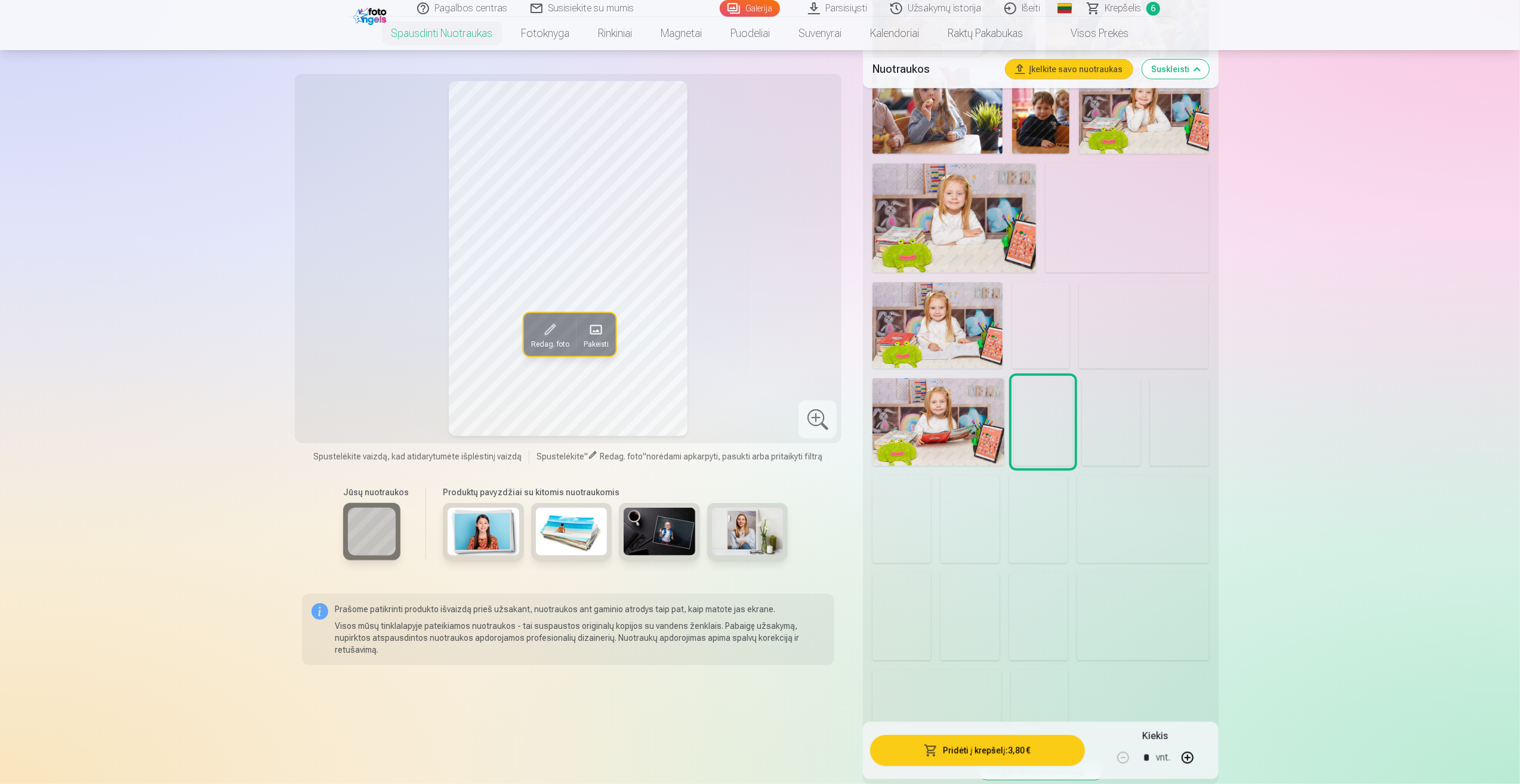
scroll to position [955, 0]
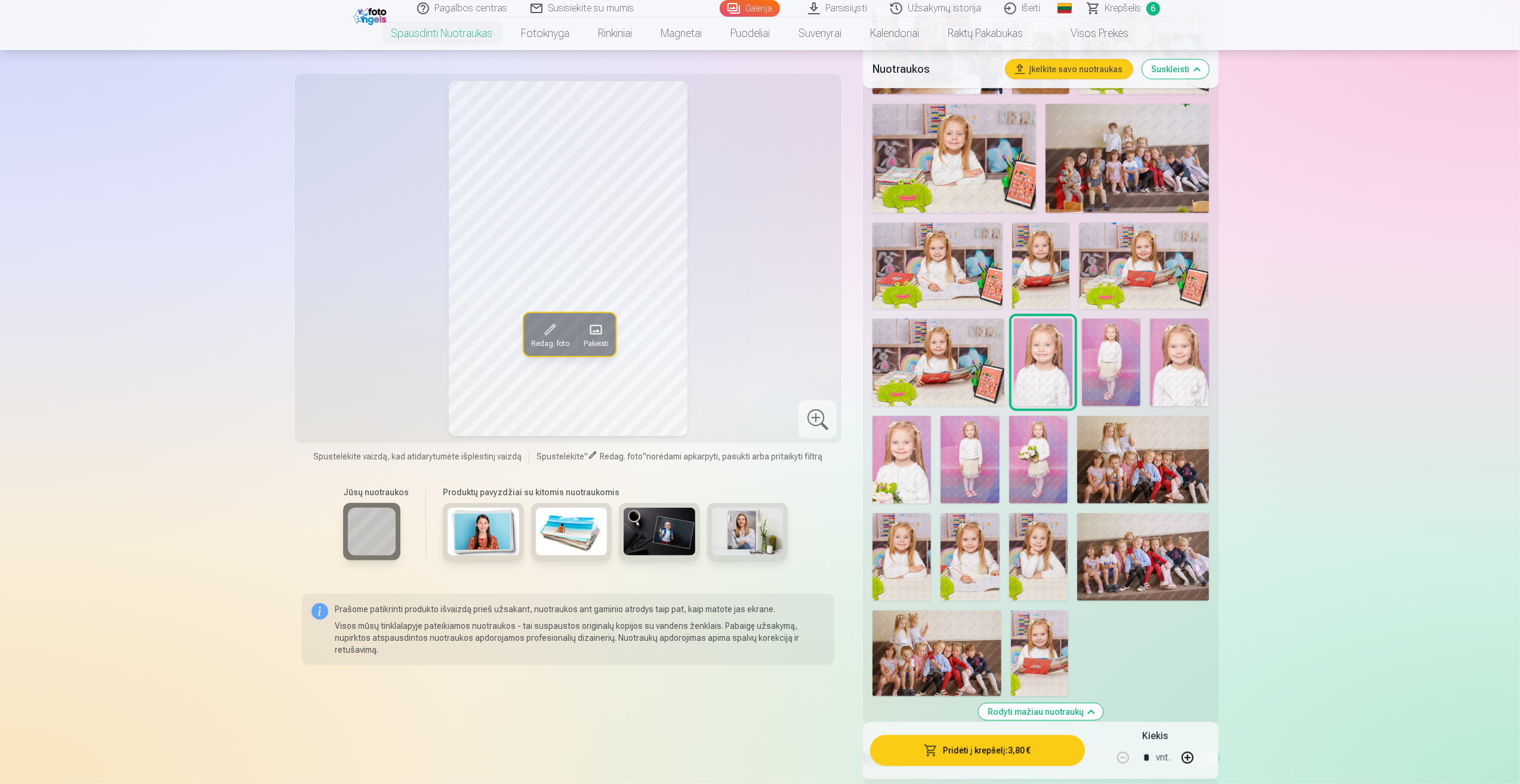
click at [1179, 338] on img at bounding box center [1179, 363] width 59 height 88
click at [1038, 539] on img at bounding box center [1039, 557] width 59 height 88
click at [933, 555] on div at bounding box center [1040, 116] width 346 height 1172
click at [905, 555] on img at bounding box center [902, 557] width 59 height 88
click at [1063, 629] on img at bounding box center [1040, 653] width 58 height 86
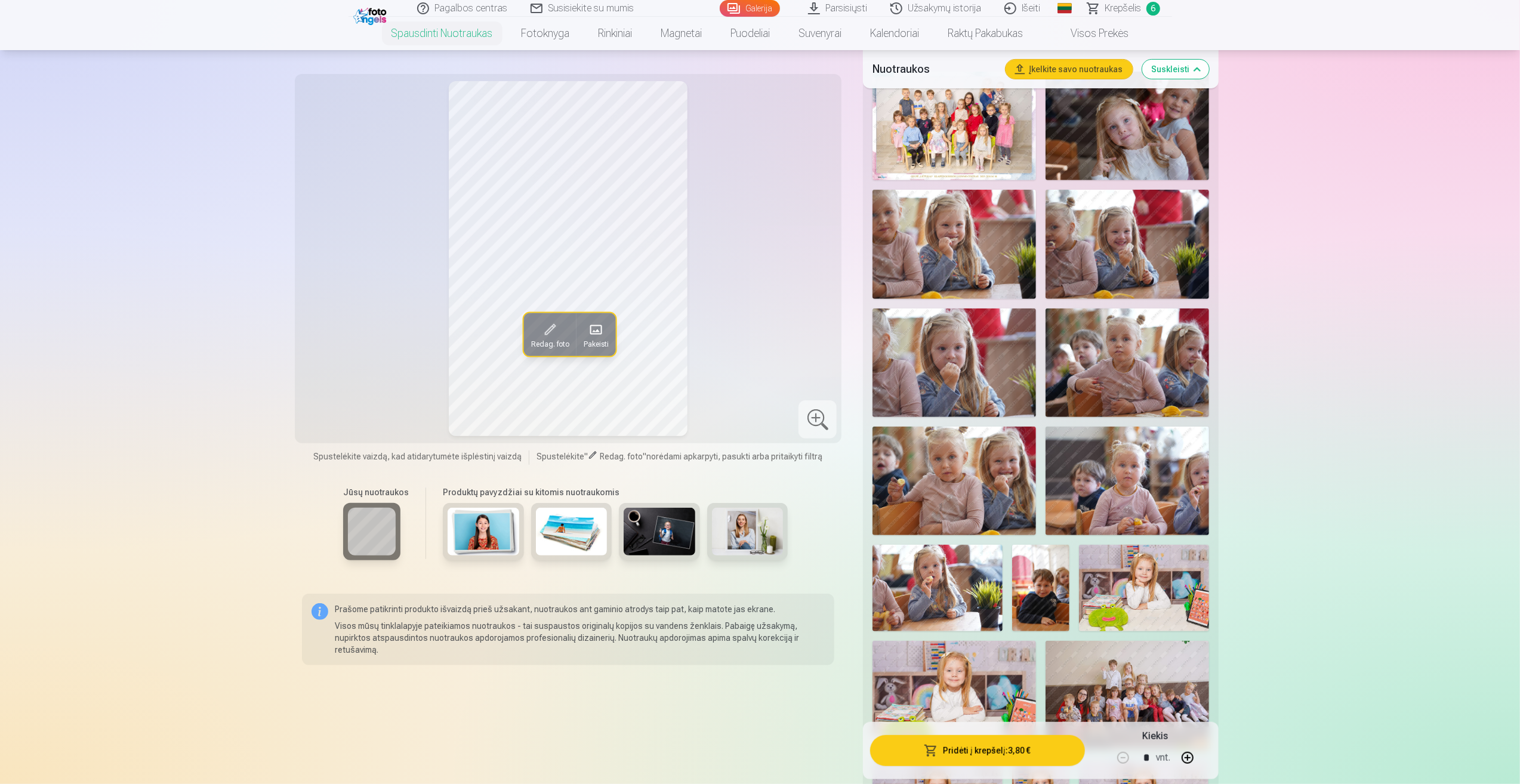
scroll to position [298, 0]
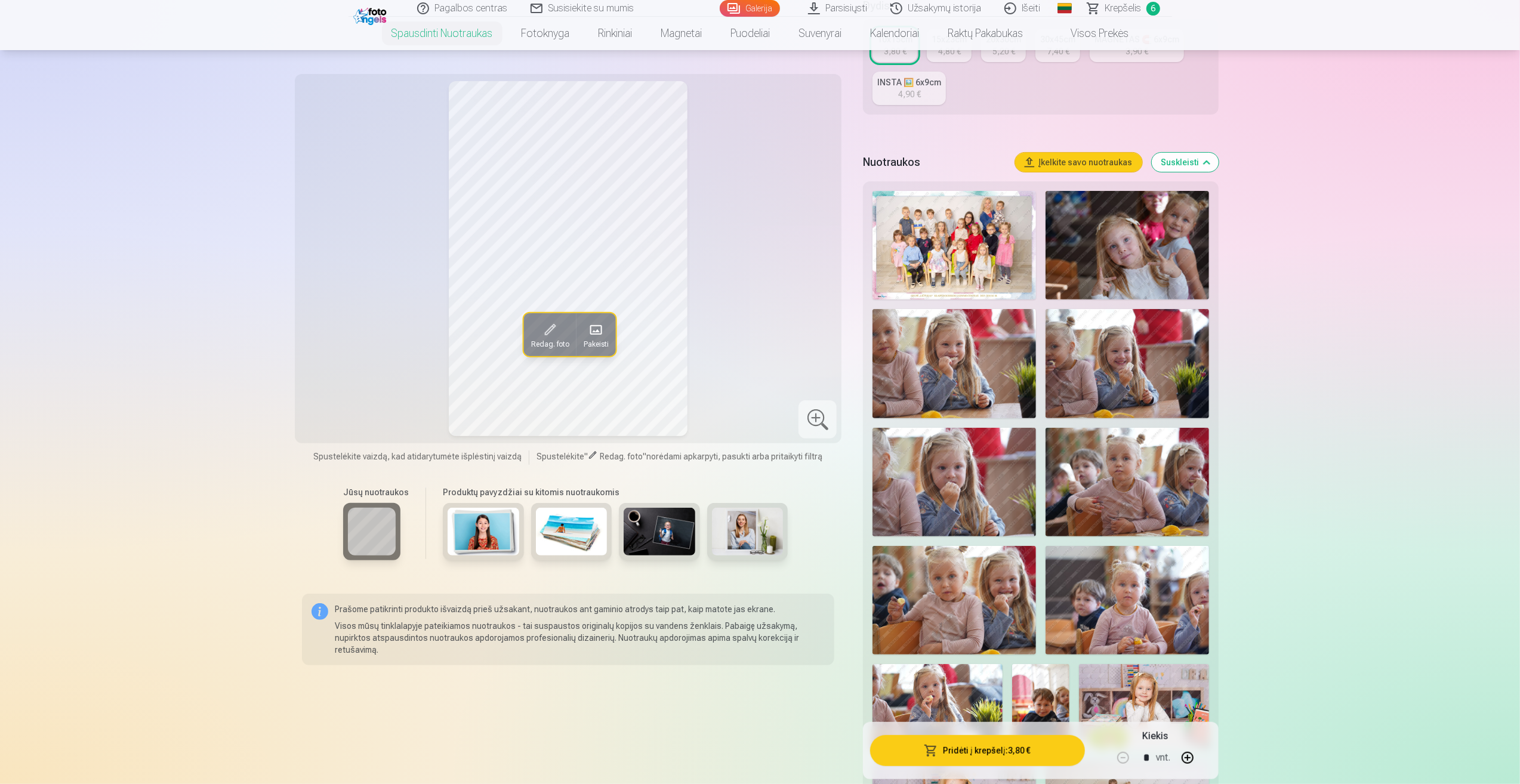
click at [1144, 244] on img at bounding box center [1127, 245] width 164 height 109
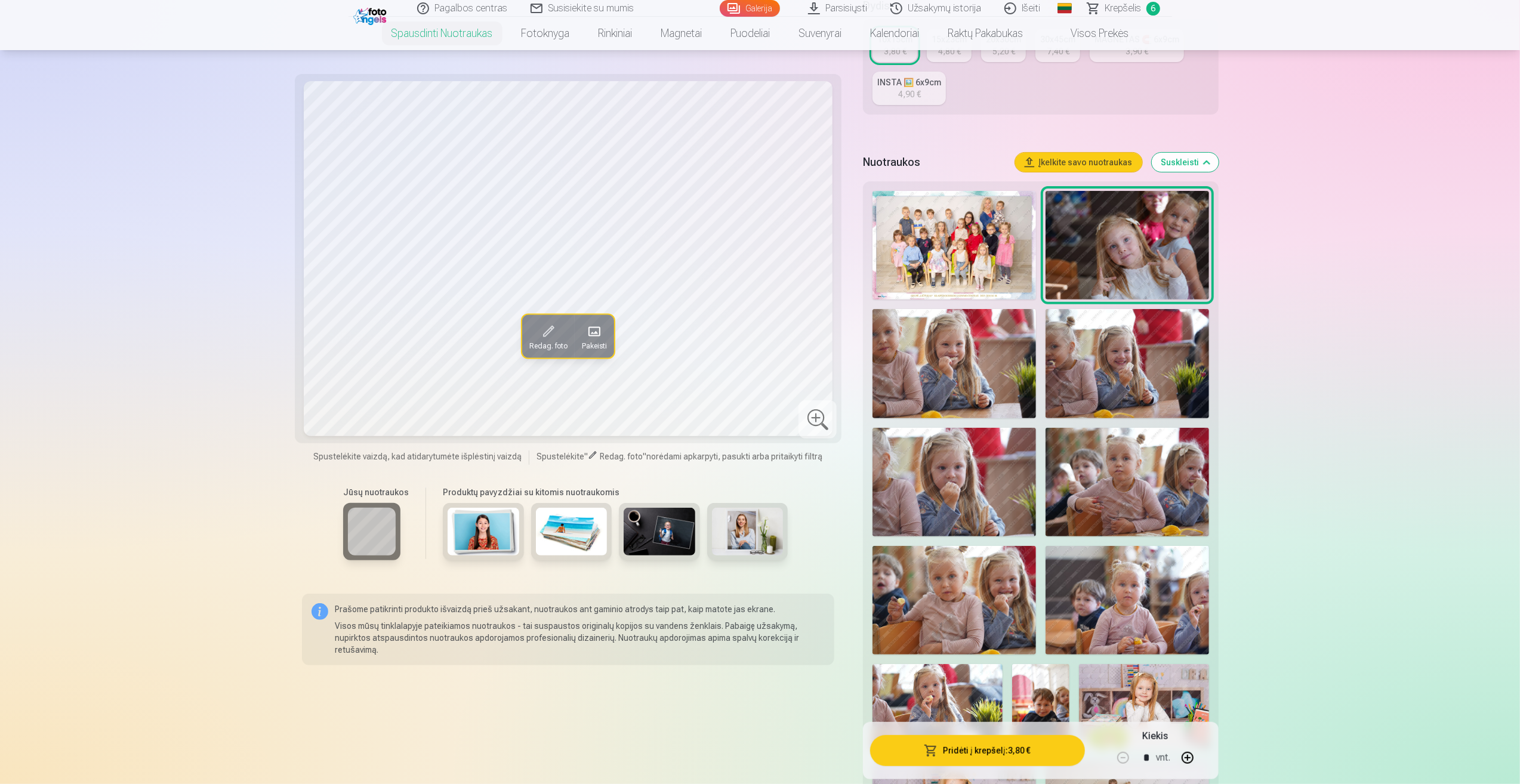
click at [1002, 601] on img at bounding box center [954, 600] width 164 height 109
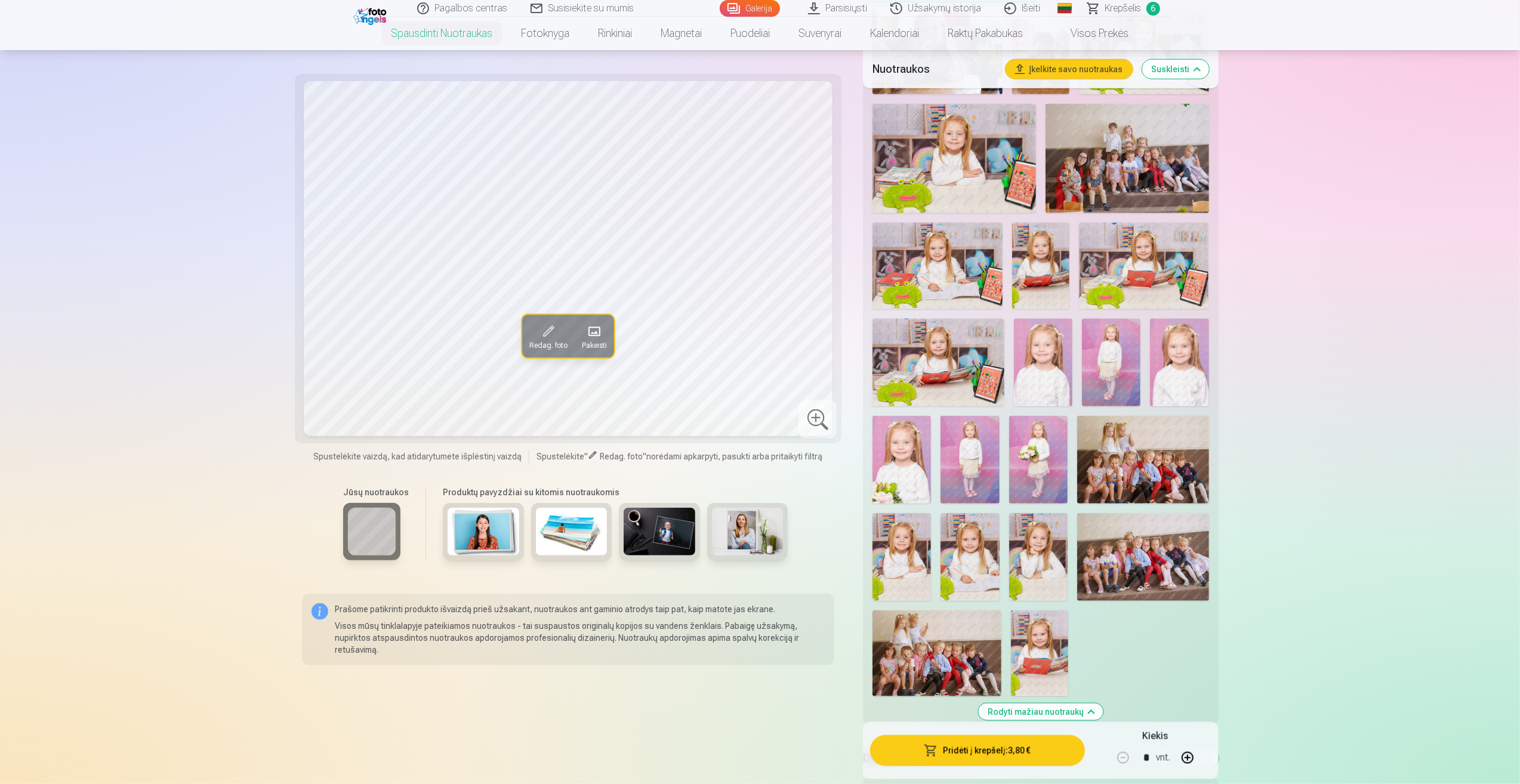
scroll to position [1015, 0]
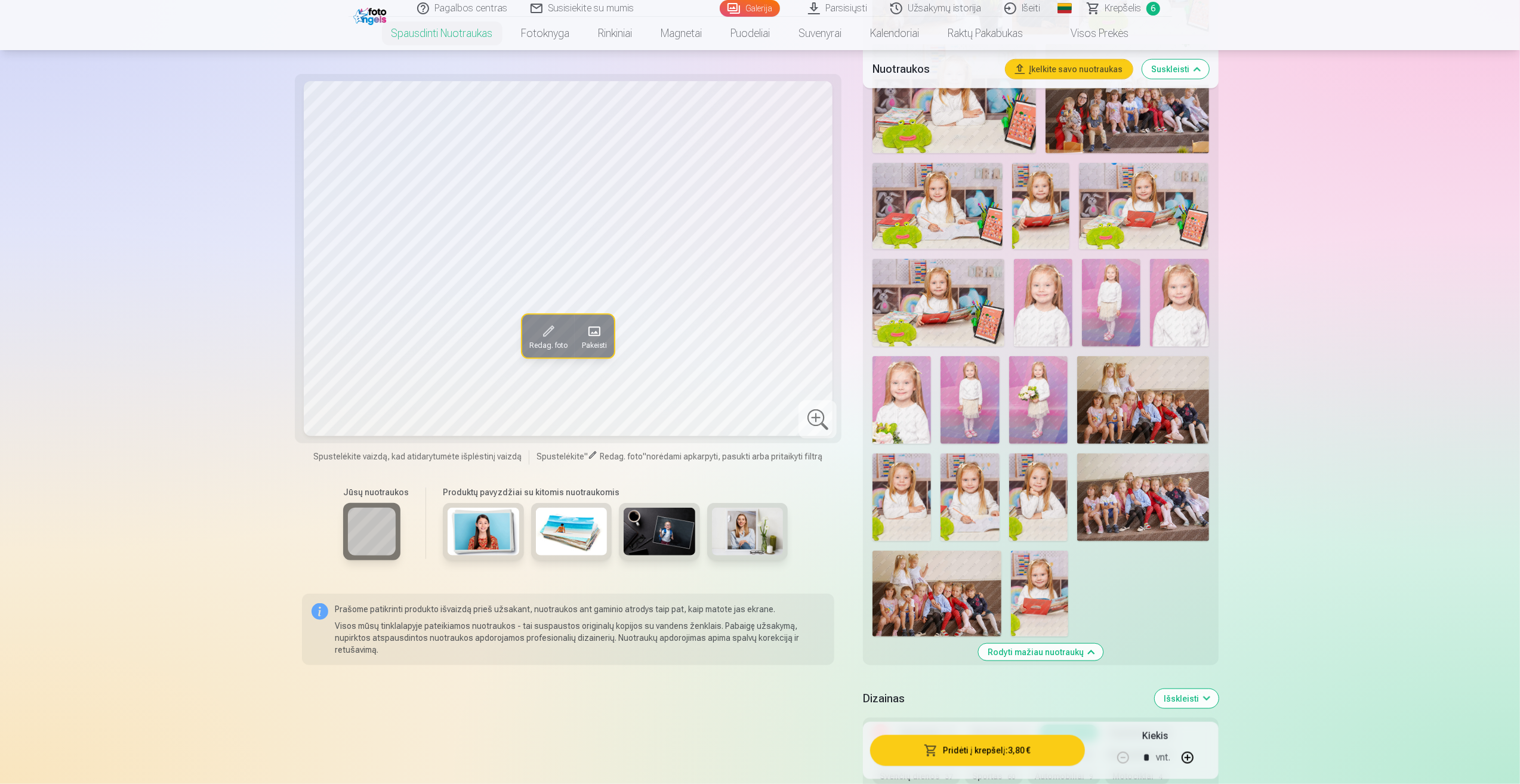
click at [1067, 473] on div at bounding box center [1040, 56] width 346 height 1172
click at [1032, 501] on img at bounding box center [1039, 497] width 59 height 88
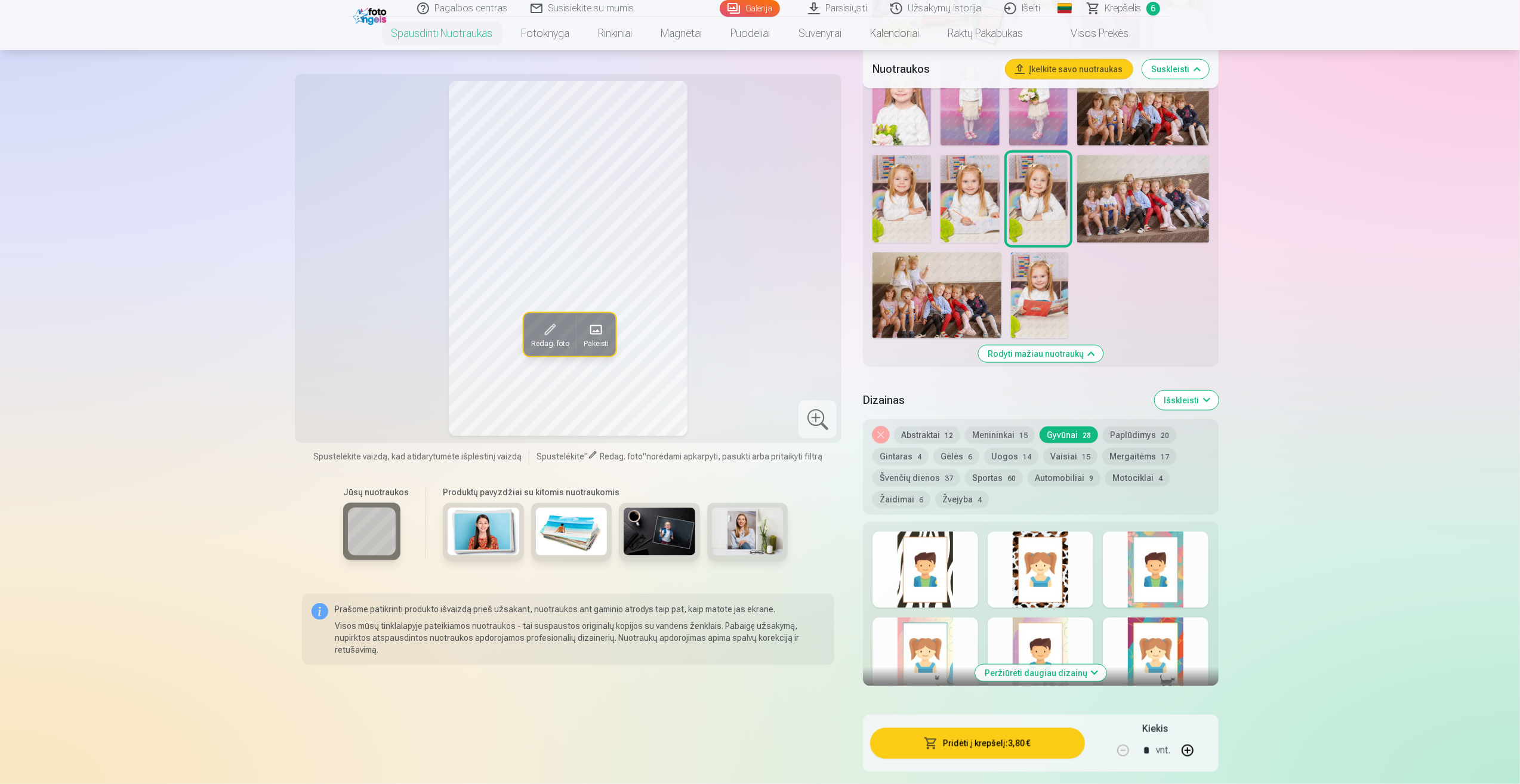
scroll to position [1372, 0]
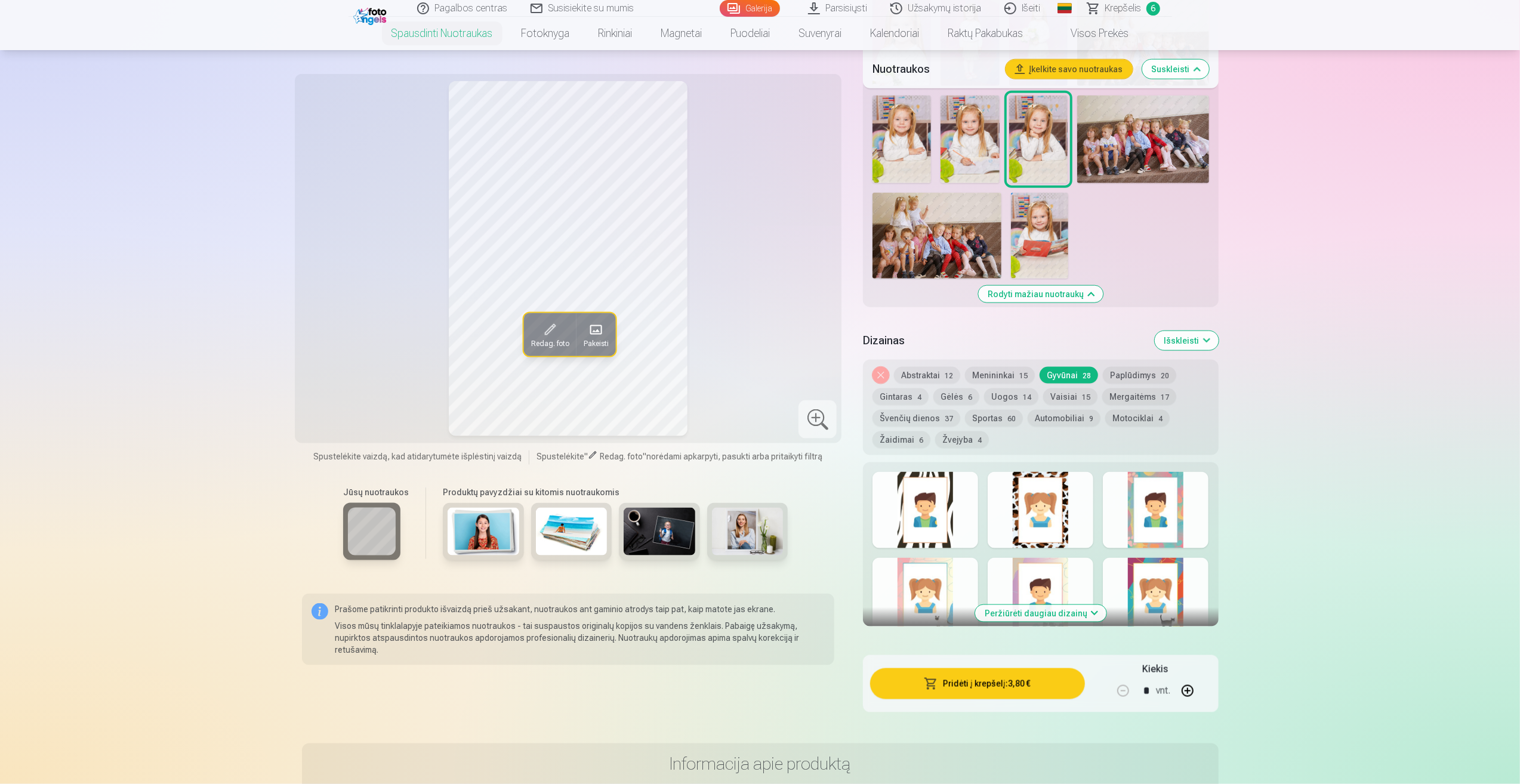
click at [1064, 615] on button "Peržiūrėti daugiau dizainų" at bounding box center [1041, 613] width 131 height 17
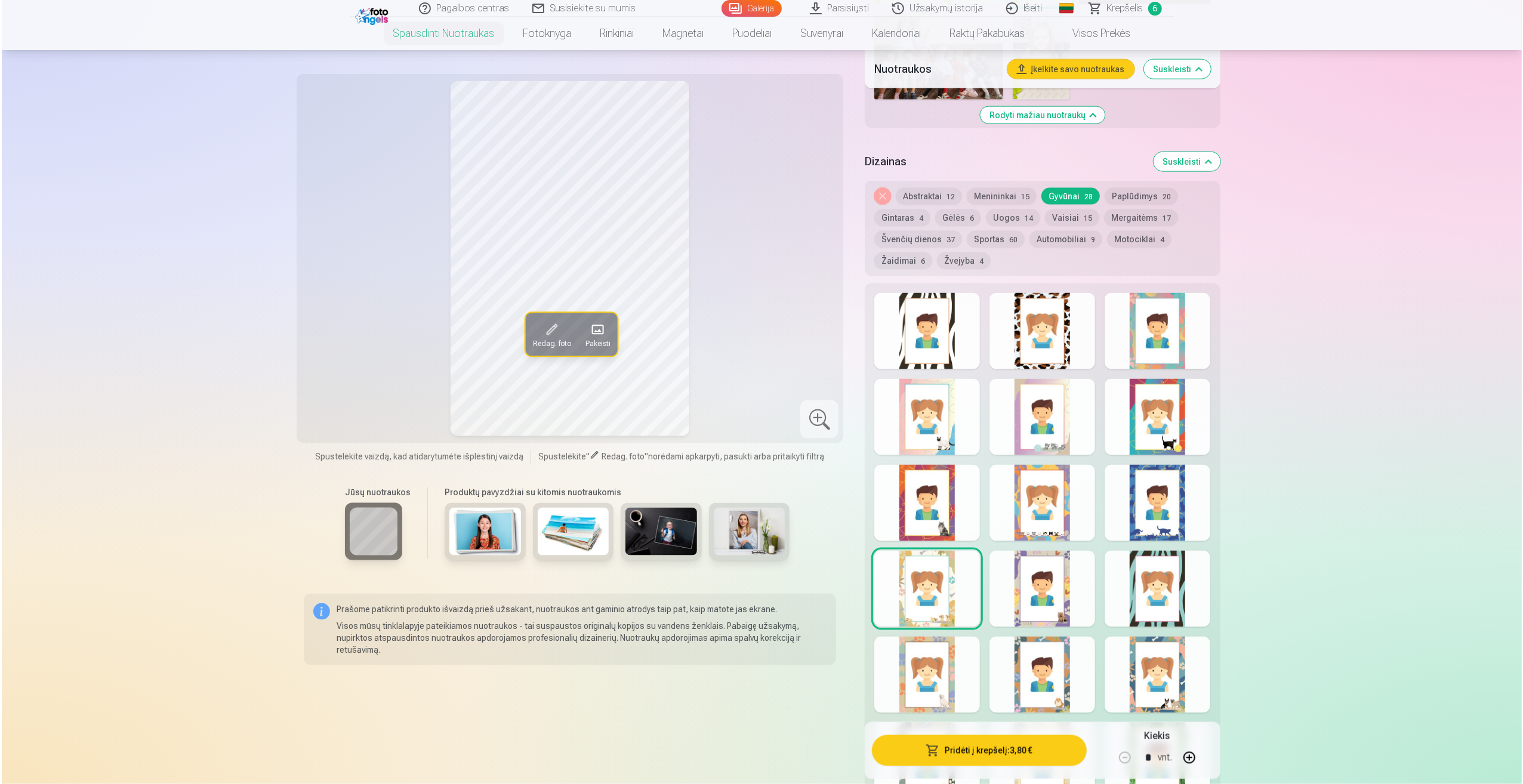
scroll to position [1671, 0]
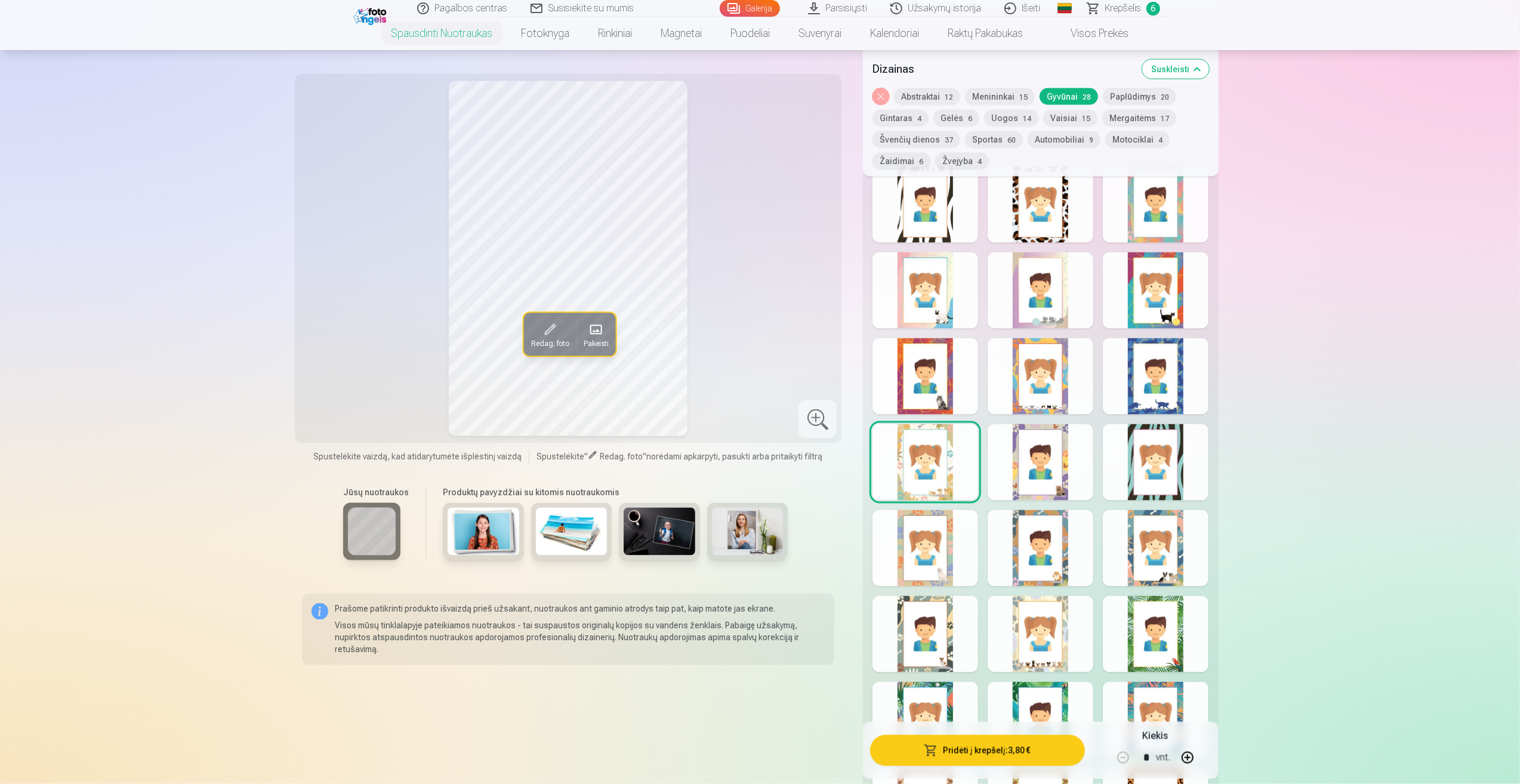
click at [940, 483] on div at bounding box center [925, 463] width 106 height 76
click at [977, 752] on button "Pridėti į krepšelį : 3,80 €" at bounding box center [977, 751] width 214 height 31
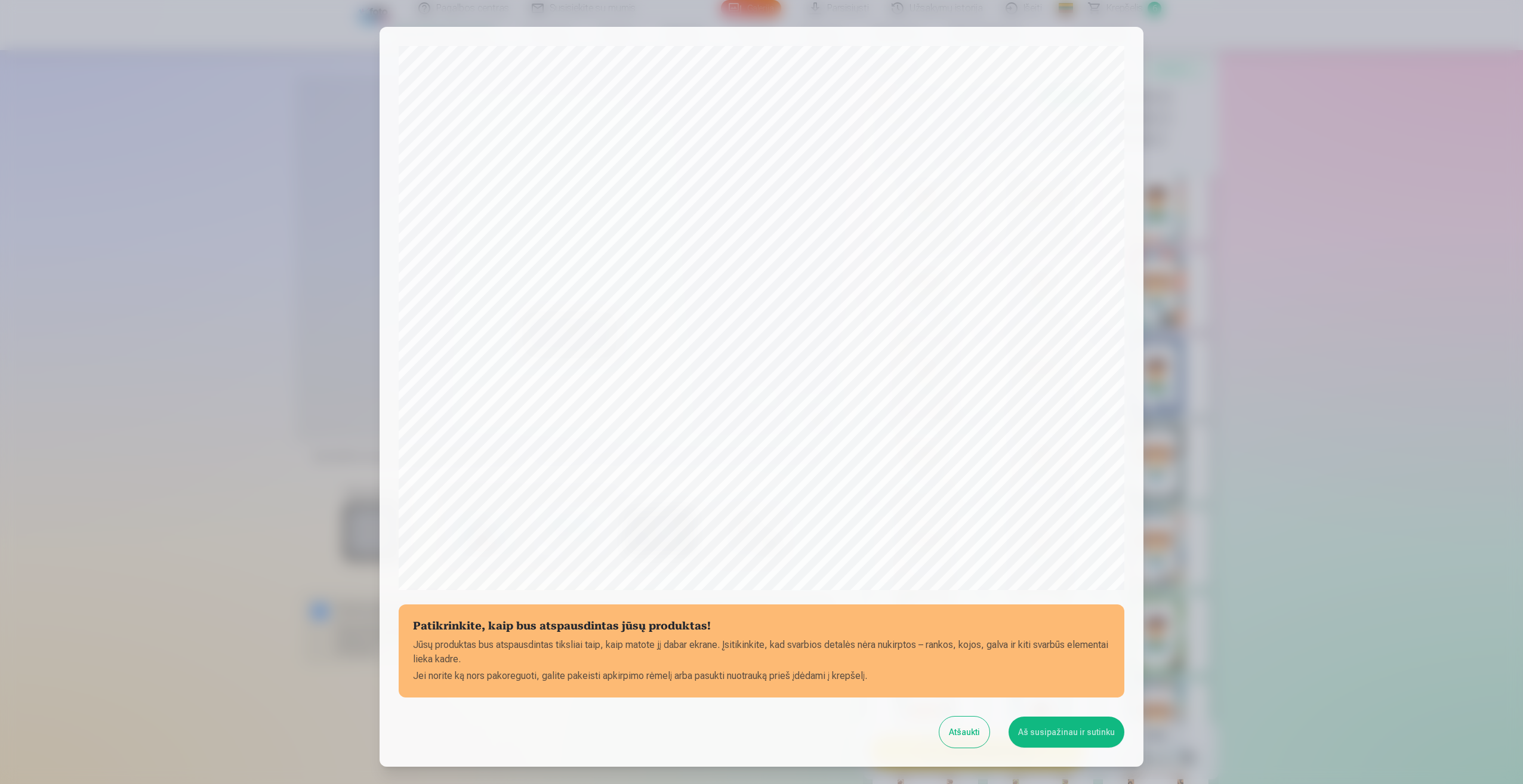
scroll to position [81, 0]
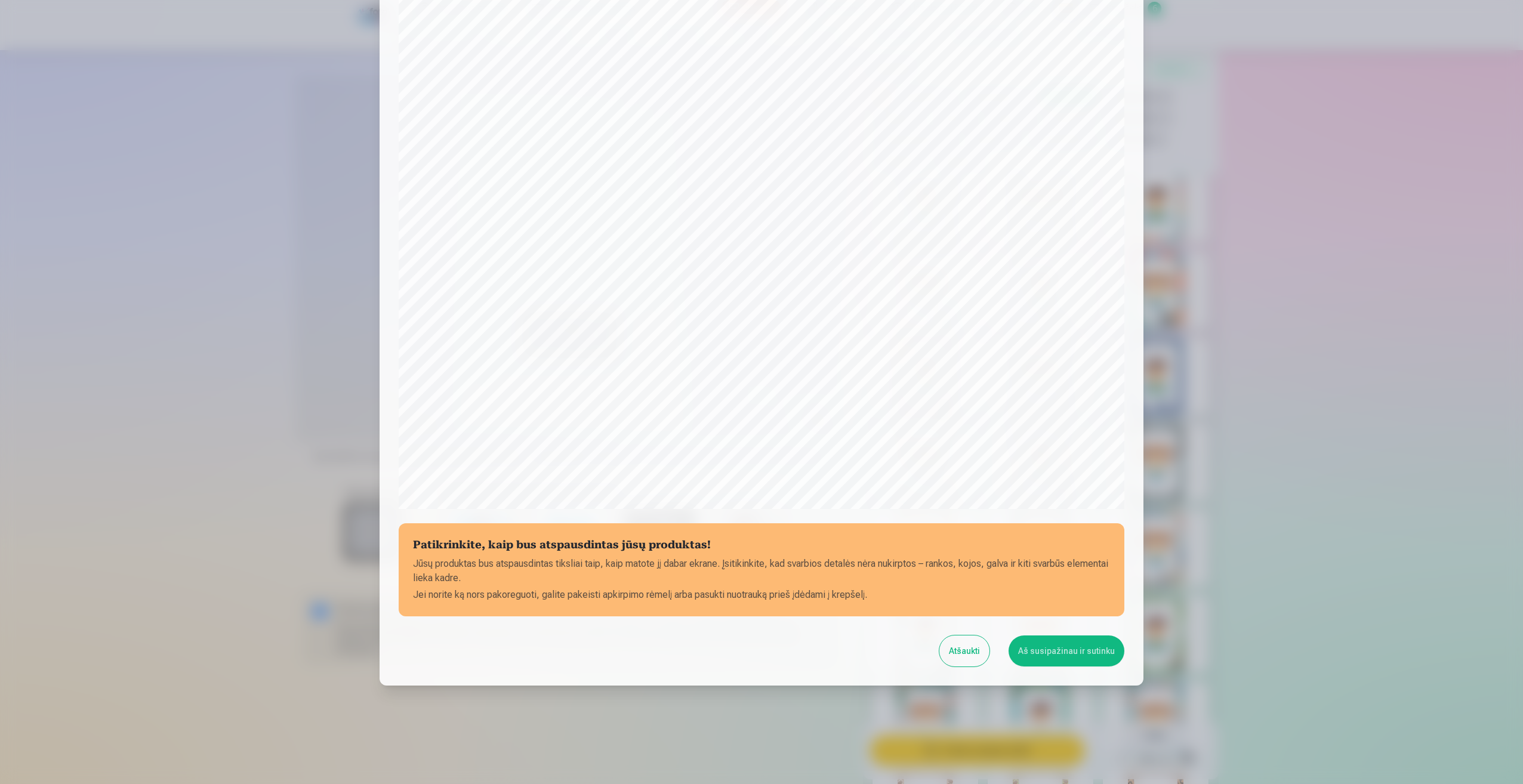
click at [1060, 658] on button "Aš susipažinau ir sutinku" at bounding box center [1066, 651] width 116 height 31
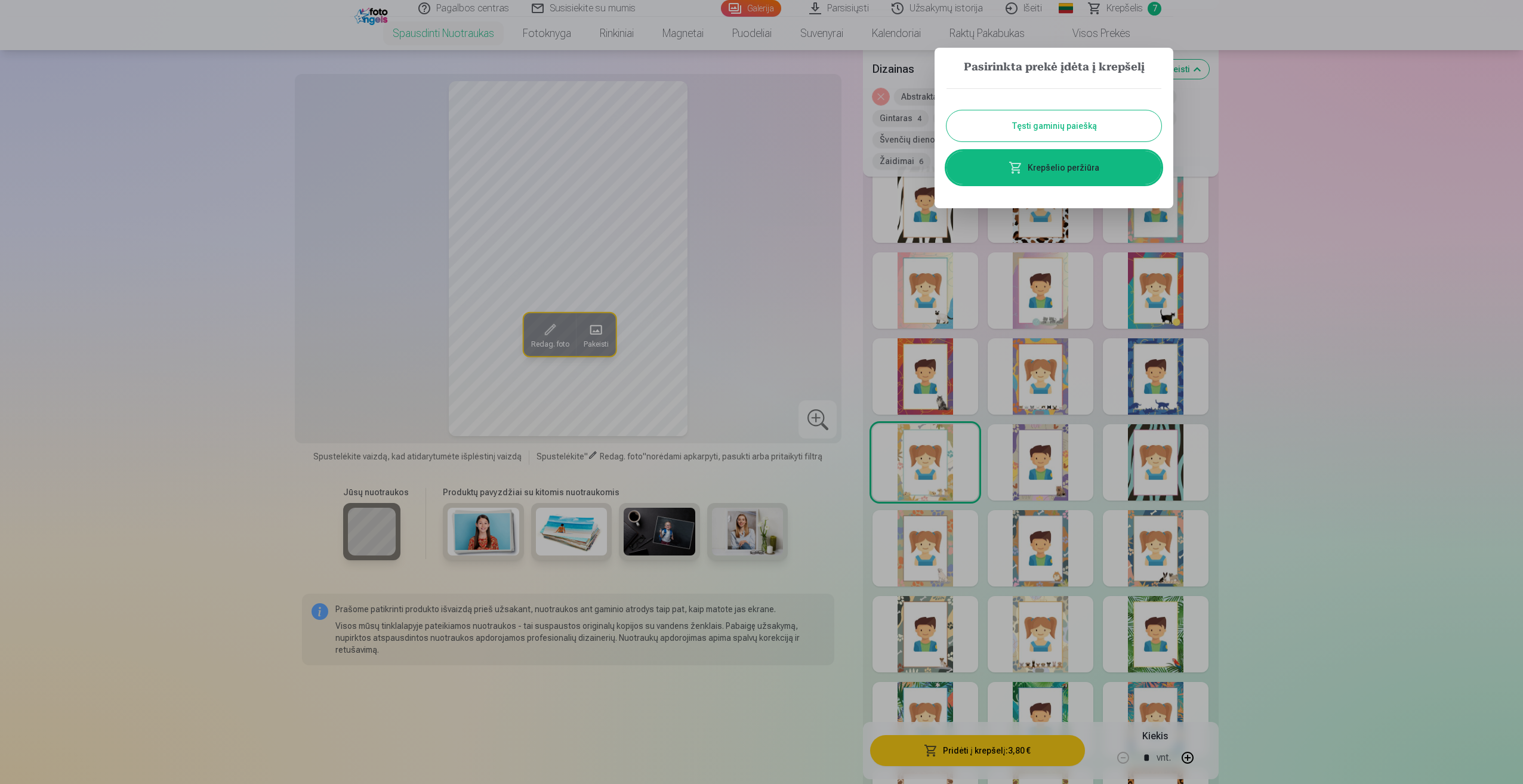
drag, startPoint x: 1060, startPoint y: 174, endPoint x: 1054, endPoint y: 176, distance: 6.3
click at [1060, 174] on link "Krepšelio peržiūra" at bounding box center [1054, 167] width 215 height 33
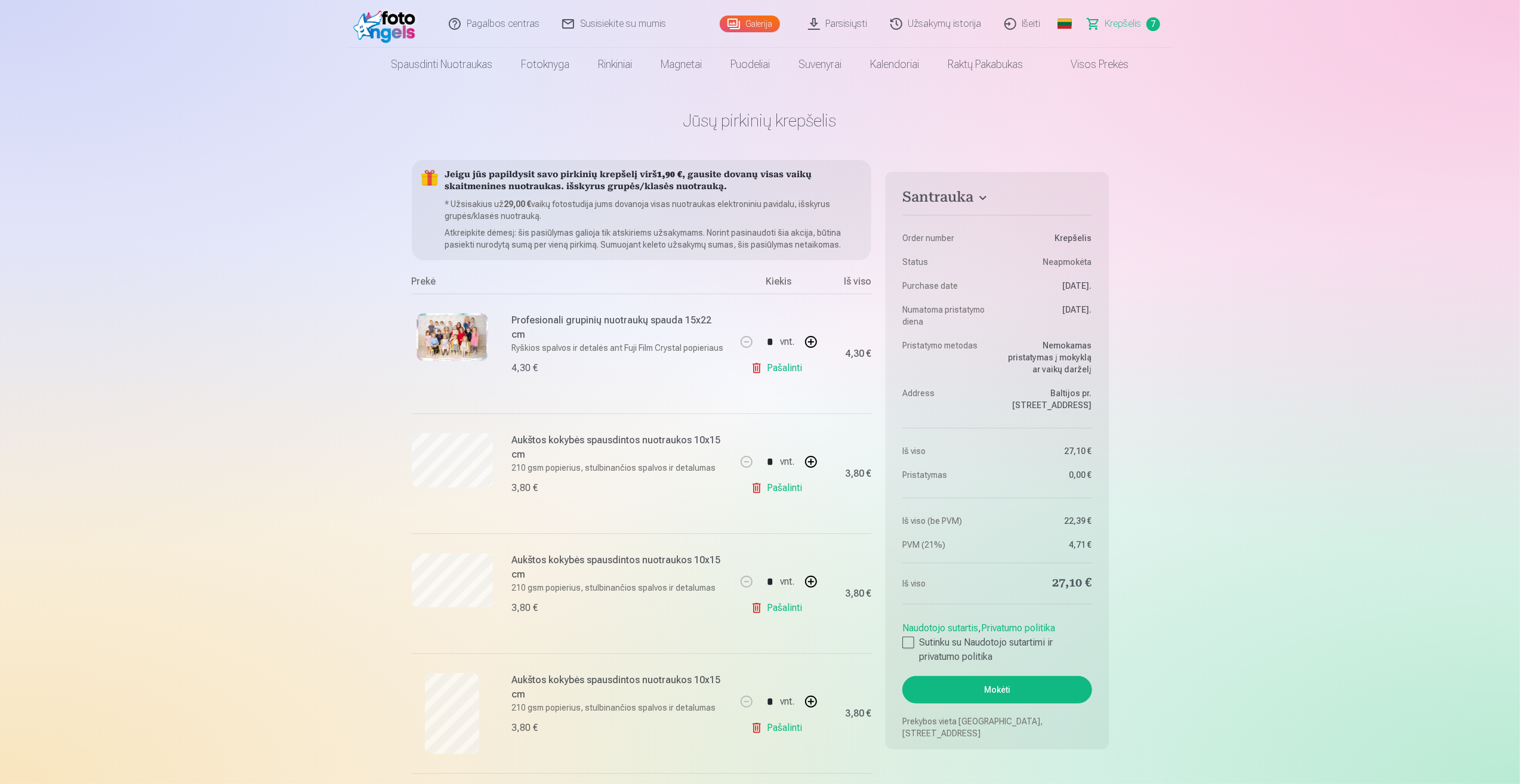
click at [1107, 68] on link "Visos prekės" at bounding box center [1090, 64] width 106 height 33
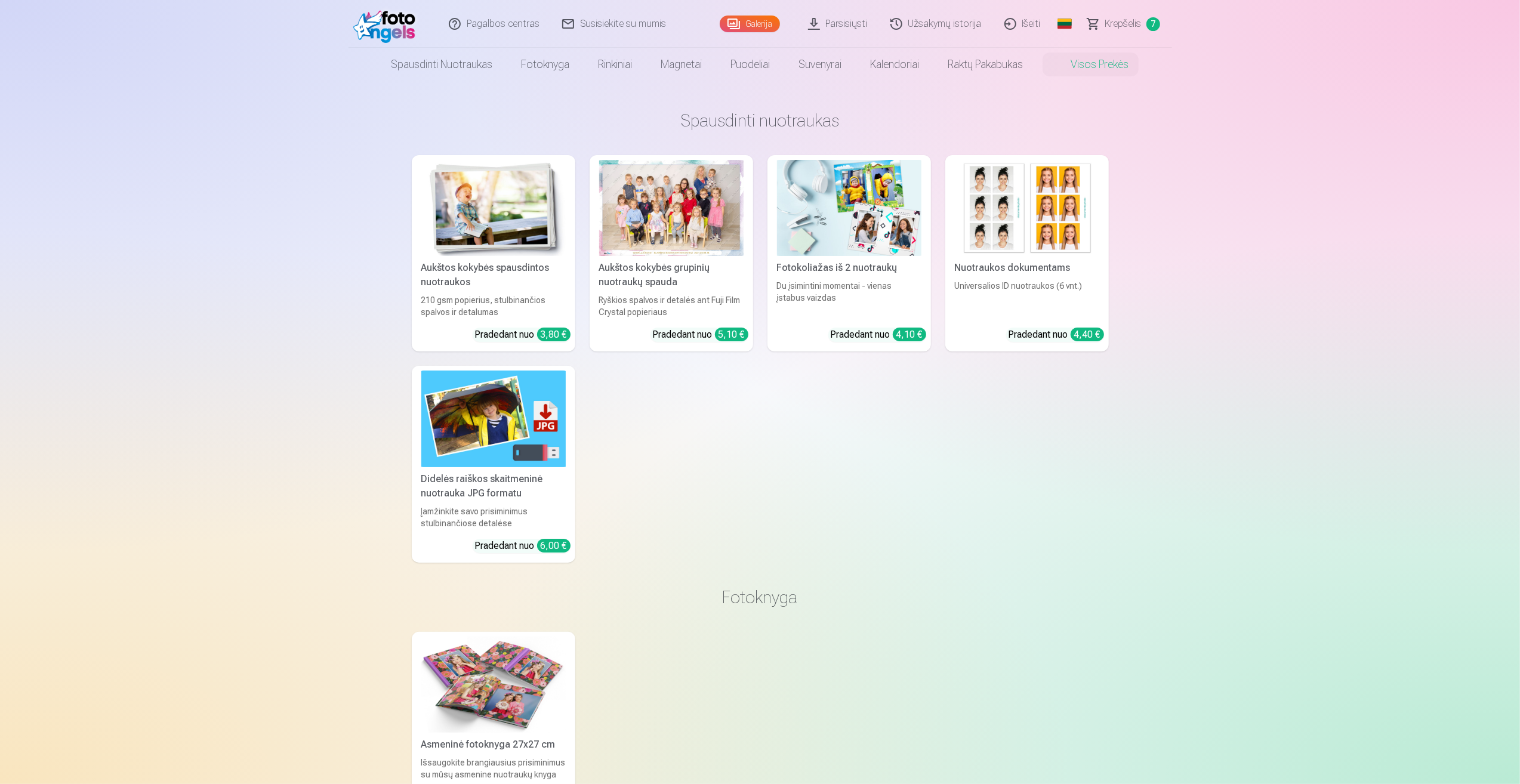
click at [650, 199] on div at bounding box center [671, 208] width 144 height 96
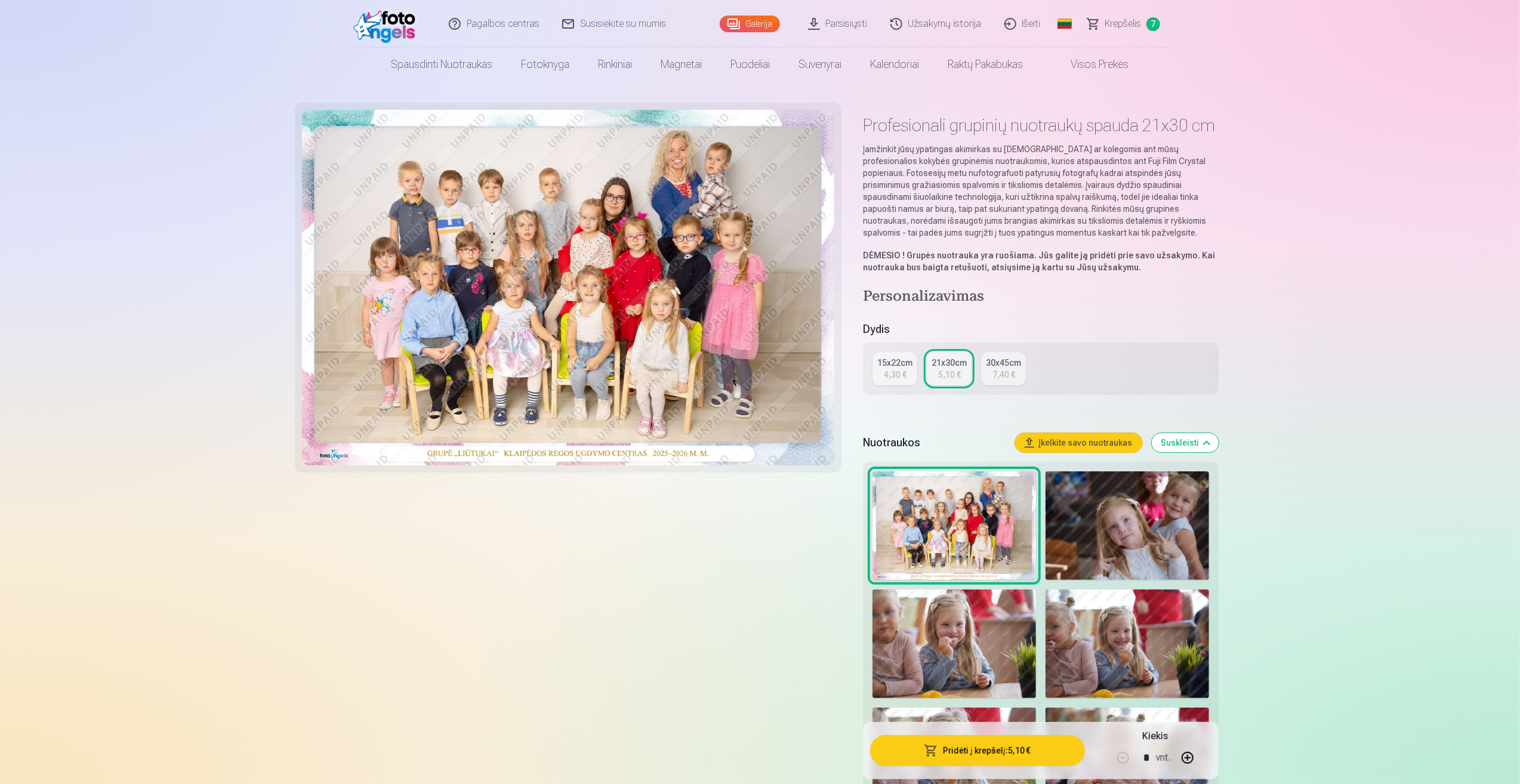
click at [1104, 69] on link "Visos prekės" at bounding box center [1090, 64] width 106 height 33
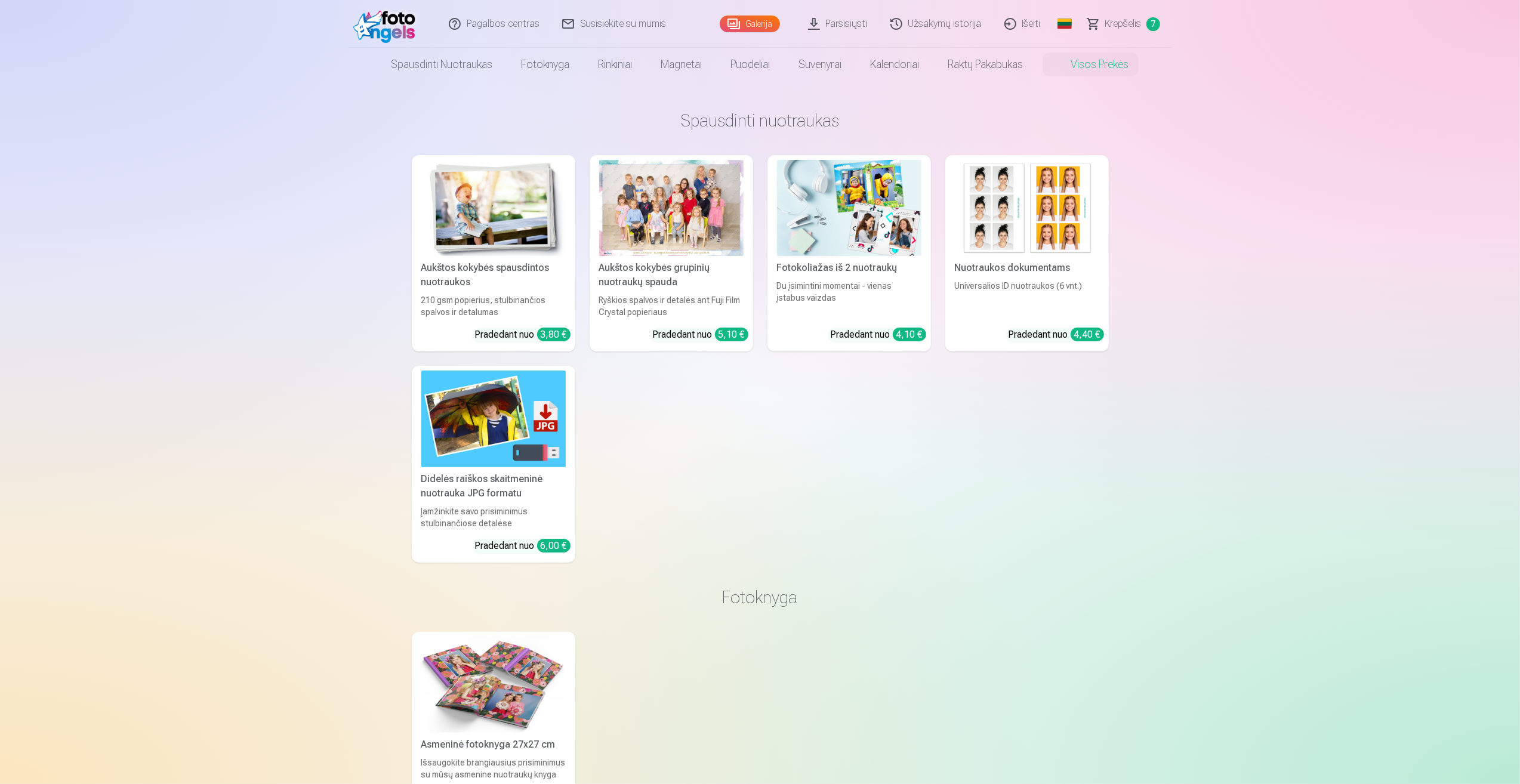
click at [1064, 192] on img at bounding box center [1027, 208] width 144 height 96
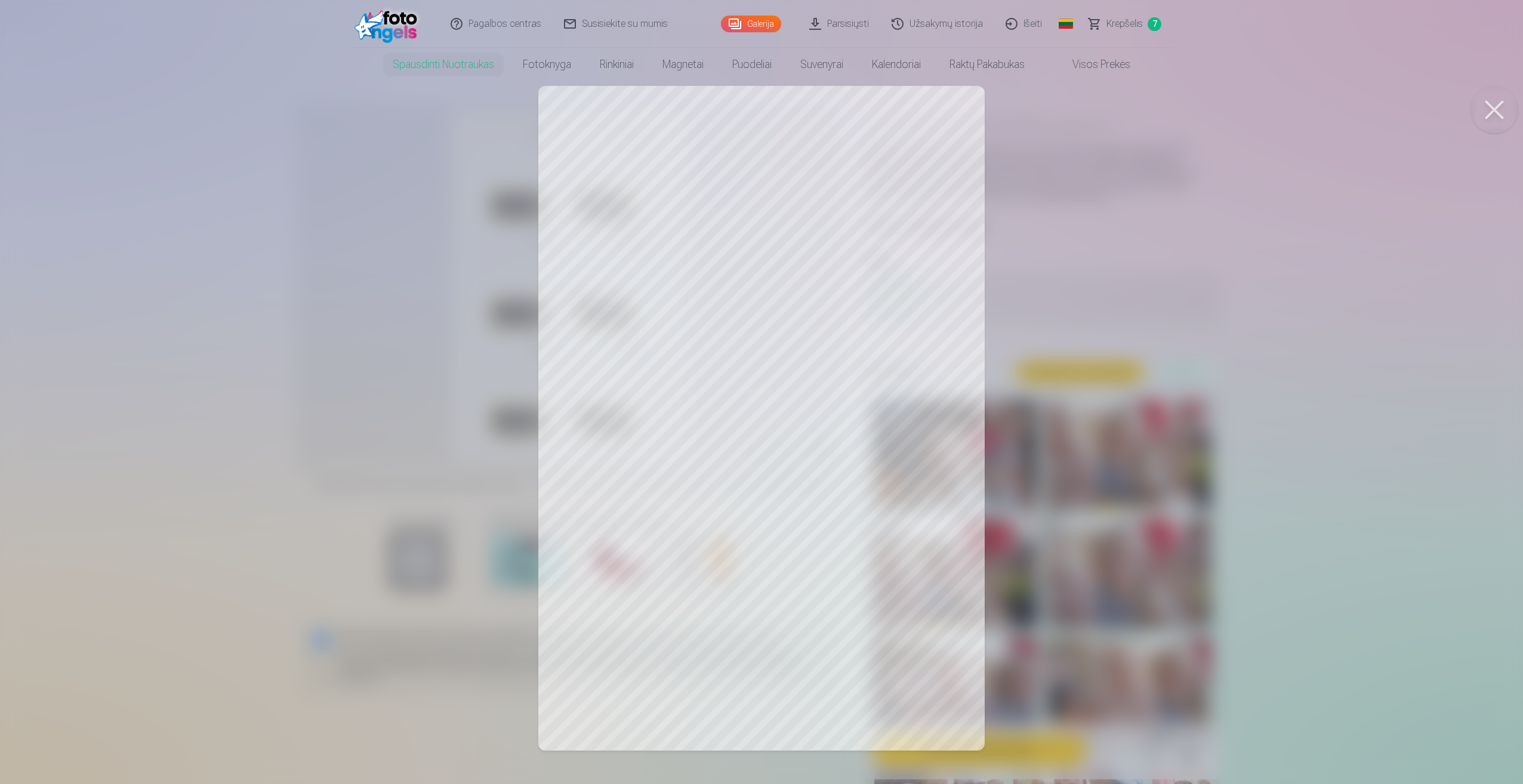
click at [1342, 465] on div at bounding box center [762, 392] width 1523 height 784
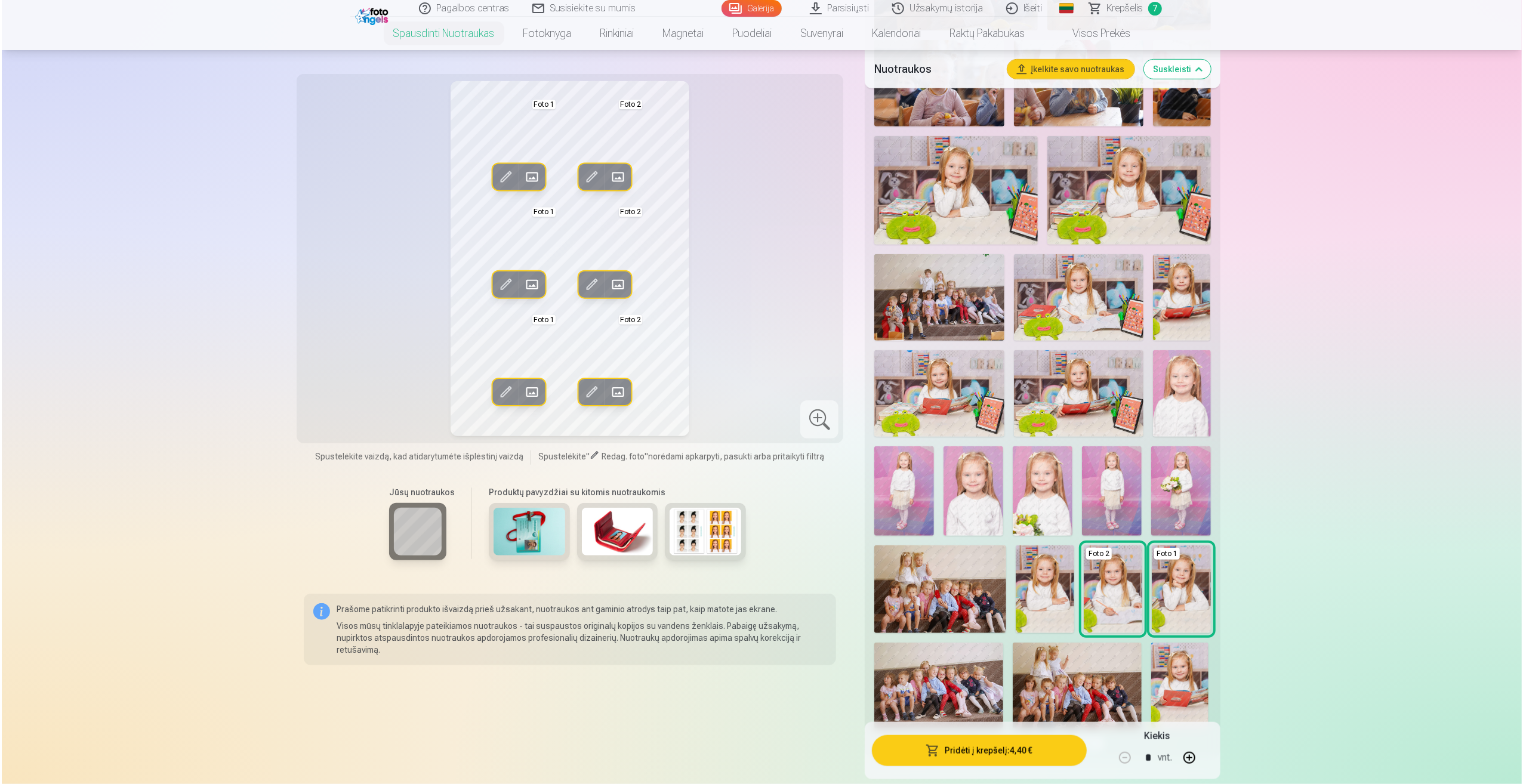
scroll to position [776, 0]
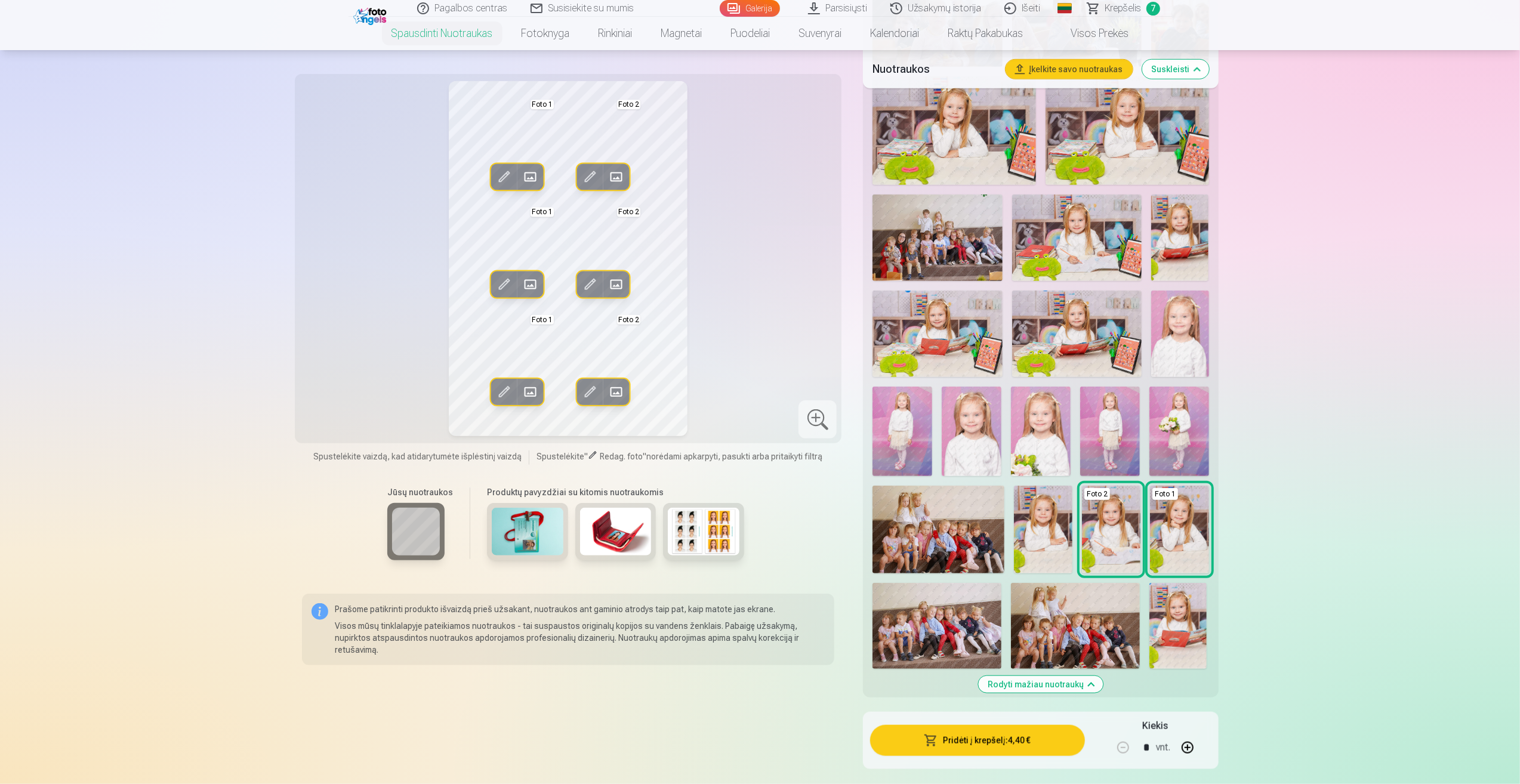
click at [1115, 431] on img at bounding box center [1110, 431] width 59 height 89
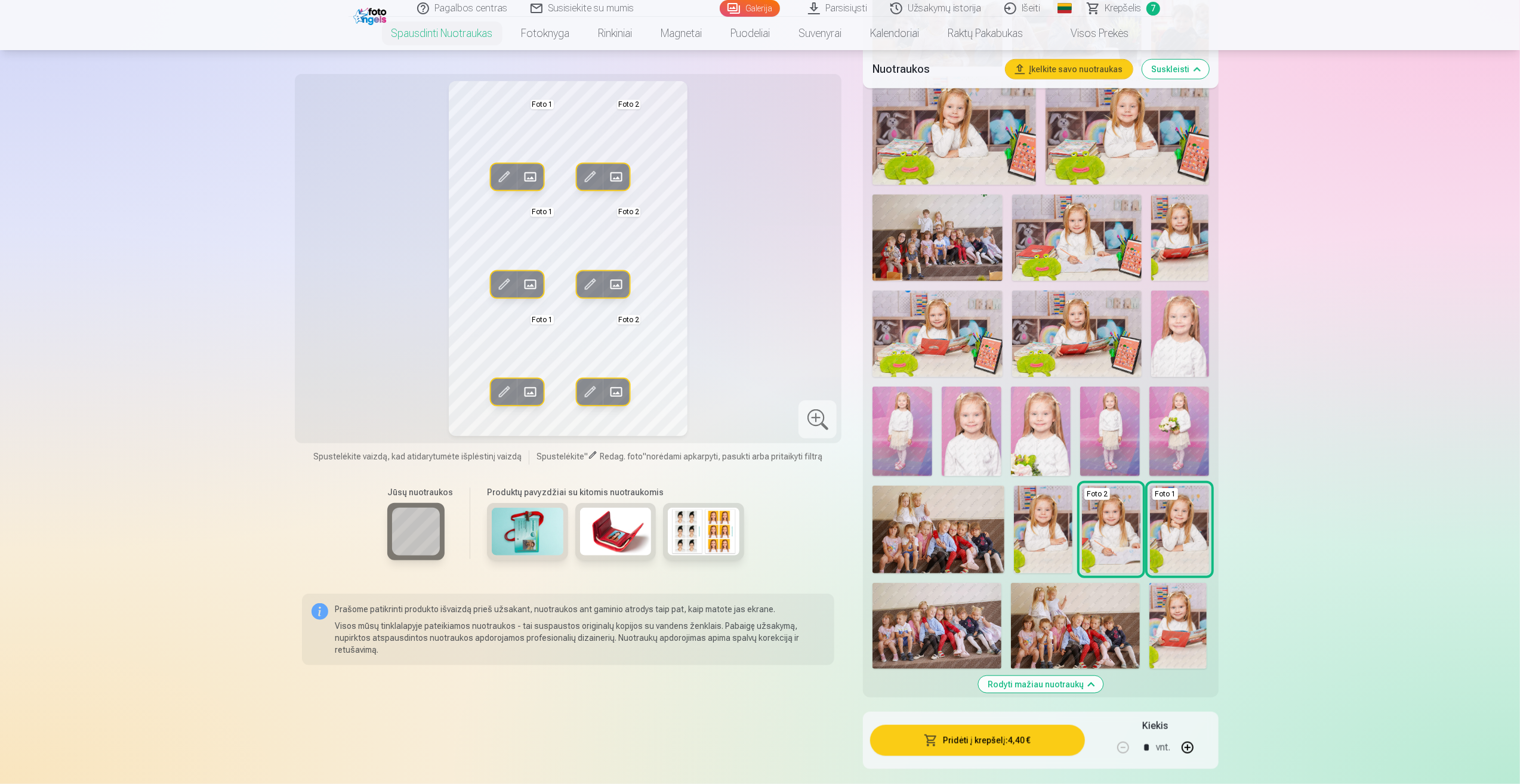
click at [1107, 498] on div "Foto 2" at bounding box center [1097, 494] width 26 height 12
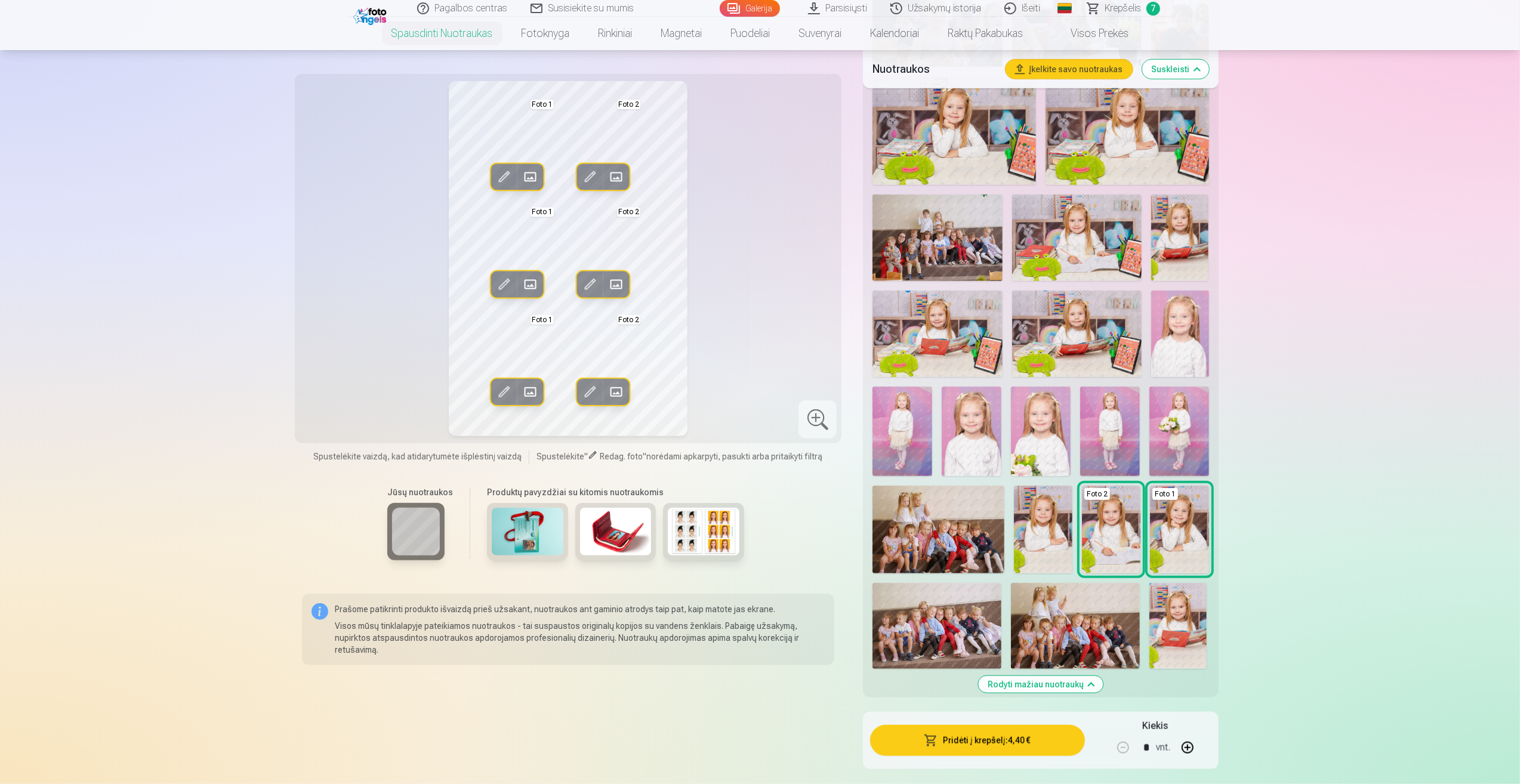
click at [1188, 343] on img at bounding box center [1180, 334] width 58 height 86
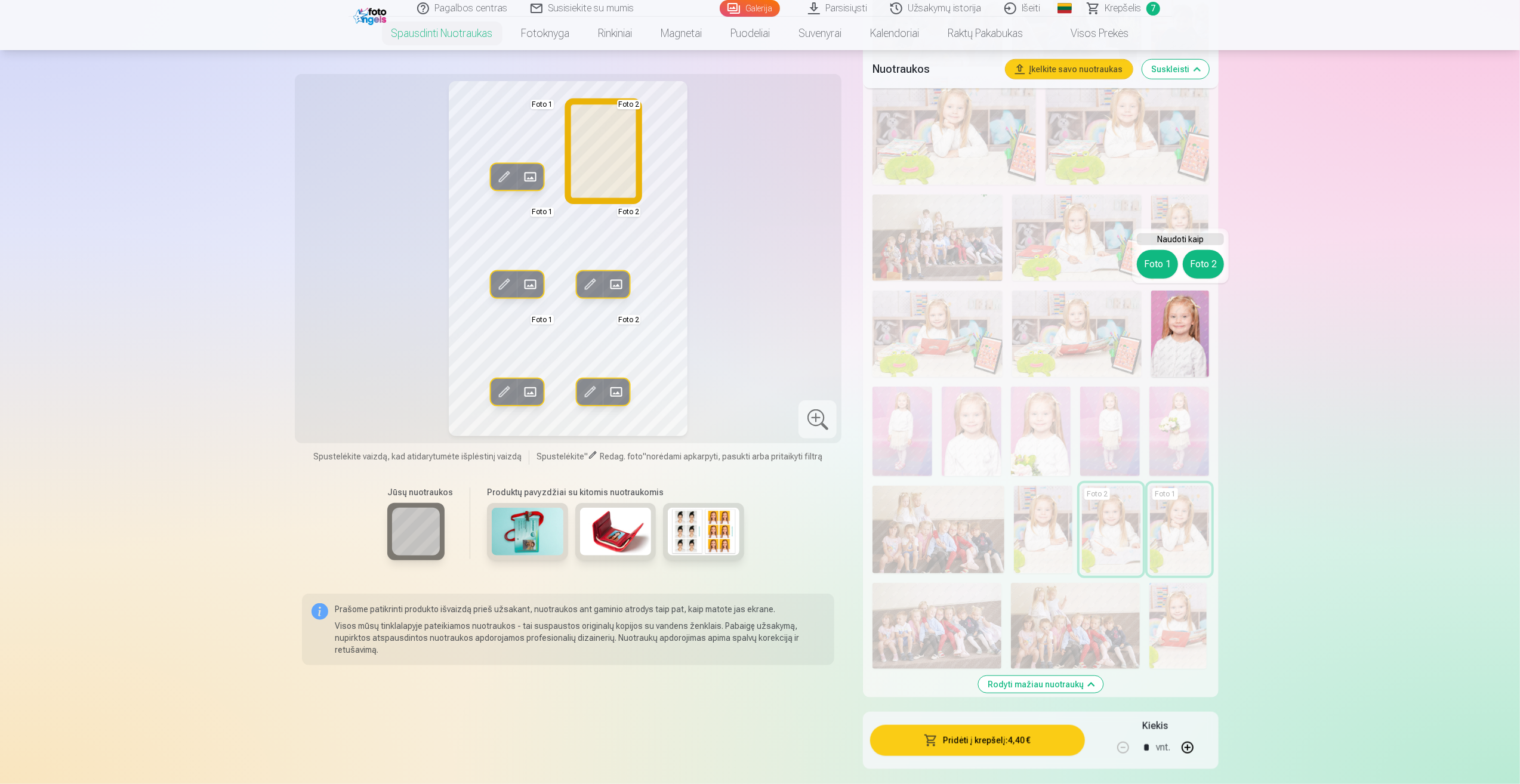
click at [1200, 266] on button "Foto 2" at bounding box center [1204, 264] width 41 height 29
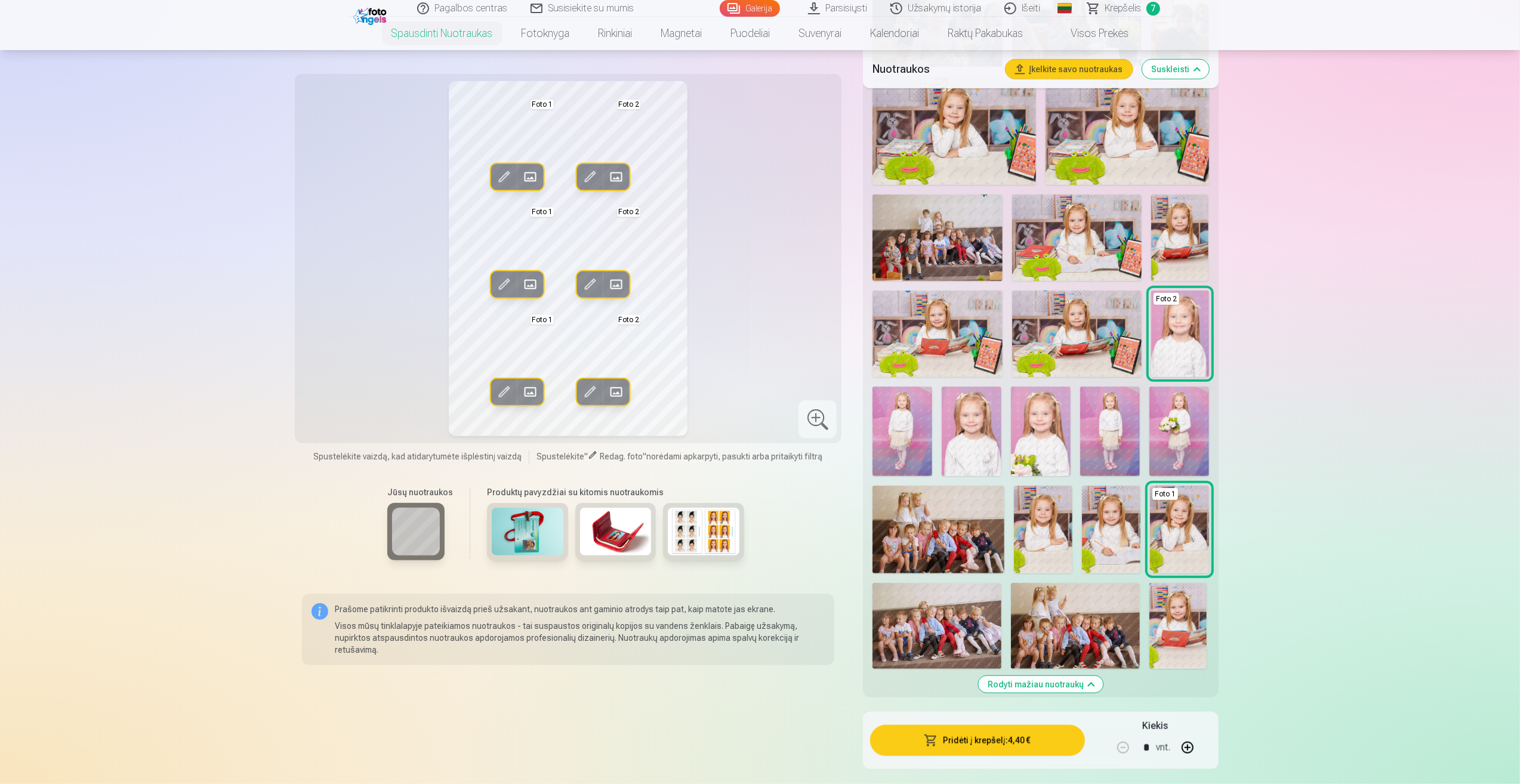
click at [974, 441] on img at bounding box center [971, 431] width 59 height 89
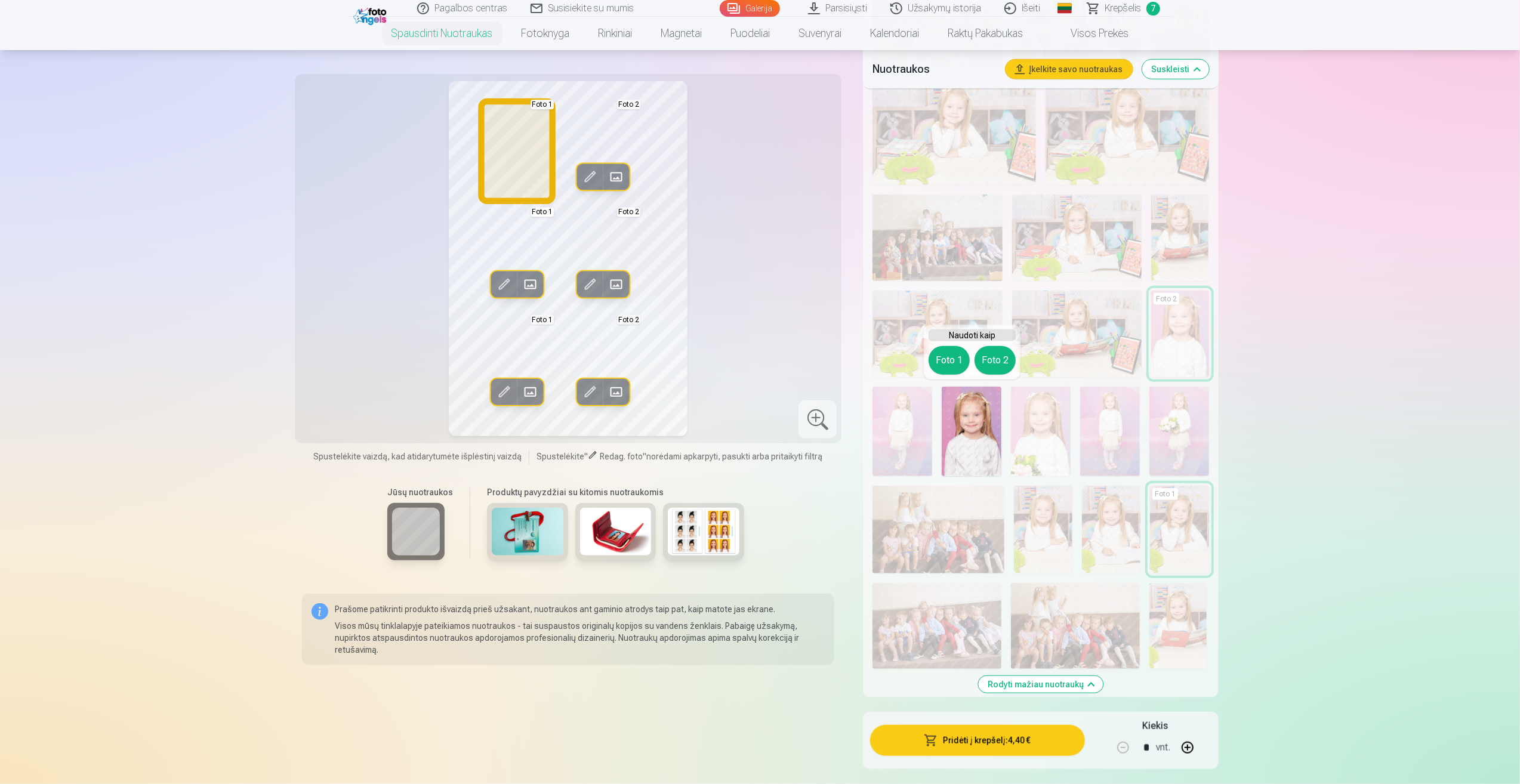
click at [941, 356] on button "Foto 1" at bounding box center [949, 361] width 41 height 29
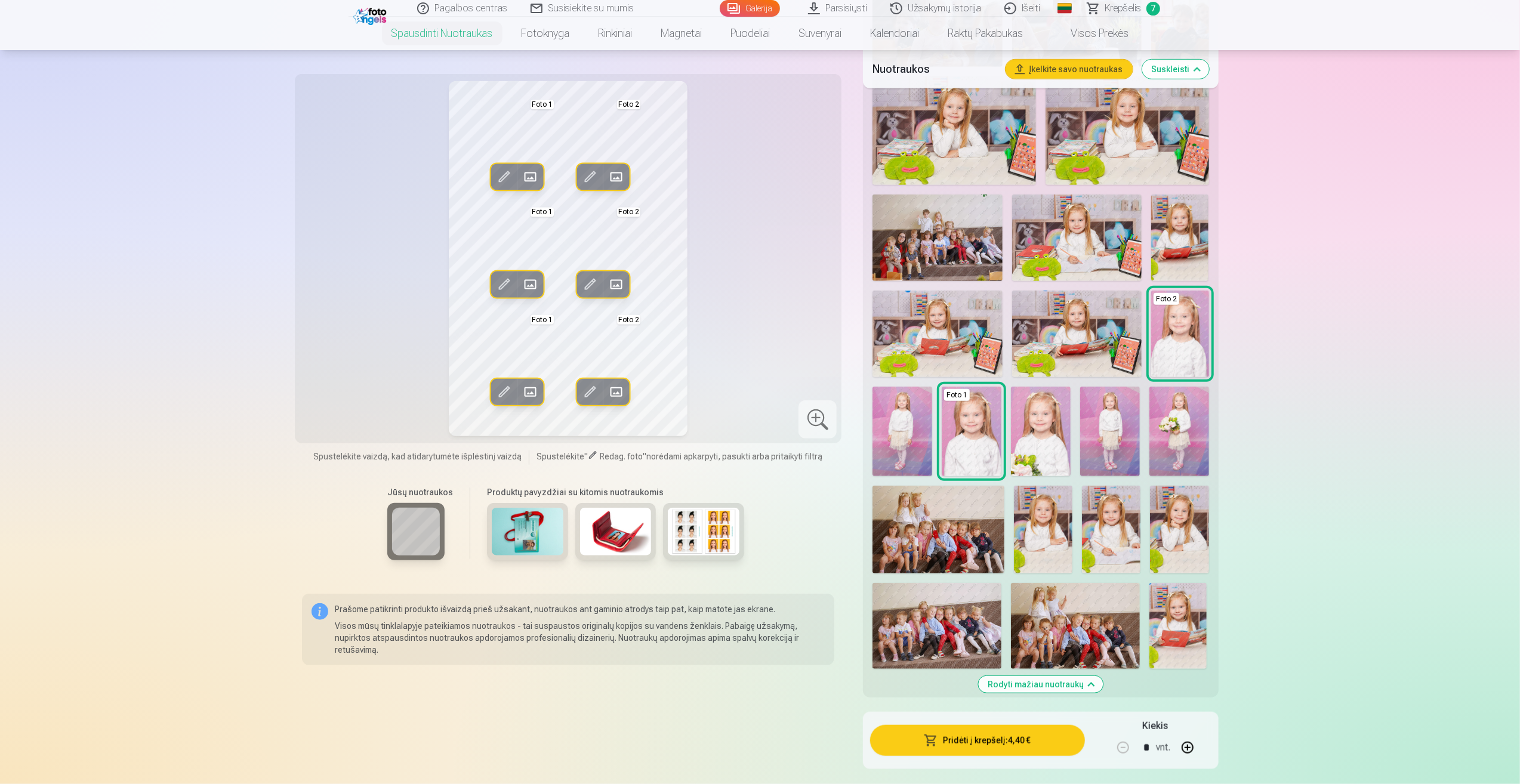
click at [1052, 534] on img at bounding box center [1044, 530] width 59 height 88
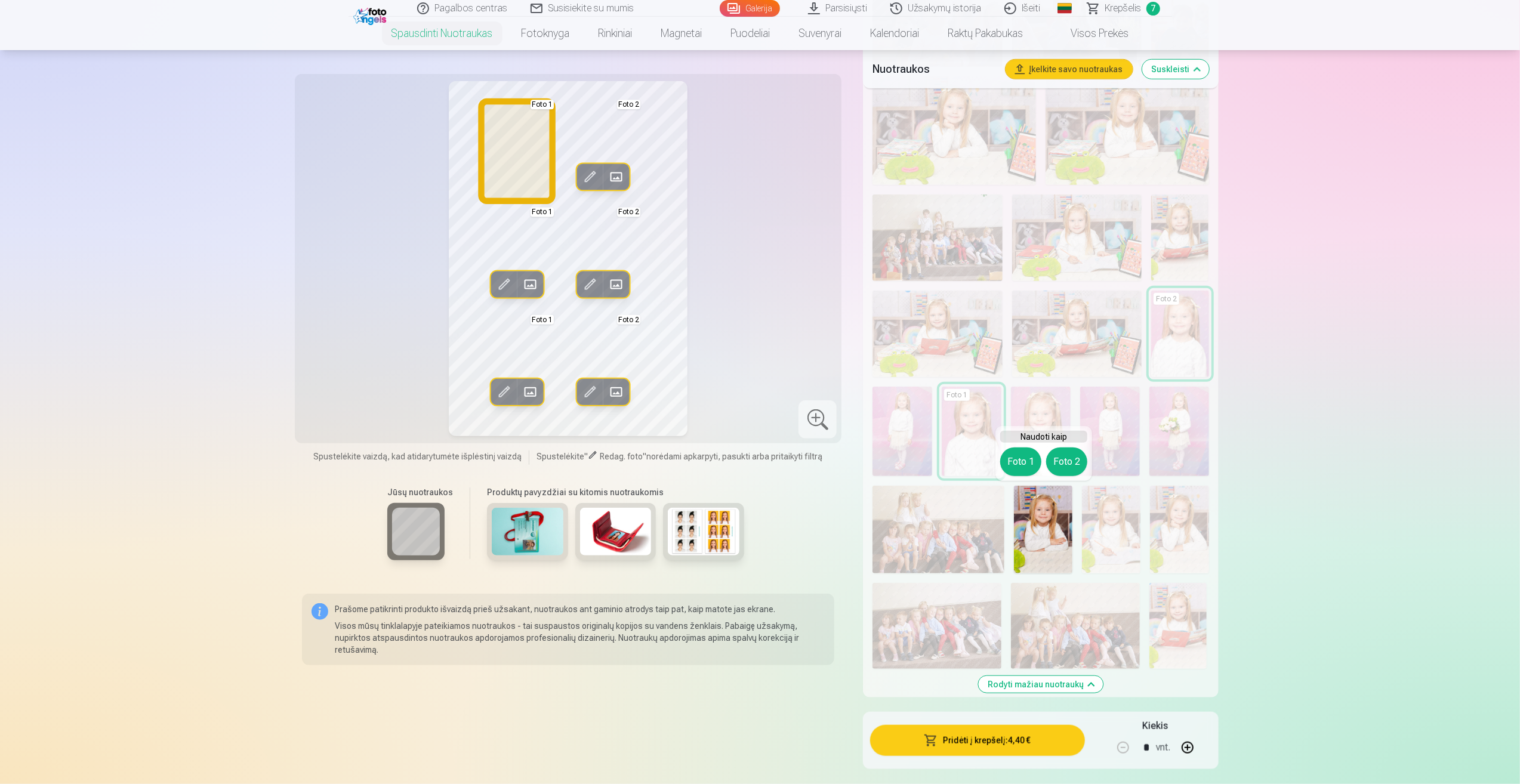
click at [1024, 450] on button "Foto 1" at bounding box center [1021, 462] width 41 height 29
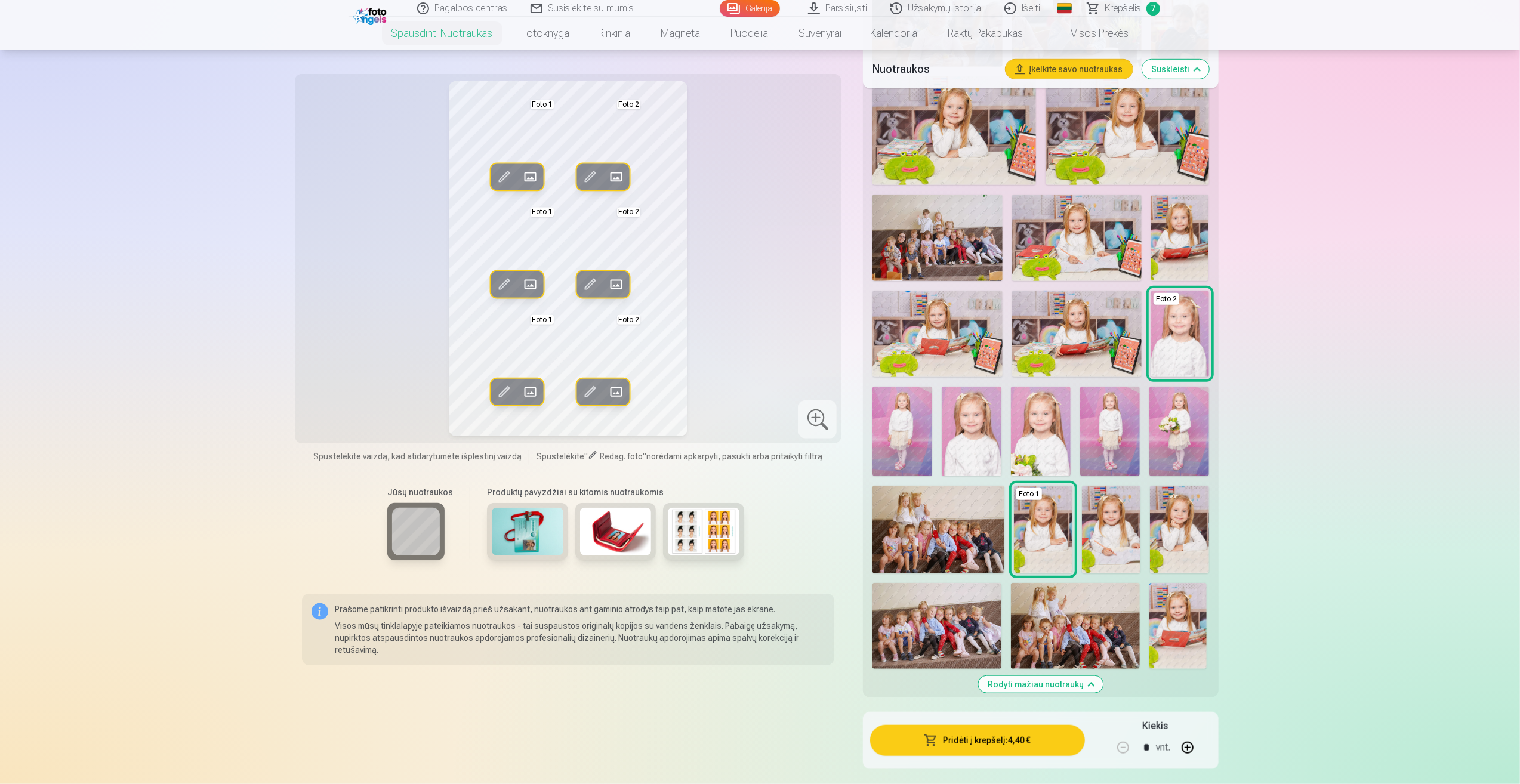
click at [1178, 520] on img at bounding box center [1179, 530] width 59 height 88
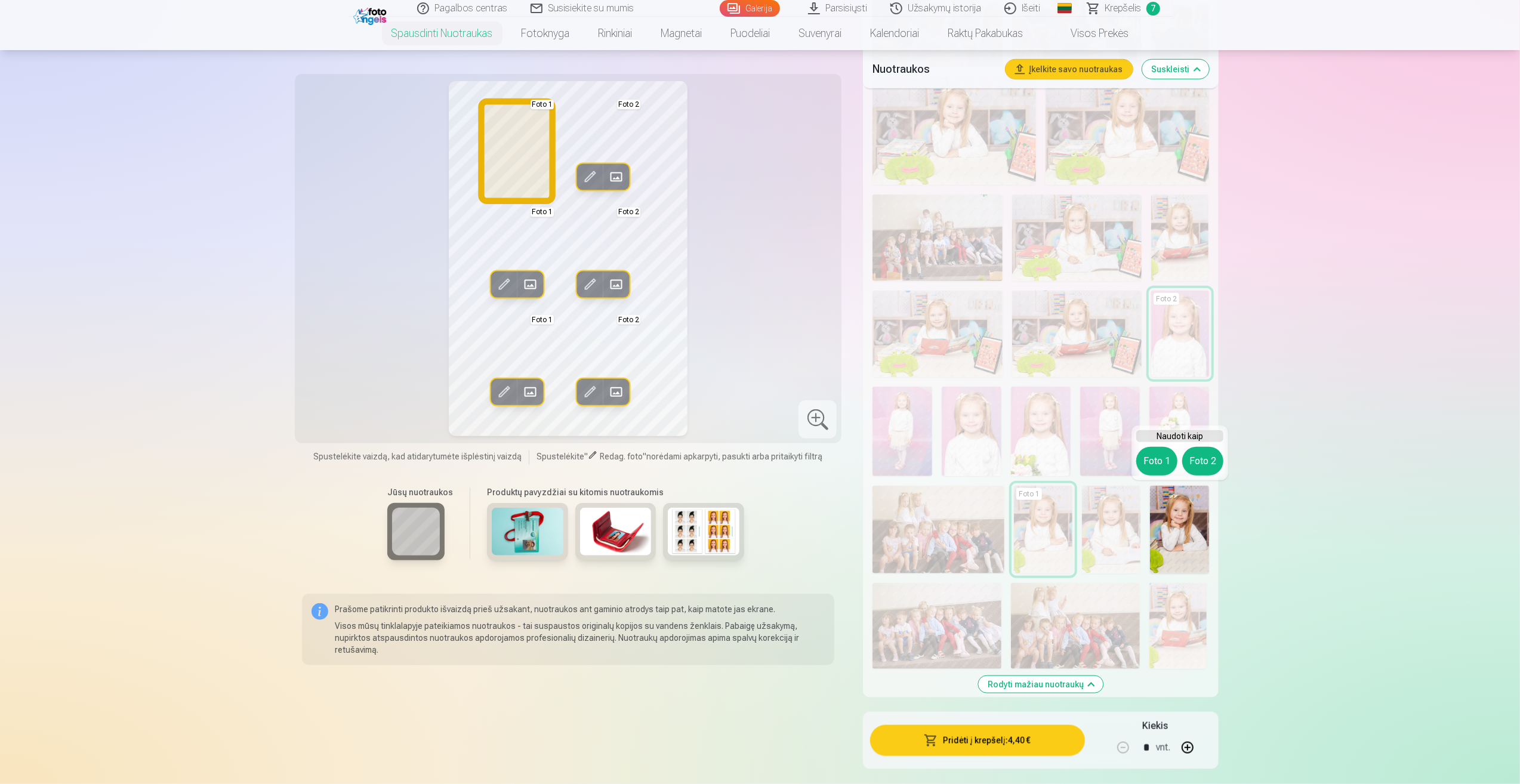
click at [1150, 461] on button "Foto 1" at bounding box center [1157, 461] width 41 height 29
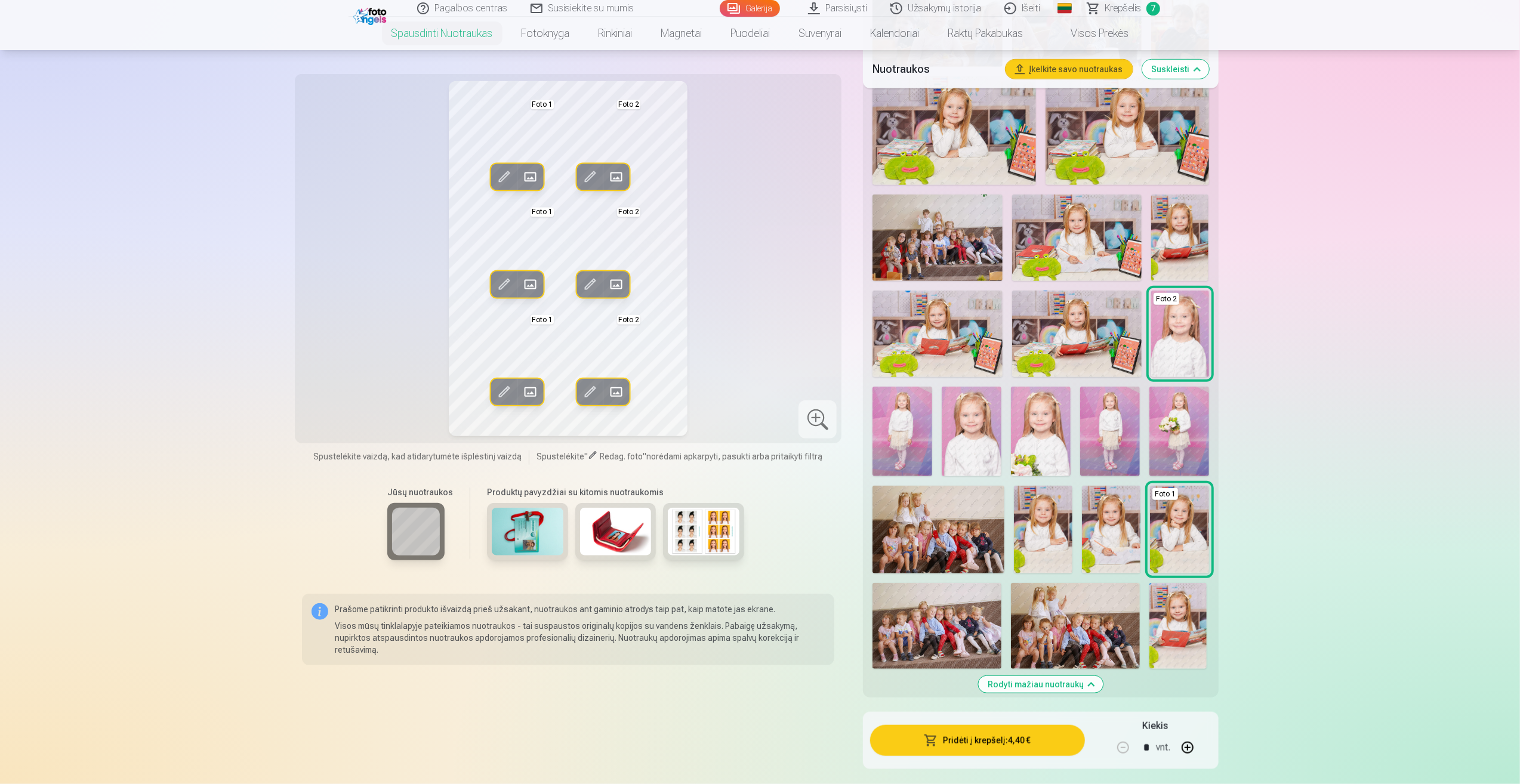
click at [975, 745] on button "Pridėti į krepšelį : 4,40 €" at bounding box center [977, 741] width 214 height 31
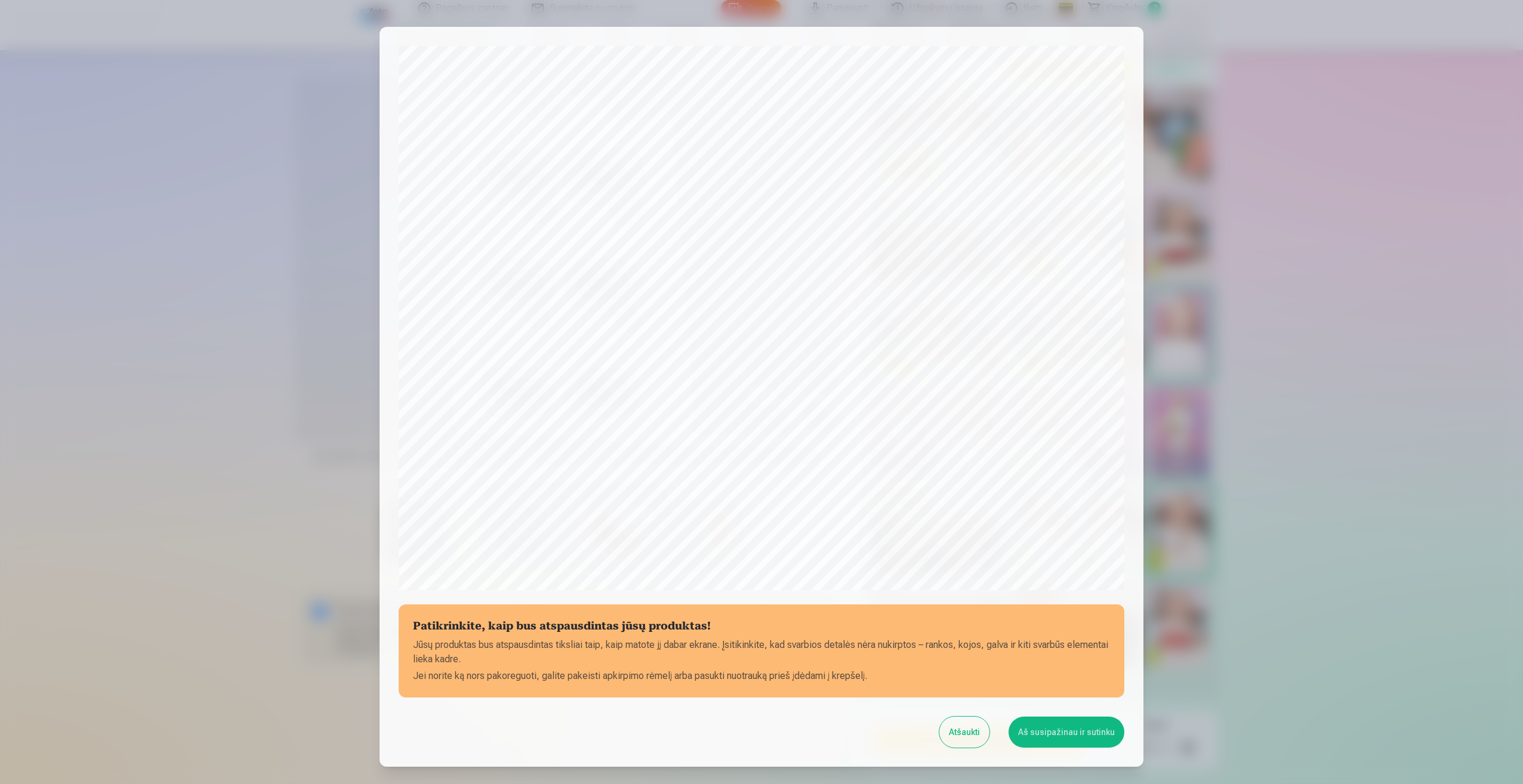
scroll to position [81, 0]
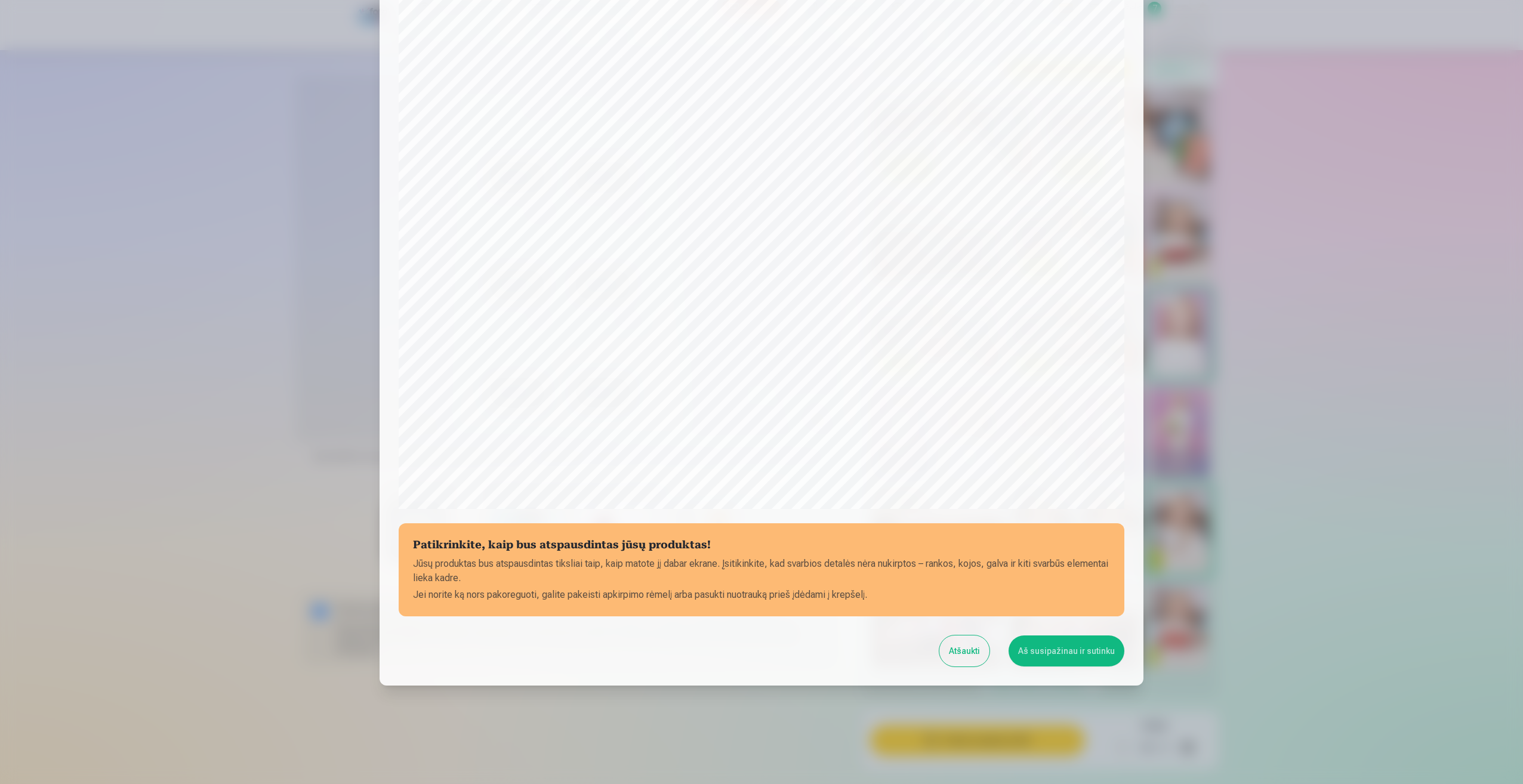
click at [1080, 656] on button "Aš susipažinau ir sutinku" at bounding box center [1066, 651] width 116 height 31
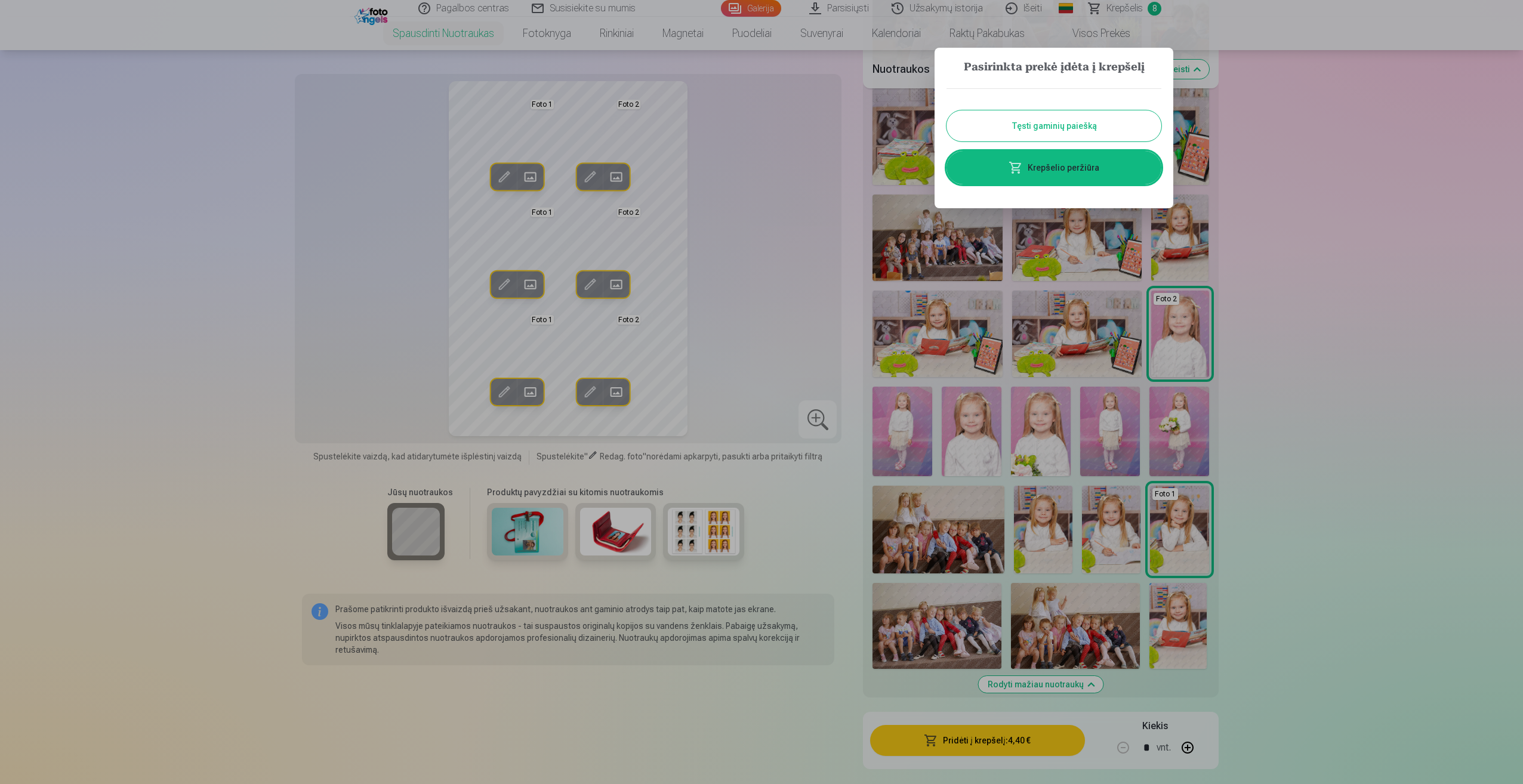
click at [1061, 177] on link "Krepšelio peržiūra" at bounding box center [1054, 167] width 215 height 33
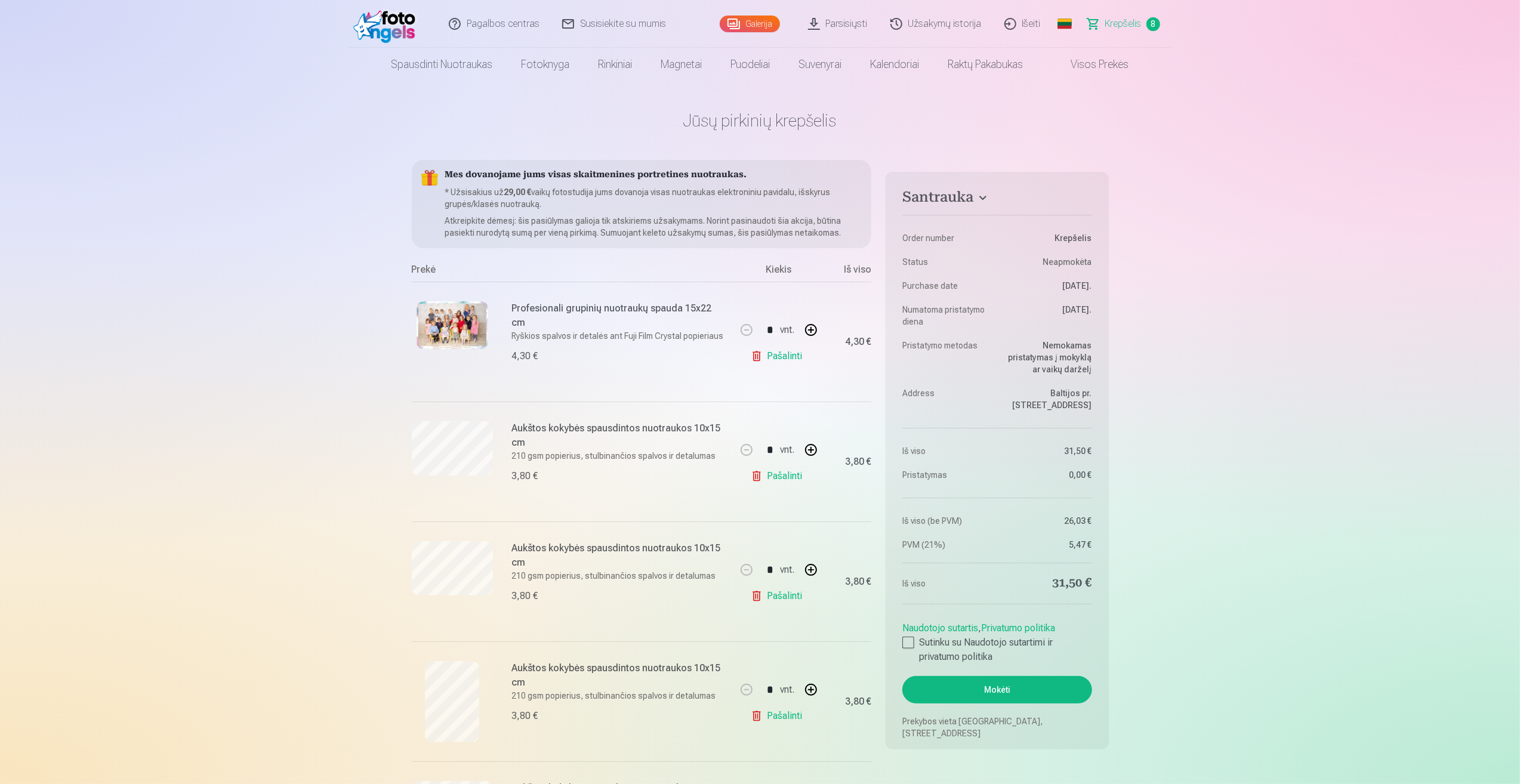
scroll to position [179, 0]
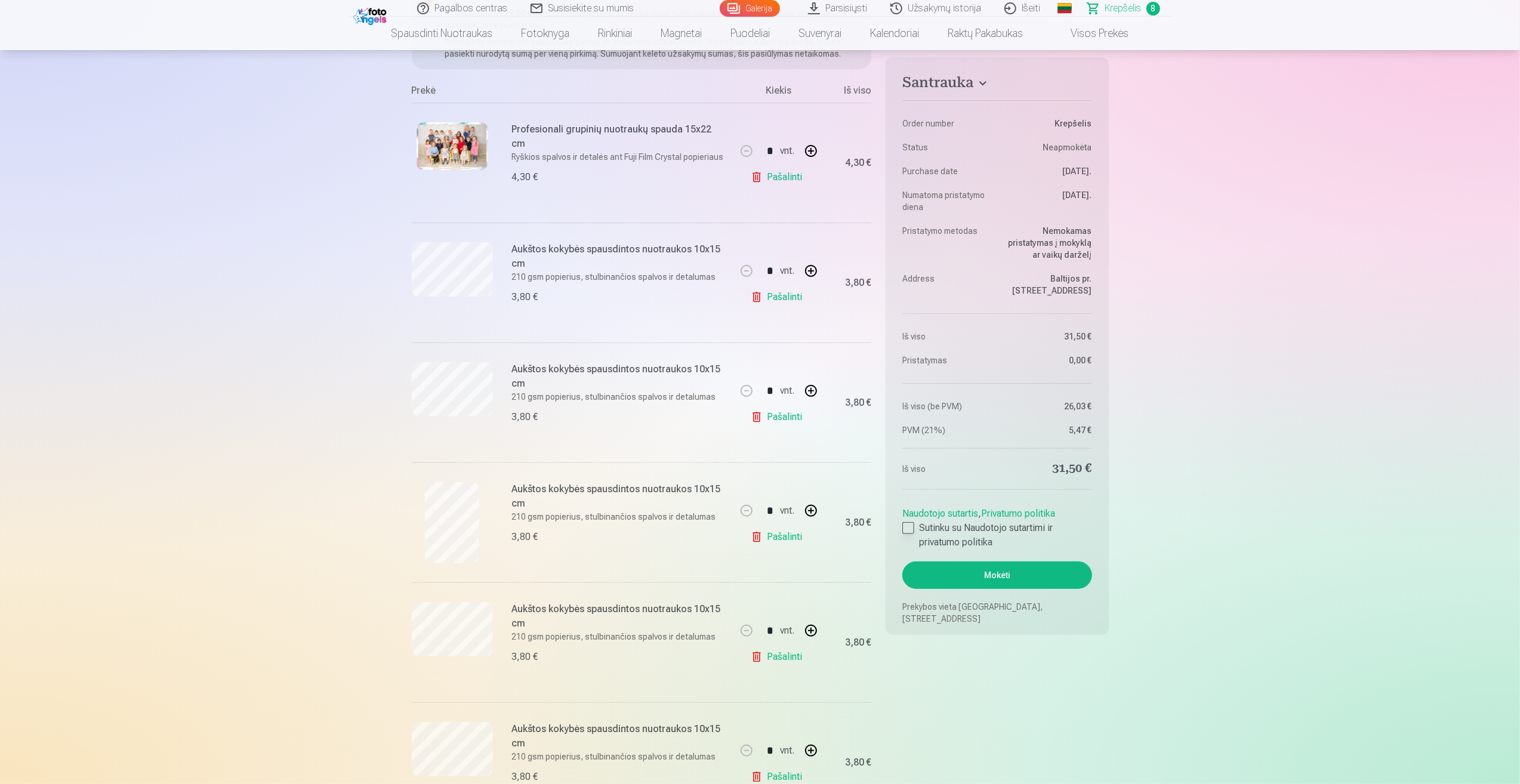
click at [910, 526] on div at bounding box center [908, 528] width 12 height 12
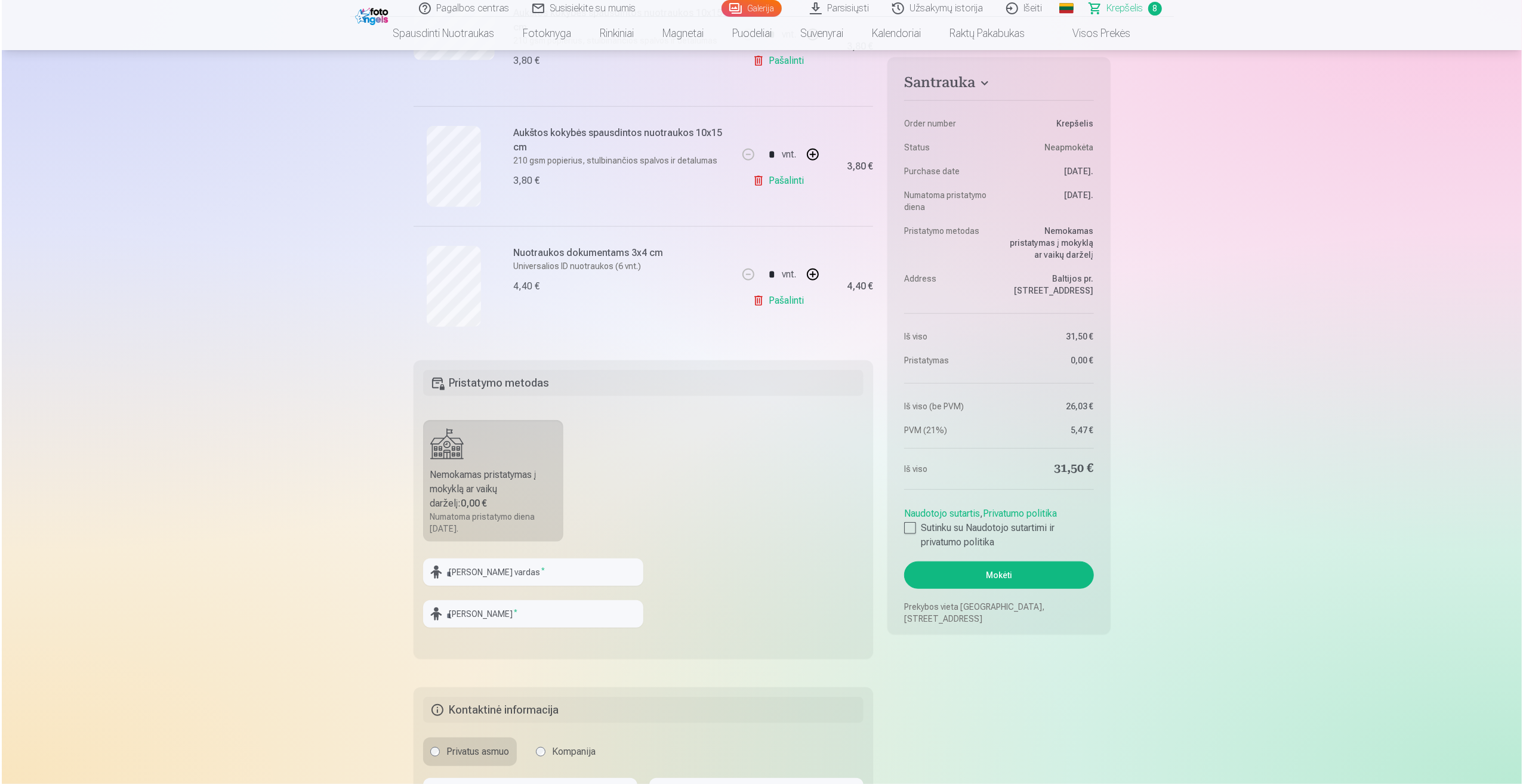
scroll to position [1133, 0]
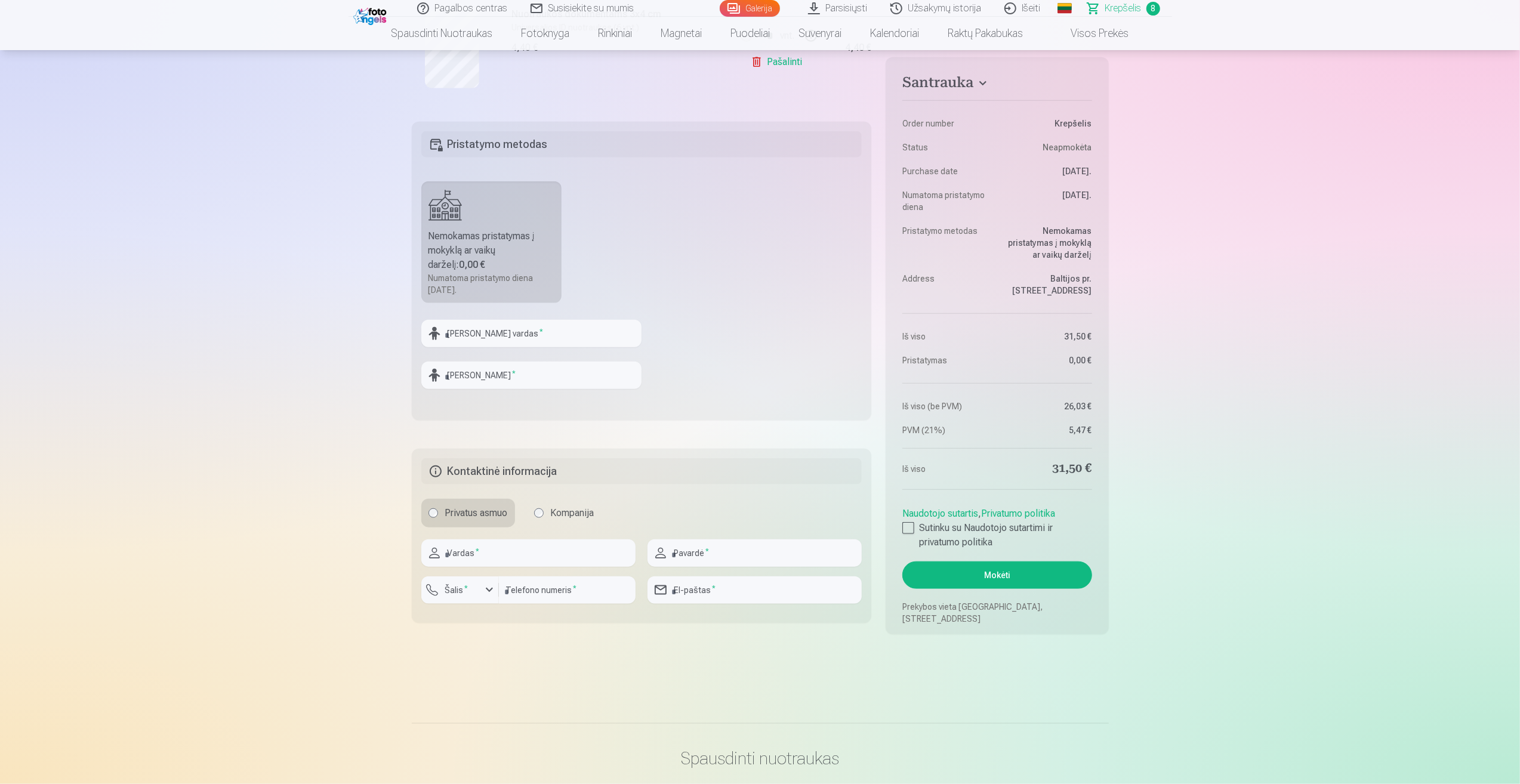
click at [517, 353] on div at bounding box center [531, 351] width 220 height 9
click at [496, 333] on input "text" at bounding box center [531, 334] width 220 height 28
type input "*******"
type input "**********"
click at [461, 561] on input "text" at bounding box center [528, 553] width 214 height 28
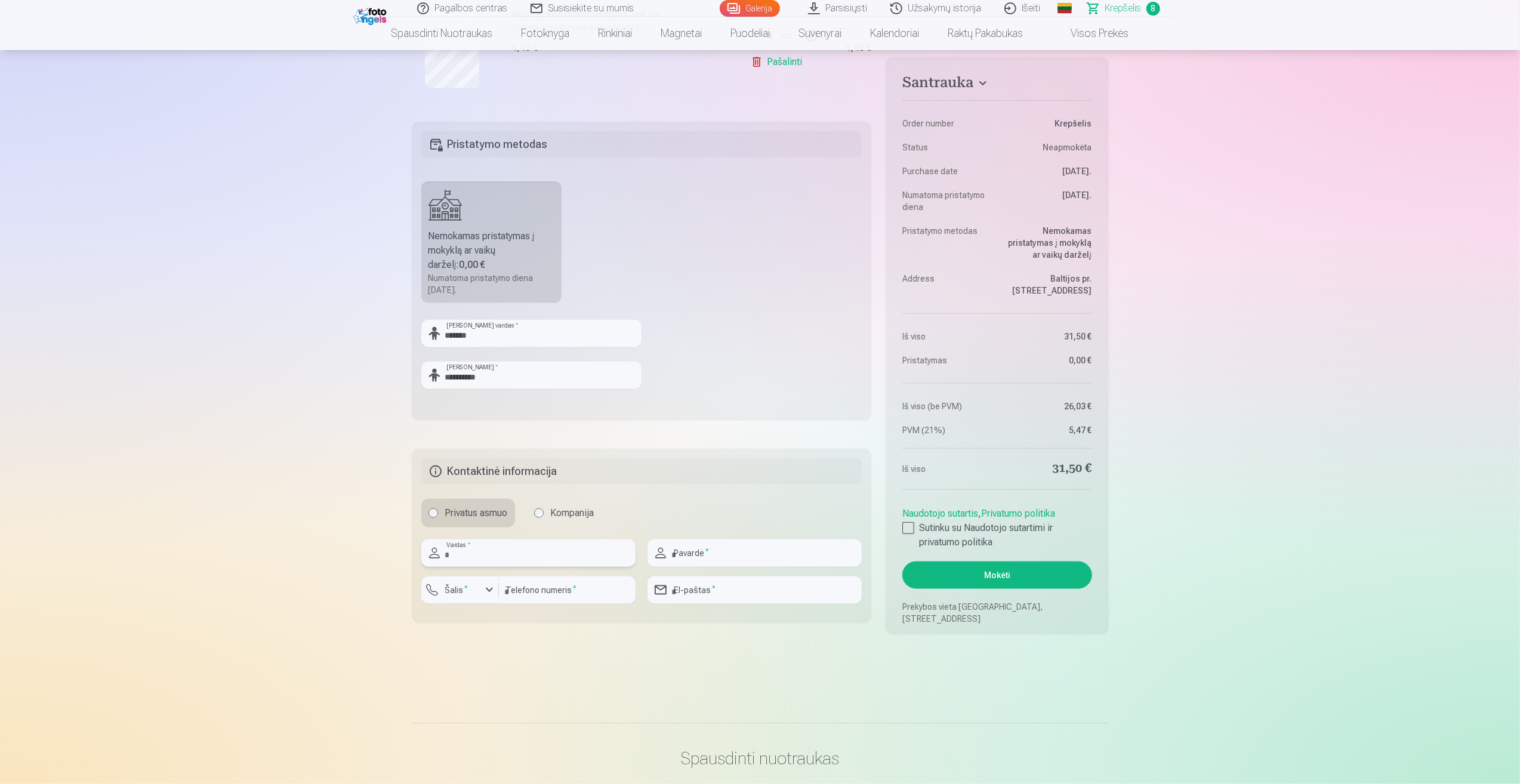
type input "*****"
type input "*********"
type input "**********"
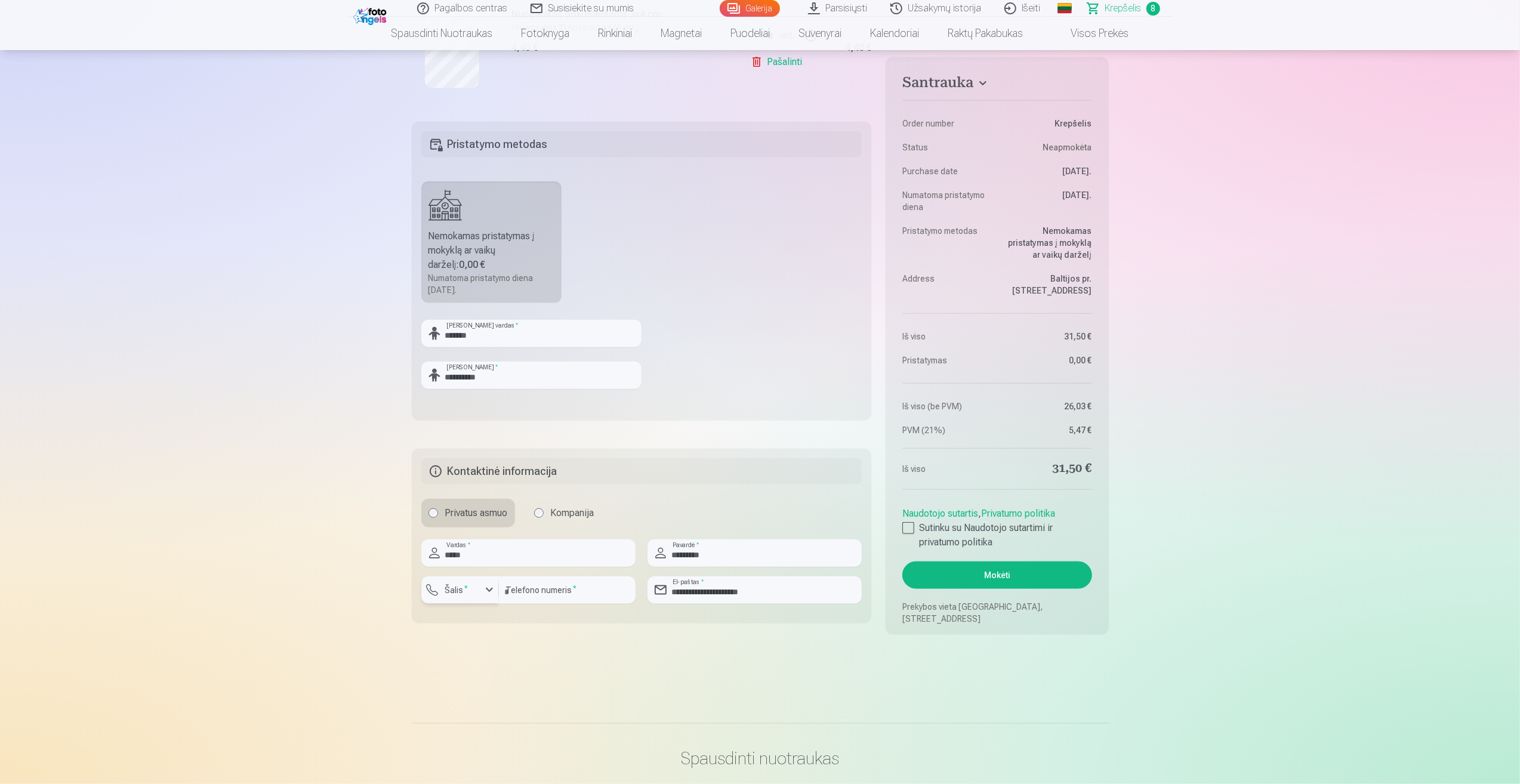
click at [489, 586] on div "button" at bounding box center [489, 590] width 14 height 14
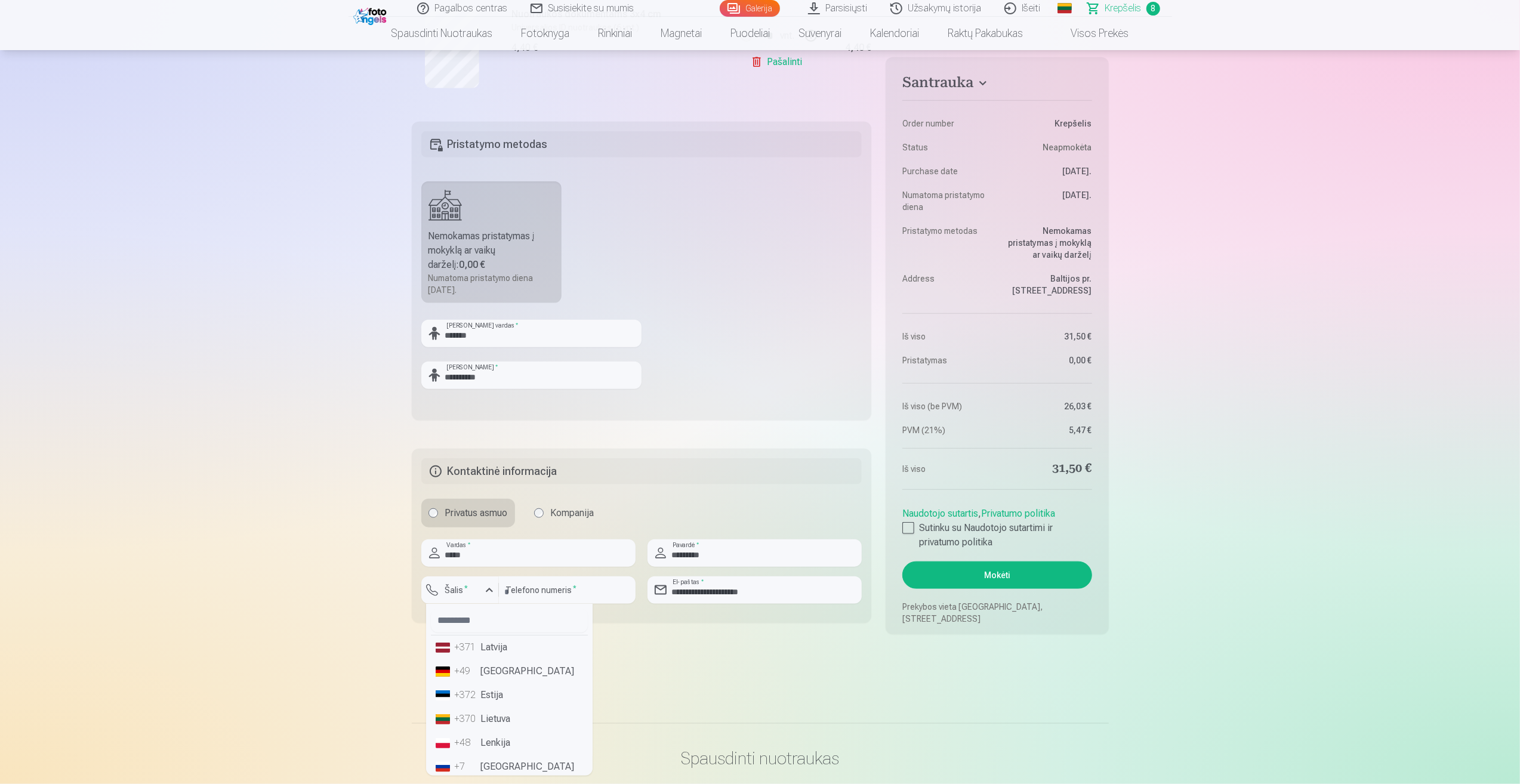
click at [490, 713] on li "+370 Lietuva" at bounding box center [509, 719] width 157 height 24
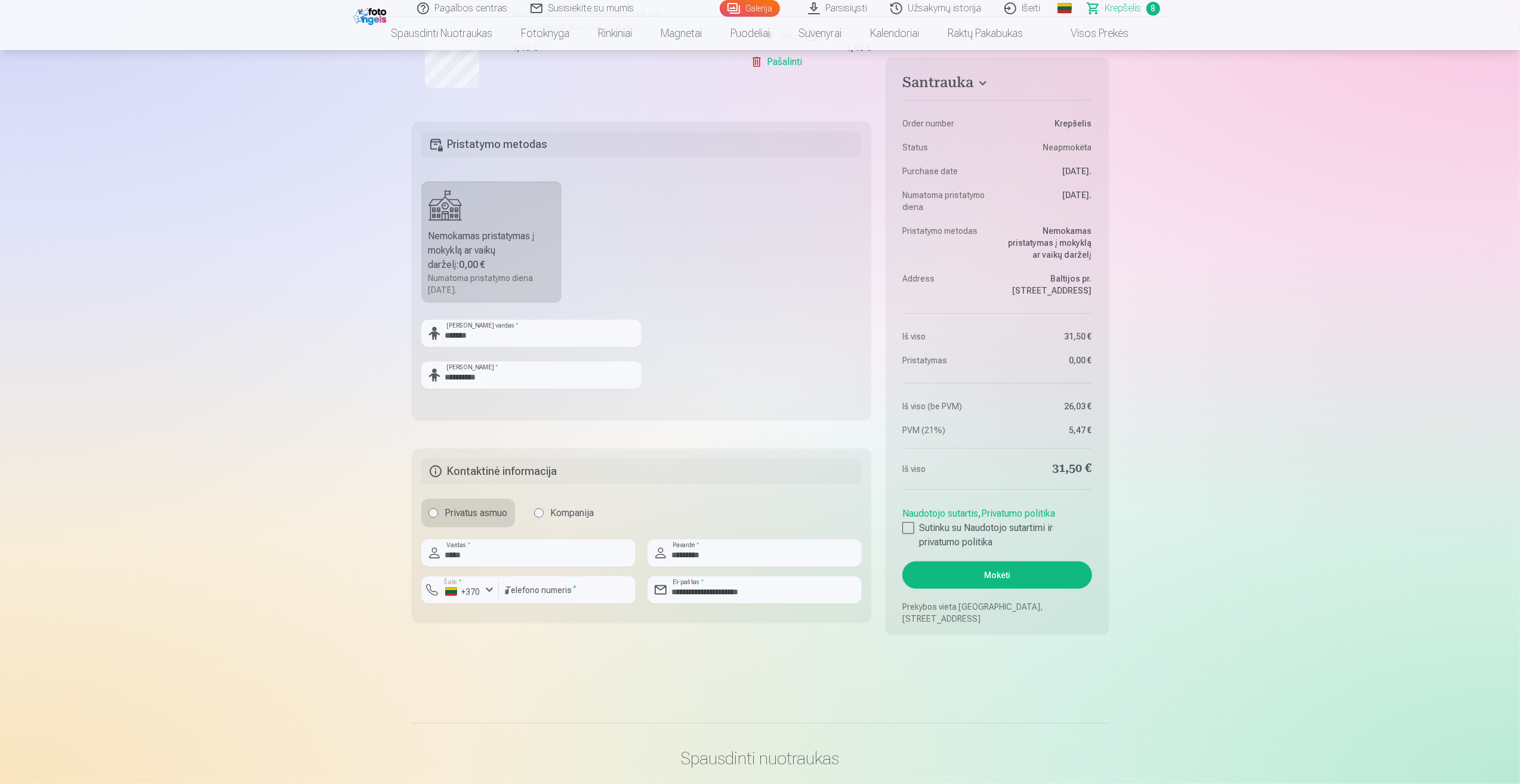
click at [506, 587] on input "*********" at bounding box center [567, 590] width 137 height 28
type input "********"
drag, startPoint x: 763, startPoint y: 592, endPoint x: 658, endPoint y: 581, distance: 105.6
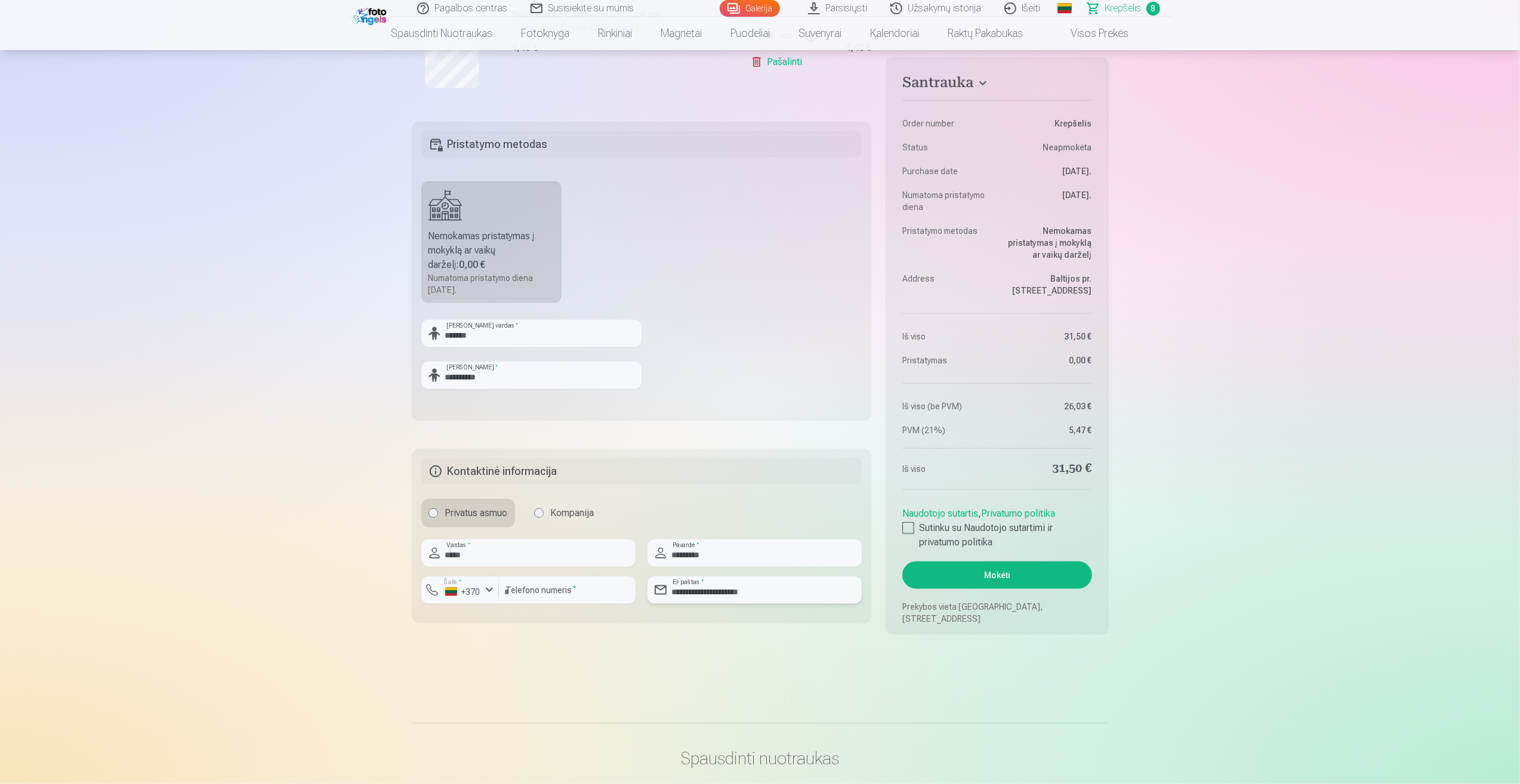
click at [658, 581] on div "**********" at bounding box center [755, 590] width 214 height 28
click at [902, 561] on button "Mokėti" at bounding box center [997, 575] width 189 height 28
click at [710, 594] on input "*******" at bounding box center [755, 590] width 214 height 28
type input "**********"
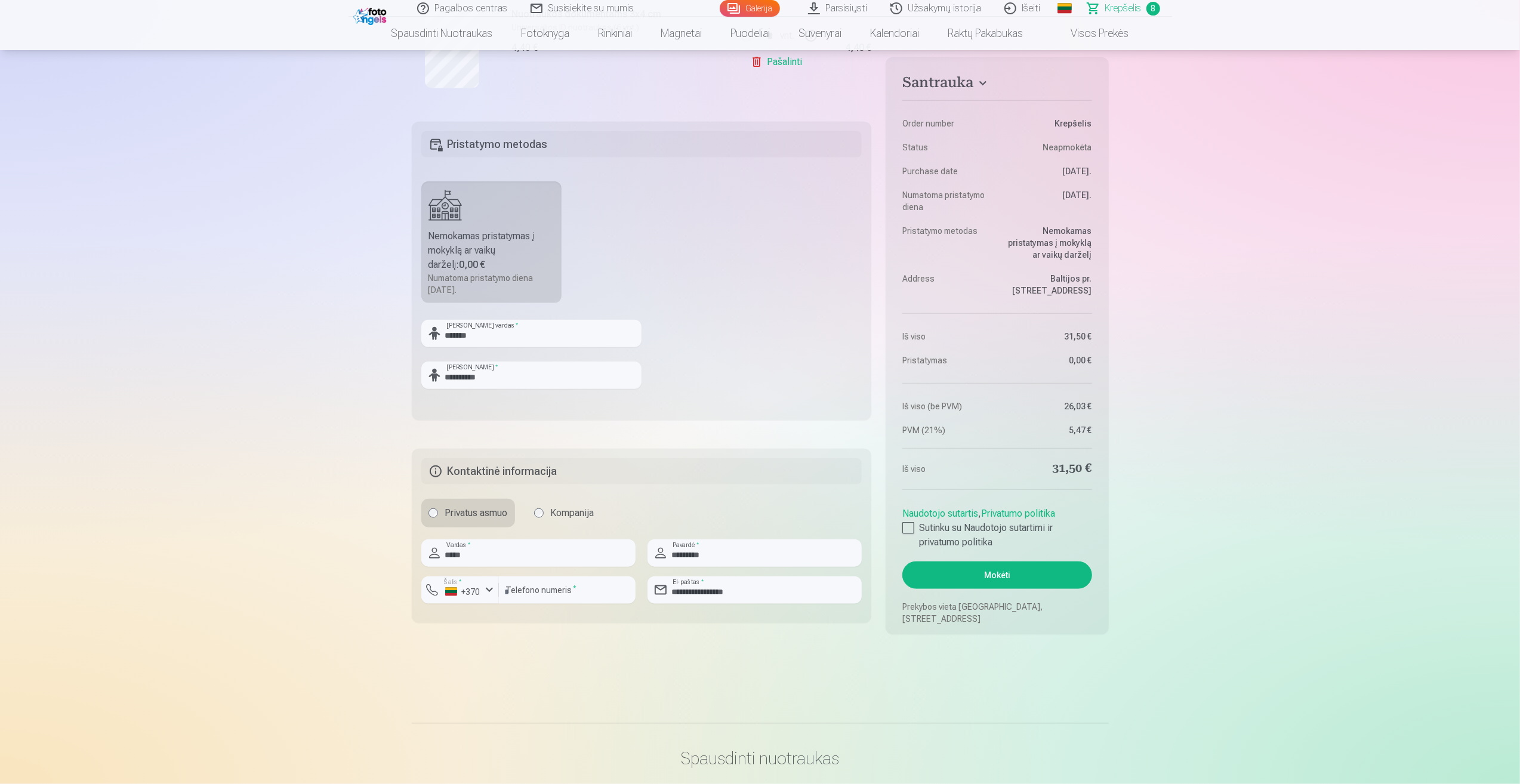
click at [1008, 572] on button "Mokėti" at bounding box center [997, 575] width 189 height 28
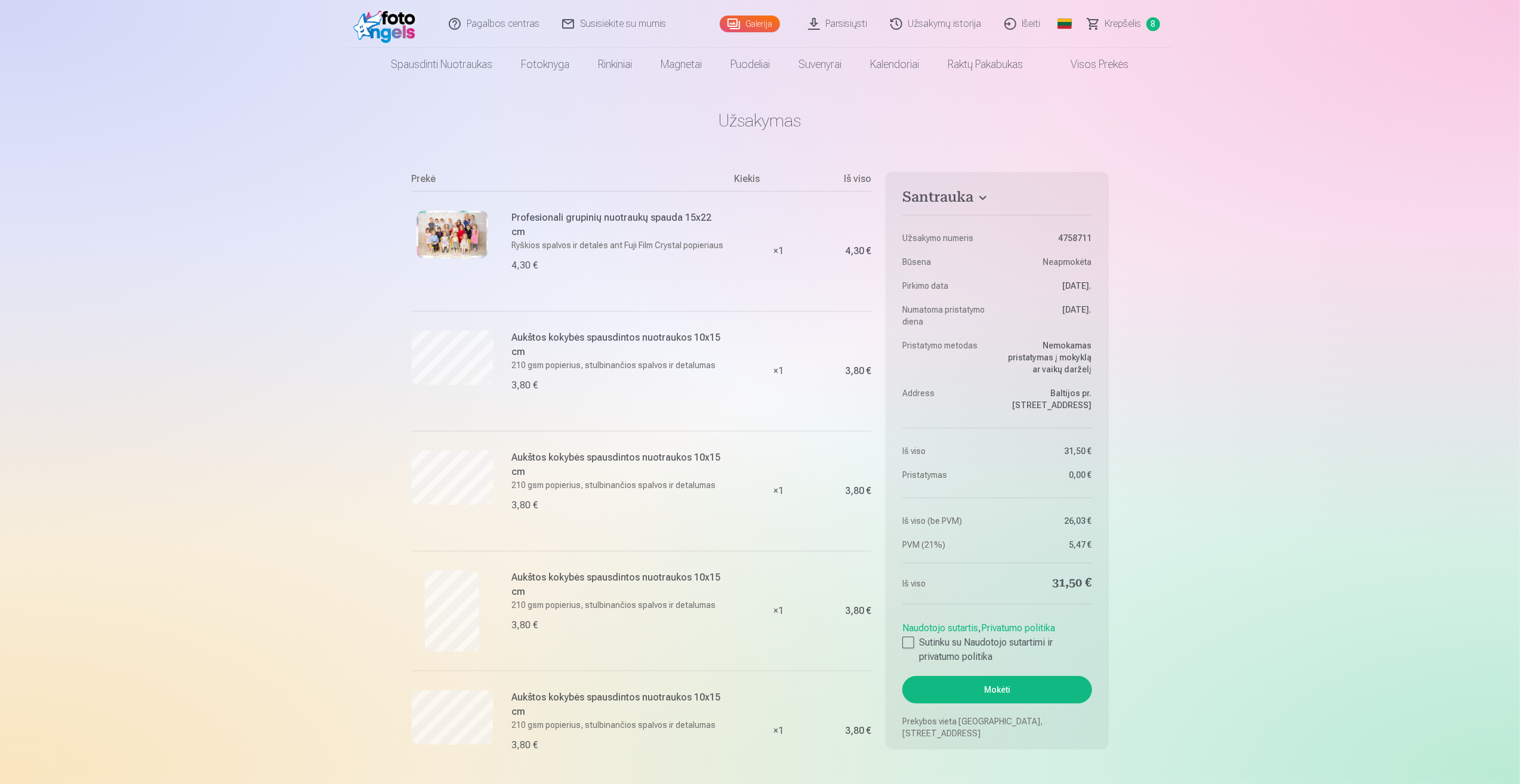
click at [1091, 59] on link "Visos prekės" at bounding box center [1090, 64] width 106 height 33
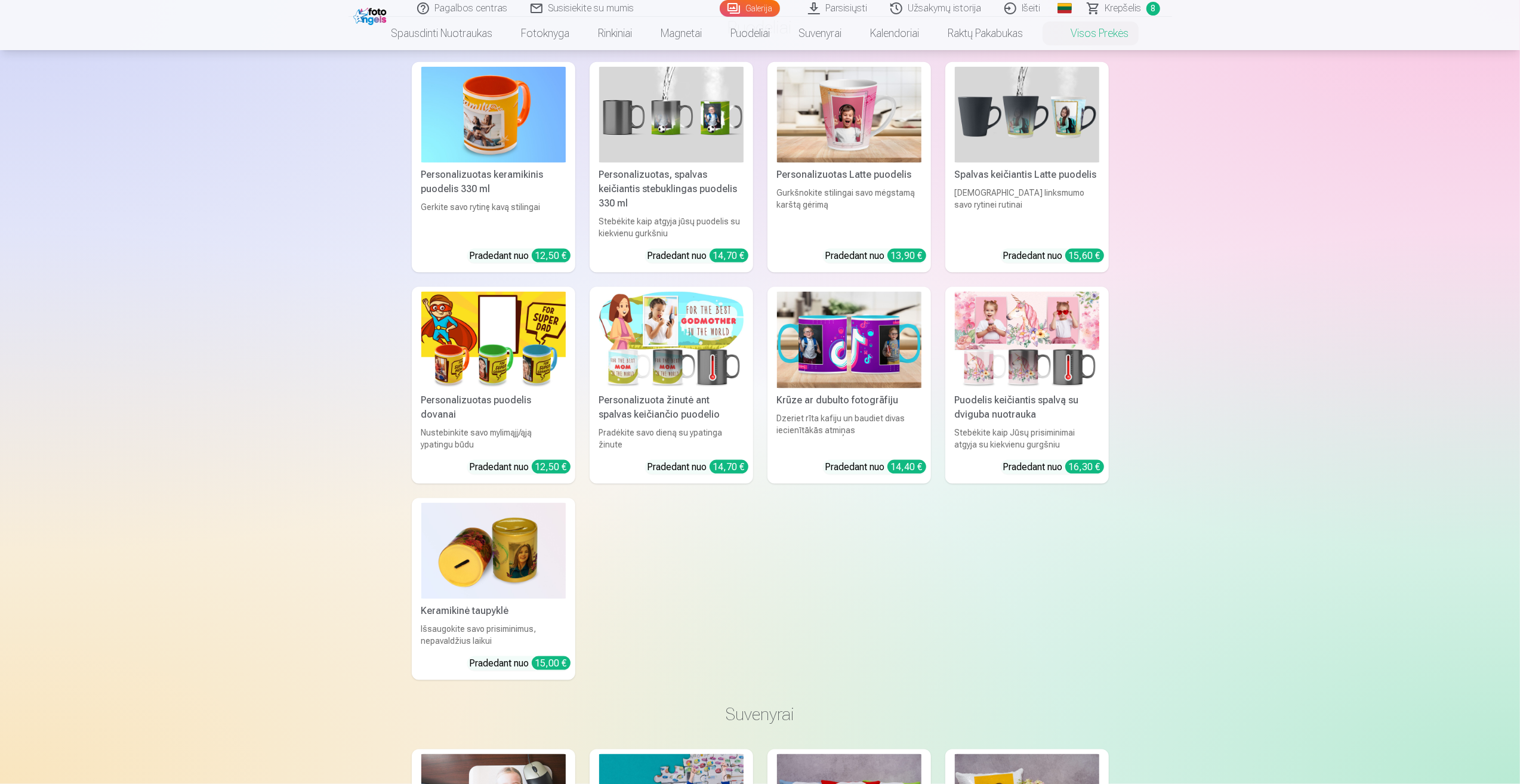
scroll to position [1790, 0]
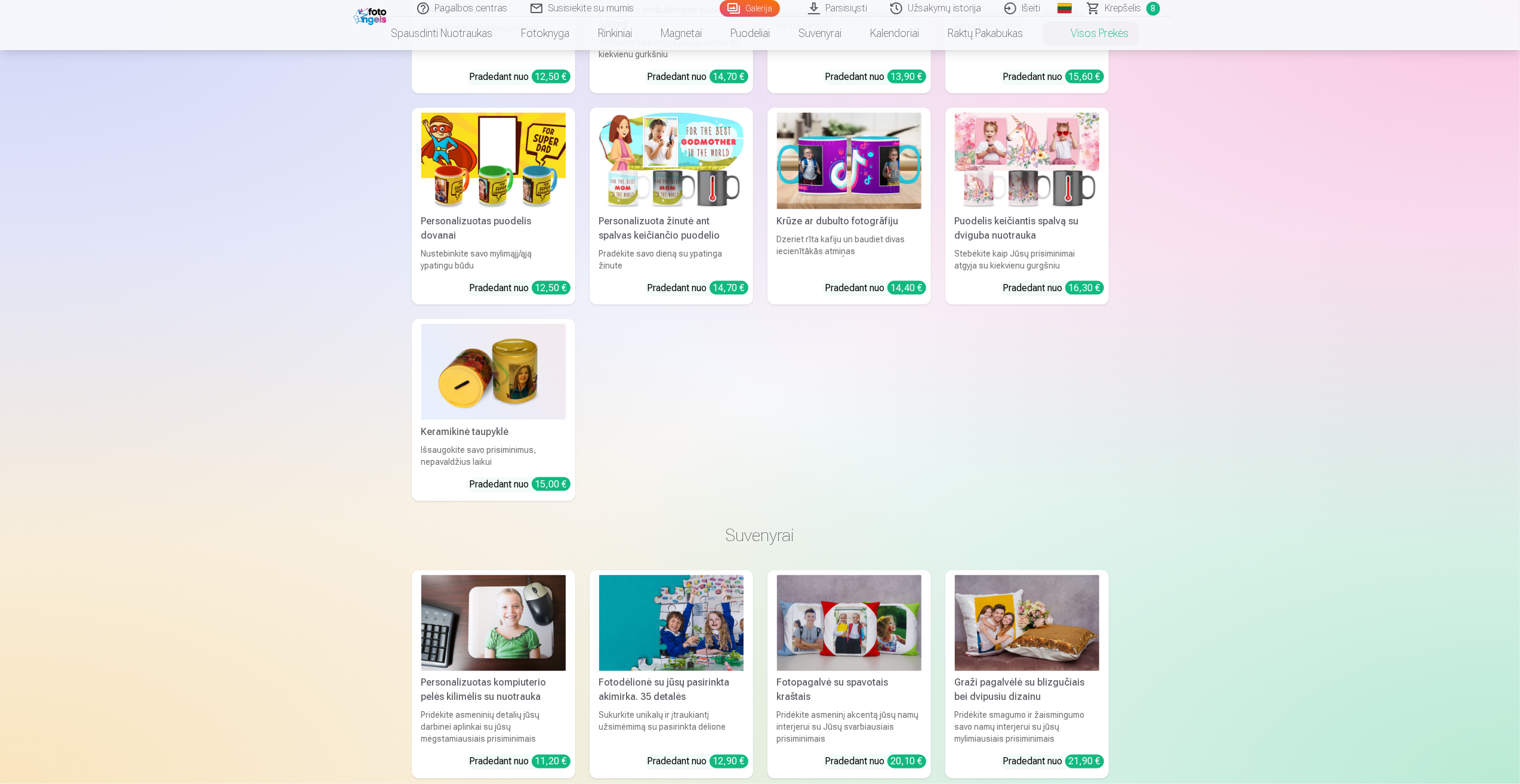
click at [1106, 33] on link "Visos prekės" at bounding box center [1090, 33] width 106 height 33
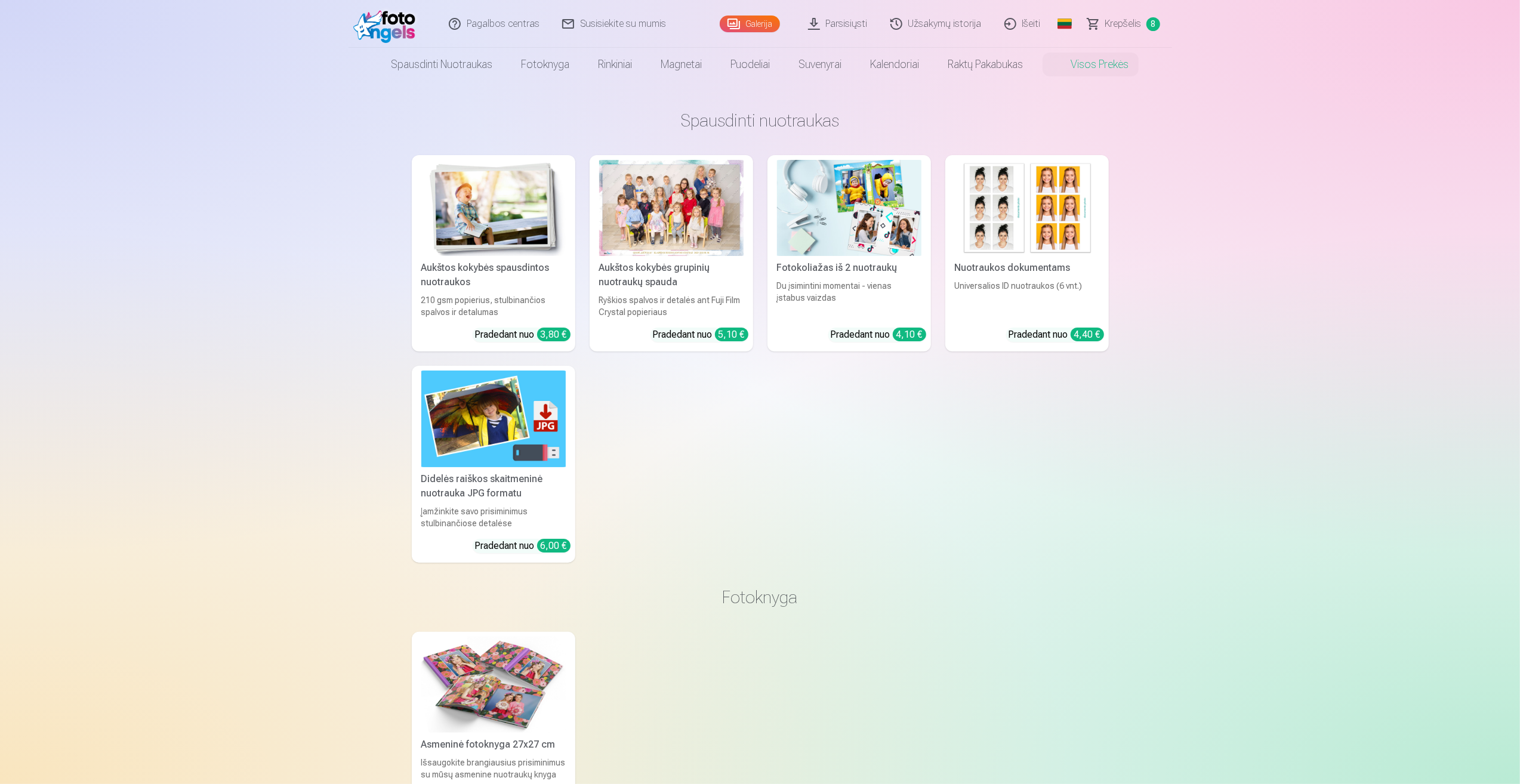
click at [835, 23] on link "Parsisiųsti" at bounding box center [838, 24] width 83 height 48
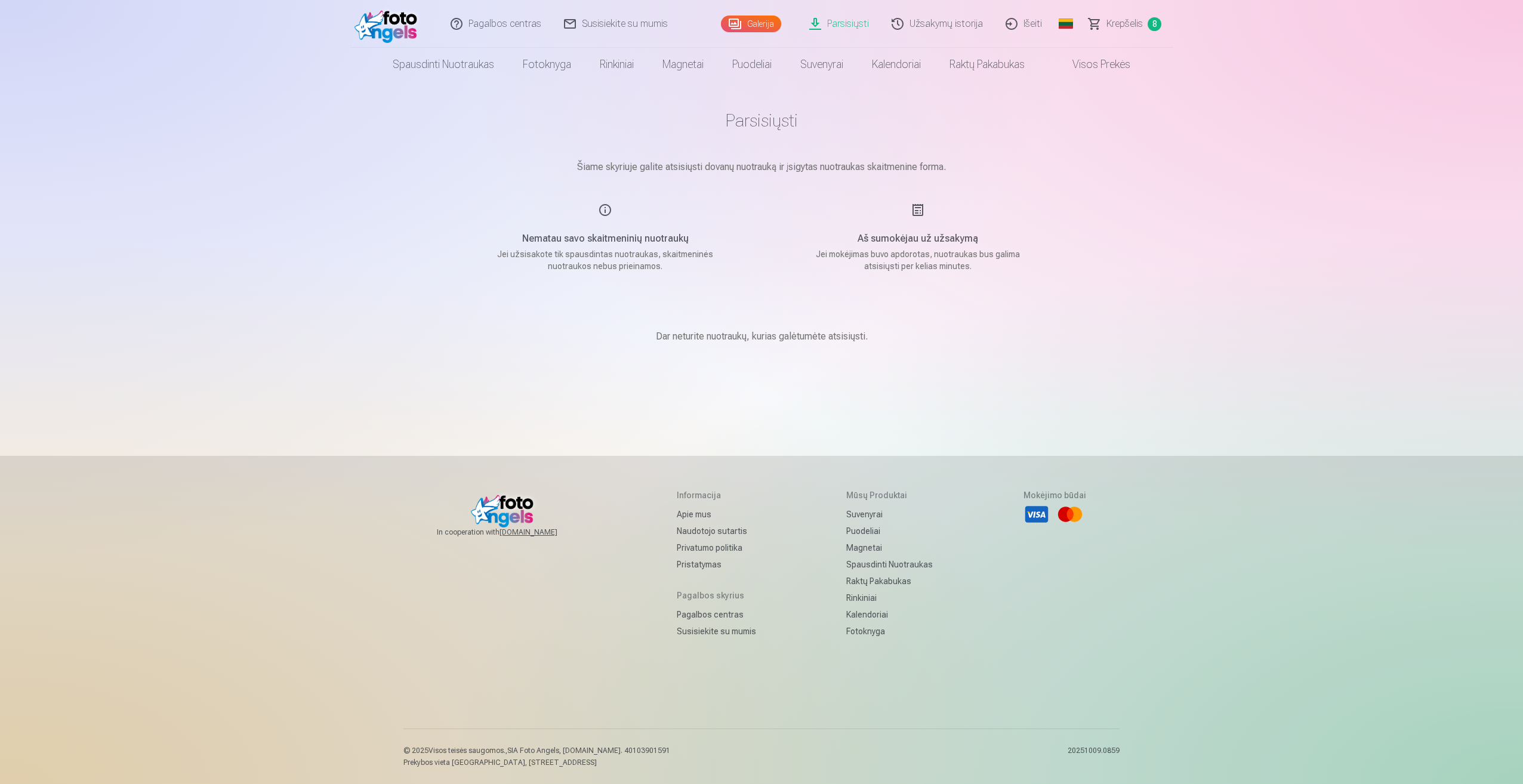
click at [1117, 28] on span "Krepšelis" at bounding box center [1125, 24] width 36 height 14
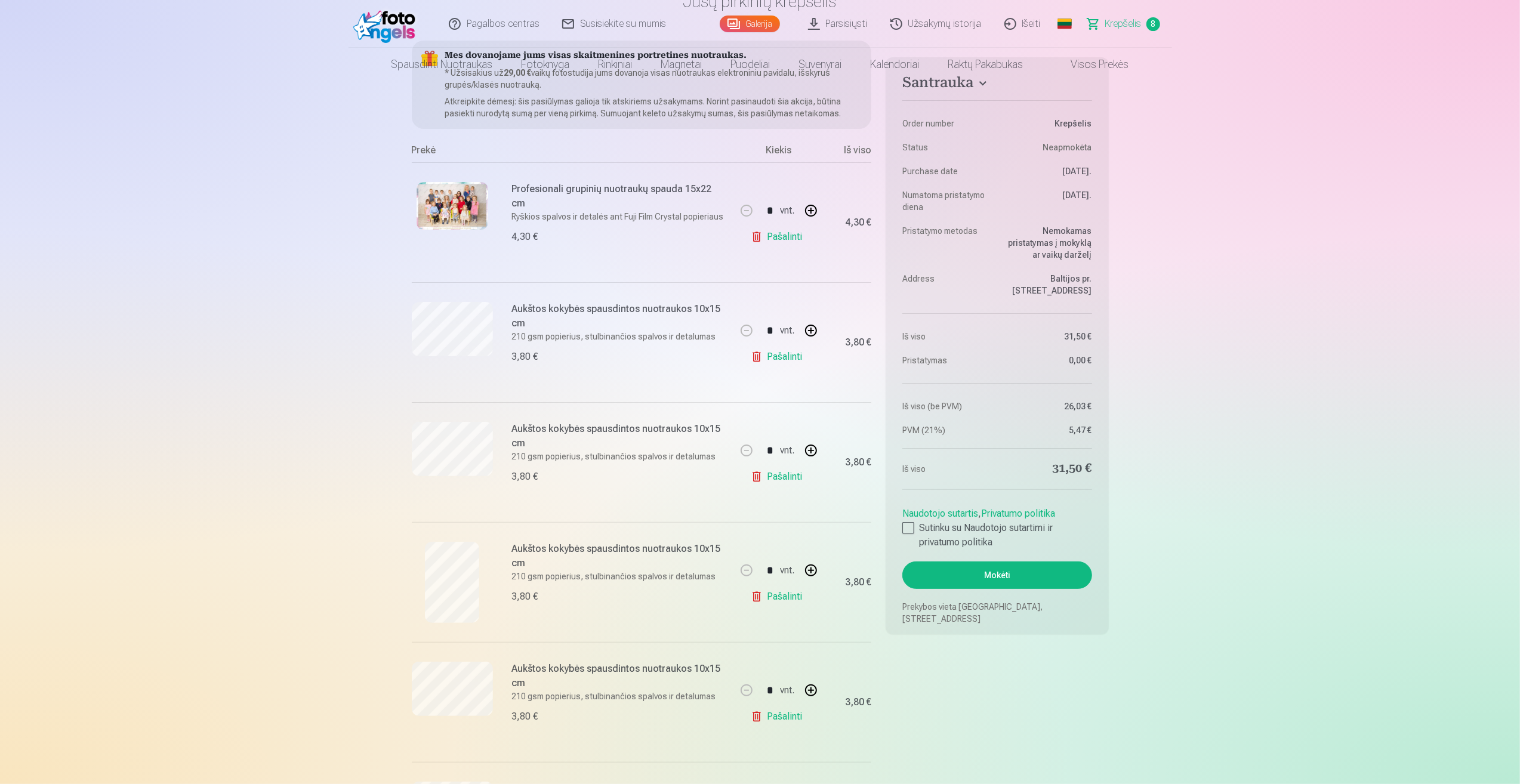
scroll to position [239, 0]
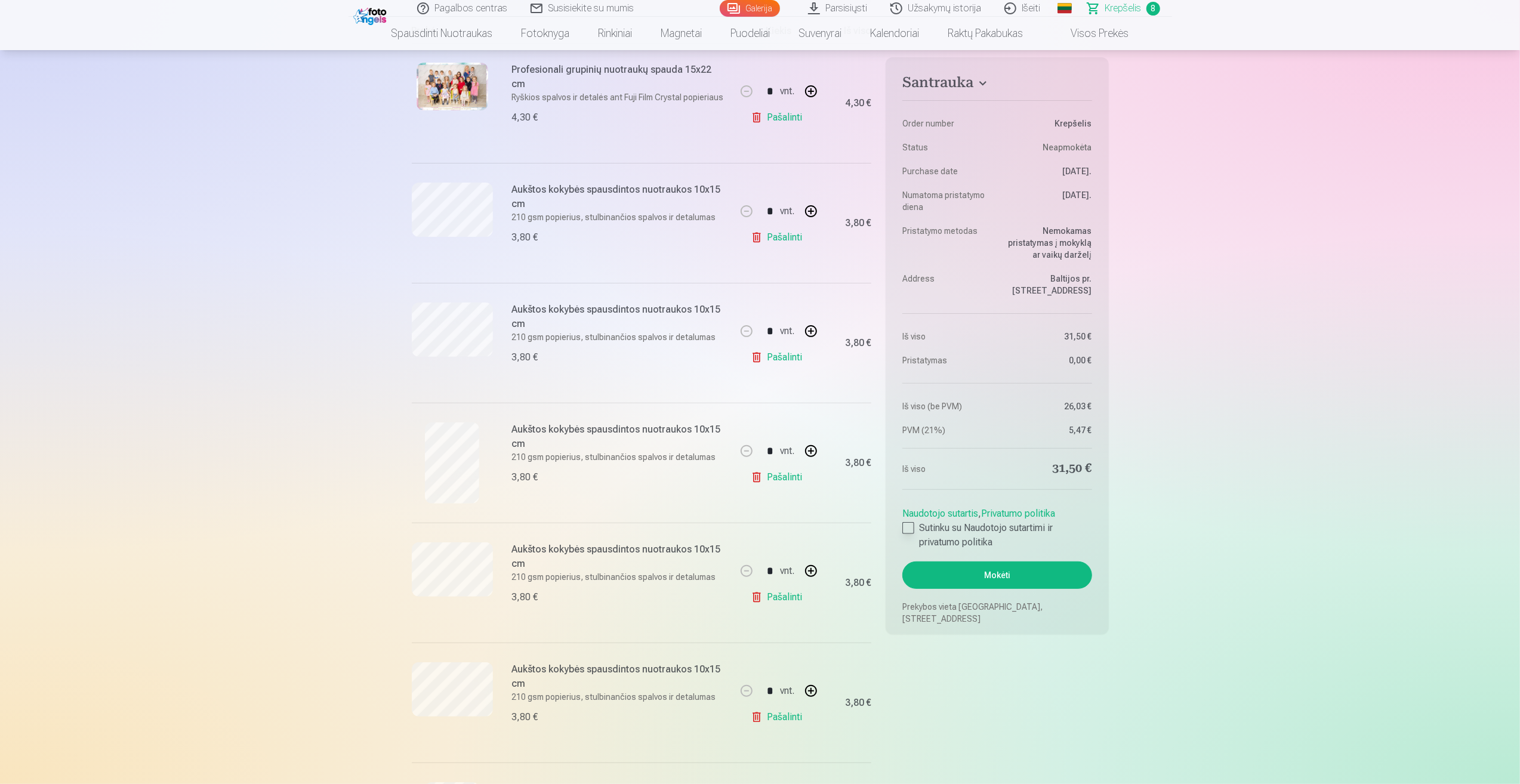
click at [911, 525] on div at bounding box center [908, 528] width 12 height 12
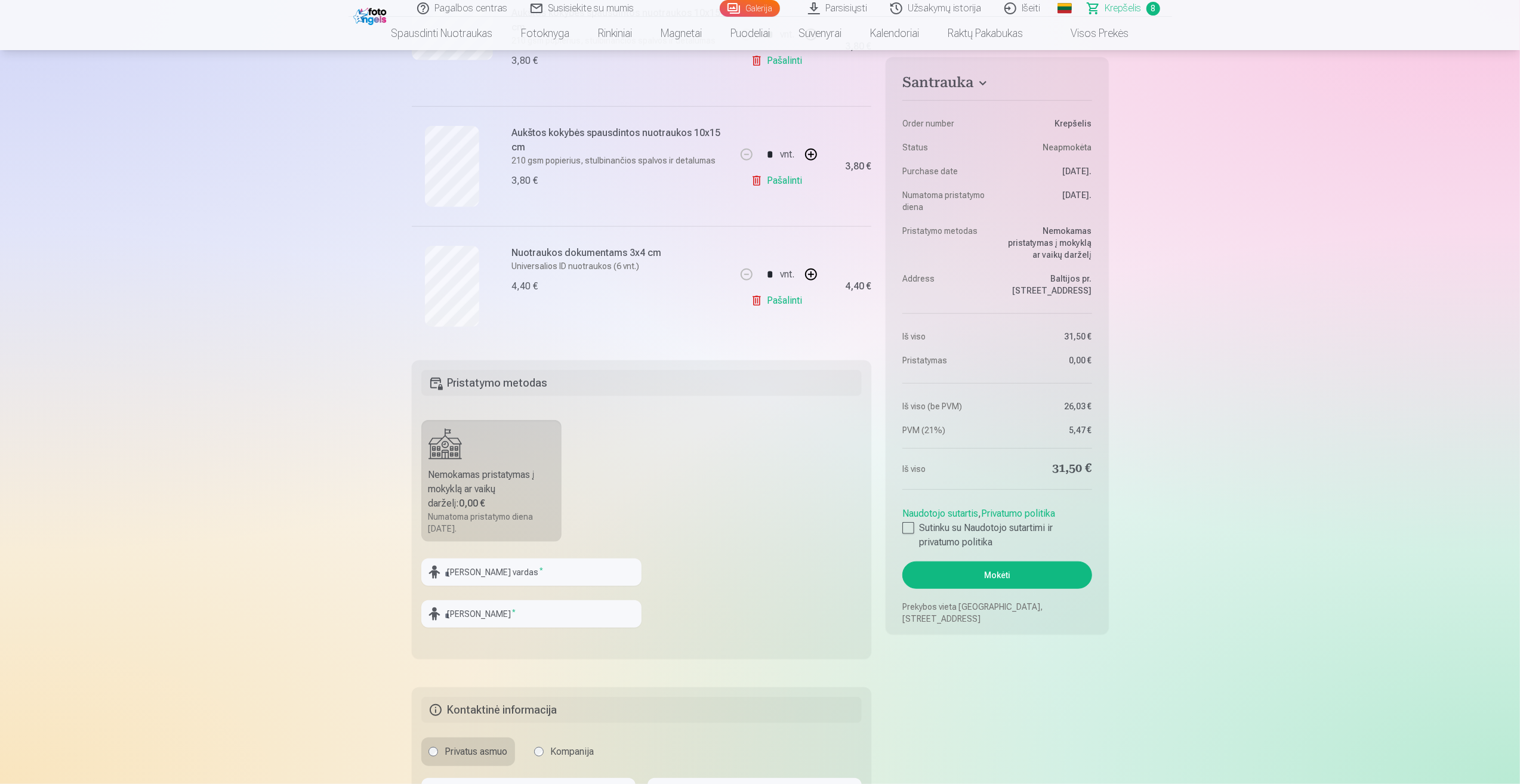
scroll to position [1194, 0]
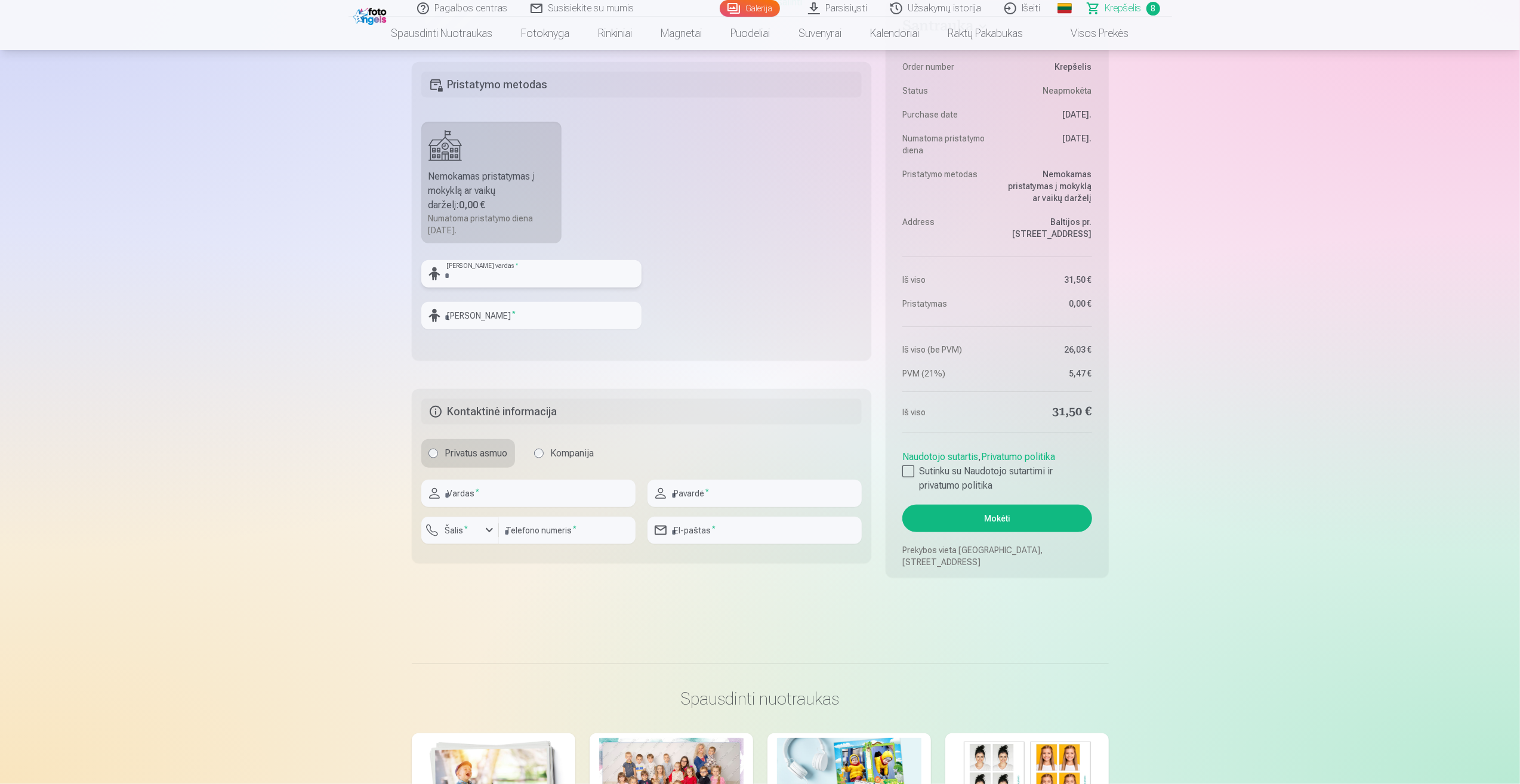
click at [486, 266] on input "text" at bounding box center [531, 274] width 220 height 28
type input "*******"
type input "**********"
type input "*****"
type input "*********"
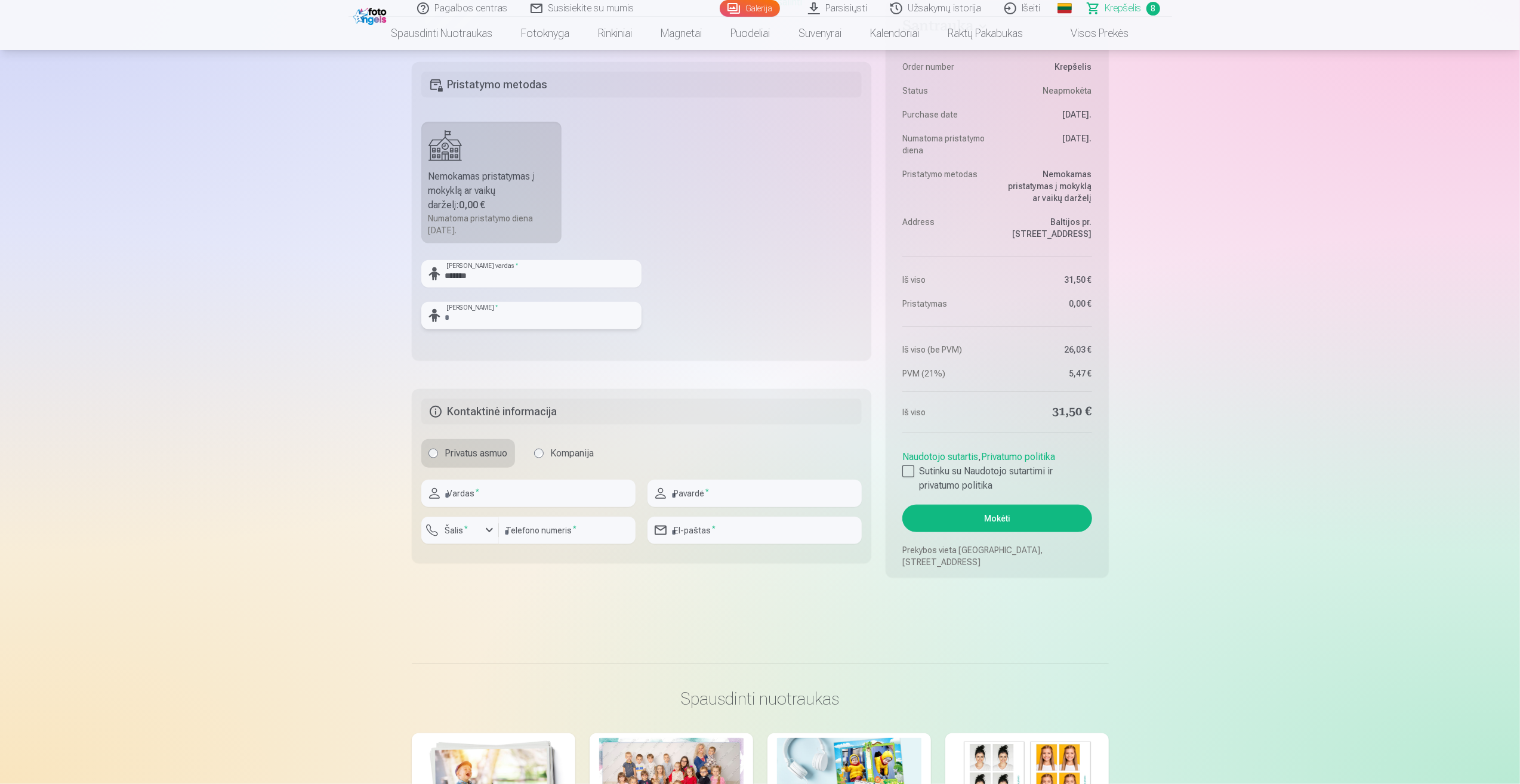
type input "********"
type input "**********"
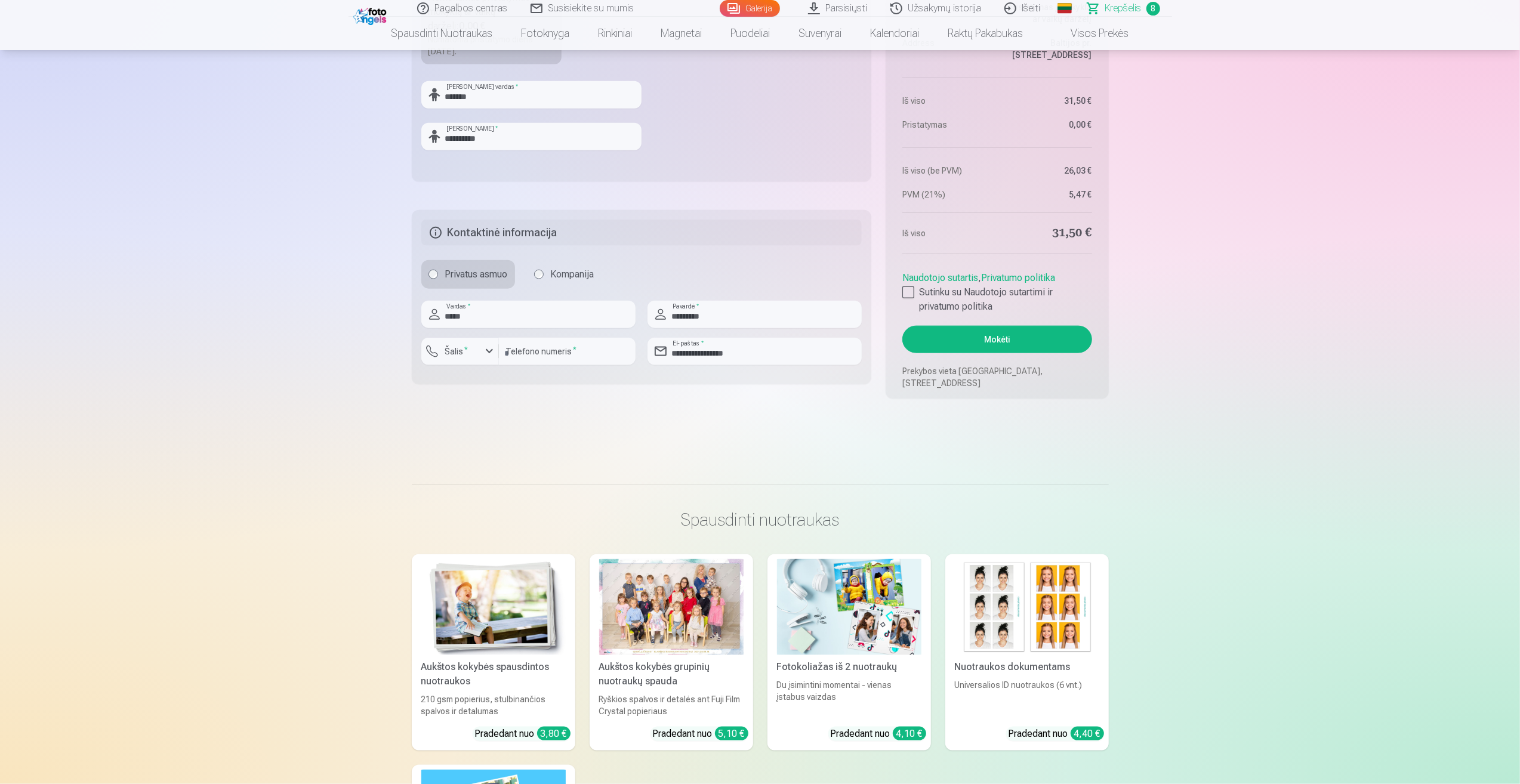
scroll to position [1492, 0]
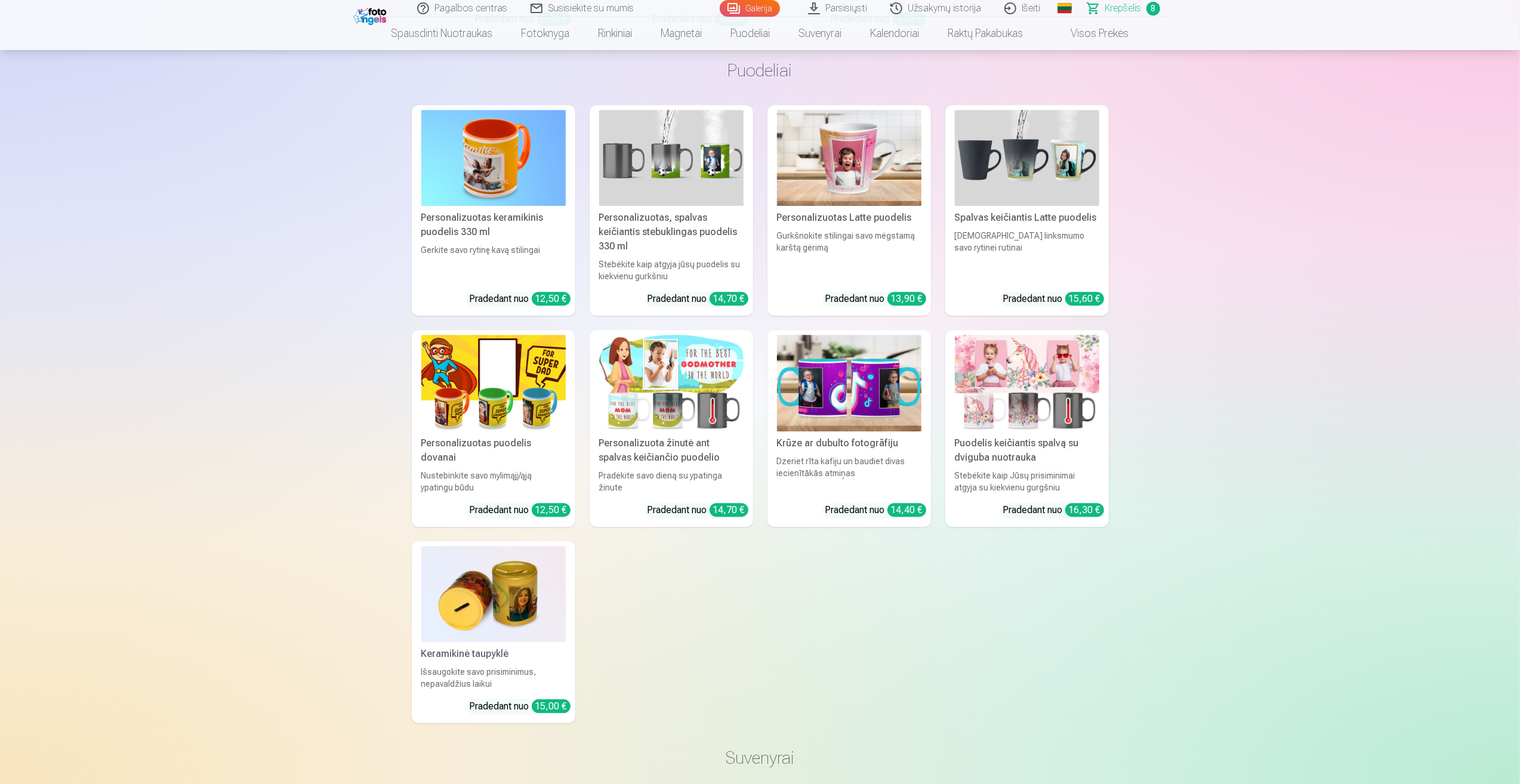
scroll to position [3161, 0]
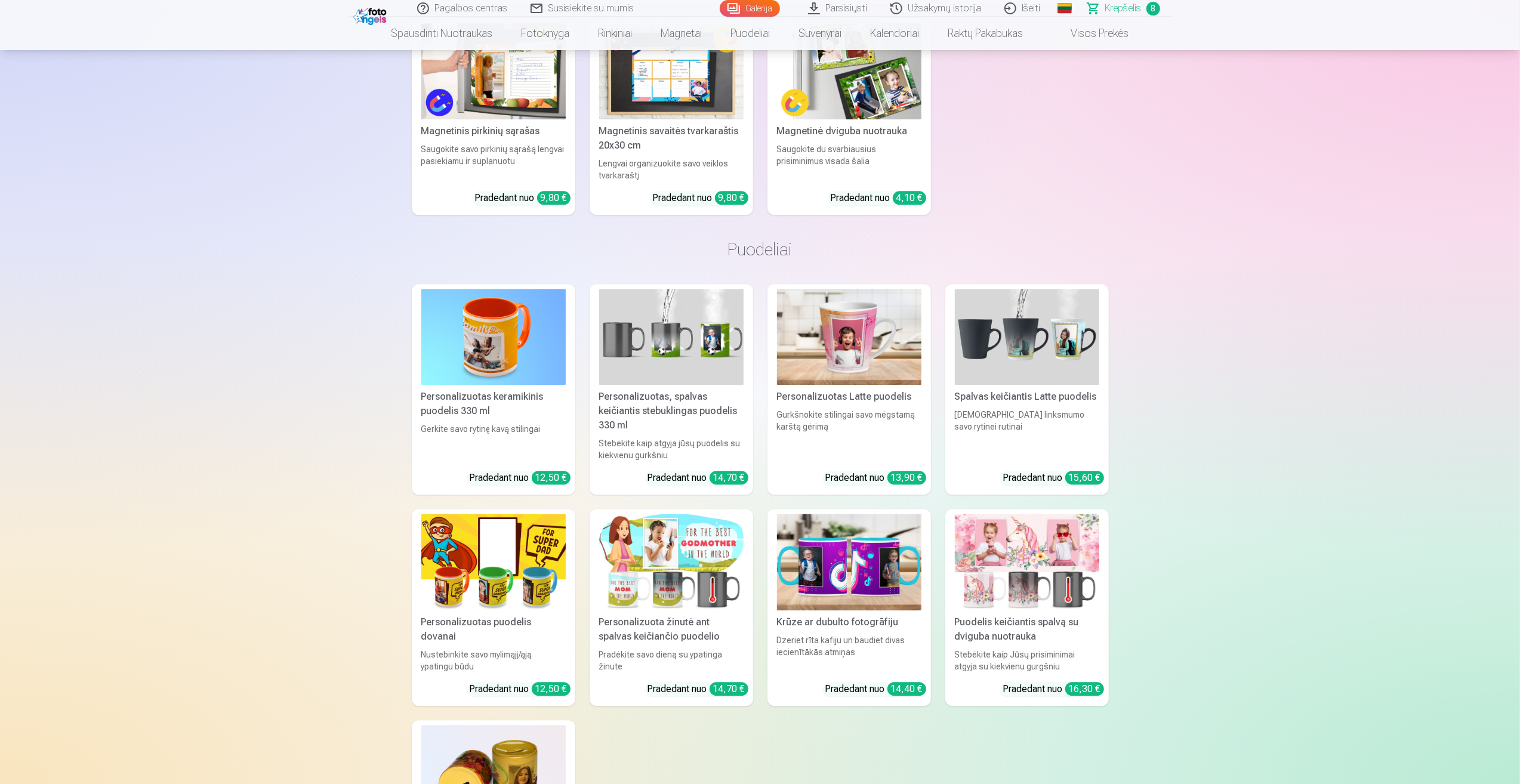
click at [1127, 11] on span "Krepšelis" at bounding box center [1124, 8] width 36 height 14
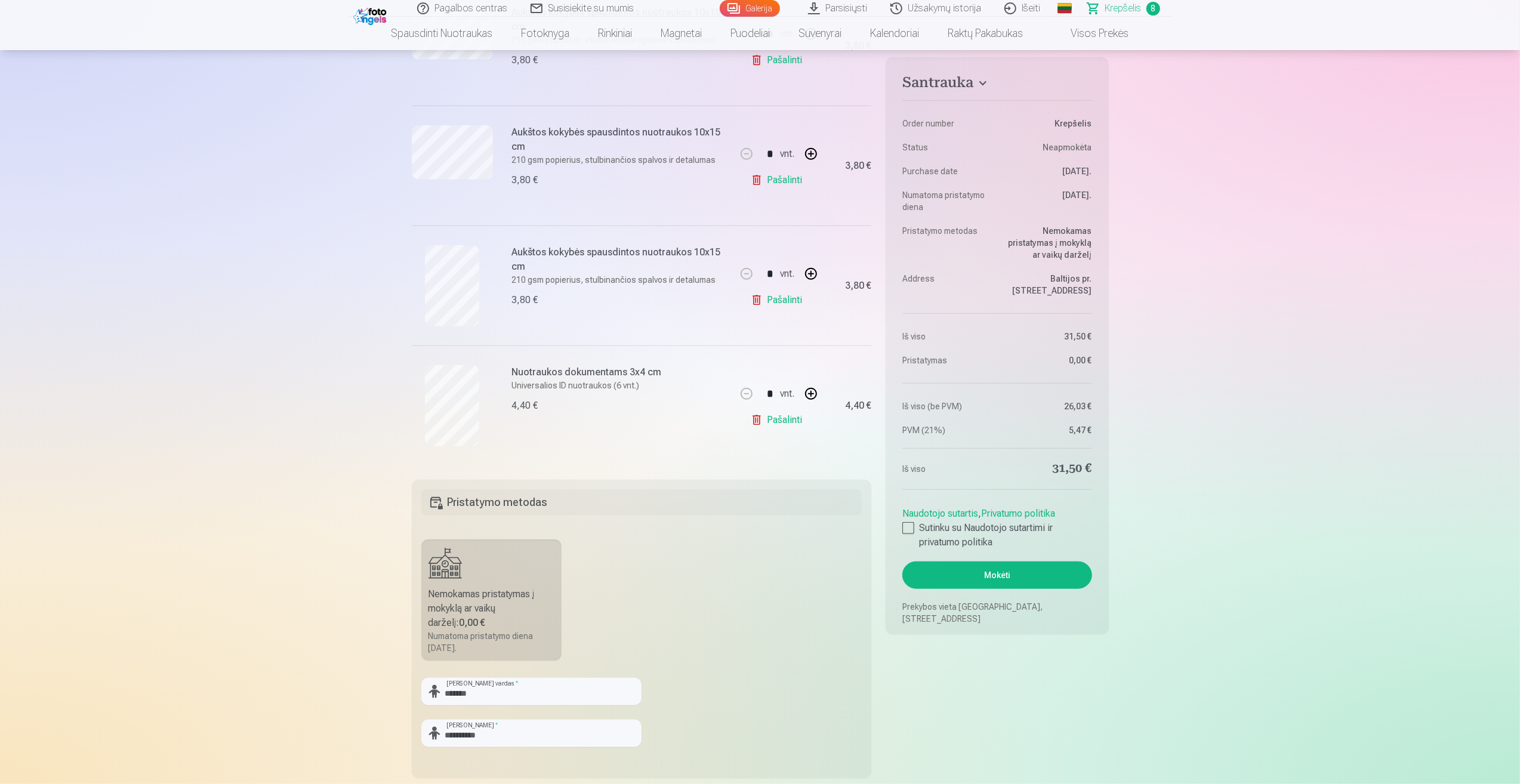
scroll to position [1015, 0]
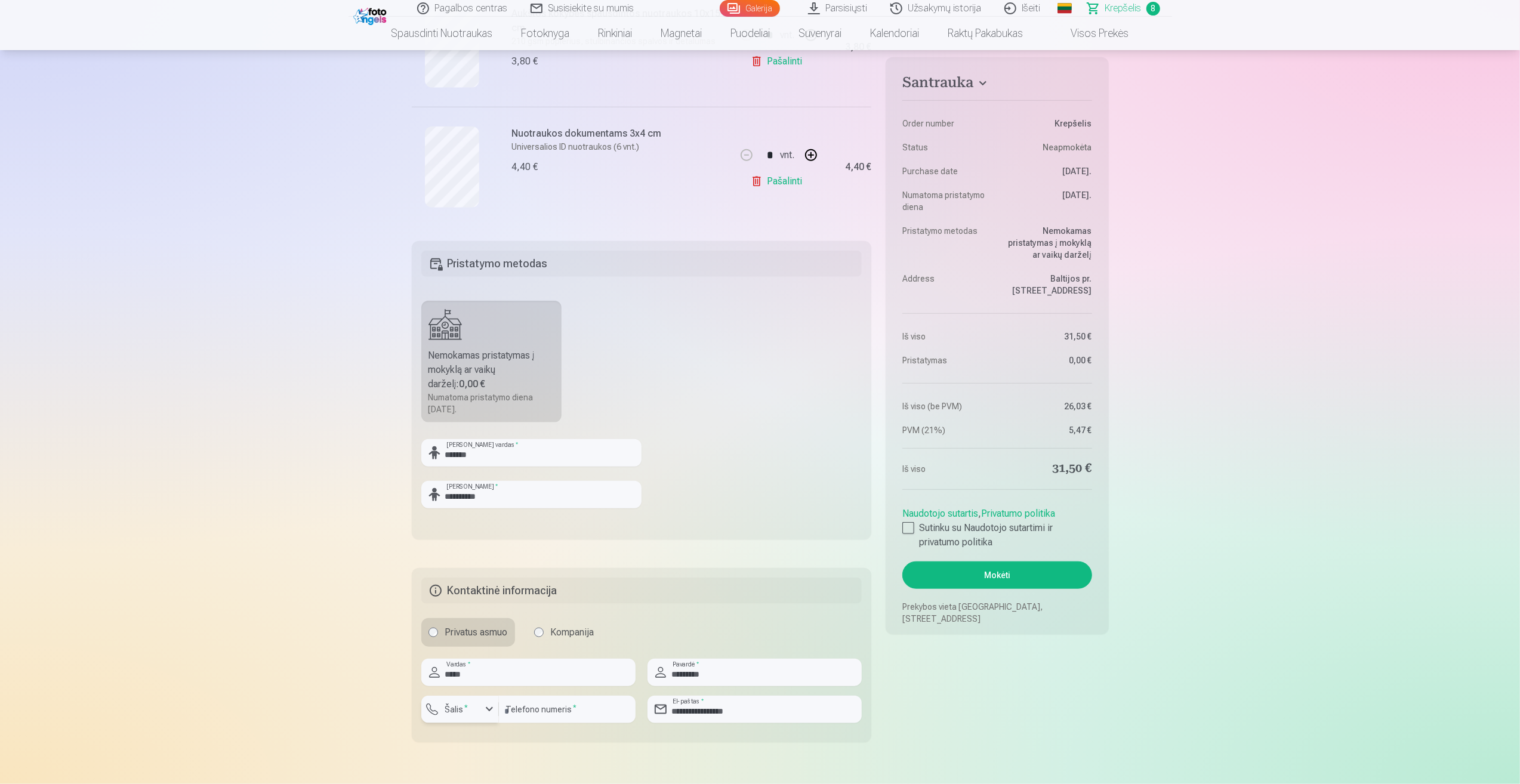
click at [491, 712] on div "button" at bounding box center [489, 709] width 14 height 14
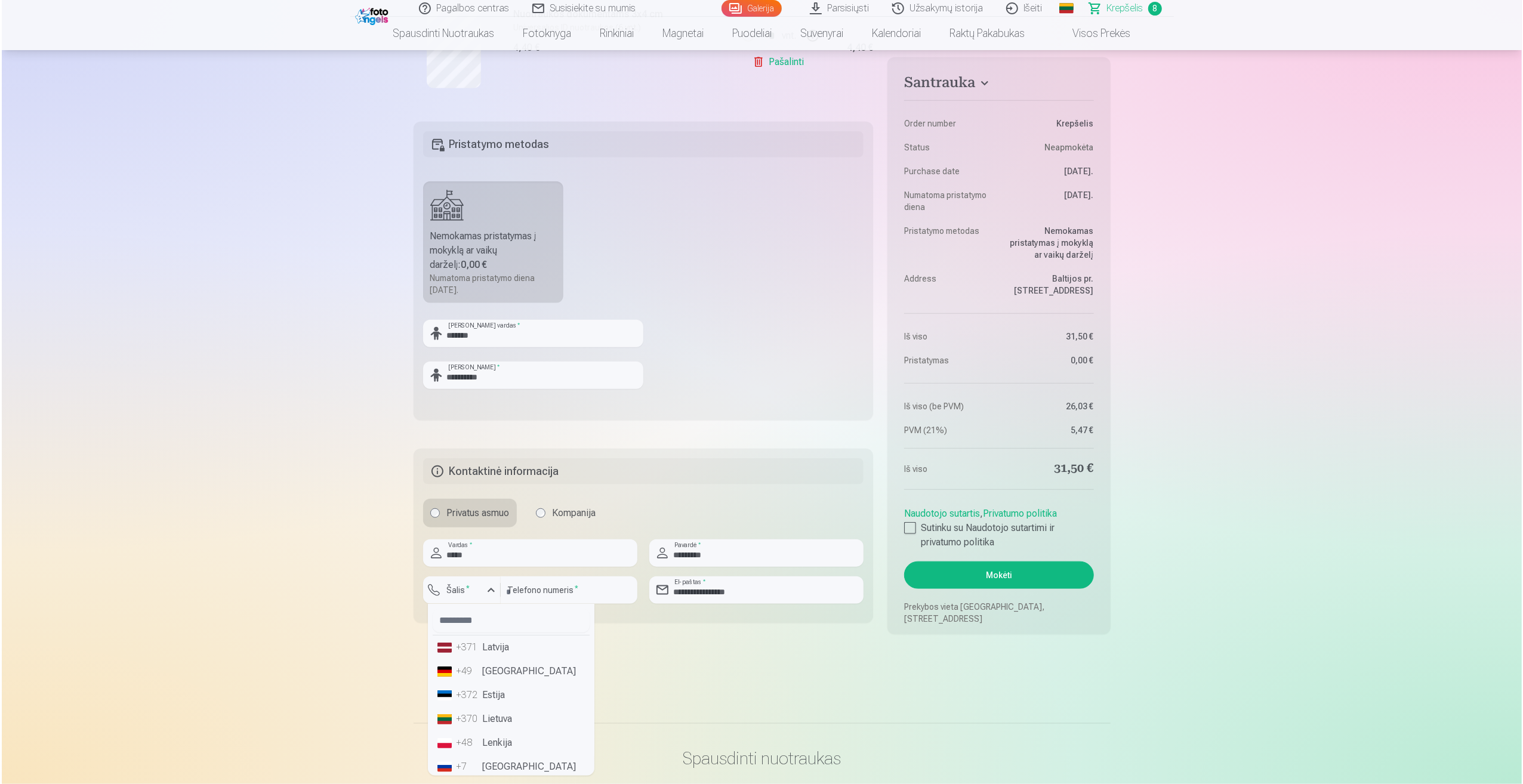
scroll to position [1194, 0]
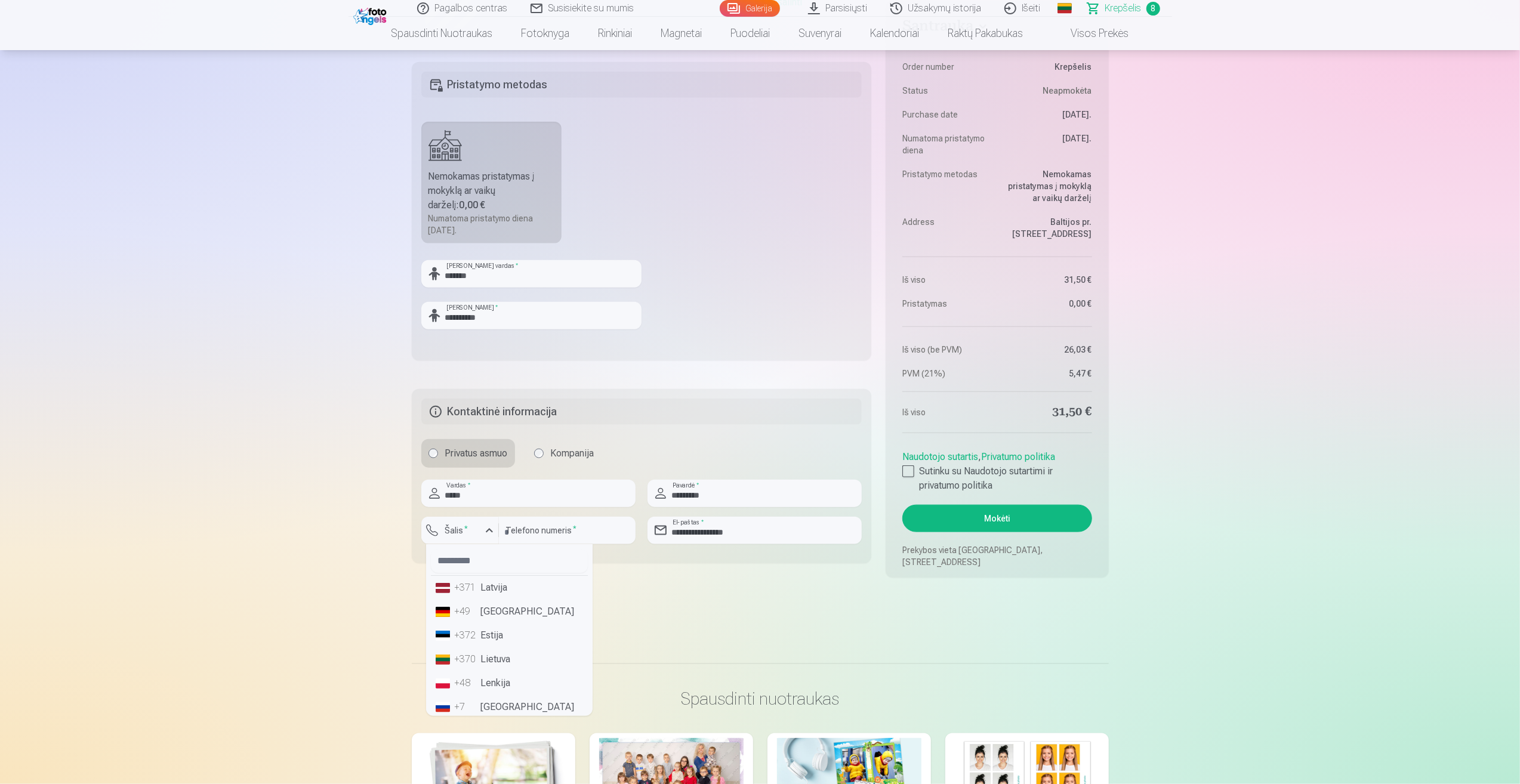
click at [505, 656] on li "+370 Lietuva" at bounding box center [509, 660] width 157 height 24
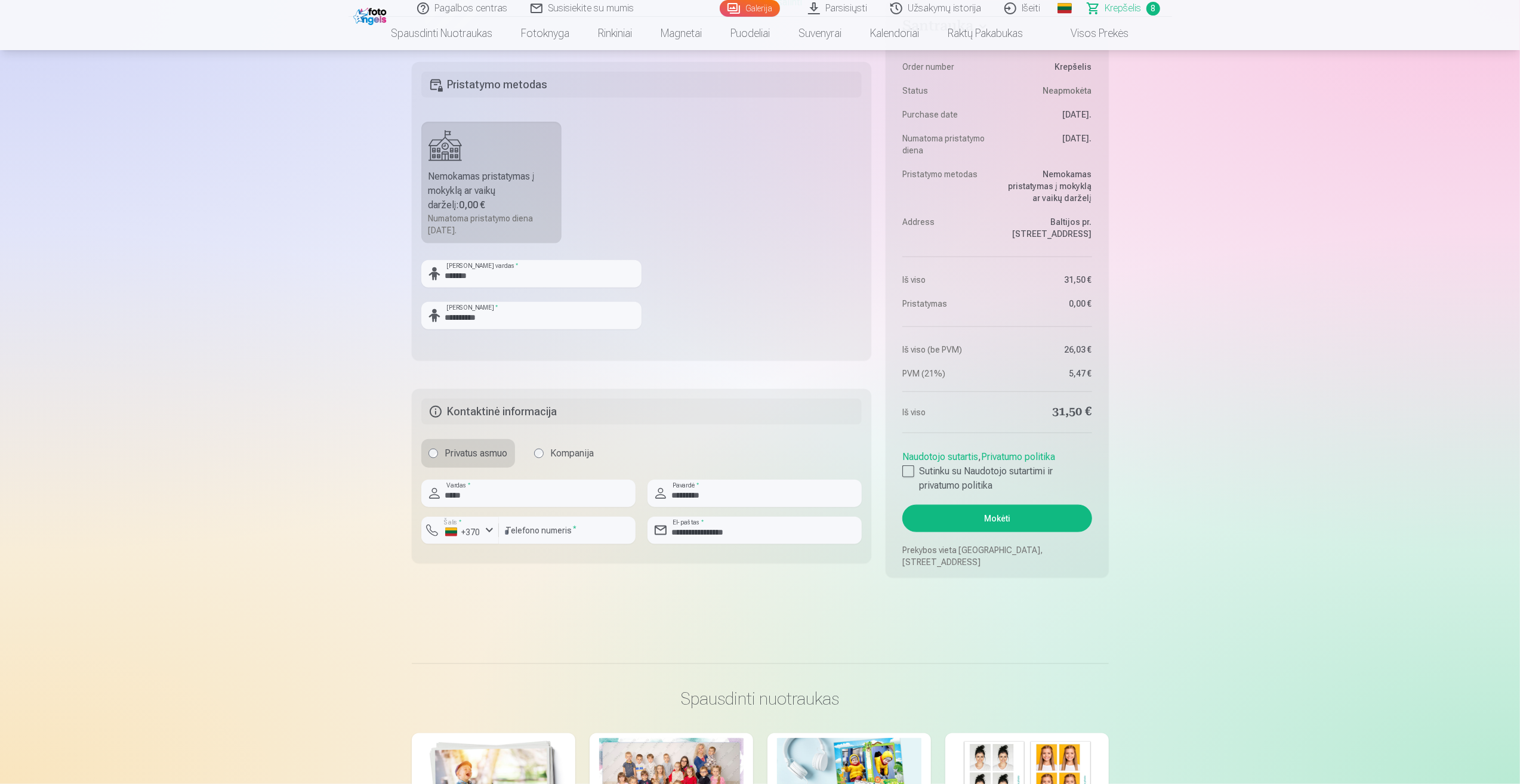
click at [1019, 516] on button "Mokėti" at bounding box center [997, 518] width 189 height 28
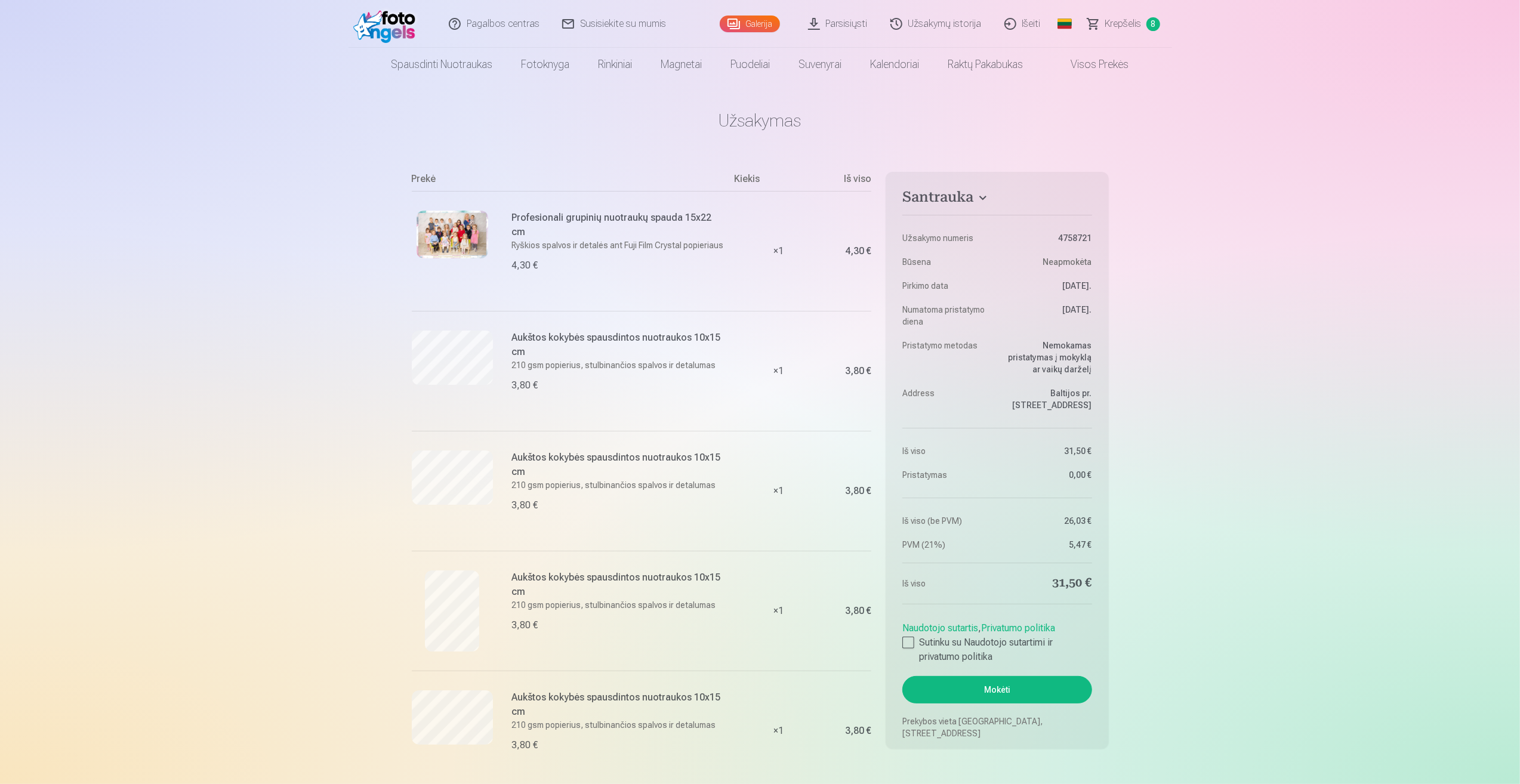
click at [956, 14] on link "Užsakymų istorija" at bounding box center [937, 24] width 114 height 48
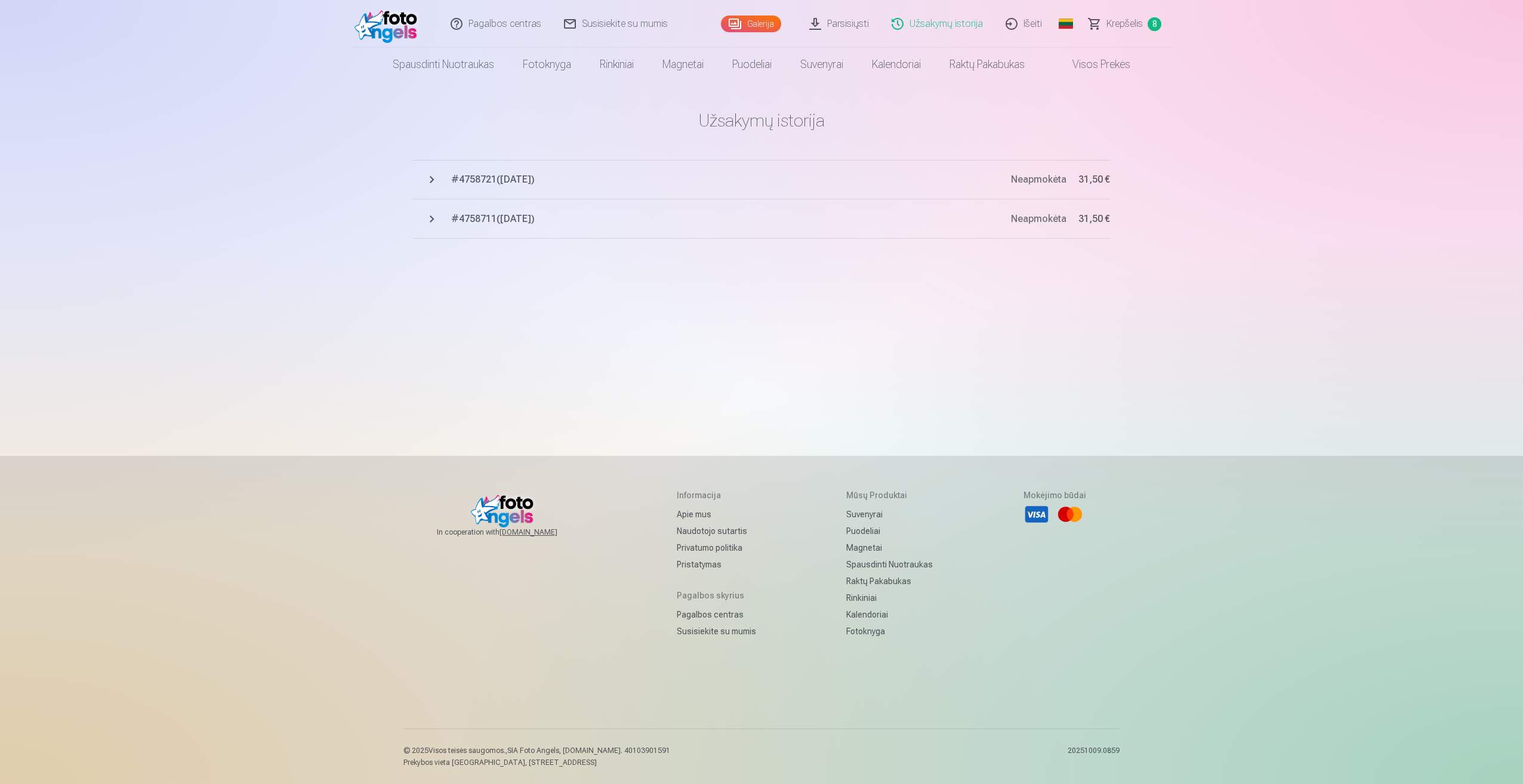
click at [514, 180] on span "# 4758721 ( [DATE] )" at bounding box center [731, 179] width 560 height 14
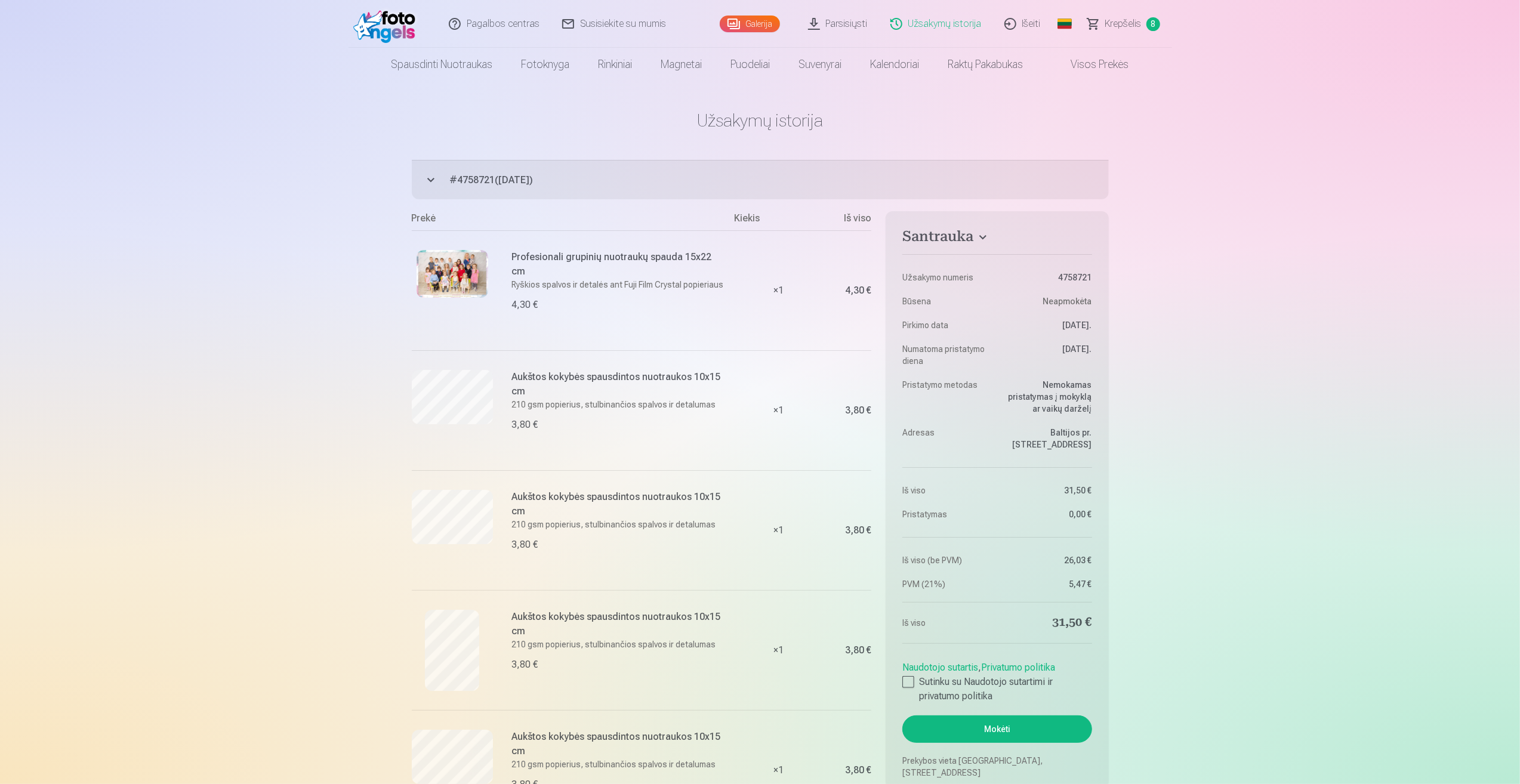
click at [951, 12] on link "Užsakymų istorija" at bounding box center [937, 24] width 114 height 48
click at [934, 24] on link "Užsakymų istorija" at bounding box center [937, 24] width 114 height 48
click at [961, 24] on link "Užsakymų istorija" at bounding box center [937, 24] width 114 height 48
